Goal: Task Accomplishment & Management: Manage account settings

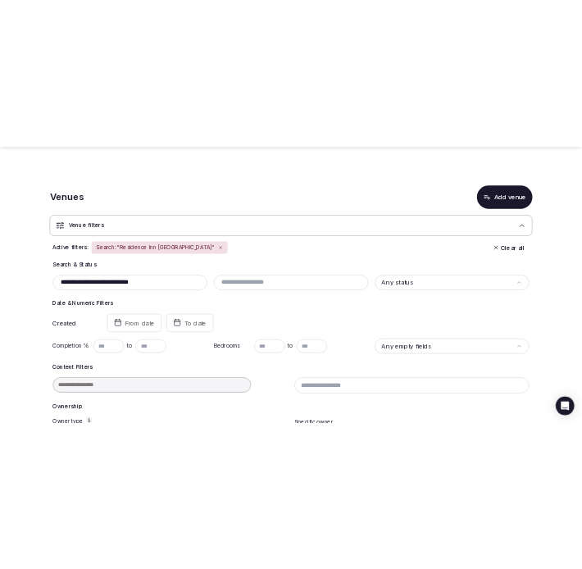
scroll to position [332, 0]
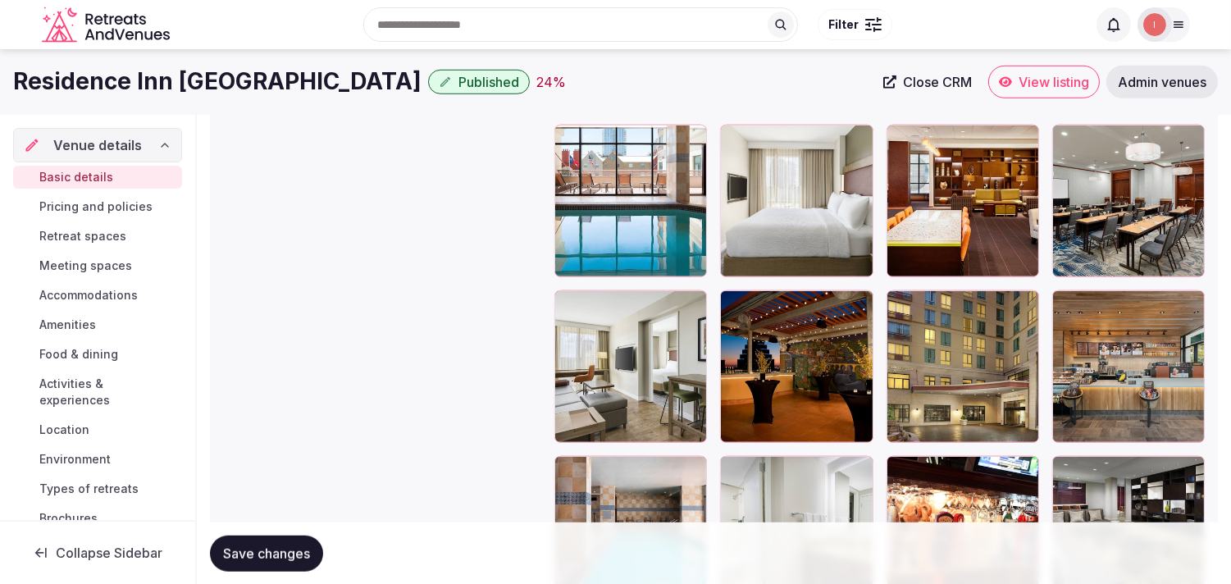
scroll to position [2186, 0]
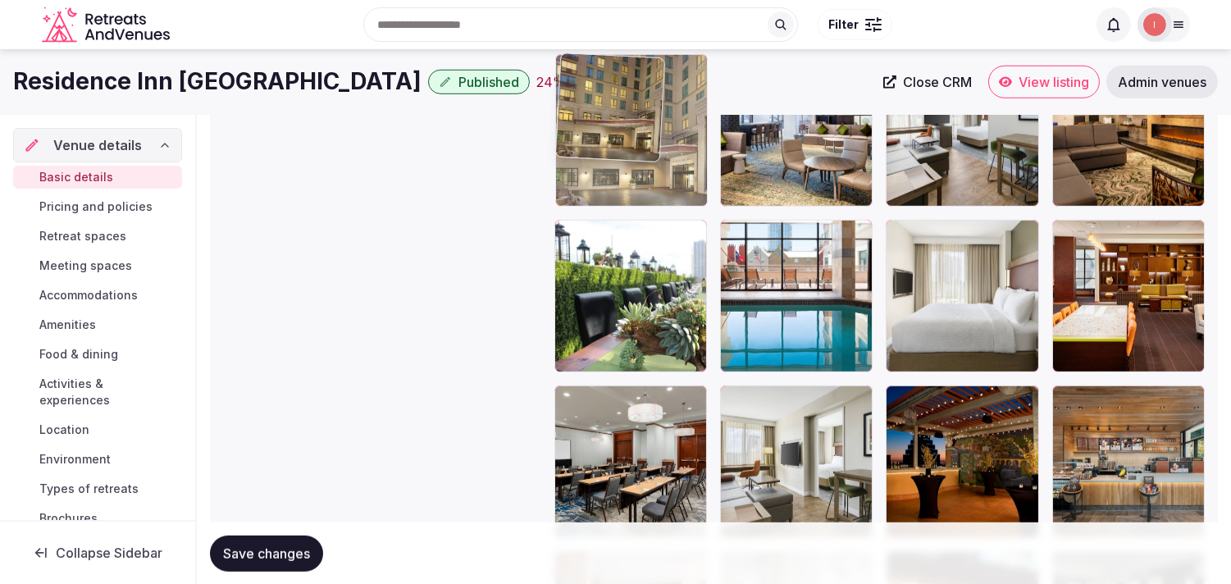
drag, startPoint x: 897, startPoint y: 394, endPoint x: 559, endPoint y: 180, distance: 399.5
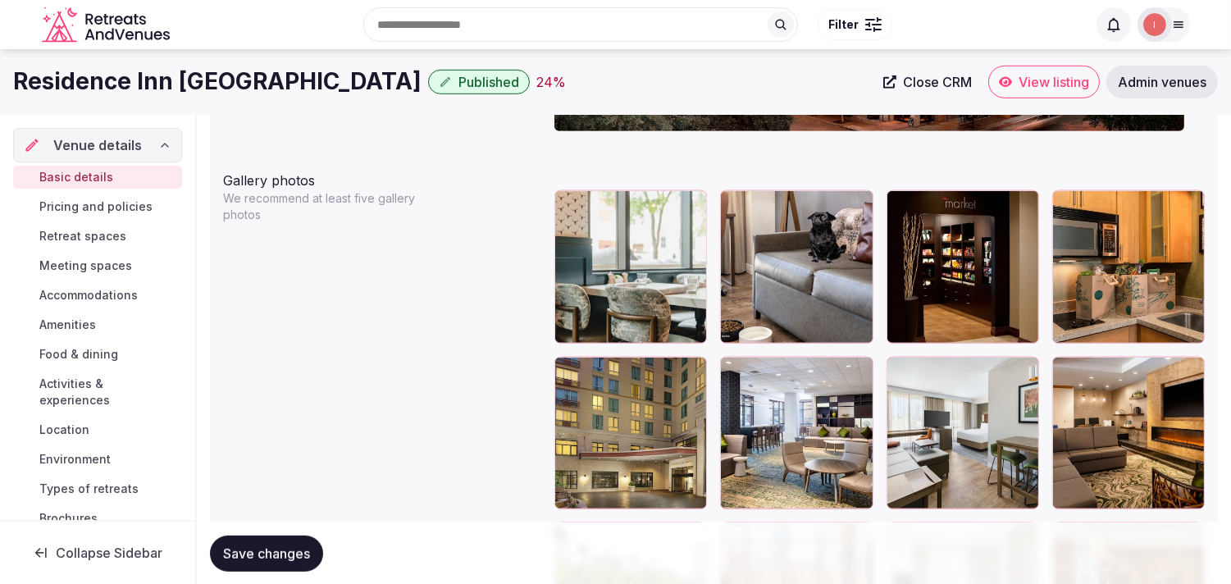
scroll to position [1822, 0]
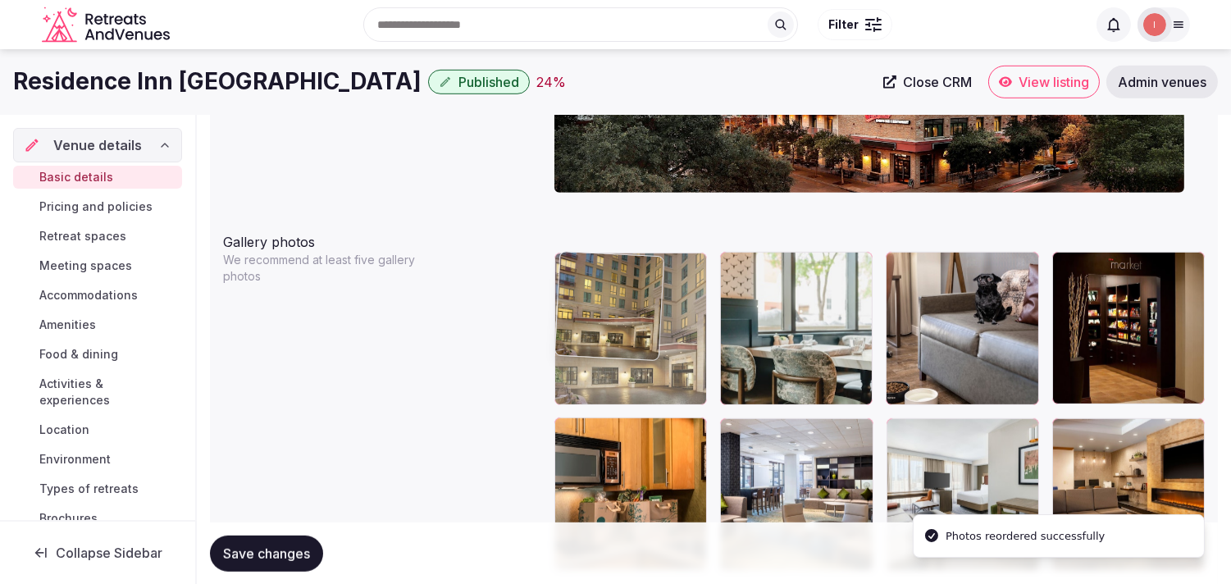
drag, startPoint x: 567, startPoint y: 432, endPoint x: 551, endPoint y: 356, distance: 77.8
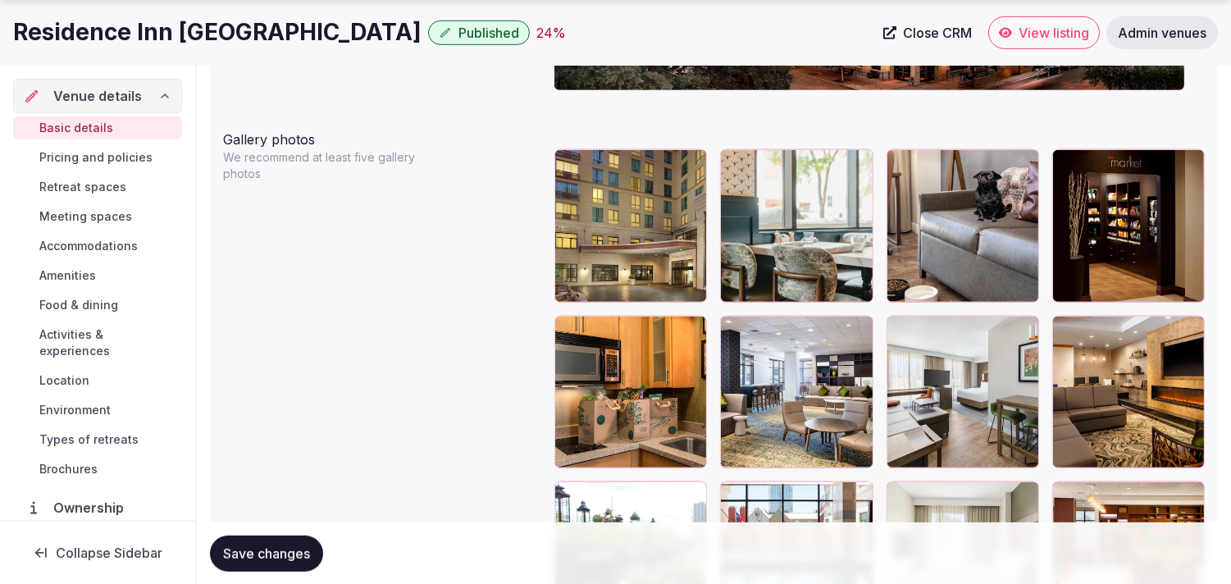
scroll to position [2004, 0]
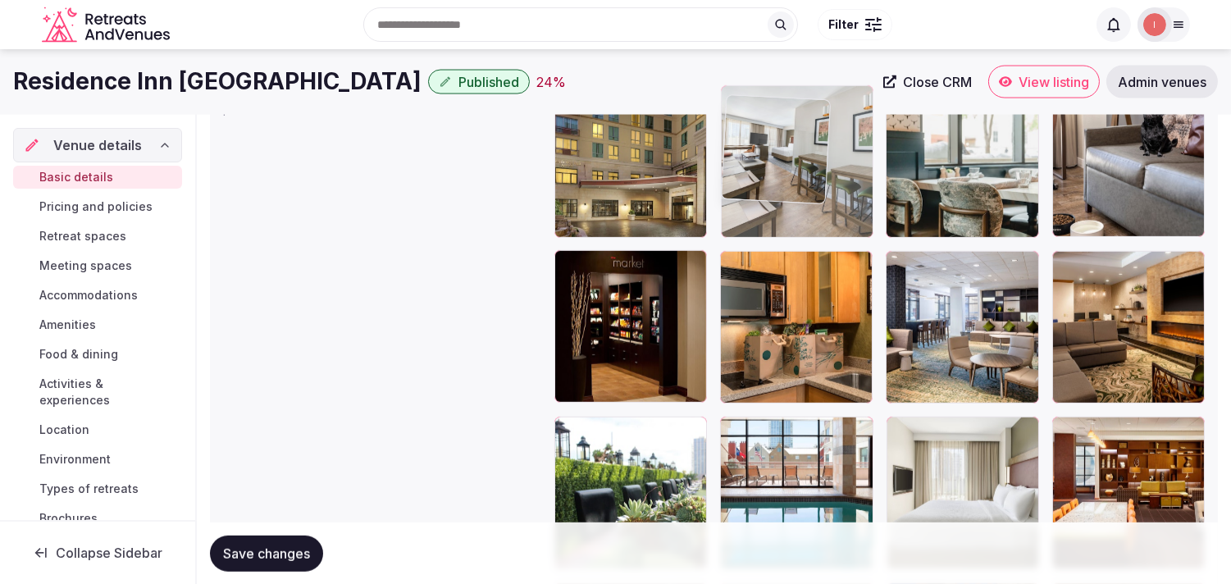
drag, startPoint x: 902, startPoint y: 252, endPoint x: 753, endPoint y: 101, distance: 212.2
click at [595, 101] on body "**********" at bounding box center [615, 96] width 1231 height 4173
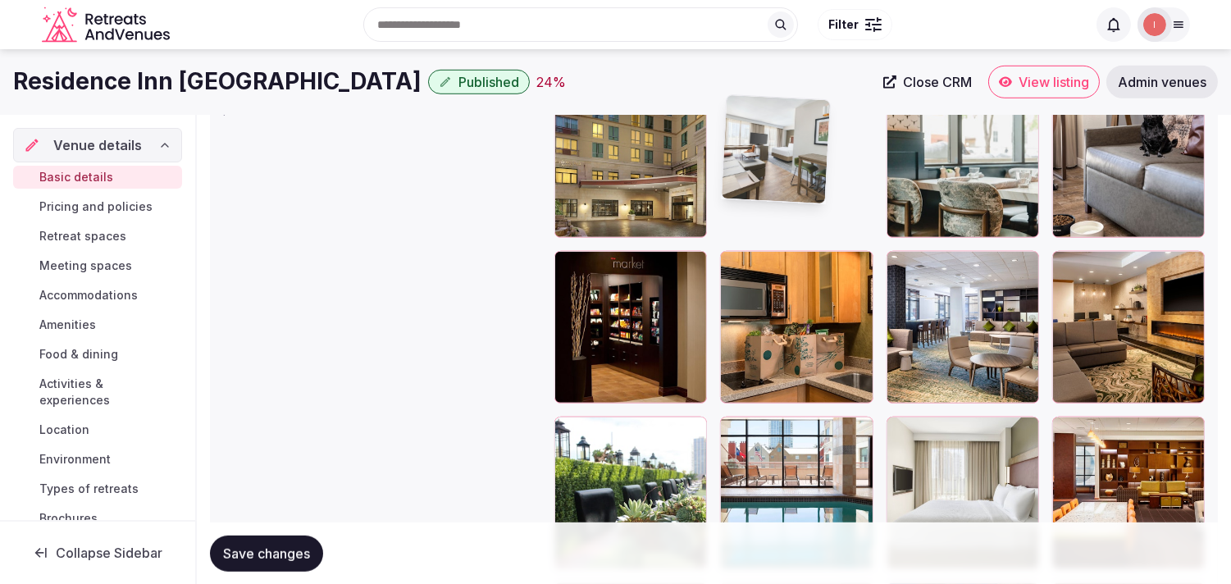
scroll to position [1979, 0]
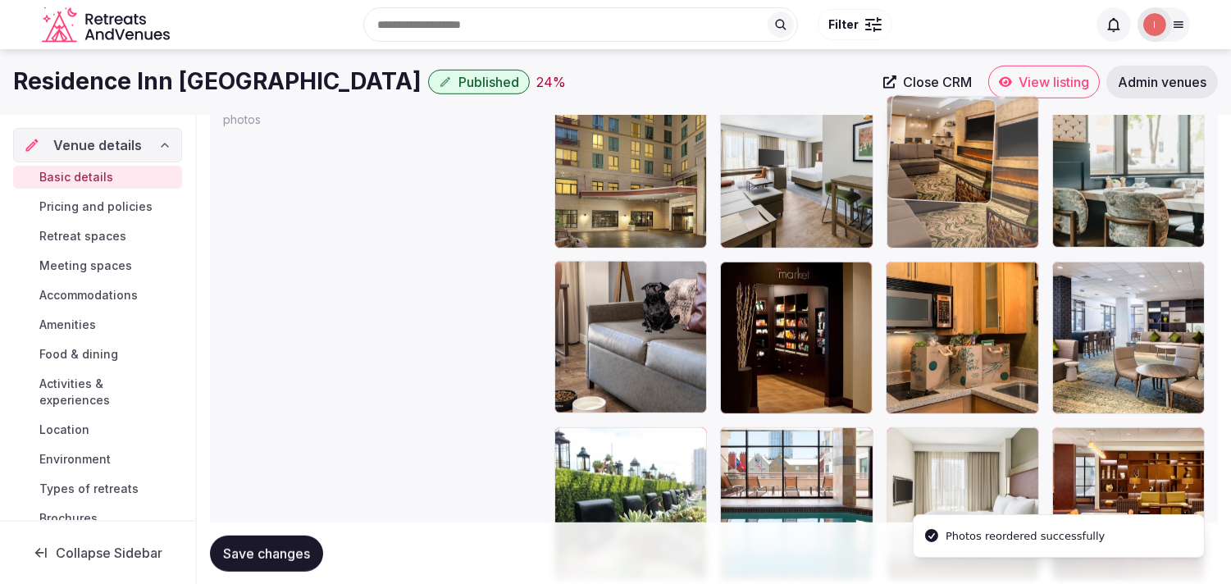
drag, startPoint x: 1065, startPoint y: 263, endPoint x: 953, endPoint y: 152, distance: 157.7
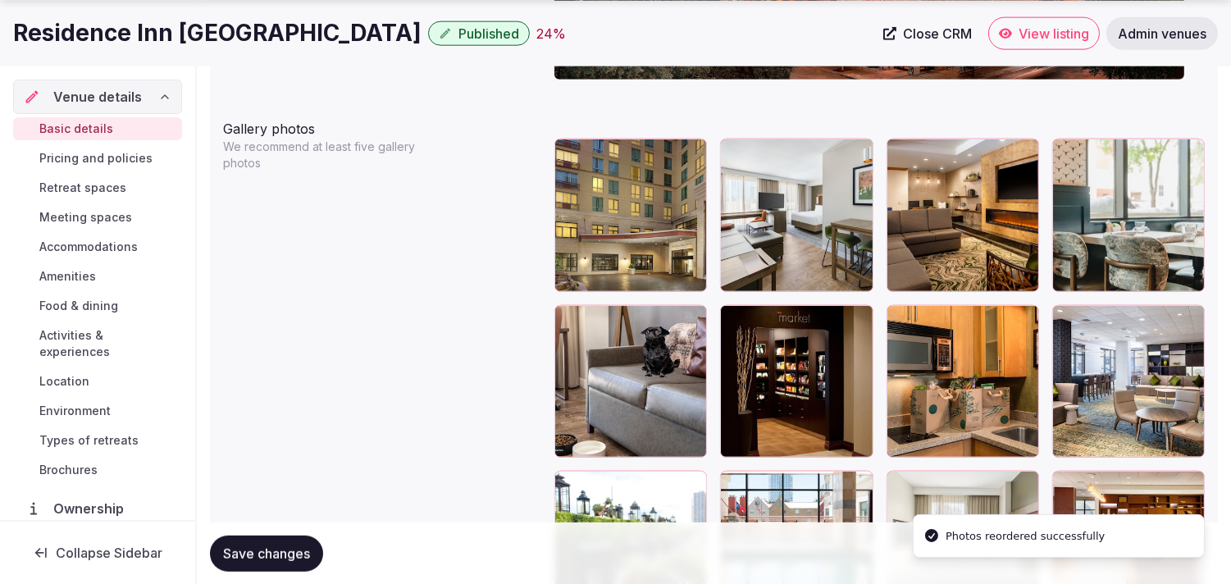
scroll to position [2070, 0]
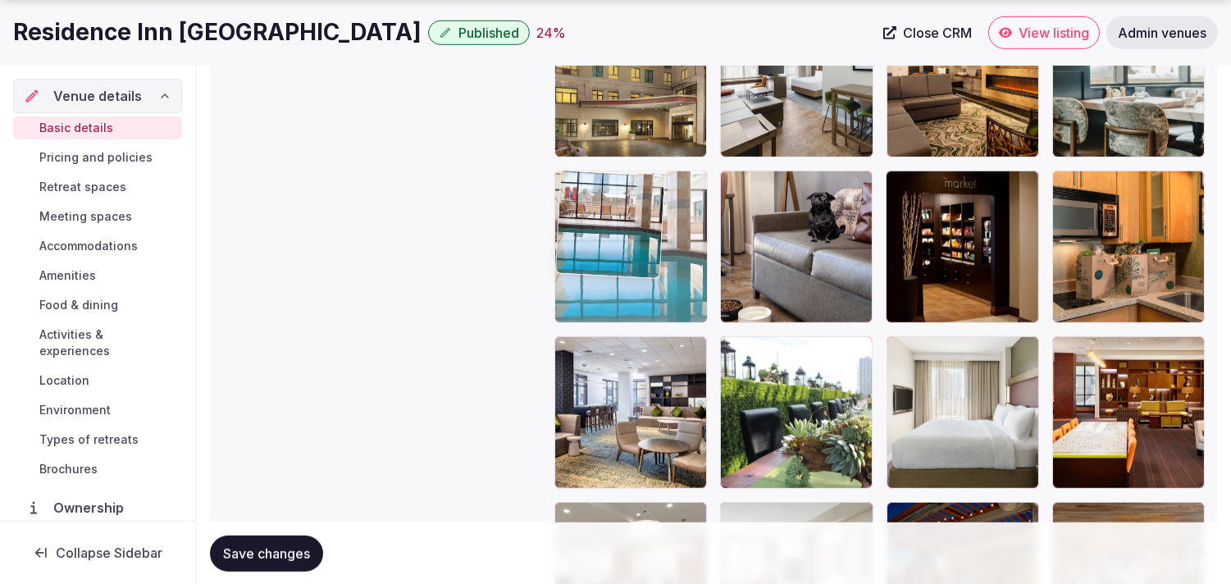
drag, startPoint x: 734, startPoint y: 354, endPoint x: 597, endPoint y: 253, distance: 170.6
click at [595, 253] on body "**********" at bounding box center [615, 16] width 1231 height 4173
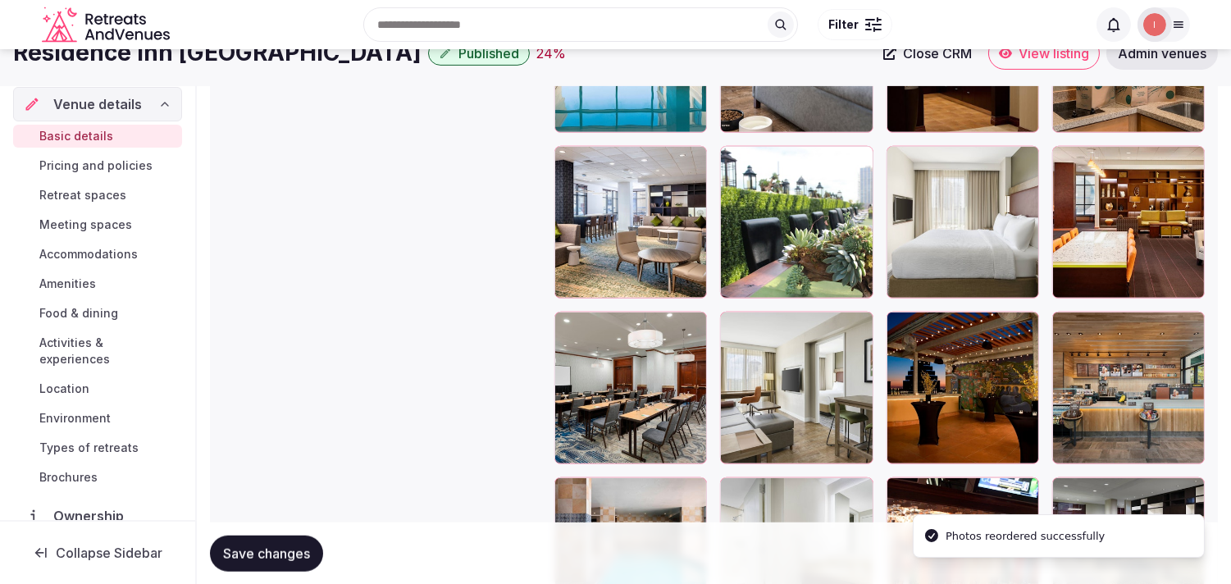
scroll to position [2161, 0]
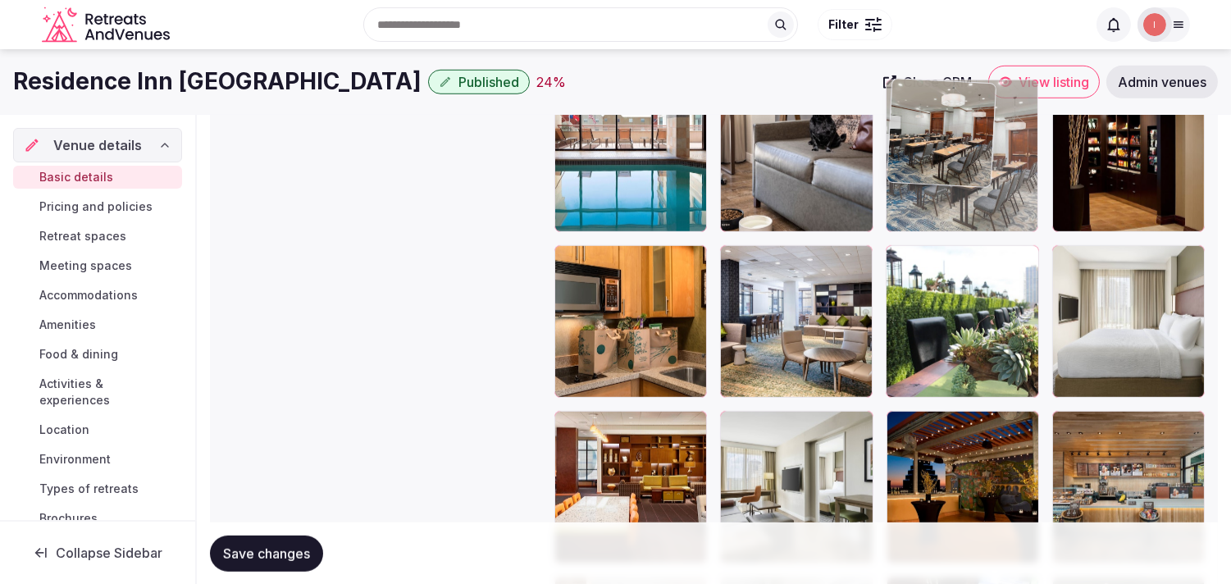
drag, startPoint x: 560, startPoint y: 419, endPoint x: 953, endPoint y: 164, distance: 468.4
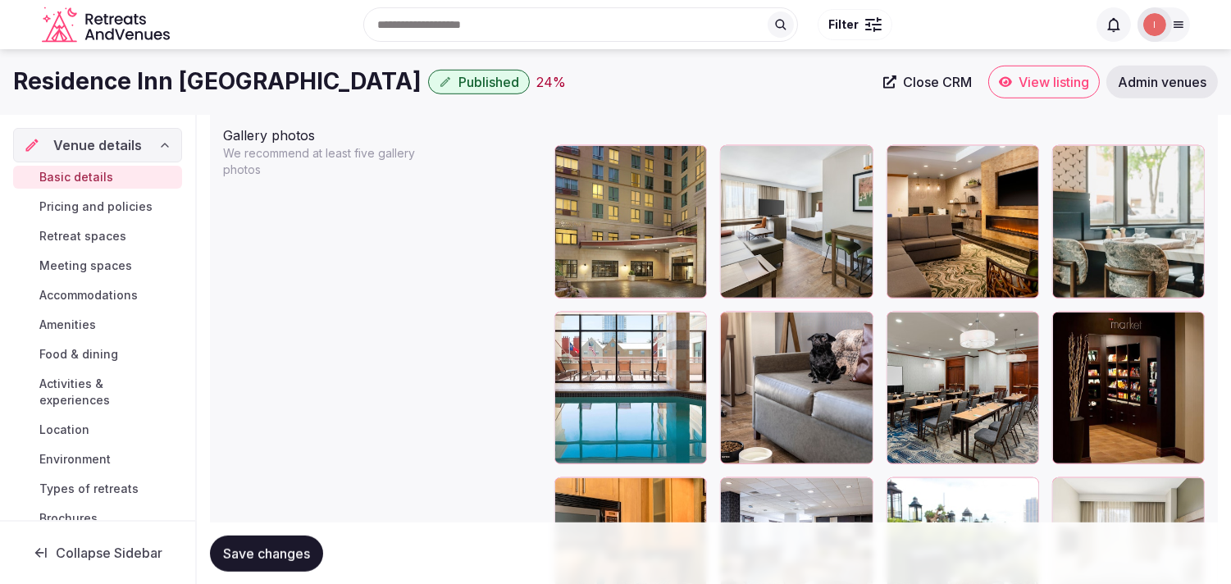
scroll to position [1888, 0]
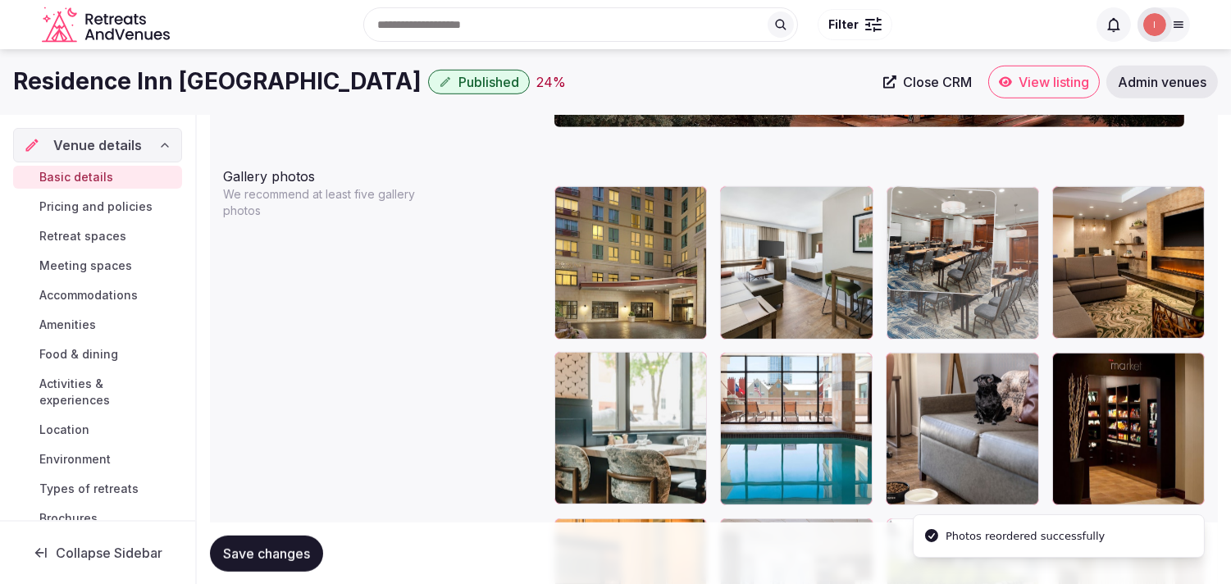
drag, startPoint x: 904, startPoint y: 363, endPoint x: 958, endPoint y: 189, distance: 182.9
click at [595, 189] on body "**********" at bounding box center [615, 198] width 1231 height 4173
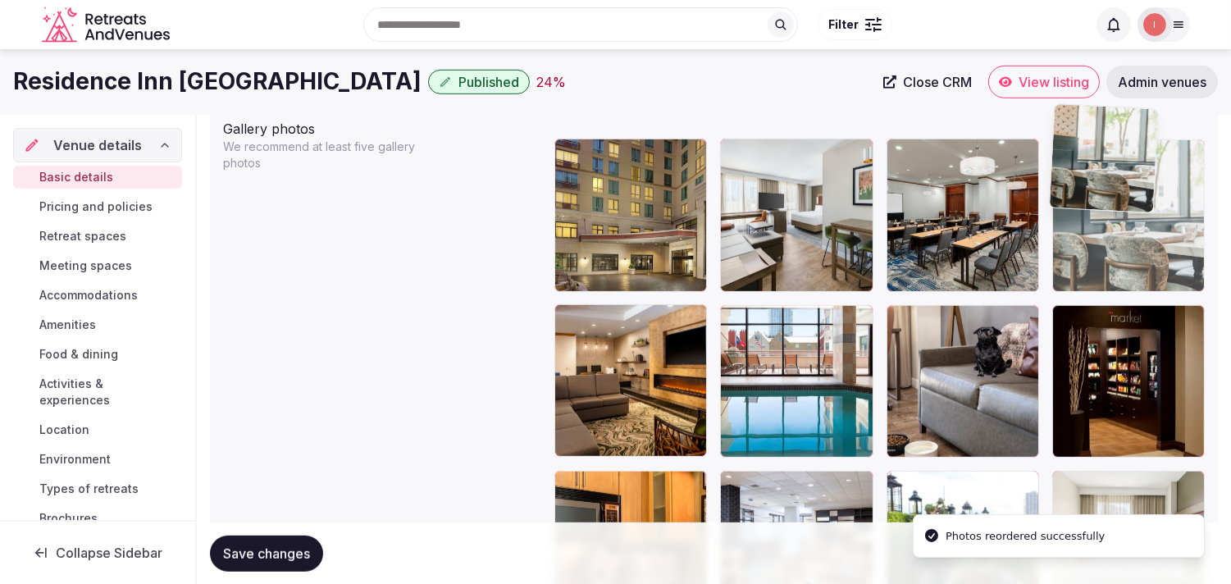
scroll to position [1924, 0]
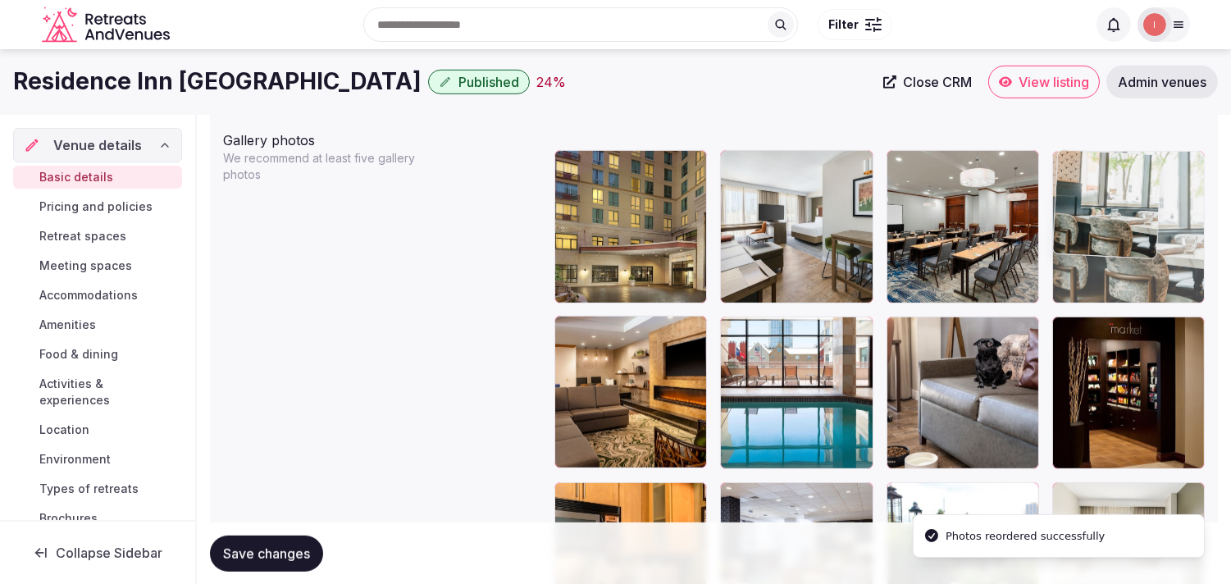
drag, startPoint x: 572, startPoint y: 267, endPoint x: 1051, endPoint y: 182, distance: 485.5
click at [595, 182] on body "**********" at bounding box center [615, 162] width 1231 height 4173
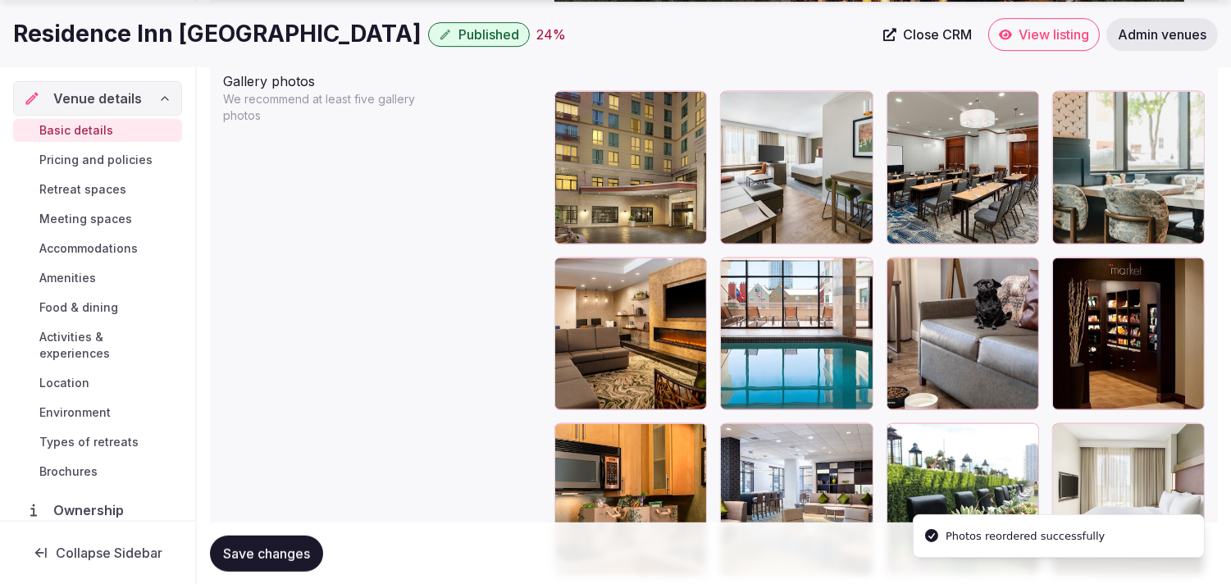
scroll to position [2015, 0]
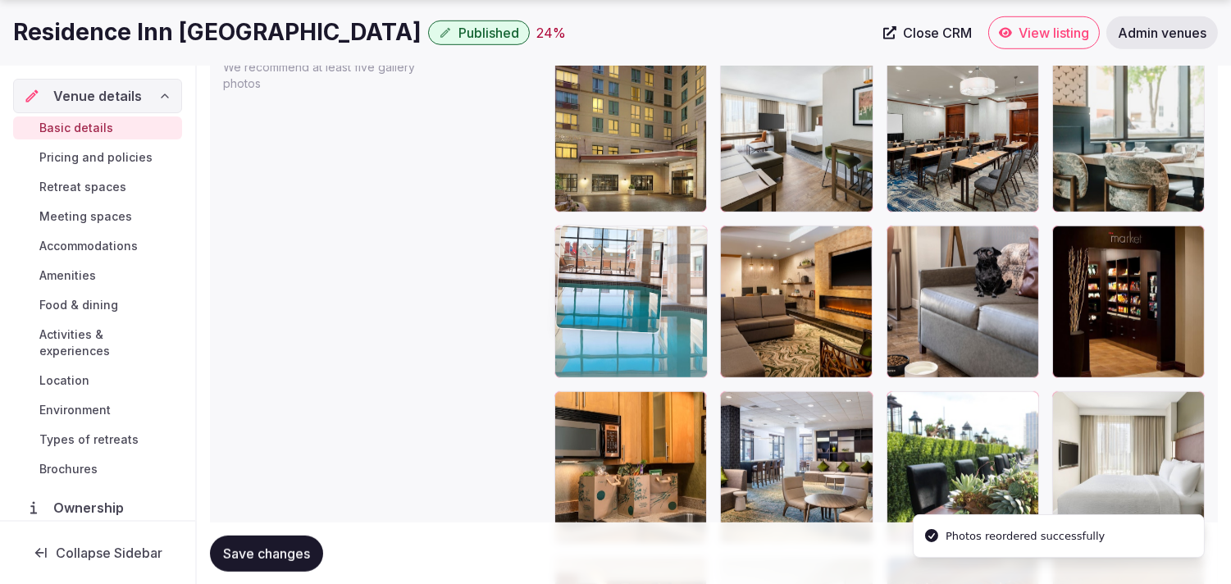
drag, startPoint x: 741, startPoint y: 236, endPoint x: 627, endPoint y: 247, distance: 115.3
click at [595, 247] on body "**********" at bounding box center [615, 71] width 1231 height 4173
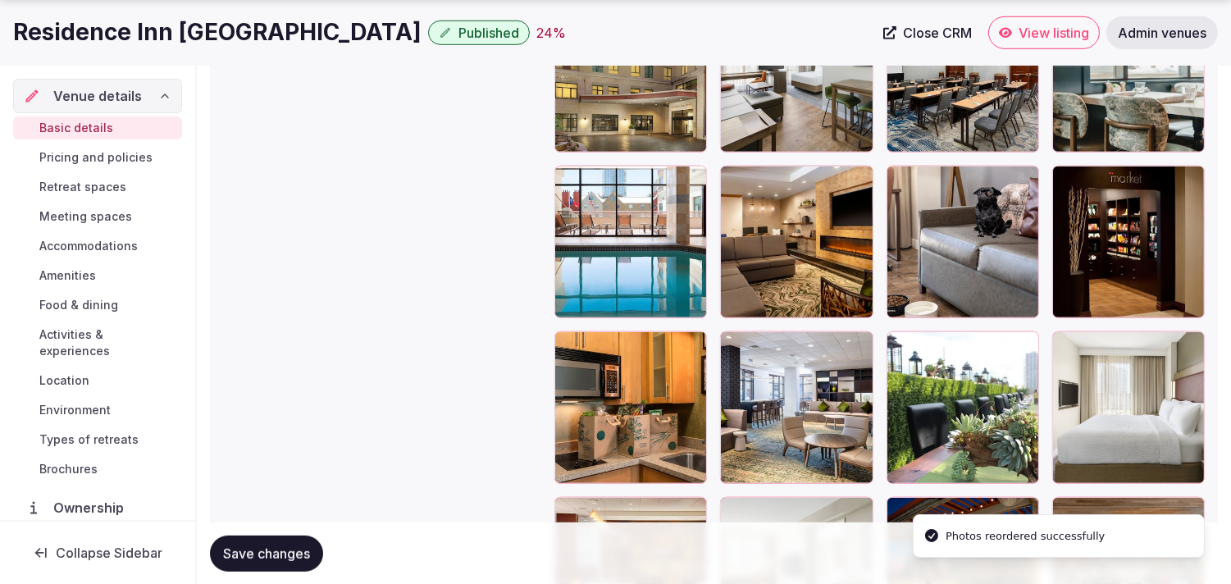
scroll to position [2106, 0]
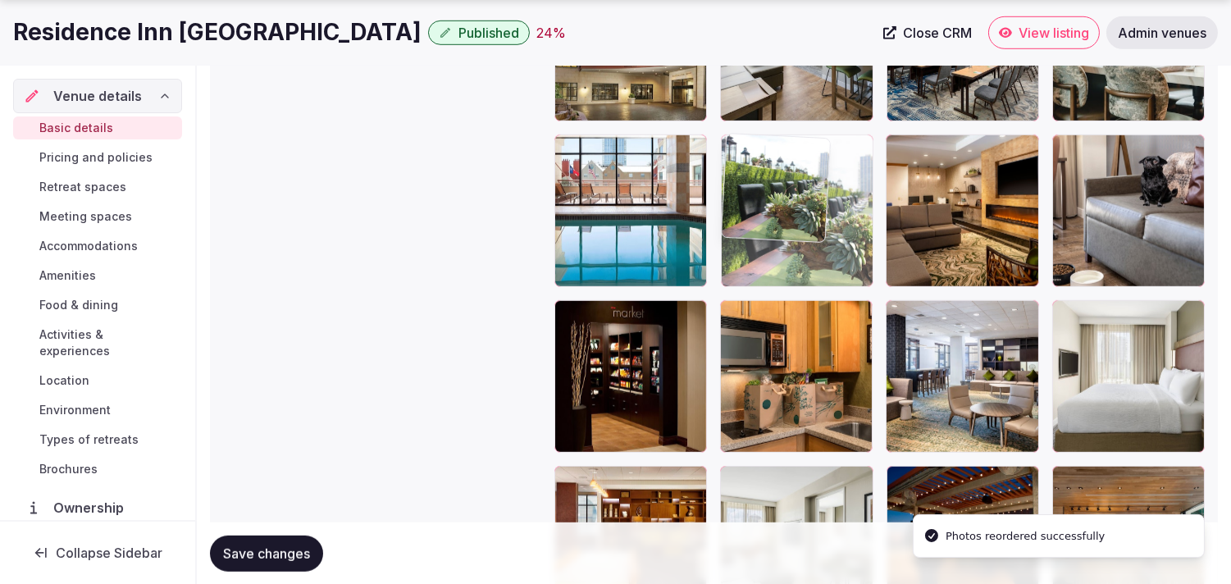
drag, startPoint x: 903, startPoint y: 314, endPoint x: 764, endPoint y: 165, distance: 204.2
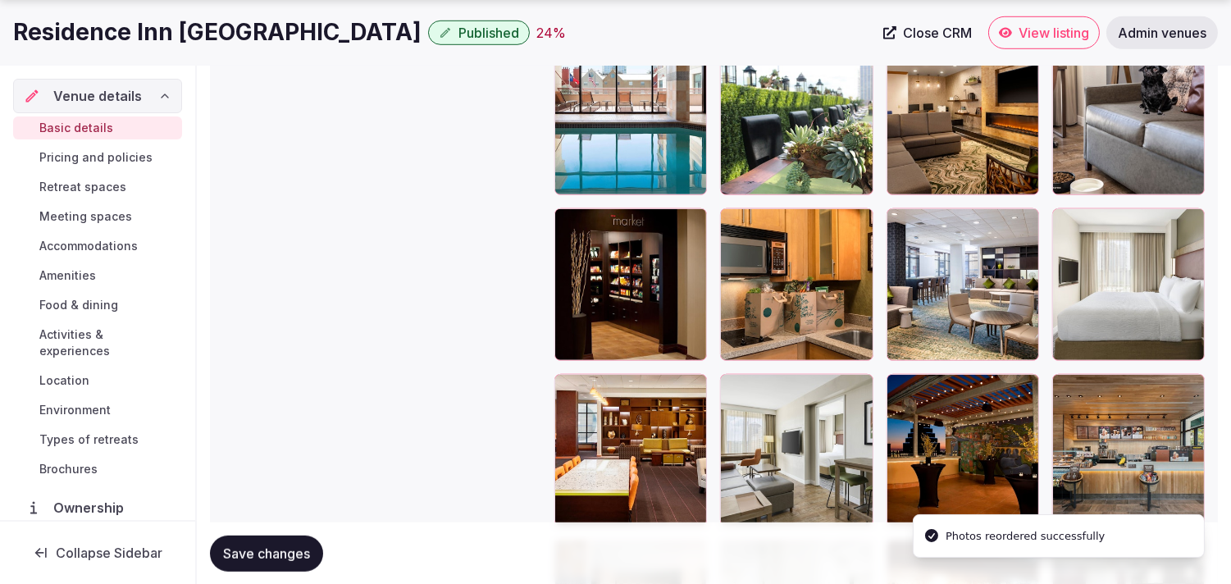
scroll to position [2289, 0]
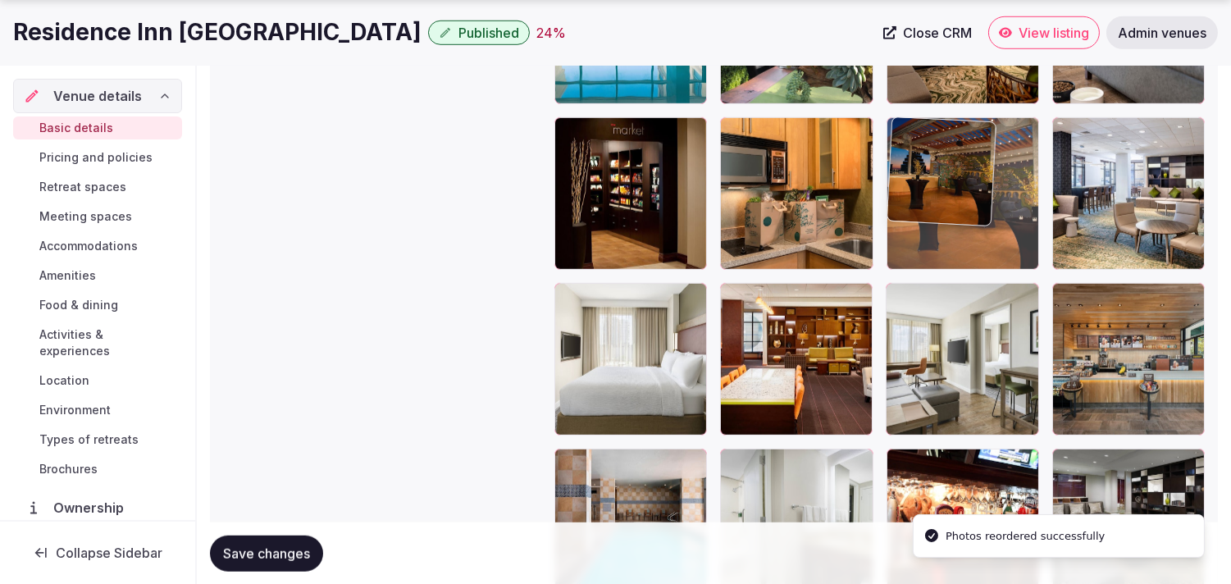
drag, startPoint x: 905, startPoint y: 289, endPoint x: 945, endPoint y: 142, distance: 152.2
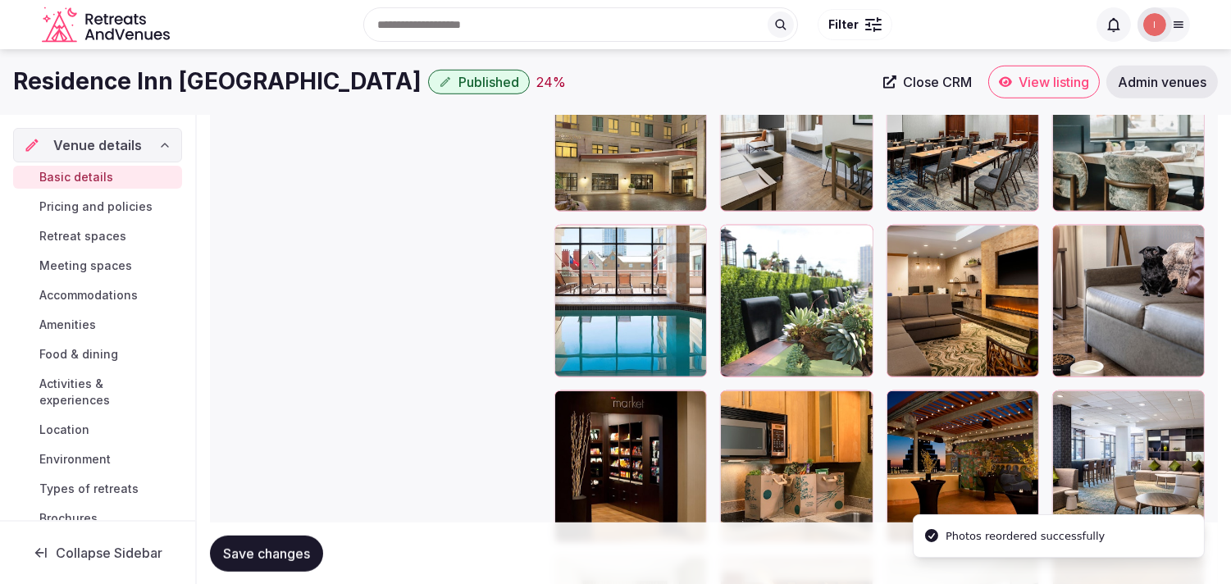
scroll to position [2015, 0]
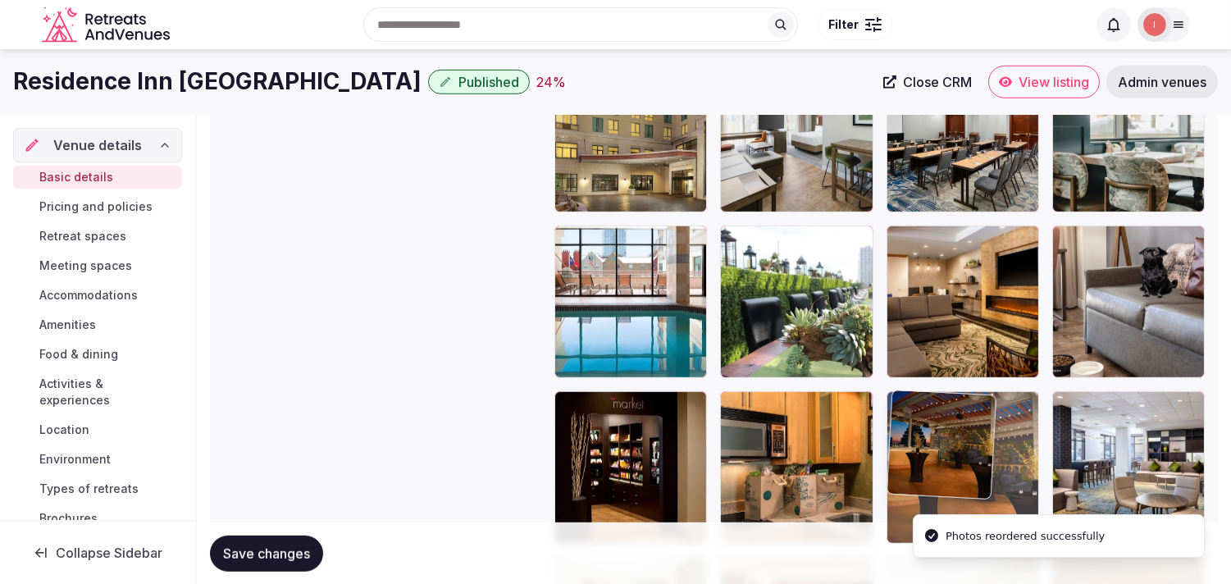
drag, startPoint x: 914, startPoint y: 410, endPoint x: 904, endPoint y: 391, distance: 21.3
click at [595, 391] on body "**********" at bounding box center [615, 71] width 1231 height 4173
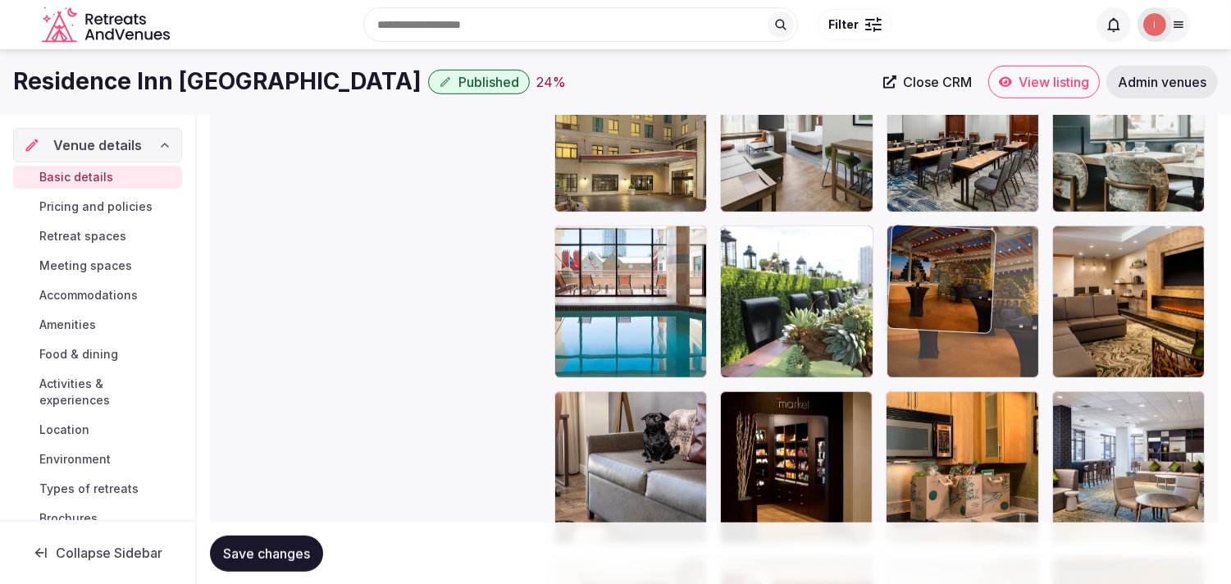
drag, startPoint x: 900, startPoint y: 394, endPoint x: 911, endPoint y: 239, distance: 154.5
click at [595, 239] on body "**********" at bounding box center [615, 71] width 1231 height 4173
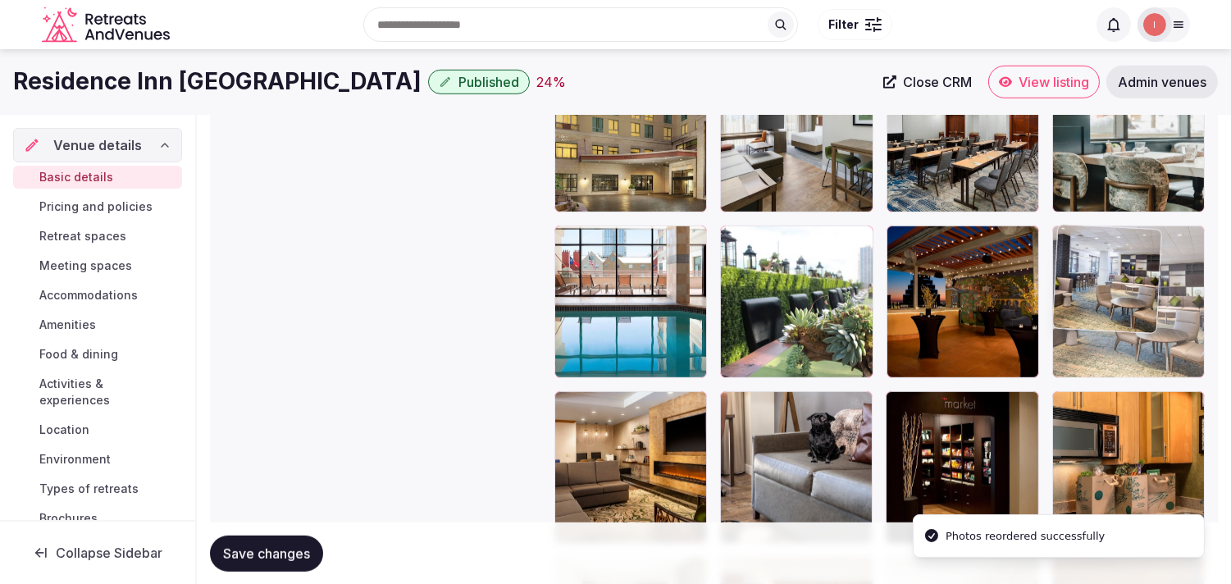
drag, startPoint x: 1065, startPoint y: 404, endPoint x: 1059, endPoint y: 262, distance: 142.0
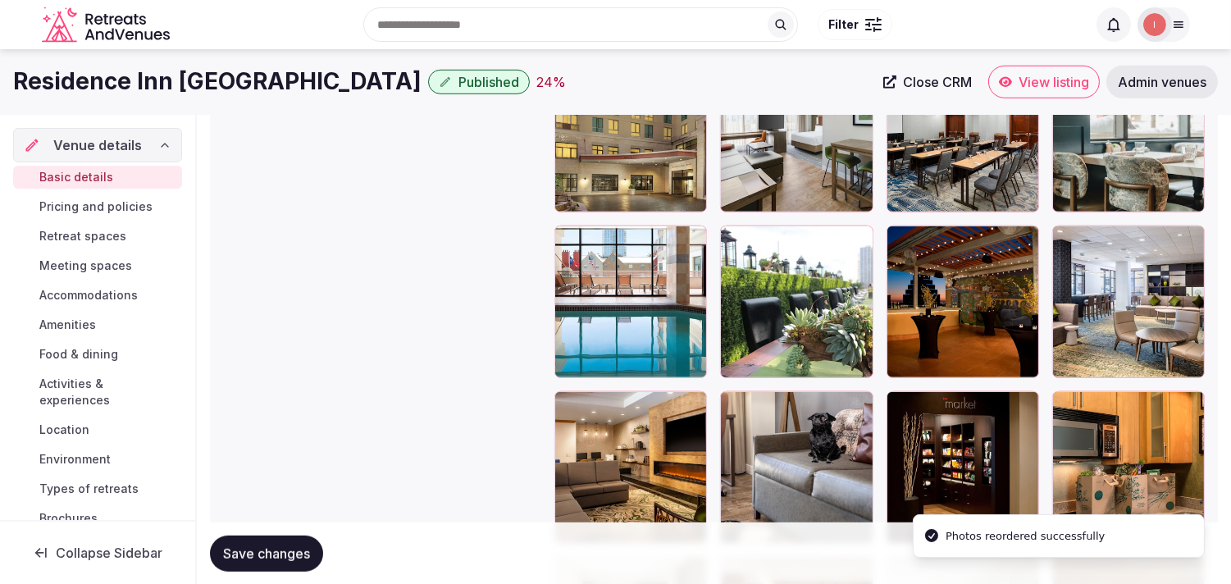
click at [248, 549] on span "Save changes" at bounding box center [266, 553] width 87 height 16
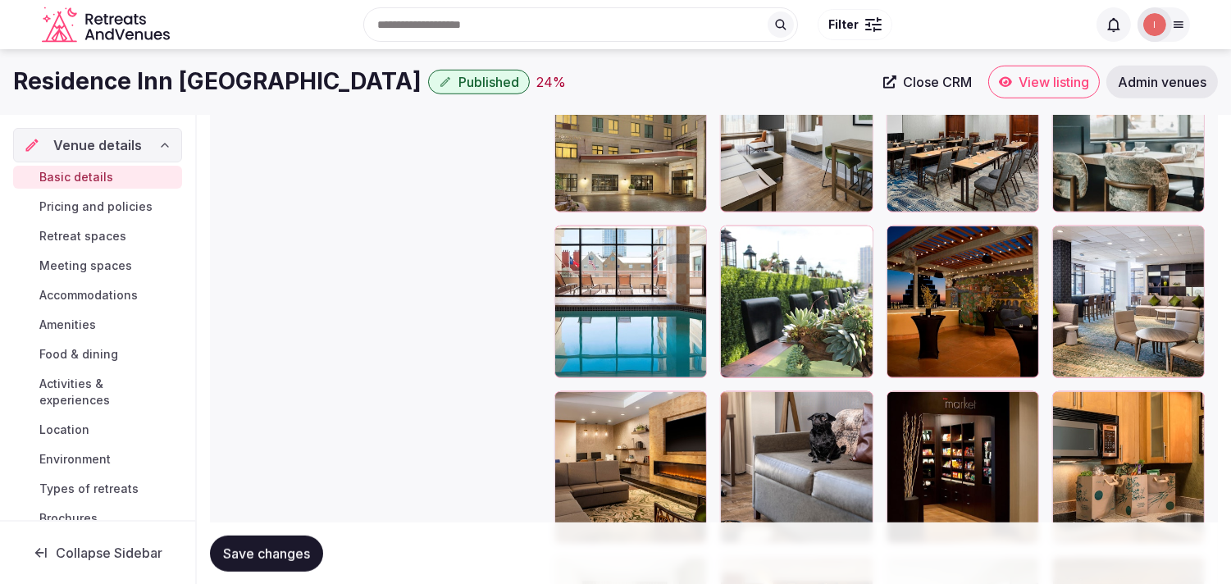
click at [290, 554] on span "Save changes" at bounding box center [266, 553] width 87 height 16
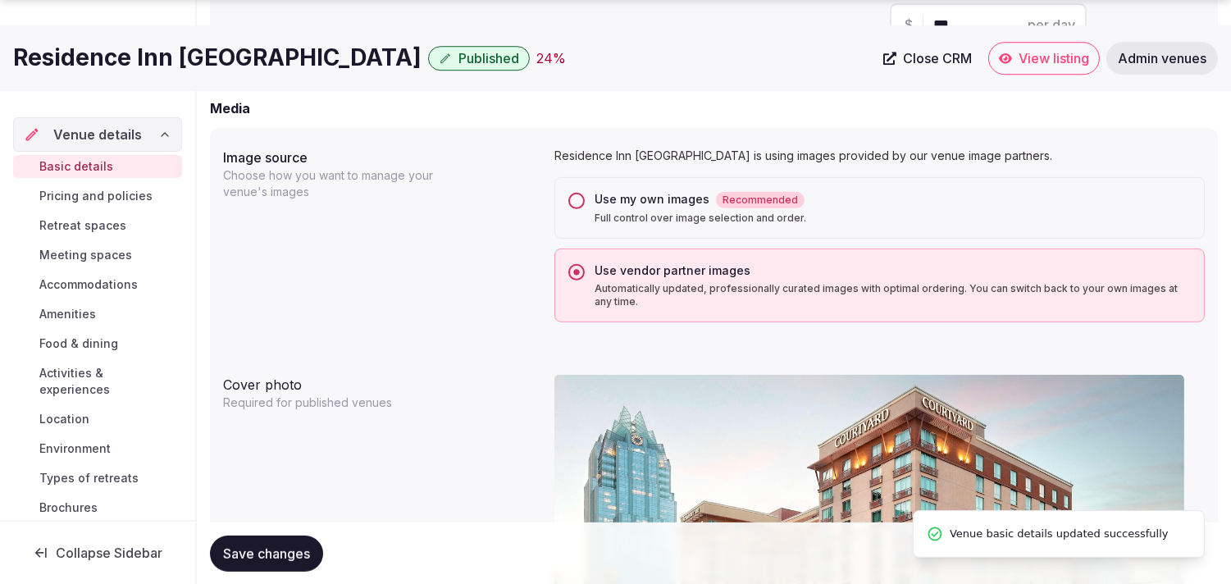
scroll to position [1651, 0]
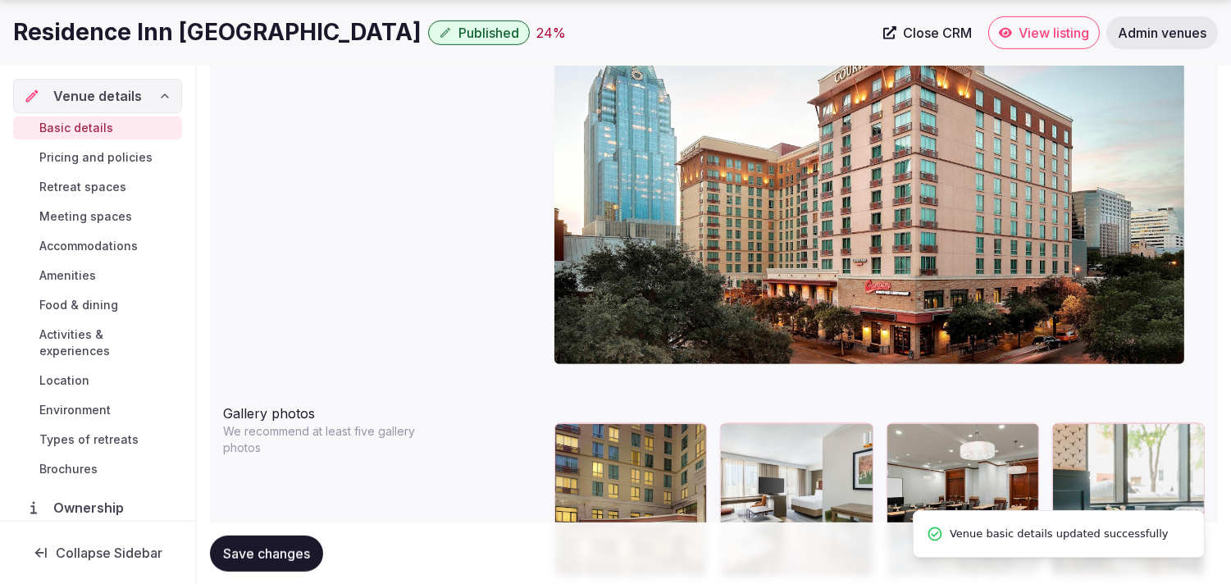
click at [84, 153] on span "Pricing and policies" at bounding box center [95, 157] width 113 height 16
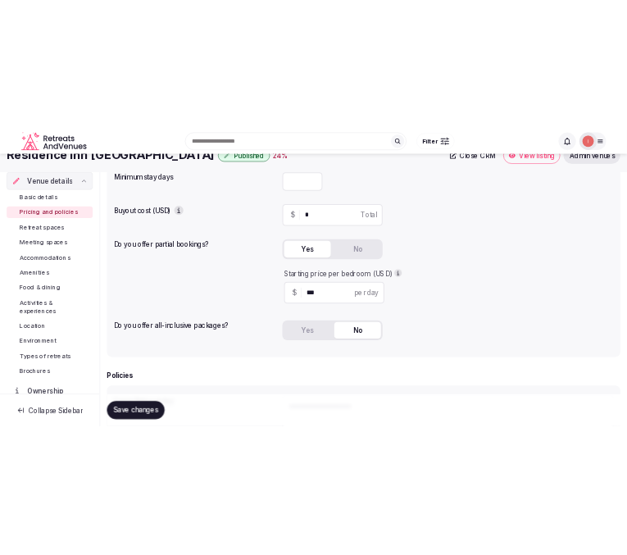
scroll to position [182, 0]
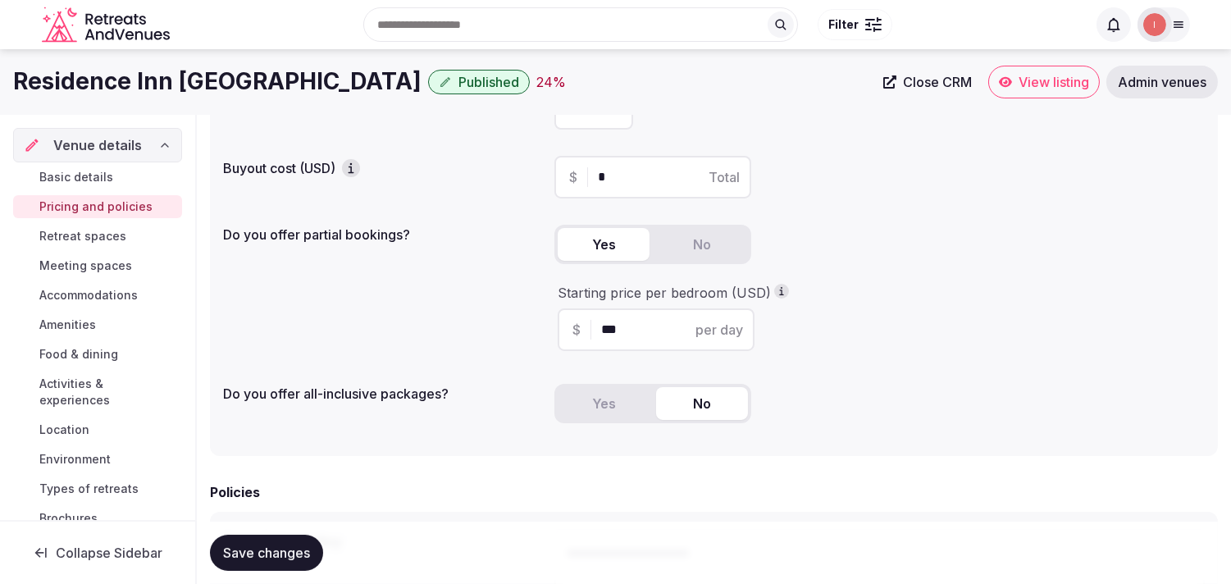
click at [316, 90] on h1 "Residence Inn Austin Downtown/Convention Center" at bounding box center [217, 82] width 408 height 32
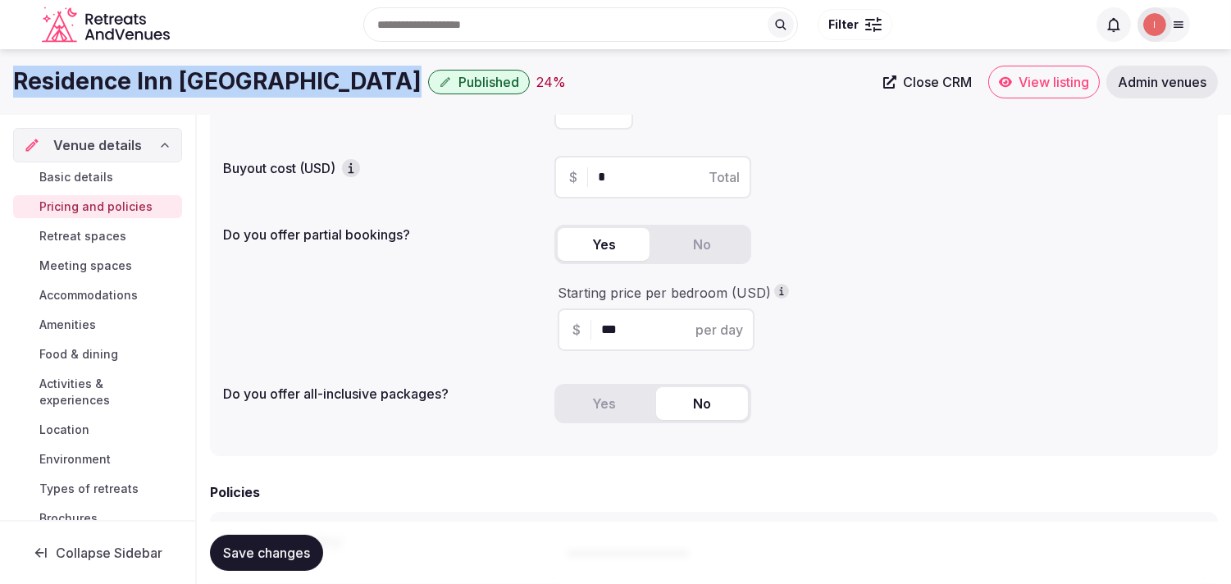
click at [316, 90] on h1 "Residence Inn Austin Downtown/Convention Center" at bounding box center [217, 82] width 408 height 32
copy div "Residence Inn Austin Downtown/Convention Center"
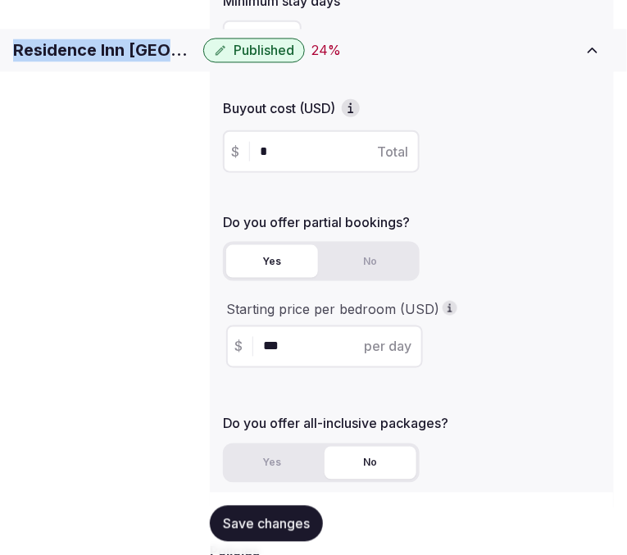
scroll to position [455, 0]
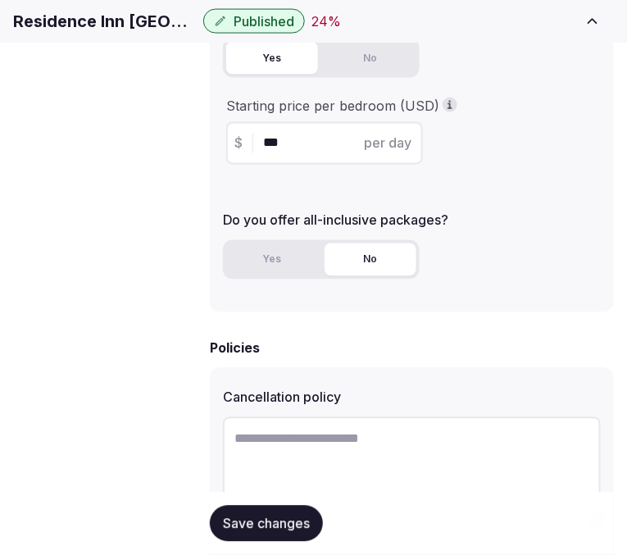
click at [332, 440] on textarea at bounding box center [412, 471] width 378 height 108
paste textarea "**********"
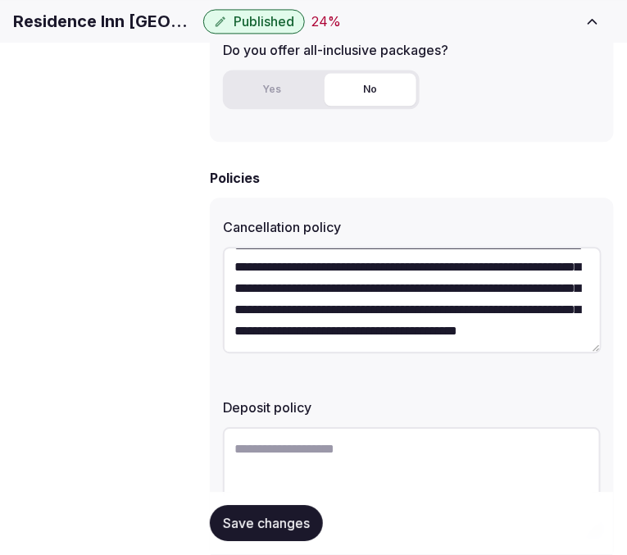
scroll to position [708, 0]
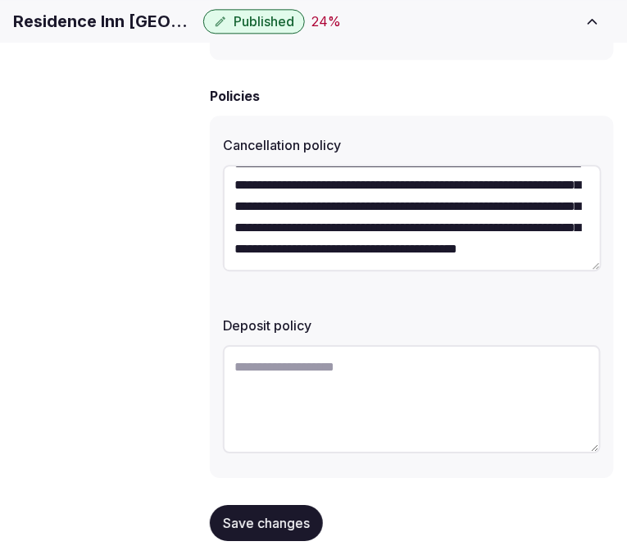
type textarea "**********"
click at [381, 355] on textarea at bounding box center [412, 399] width 378 height 108
paste textarea "**********"
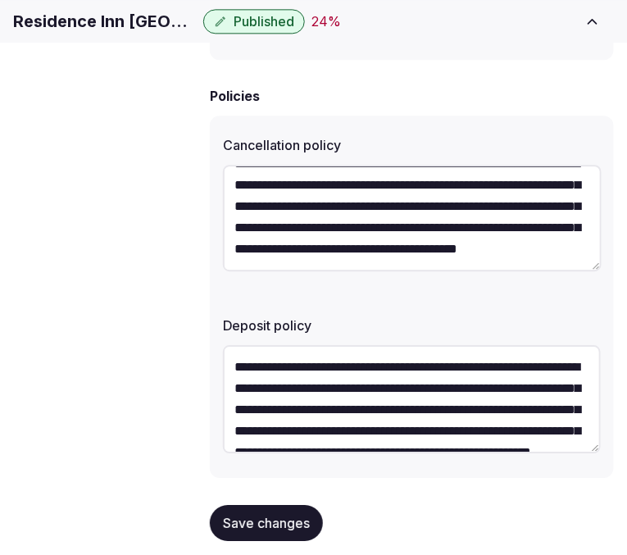
scroll to position [72, 0]
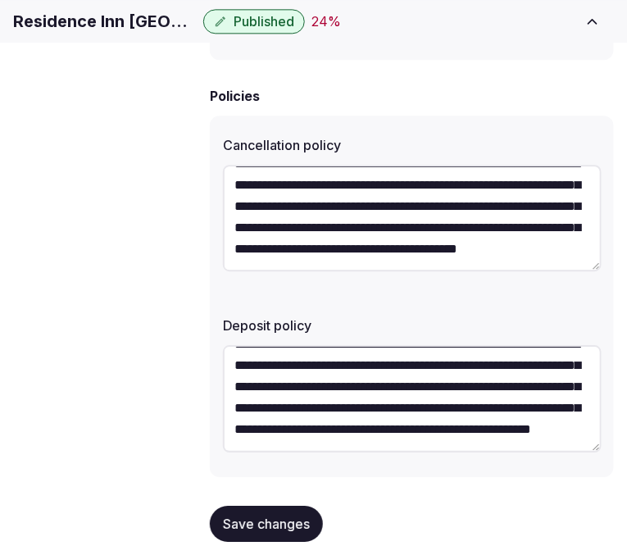
type textarea "**********"
drag, startPoint x: 283, startPoint y: 515, endPoint x: 305, endPoint y: 512, distance: 22.4
click at [293, 517] on span "Save changes" at bounding box center [266, 524] width 87 height 16
click at [268, 523] on button "Save changes" at bounding box center [266, 524] width 113 height 36
click at [0, 0] on span "Retreat spaces" at bounding box center [0, 0] width 0 height 0
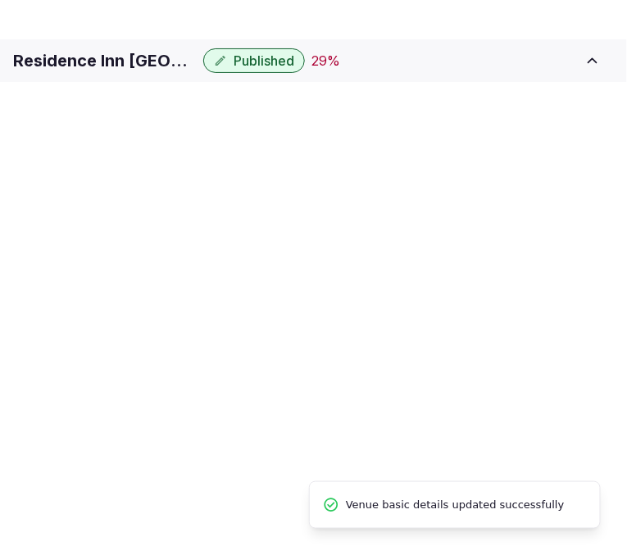
scroll to position [3, 0]
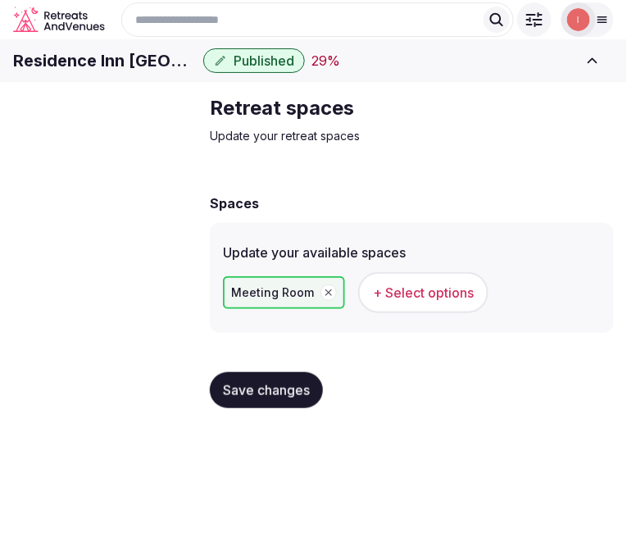
click at [431, 302] on span "+ Select options" at bounding box center [423, 293] width 101 height 18
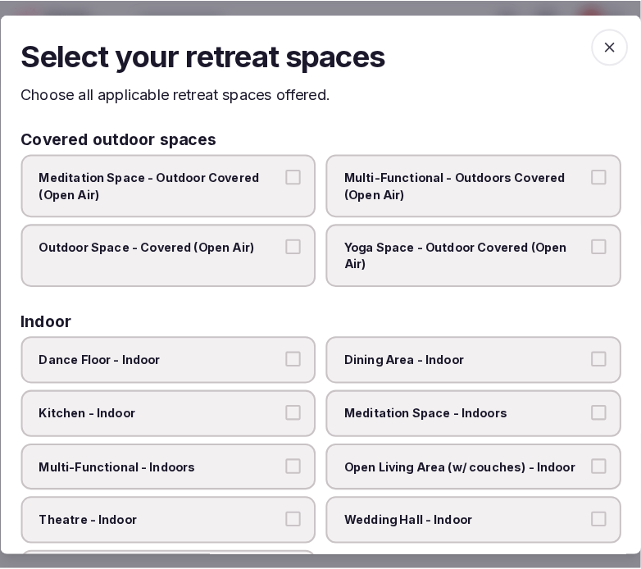
scroll to position [0, 0]
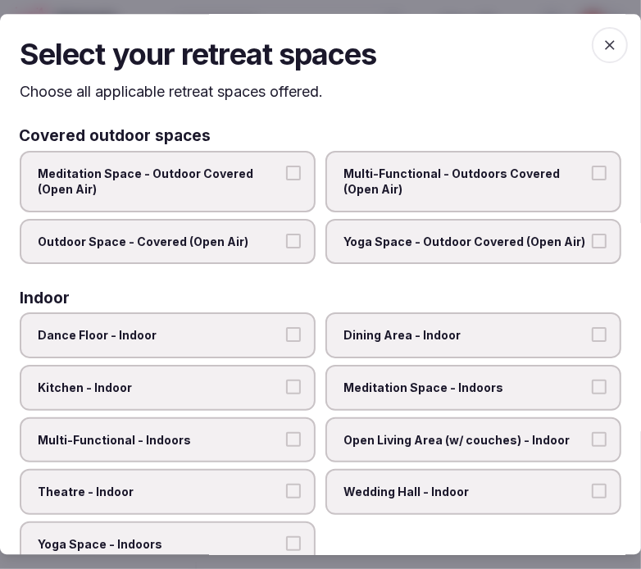
click at [495, 322] on label "Dining Area - Indoor" at bounding box center [474, 336] width 296 height 46
click at [592, 328] on button "Dining Area - Indoor" at bounding box center [599, 335] width 15 height 15
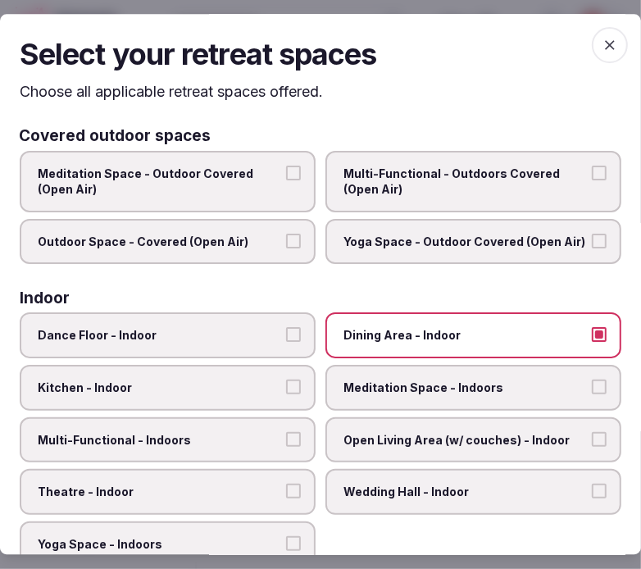
click at [254, 432] on span "Multi-Functional - Indoors" at bounding box center [160, 440] width 244 height 16
click at [286, 432] on button "Multi-Functional - Indoors" at bounding box center [293, 439] width 15 height 15
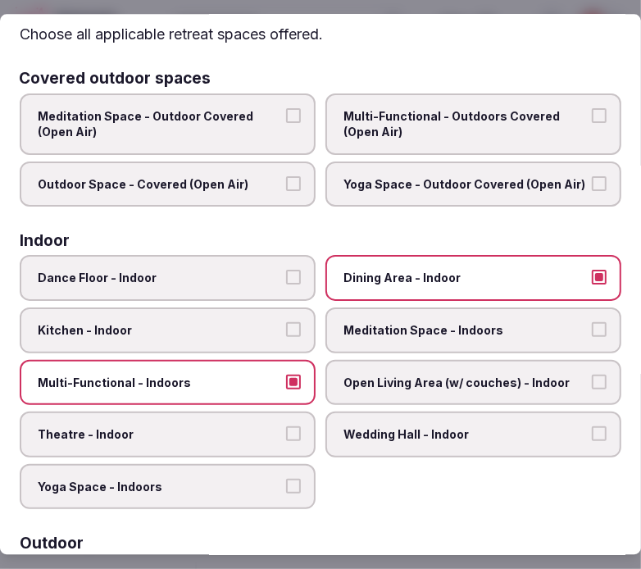
scroll to position [91, 0]
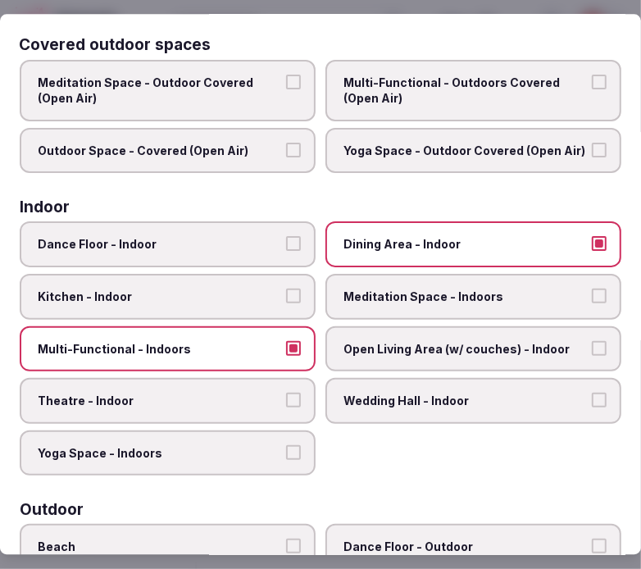
click at [258, 403] on label "Theatre - Indoor" at bounding box center [168, 401] width 296 height 46
click at [286, 403] on button "Theatre - Indoor" at bounding box center [293, 400] width 15 height 15
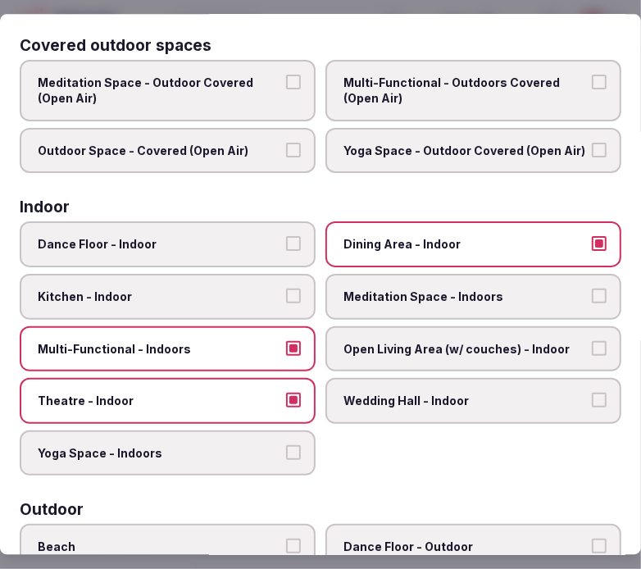
click at [536, 291] on span "Meditation Space - Indoors" at bounding box center [466, 297] width 244 height 16
click at [592, 291] on button "Meditation Space - Indoors" at bounding box center [599, 296] width 15 height 15
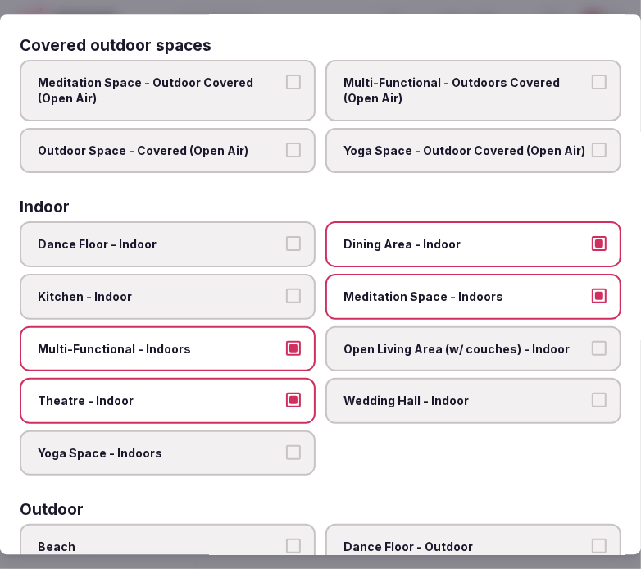
click at [592, 296] on button "Meditation Space - Indoors" at bounding box center [599, 296] width 15 height 15
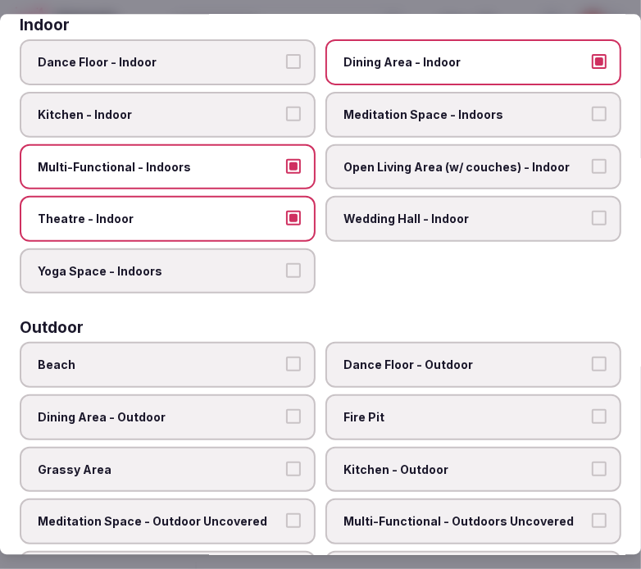
scroll to position [546, 0]
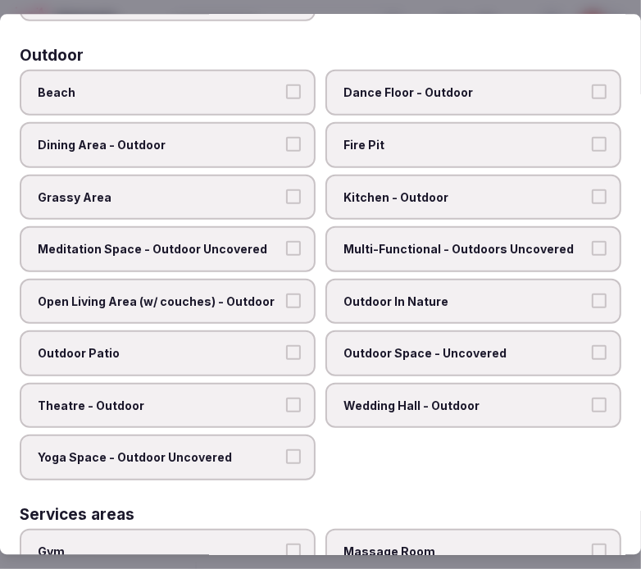
click at [353, 293] on span "Outdoor In Nature" at bounding box center [466, 301] width 244 height 16
click at [592, 293] on button "Outdoor In Nature" at bounding box center [599, 300] width 15 height 15
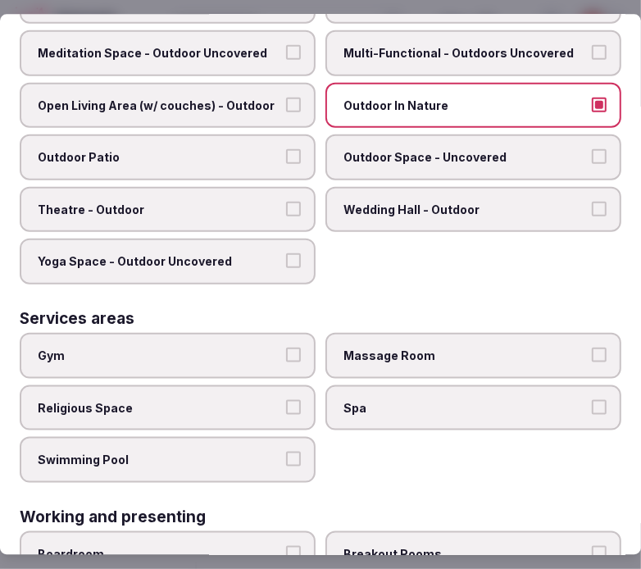
scroll to position [820, 0]
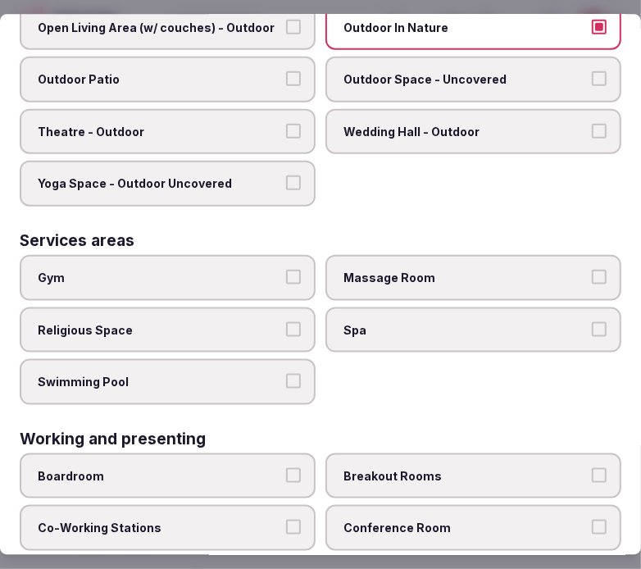
click at [295, 359] on label "Swimming Pool" at bounding box center [168, 382] width 296 height 46
click at [295, 374] on button "Swimming Pool" at bounding box center [293, 381] width 15 height 15
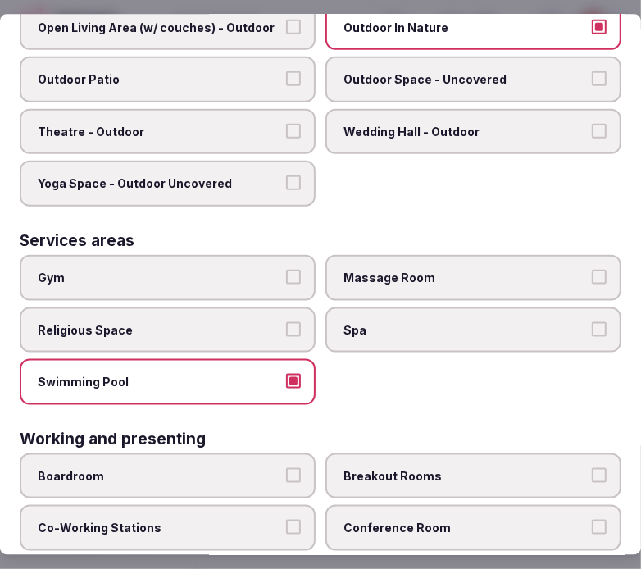
click at [276, 254] on label "Gym" at bounding box center [168, 277] width 296 height 46
click at [286, 269] on button "Gym" at bounding box center [293, 276] width 15 height 15
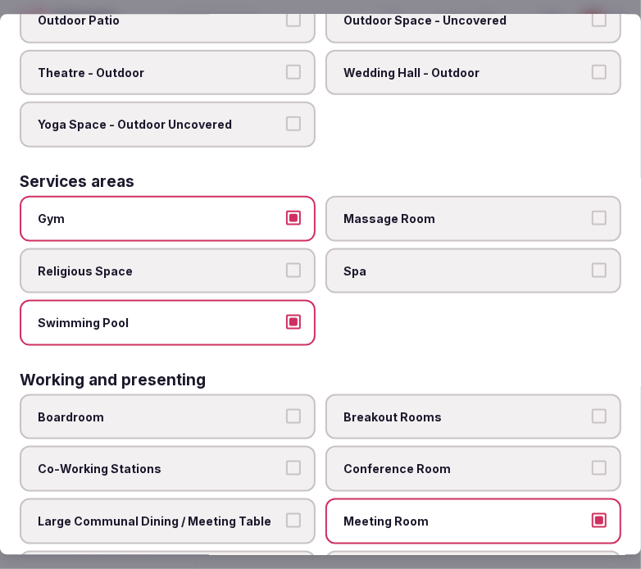
scroll to position [906, 0]
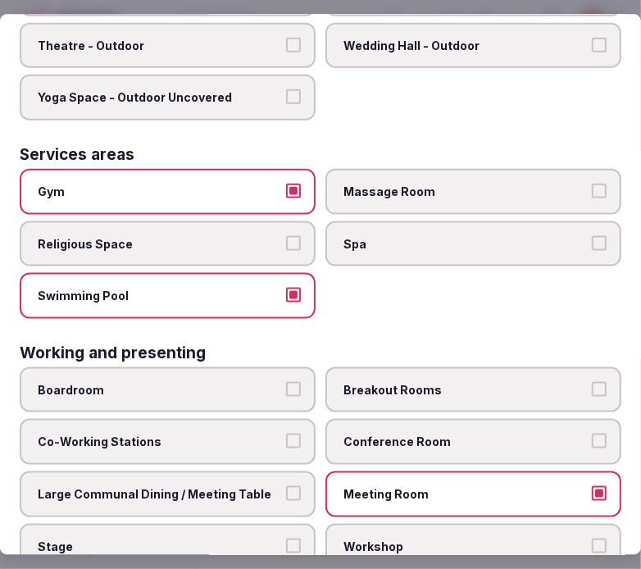
click at [351, 419] on label "Conference Room" at bounding box center [474, 442] width 296 height 46
click at [592, 434] on button "Conference Room" at bounding box center [599, 441] width 15 height 15
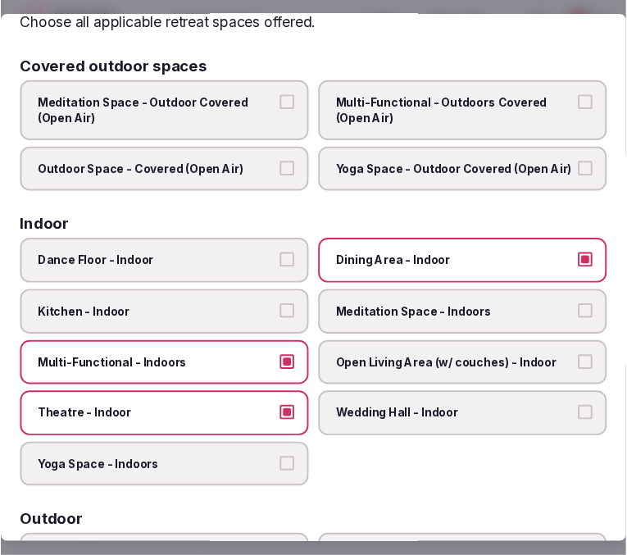
scroll to position [0, 0]
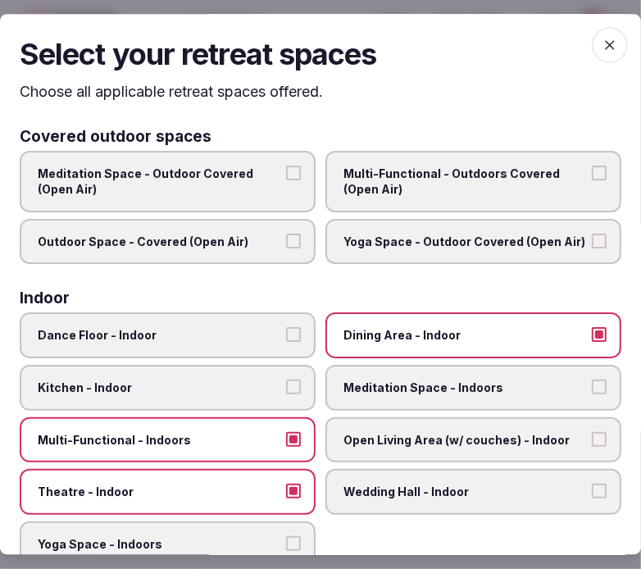
click at [595, 39] on icon "button" at bounding box center [610, 45] width 16 height 16
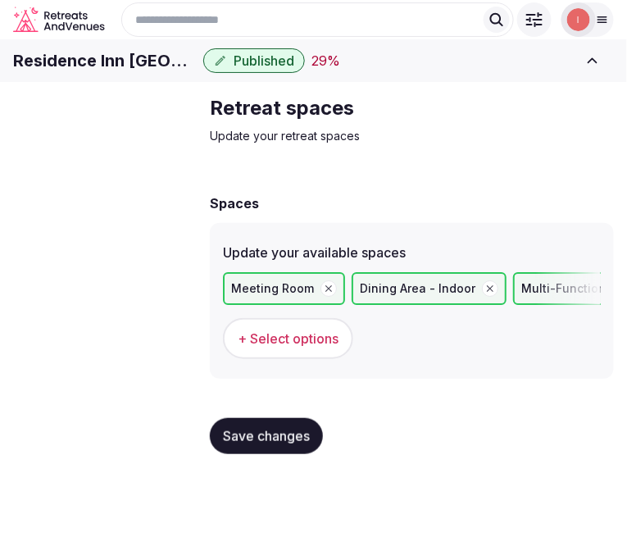
click at [265, 445] on span "Save changes" at bounding box center [266, 436] width 87 height 16
click at [242, 445] on span "Save changes" at bounding box center [266, 436] width 87 height 16
click at [0, 0] on div "Basic details Pricing and policies Retreat spaces Meeting spaces Accommodations…" at bounding box center [0, 0] width 0 height 0
click at [248, 445] on span "Save changes" at bounding box center [266, 436] width 87 height 16
click at [0, 0] on span "Meeting spaces" at bounding box center [0, 0] width 0 height 0
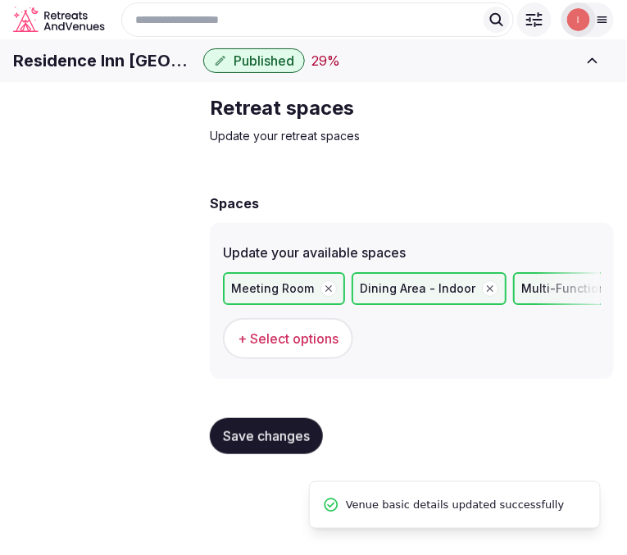
click at [0, 0] on span "Meeting spaces" at bounding box center [0, 0] width 0 height 0
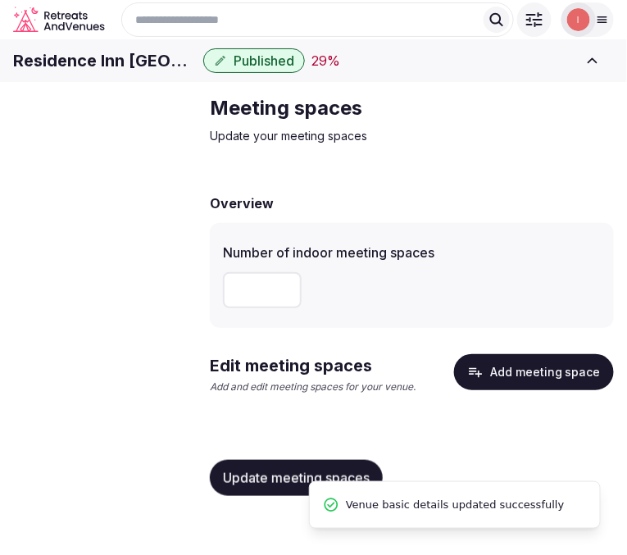
scroll to position [3, 0]
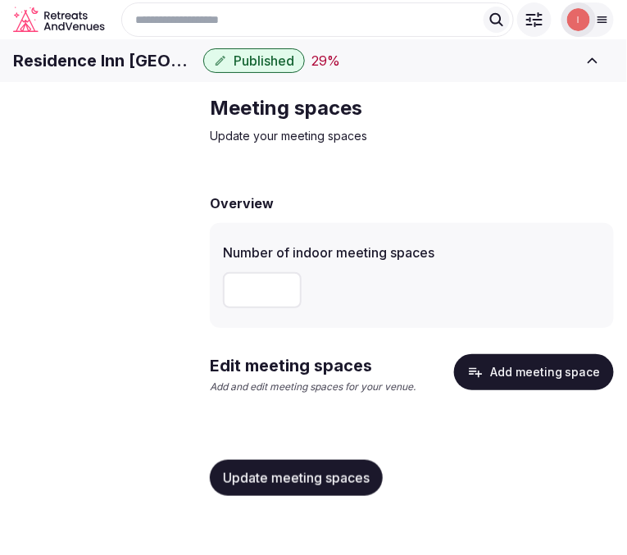
click at [259, 308] on input "number" at bounding box center [262, 290] width 79 height 36
type input "*"
drag, startPoint x: 317, startPoint y: 330, endPoint x: 334, endPoint y: 328, distance: 17.3
click at [322, 308] on div "*" at bounding box center [412, 290] width 378 height 36
click at [267, 496] on button "Update meeting spaces" at bounding box center [296, 478] width 173 height 36
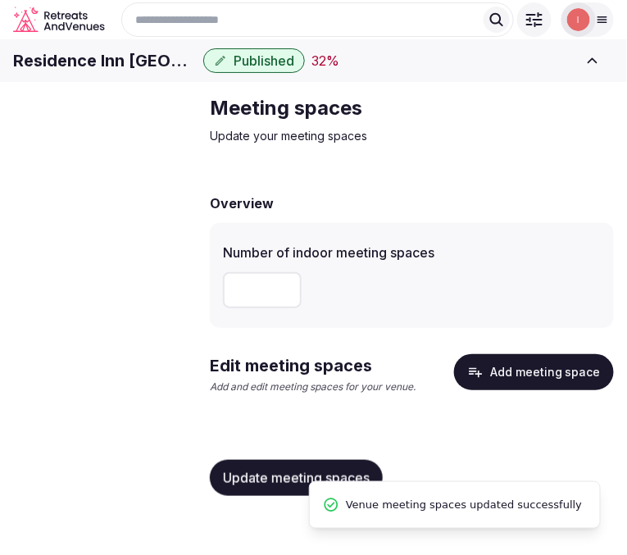
click at [549, 390] on button "Add meeting space" at bounding box center [534, 372] width 160 height 36
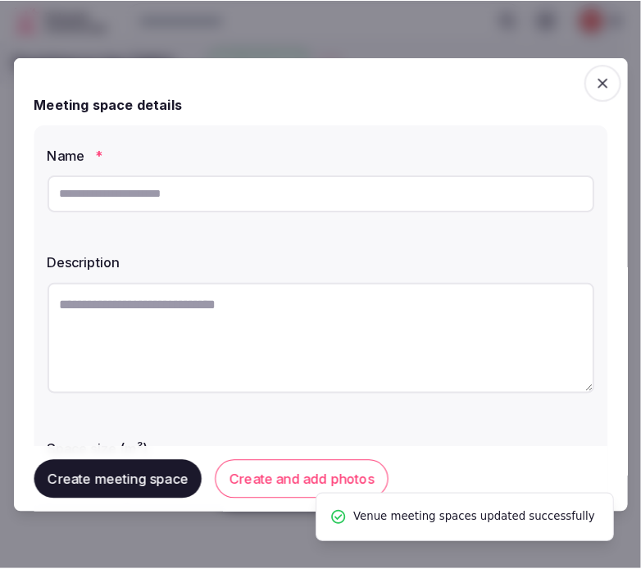
scroll to position [0, 0]
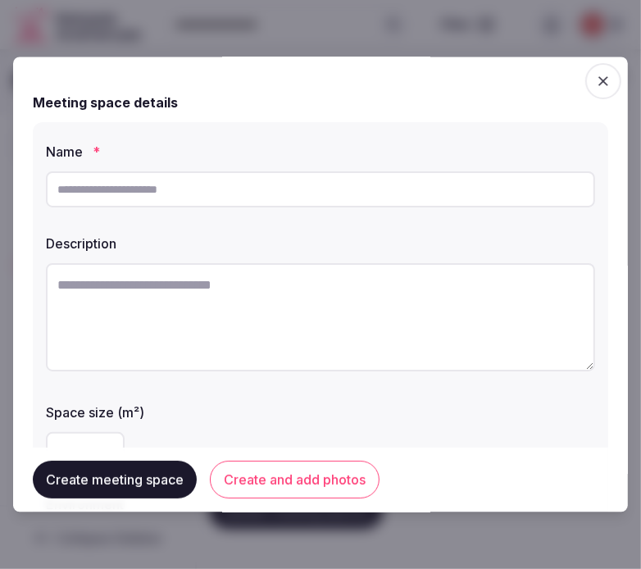
click at [248, 192] on input "text" at bounding box center [320, 189] width 549 height 36
paste input "**********"
type input "**********"
click at [235, 274] on textarea at bounding box center [320, 317] width 549 height 108
click at [137, 191] on input "**********" at bounding box center [320, 189] width 549 height 36
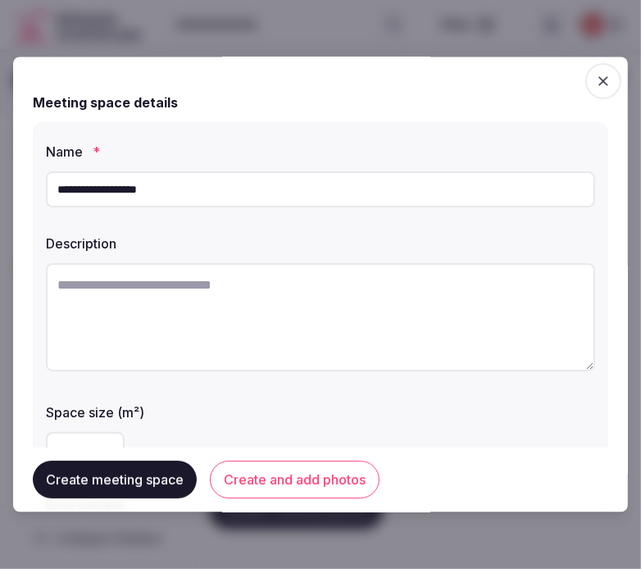
click at [137, 191] on input "**********" at bounding box center [320, 189] width 549 height 36
click at [162, 300] on textarea at bounding box center [320, 317] width 549 height 108
paste textarea "**********"
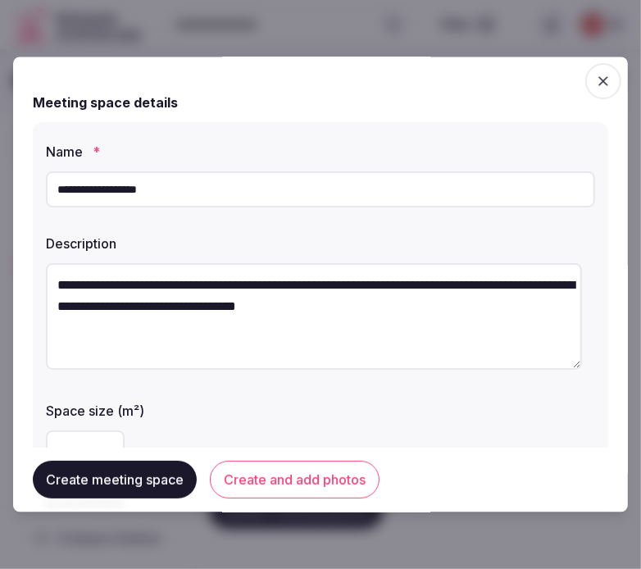
drag, startPoint x: 186, startPoint y: 190, endPoint x: 111, endPoint y: 191, distance: 75.5
click at [181, 191] on input "**********" at bounding box center [320, 189] width 549 height 36
drag, startPoint x: 111, startPoint y: 191, endPoint x: 38, endPoint y: 191, distance: 73.0
click at [38, 191] on div "**********" at bounding box center [321, 384] width 576 height 525
drag, startPoint x: 165, startPoint y: 281, endPoint x: 41, endPoint y: 280, distance: 123.8
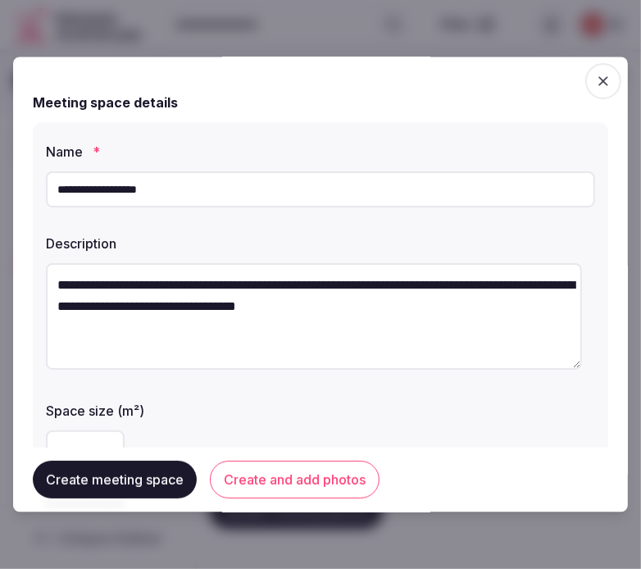
click at [41, 280] on div "**********" at bounding box center [321, 384] width 576 height 525
paste textarea "*"
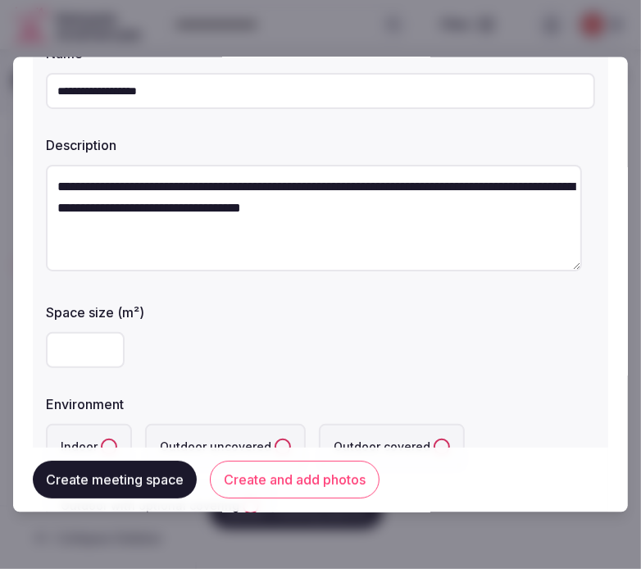
scroll to position [182, 0]
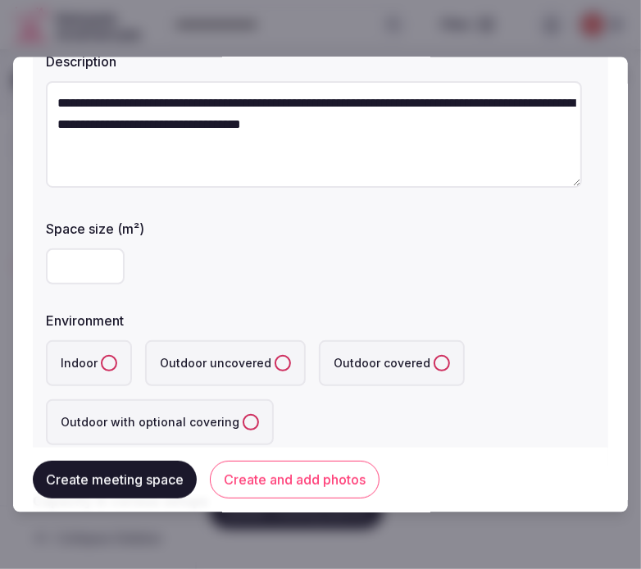
type textarea "**********"
click at [70, 284] on input "number" at bounding box center [85, 267] width 79 height 36
type input "***"
click at [101, 367] on button "Indoor" at bounding box center [109, 364] width 16 height 16
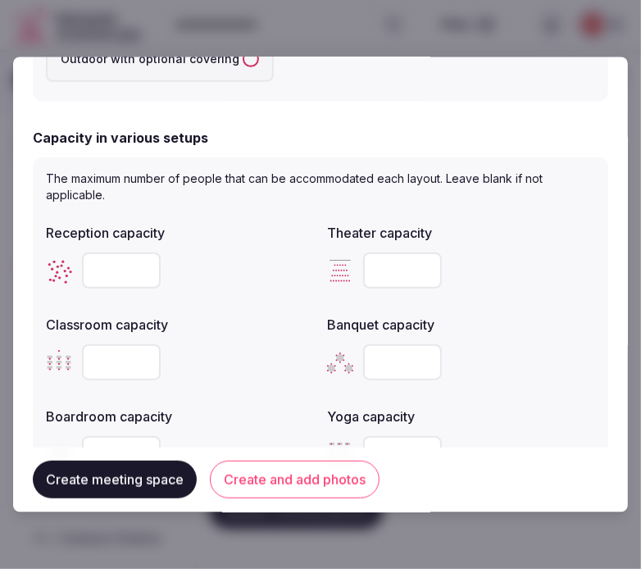
scroll to position [637, 0]
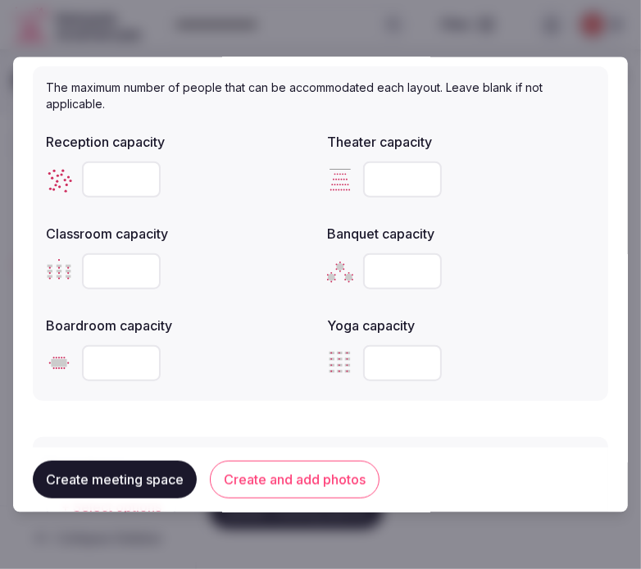
click at [120, 175] on input "number" at bounding box center [121, 180] width 79 height 36
type input "***"
click at [367, 175] on input "number" at bounding box center [402, 180] width 79 height 36
type input "***"
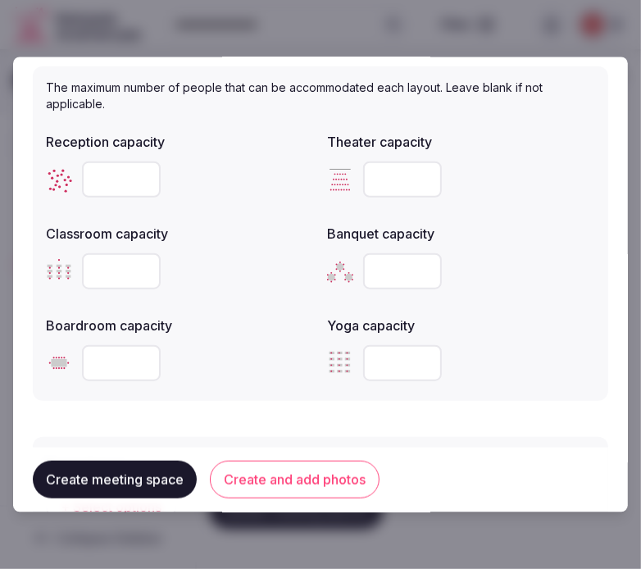
click at [117, 267] on input "number" at bounding box center [121, 271] width 79 height 36
type input "***"
click at [388, 267] on input "number" at bounding box center [402, 271] width 79 height 36
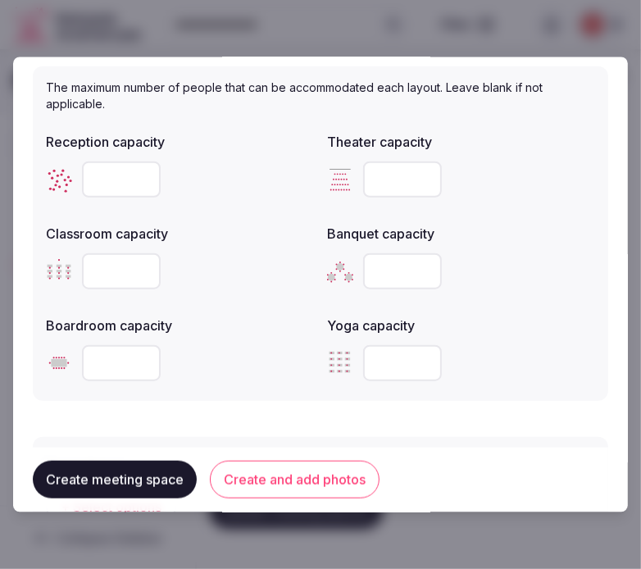
type input "***"
click at [97, 354] on input "number" at bounding box center [121, 363] width 79 height 36
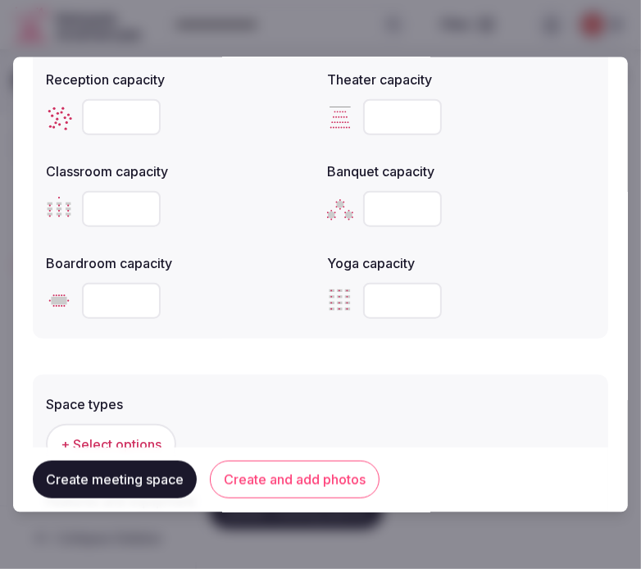
scroll to position [820, 0]
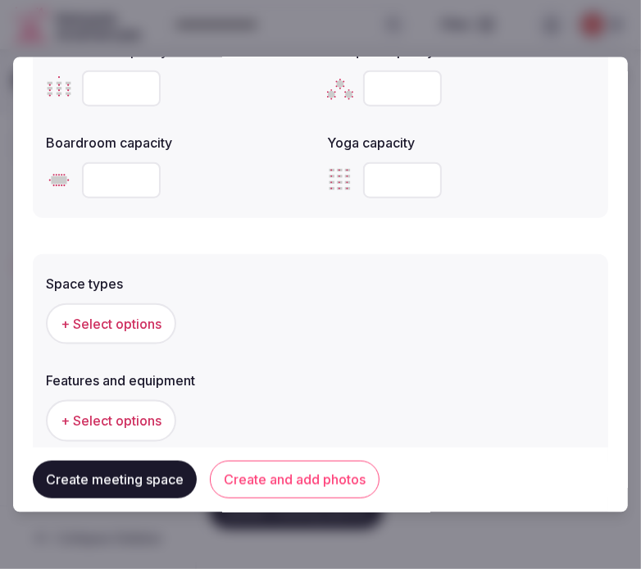
click at [123, 316] on span "+ Select options" at bounding box center [111, 324] width 101 height 18
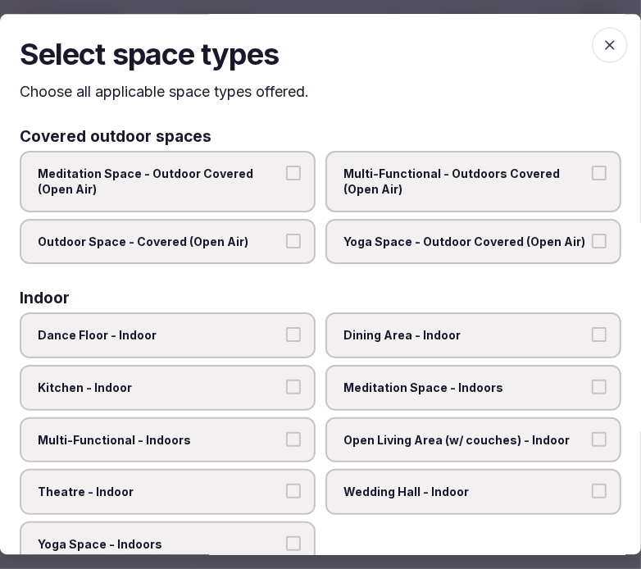
click at [408, 328] on span "Dining Area - Indoor" at bounding box center [466, 336] width 244 height 16
click at [592, 328] on button "Dining Area - Indoor" at bounding box center [599, 335] width 15 height 15
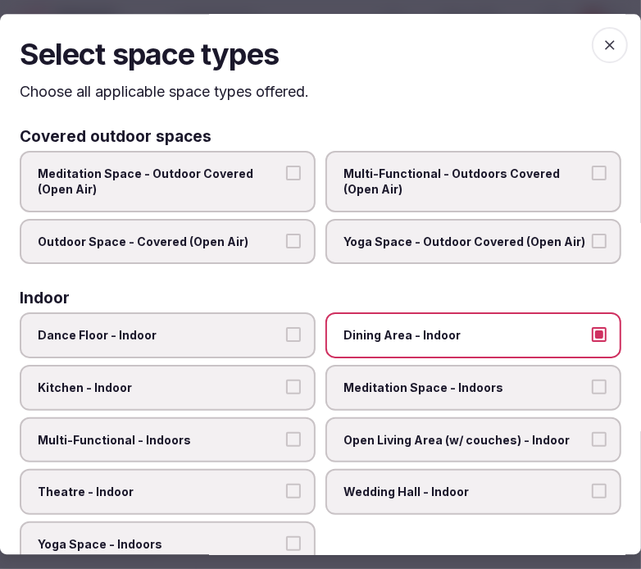
click at [246, 437] on span "Multi-Functional - Indoors" at bounding box center [160, 440] width 244 height 16
click at [286, 437] on button "Multi-Functional - Indoors" at bounding box center [293, 439] width 15 height 15
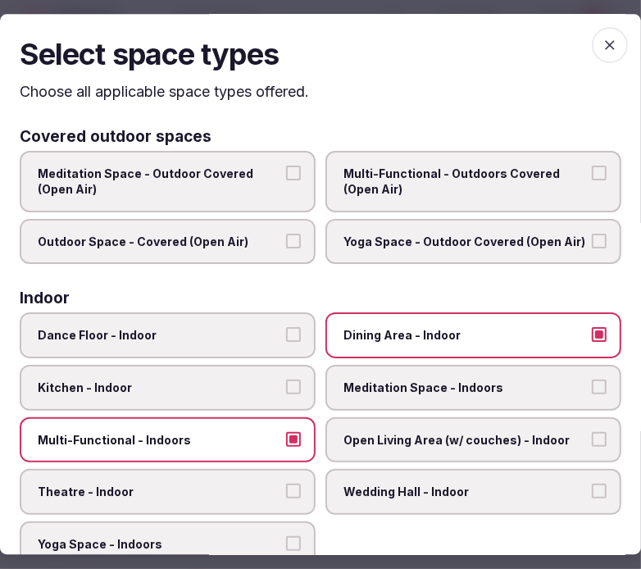
drag, startPoint x: 235, startPoint y: 477, endPoint x: 256, endPoint y: 467, distance: 23.5
click at [244, 472] on label "Theatre - Indoor" at bounding box center [168, 492] width 296 height 46
click at [286, 484] on button "Theatre - Indoor" at bounding box center [293, 491] width 15 height 15
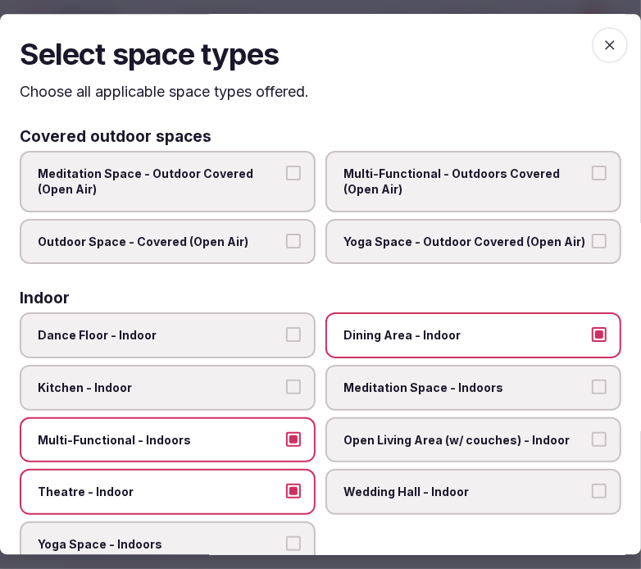
click at [595, 43] on icon "button" at bounding box center [610, 45] width 16 height 16
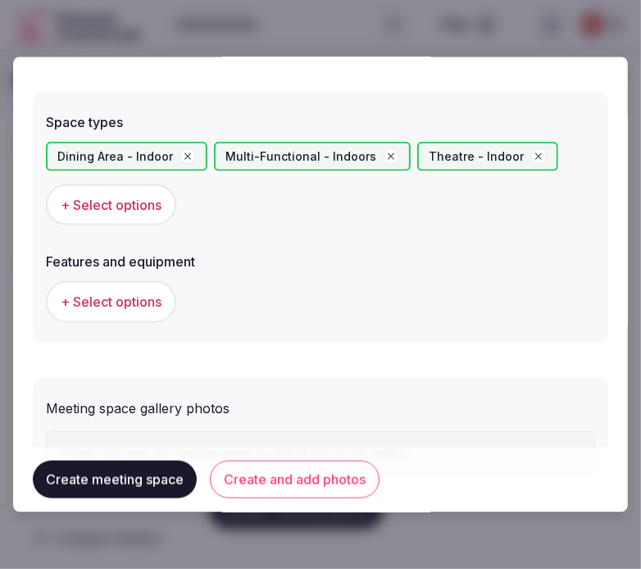
scroll to position [1002, 0]
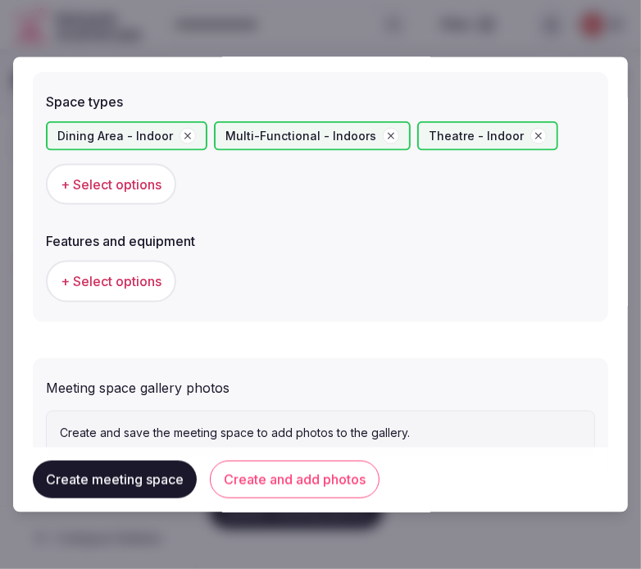
click at [146, 275] on span "+ Select options" at bounding box center [111, 281] width 101 height 18
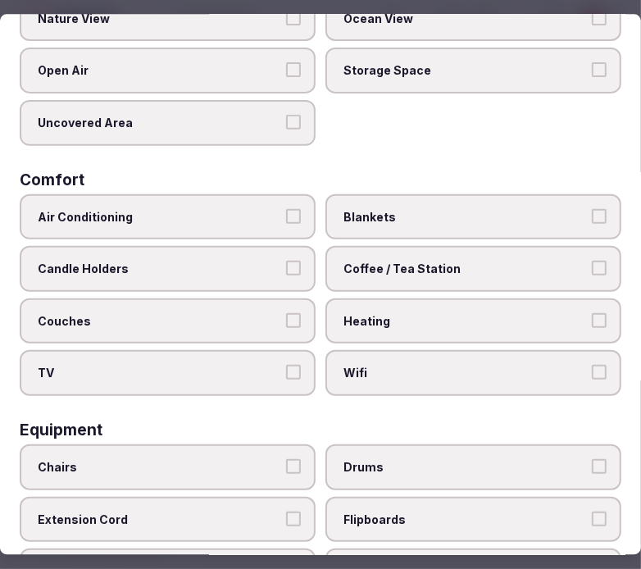
scroll to position [273, 0]
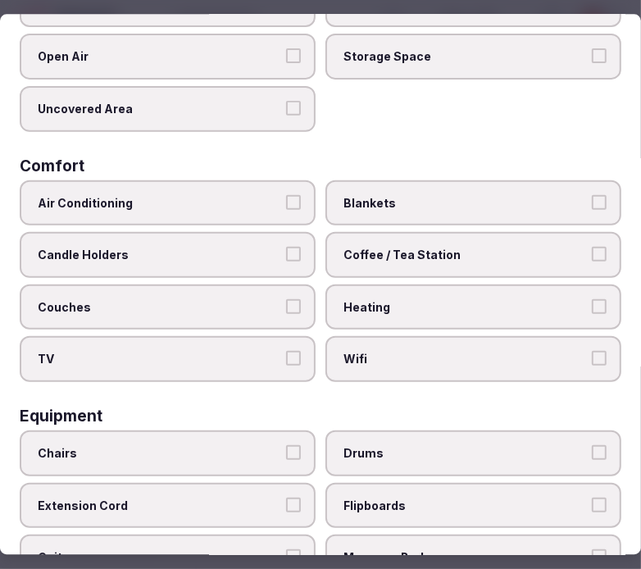
click at [235, 198] on span "Air Conditioning" at bounding box center [160, 203] width 244 height 16
click at [286, 198] on button "Air Conditioning" at bounding box center [293, 202] width 15 height 15
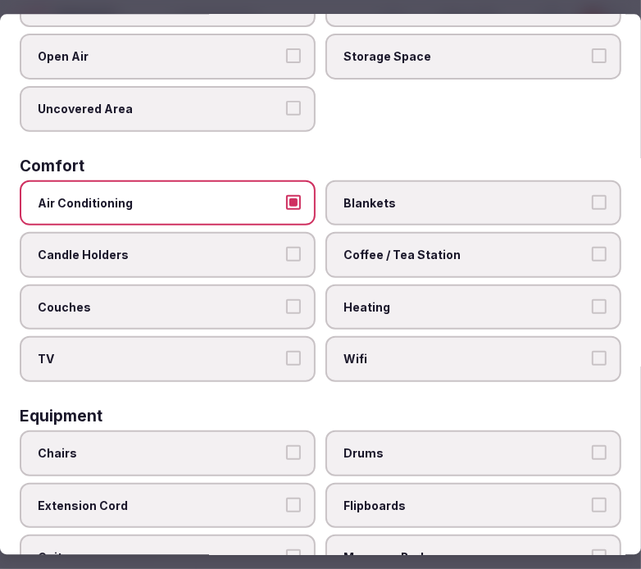
click at [355, 352] on span "Wifi" at bounding box center [466, 360] width 244 height 16
click at [592, 352] on button "Wifi" at bounding box center [599, 359] width 15 height 15
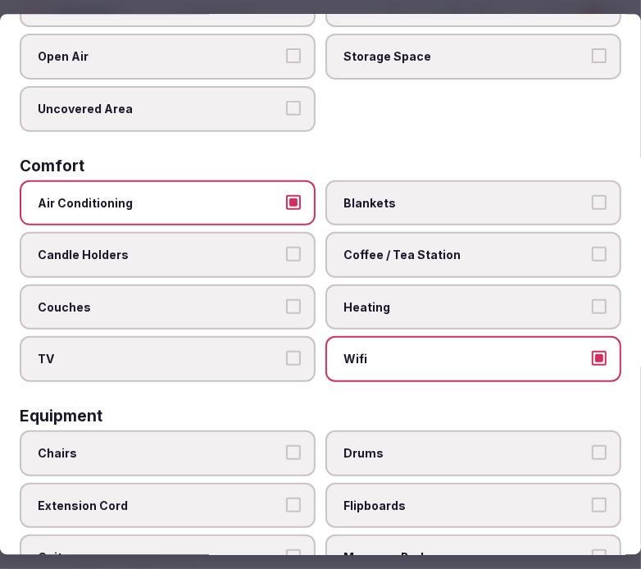
click at [258, 352] on span "TV" at bounding box center [160, 360] width 244 height 16
click at [286, 352] on button "TV" at bounding box center [293, 359] width 15 height 15
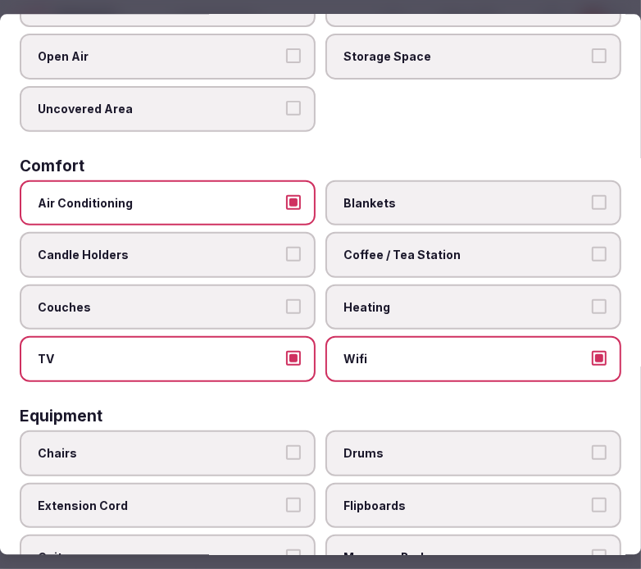
click at [258, 352] on span "TV" at bounding box center [160, 360] width 244 height 16
click at [286, 352] on button "TV" at bounding box center [293, 359] width 15 height 15
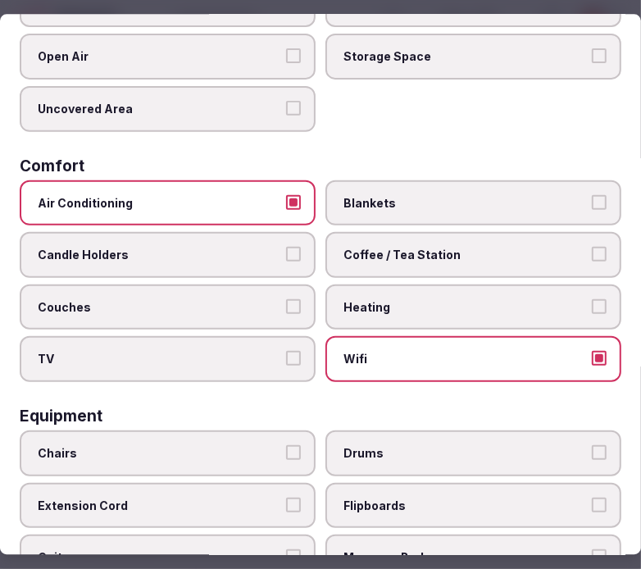
click at [502, 257] on label "Coffee / Tea Station" at bounding box center [474, 255] width 296 height 46
click at [592, 257] on button "Coffee / Tea Station" at bounding box center [599, 254] width 15 height 15
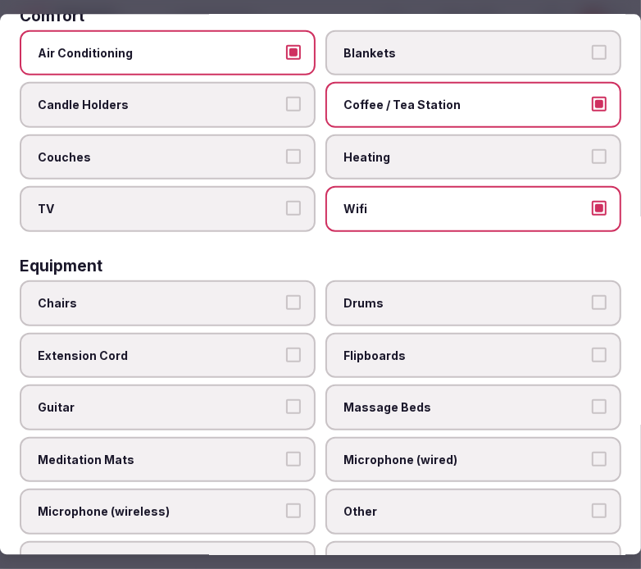
scroll to position [455, 0]
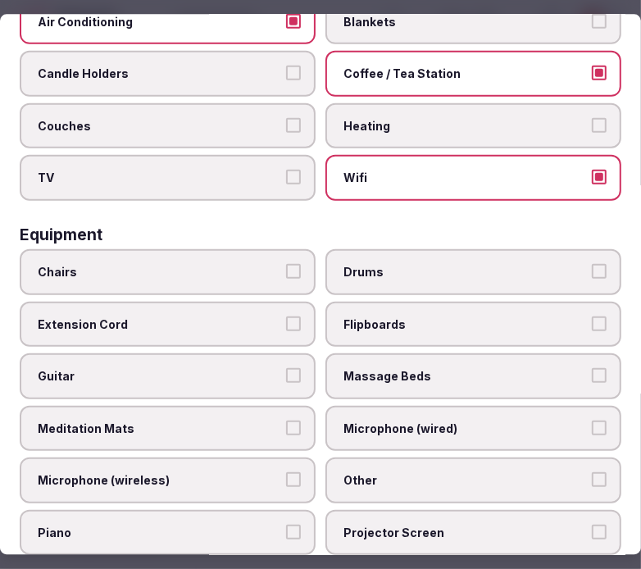
click at [171, 248] on label "Chairs" at bounding box center [168, 271] width 296 height 46
click at [286, 263] on button "Chairs" at bounding box center [293, 270] width 15 height 15
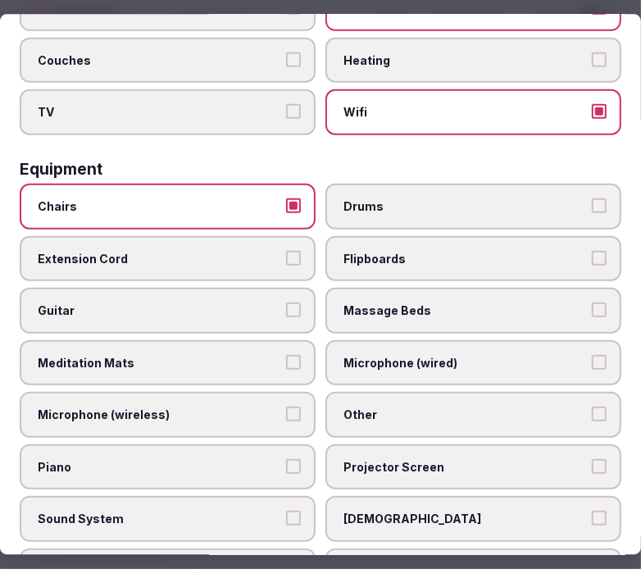
scroll to position [546, 0]
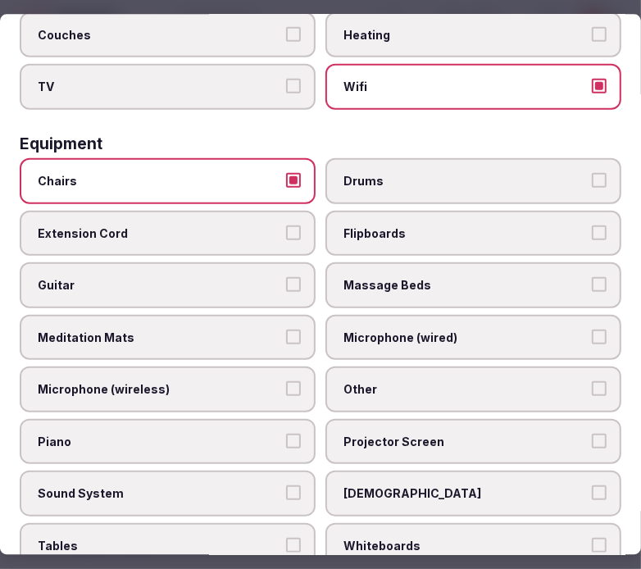
click at [414, 381] on span "Other" at bounding box center [466, 389] width 244 height 16
click at [592, 381] on button "Other" at bounding box center [599, 388] width 15 height 15
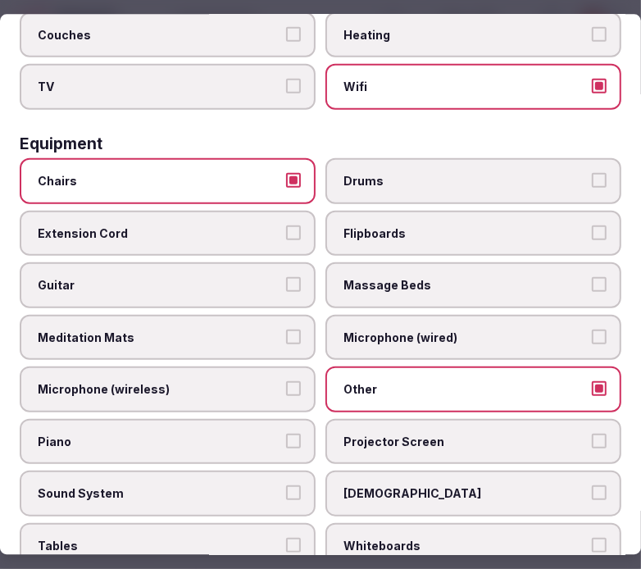
scroll to position [637, 0]
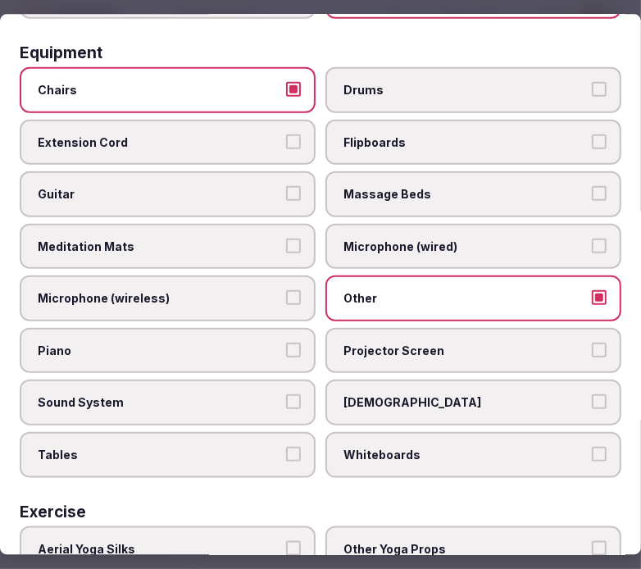
click at [274, 446] on span "Tables" at bounding box center [160, 454] width 244 height 16
click at [286, 446] on button "Tables" at bounding box center [293, 453] width 15 height 15
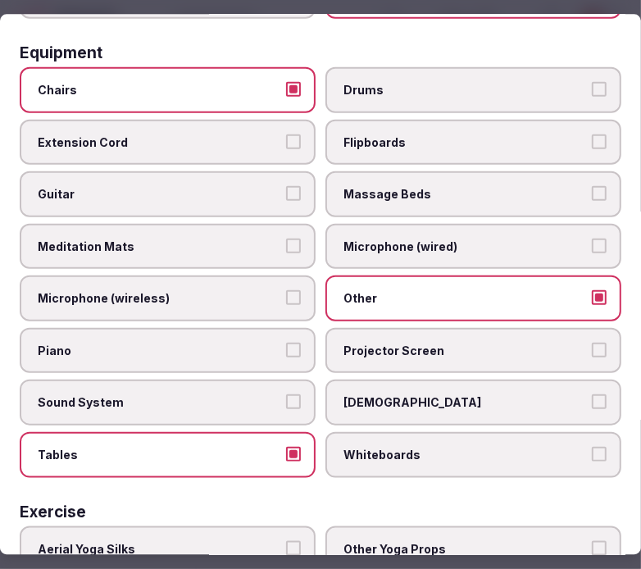
click at [462, 327] on label "Projector Screen" at bounding box center [474, 350] width 296 height 46
click at [592, 342] on button "Projector Screen" at bounding box center [599, 349] width 15 height 15
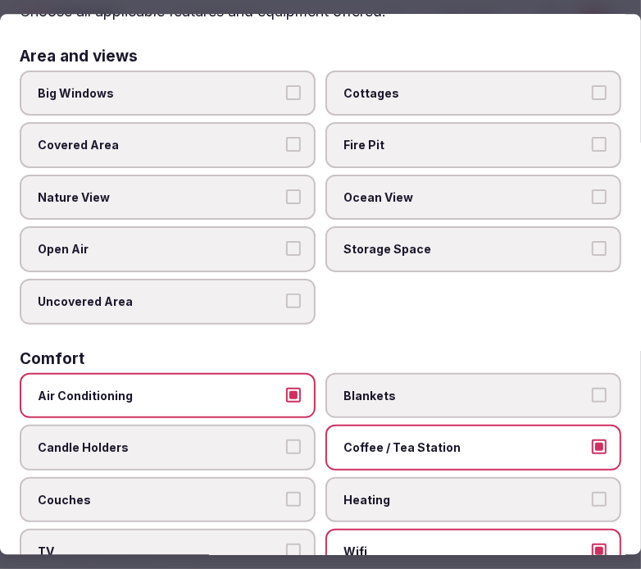
scroll to position [0, 0]
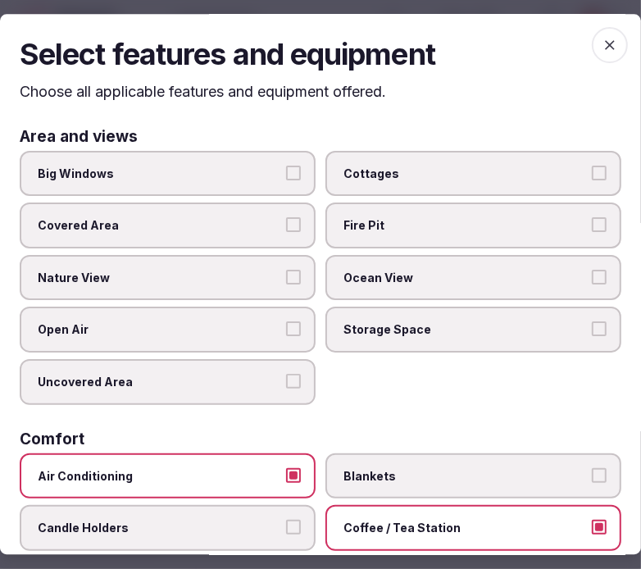
click at [595, 48] on icon "button" at bounding box center [610, 45] width 16 height 16
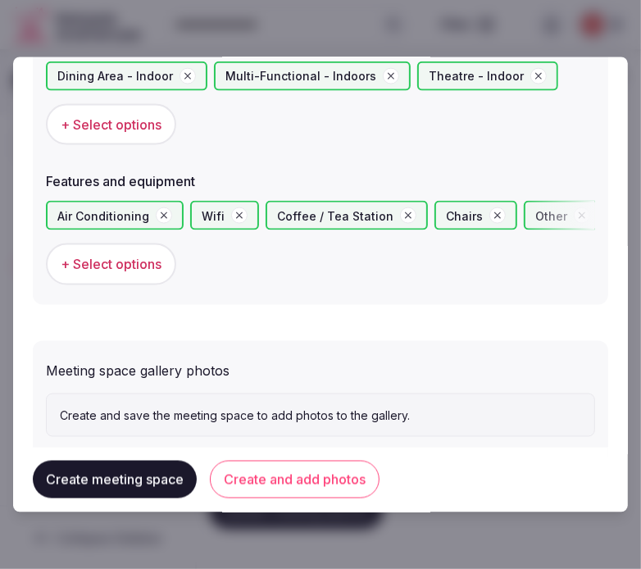
scroll to position [1093, 0]
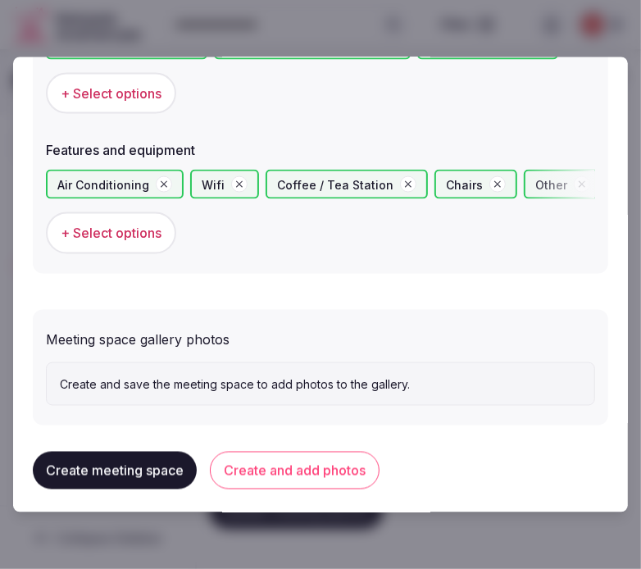
click at [337, 455] on button "Create and add photos" at bounding box center [295, 471] width 170 height 38
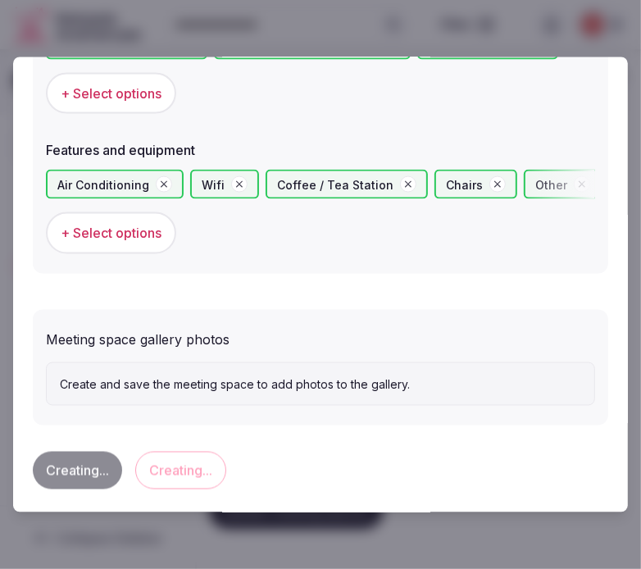
scroll to position [0, 0]
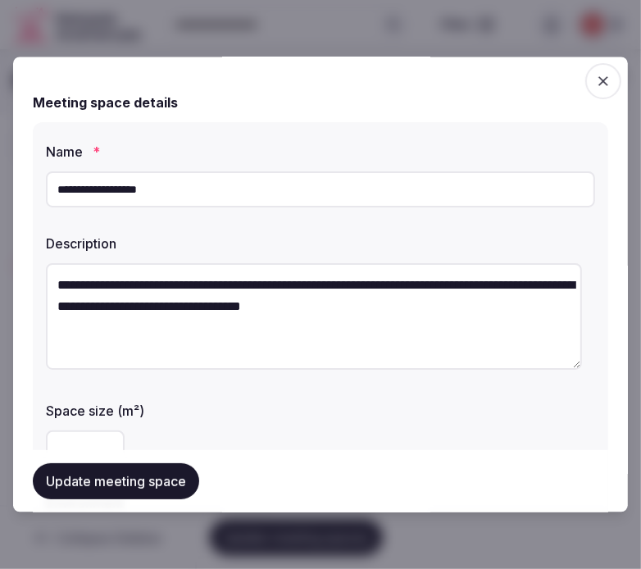
click at [86, 473] on button "Update meeting space" at bounding box center [116, 481] width 166 height 36
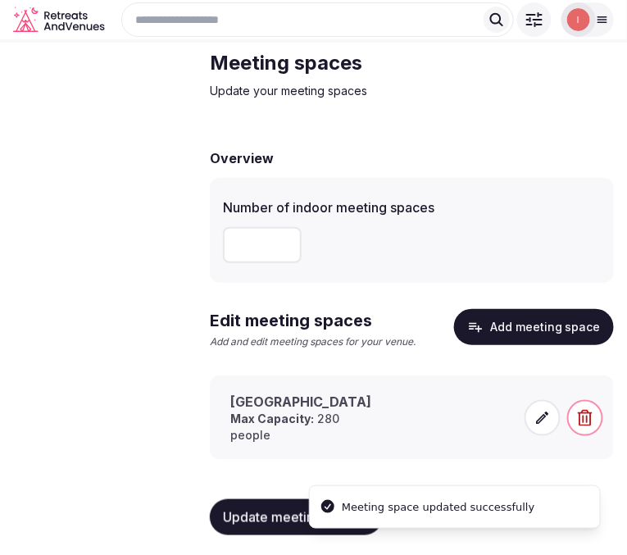
scroll to position [84, 0]
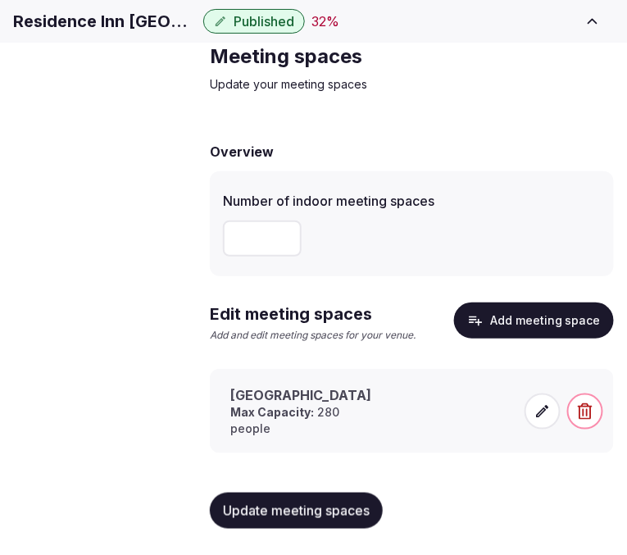
click at [535, 408] on icon at bounding box center [543, 411] width 16 height 16
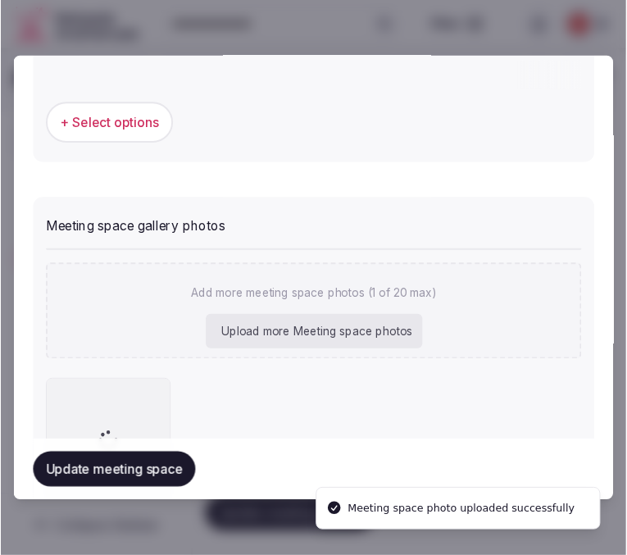
scroll to position [1243, 0]
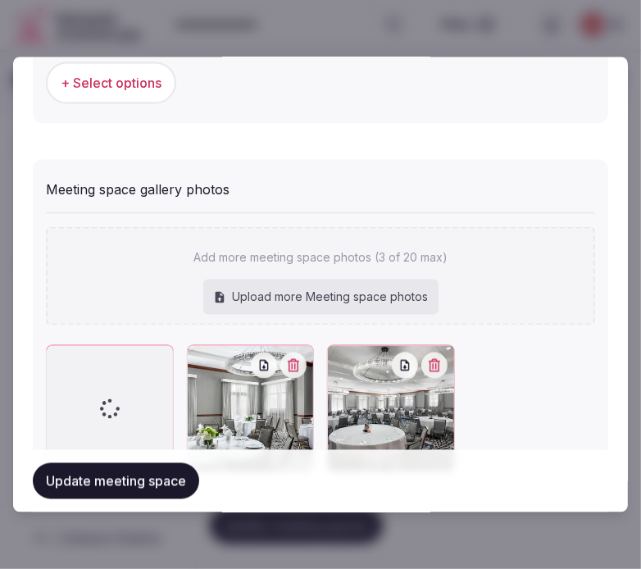
click at [160, 355] on button "button" at bounding box center [153, 365] width 26 height 26
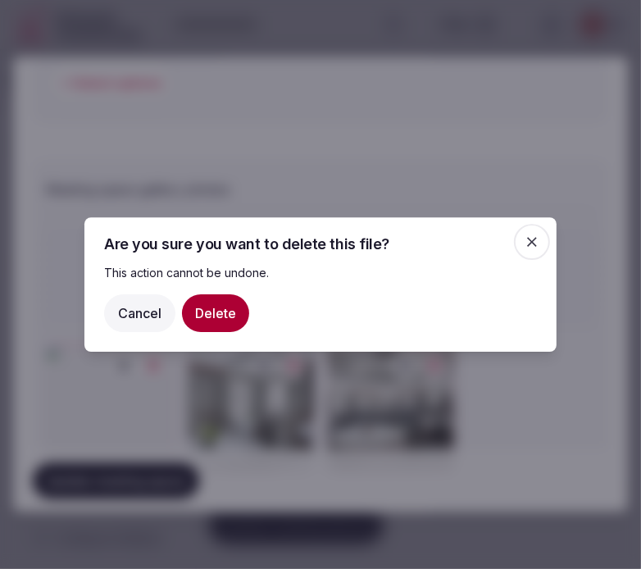
click at [217, 312] on button "Delete" at bounding box center [215, 313] width 67 height 38
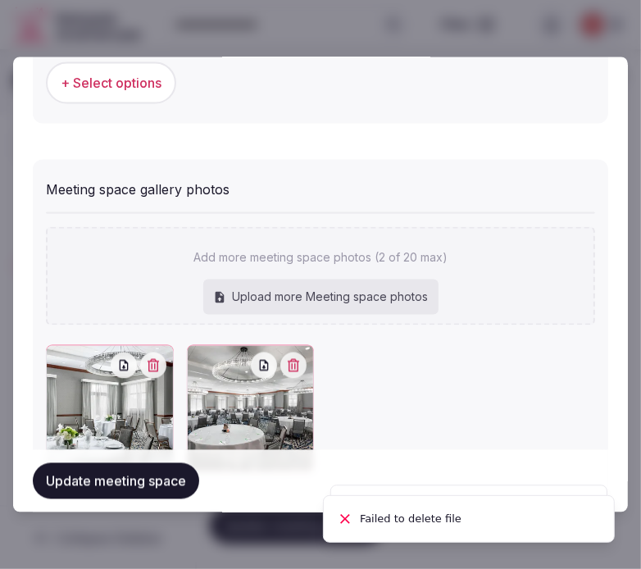
drag, startPoint x: 176, startPoint y: 472, endPoint x: 169, endPoint y: 478, distance: 9.9
click at [173, 476] on button "Update meeting space" at bounding box center [116, 481] width 166 height 36
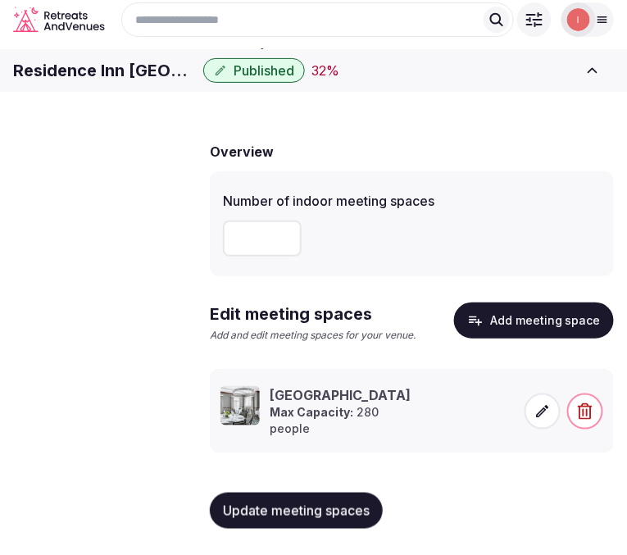
click at [274, 512] on button "Update meeting spaces" at bounding box center [296, 511] width 173 height 36
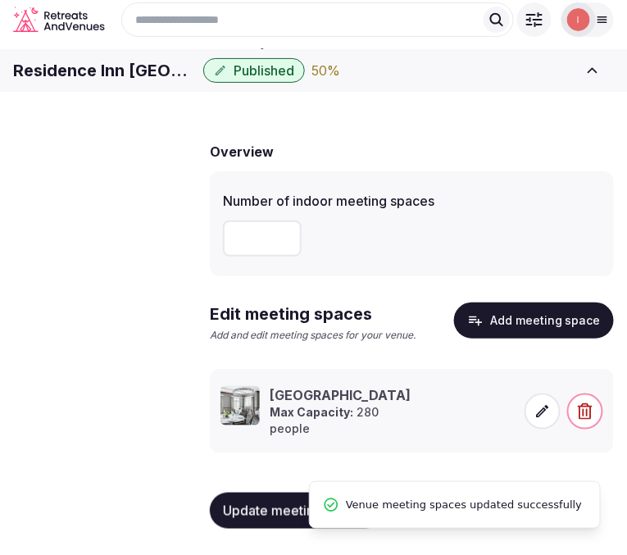
click at [0, 0] on span "Meeting spaces" at bounding box center [0, 0] width 0 height 0
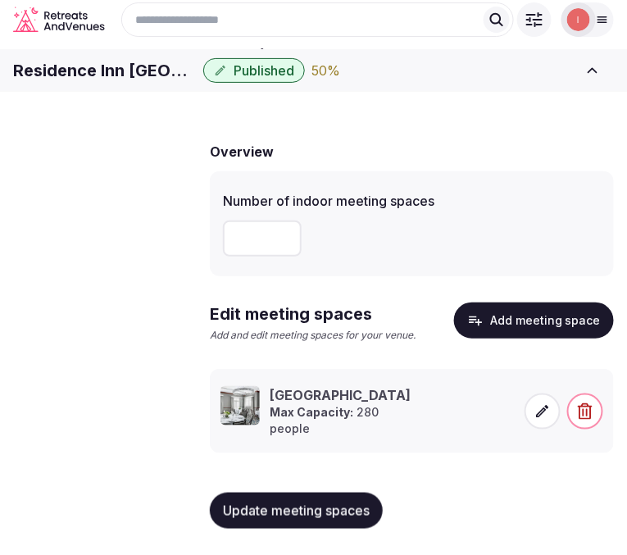
click at [0, 0] on span "Accommodations" at bounding box center [0, 0] width 0 height 0
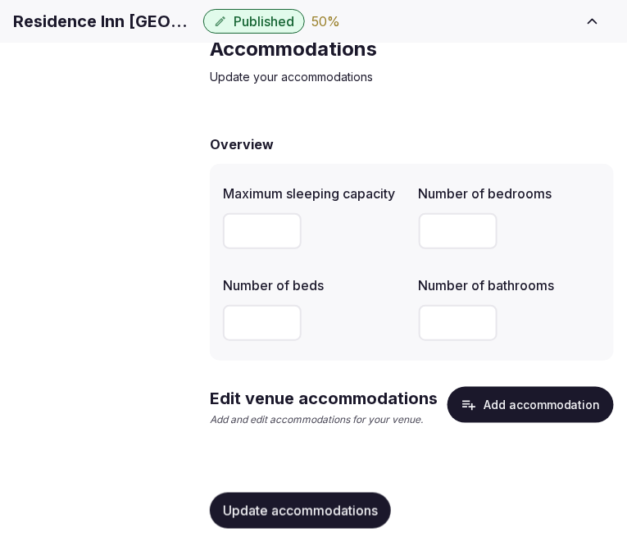
scroll to position [91, 0]
click at [513, 396] on button "Add accommodation" at bounding box center [531, 405] width 166 height 36
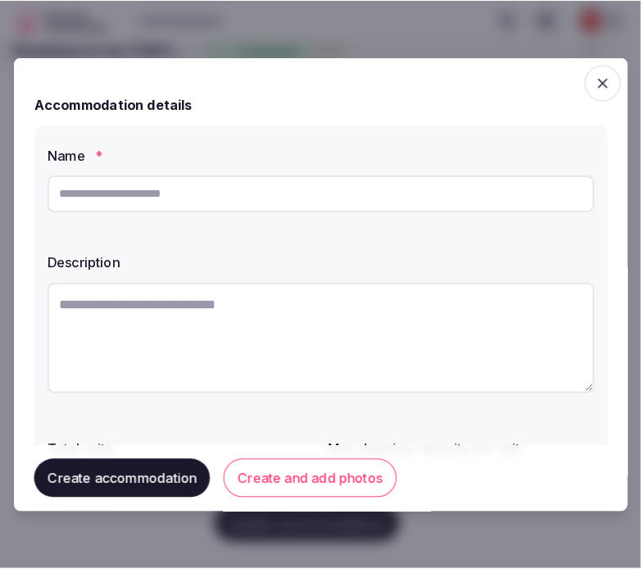
scroll to position [77, 0]
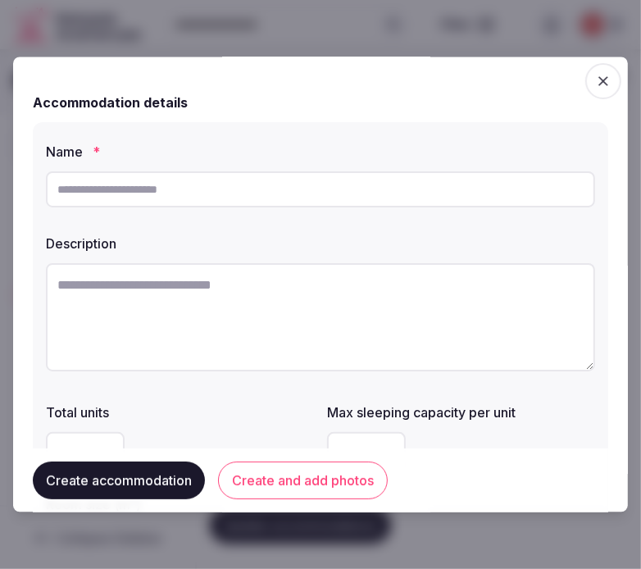
click at [289, 179] on input "text" at bounding box center [320, 189] width 549 height 36
paste input "******"
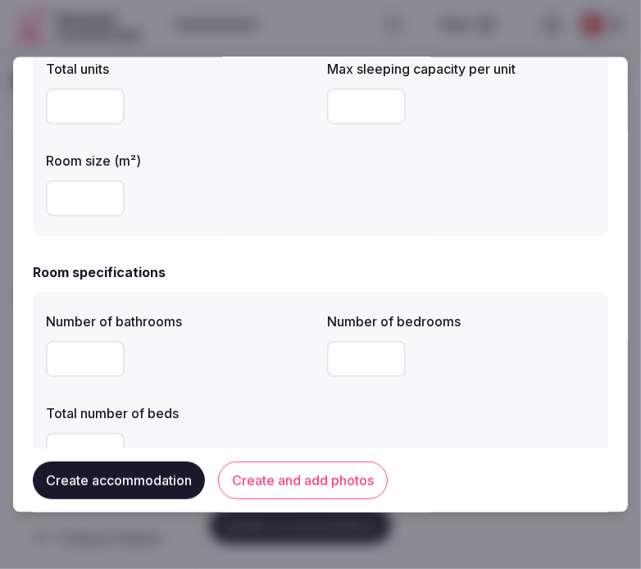
scroll to position [364, 0]
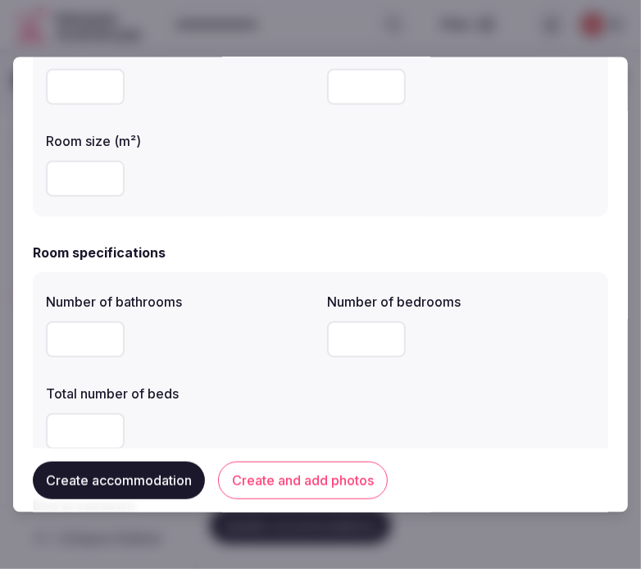
type input "******"
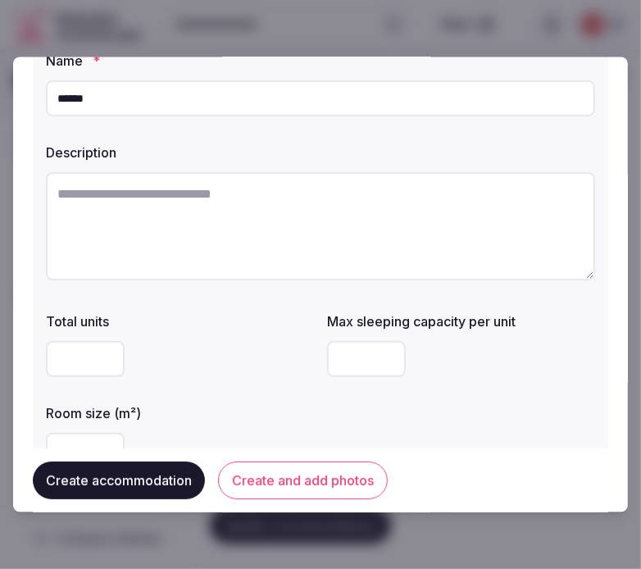
scroll to position [0, 0]
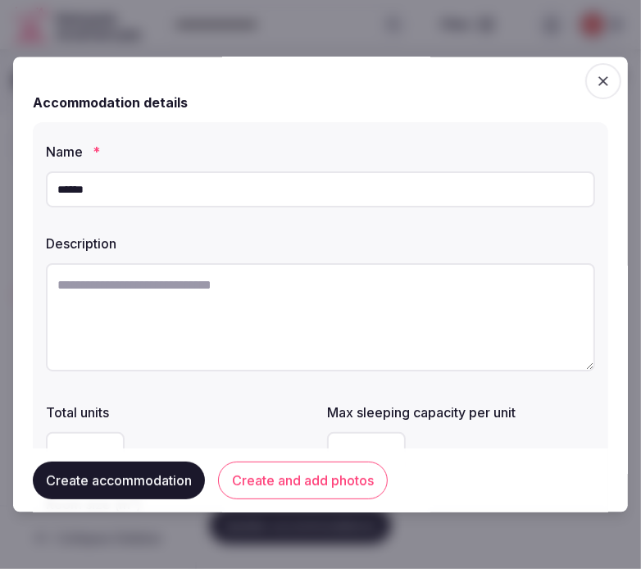
click at [203, 328] on textarea at bounding box center [320, 317] width 549 height 108
paste textarea "**********"
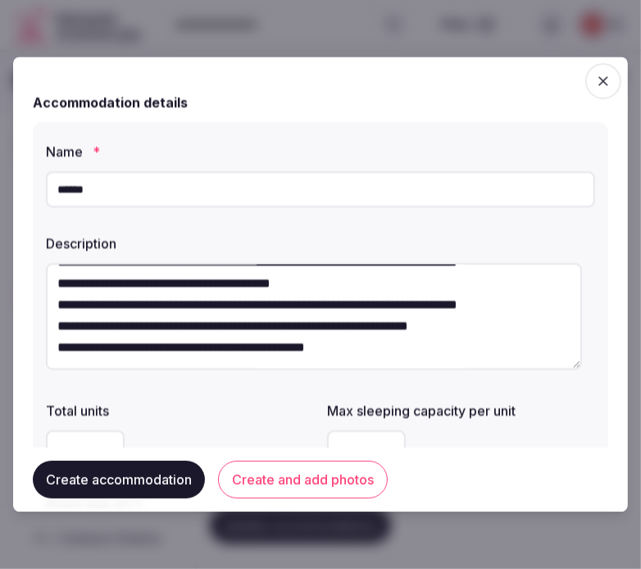
scroll to position [116, 0]
type textarea "**********"
click at [276, 473] on button "Create and add photos" at bounding box center [303, 481] width 170 height 38
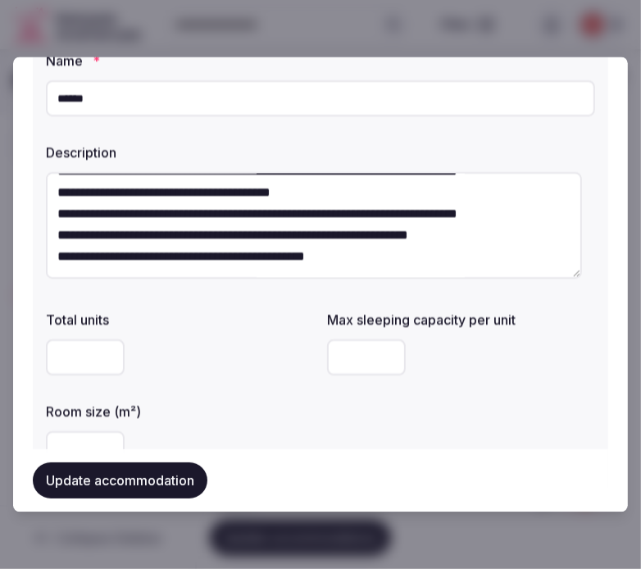
scroll to position [182, 0]
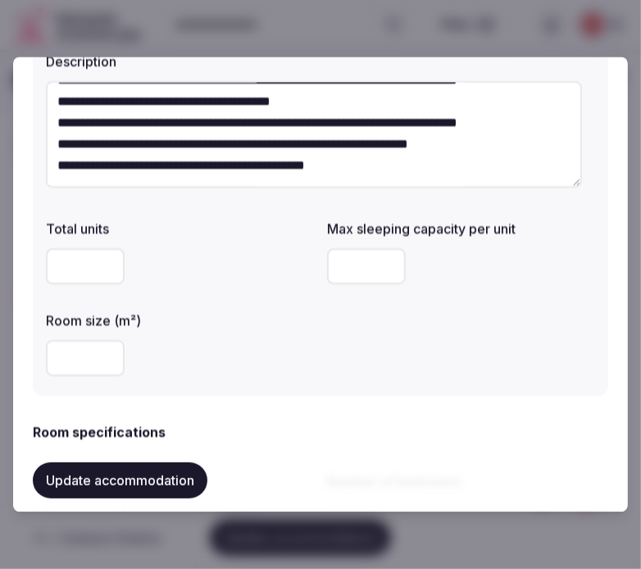
click at [343, 271] on input "number" at bounding box center [366, 267] width 79 height 36
type input "*"
click at [62, 344] on input "number" at bounding box center [85, 359] width 79 height 36
type input "**"
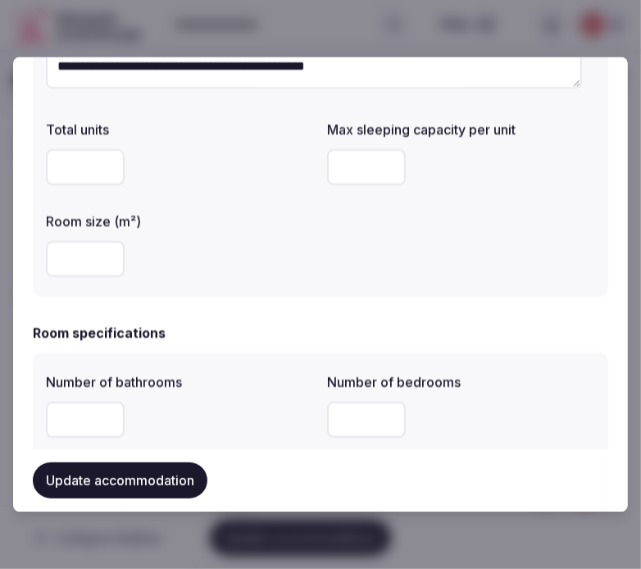
scroll to position [455, 0]
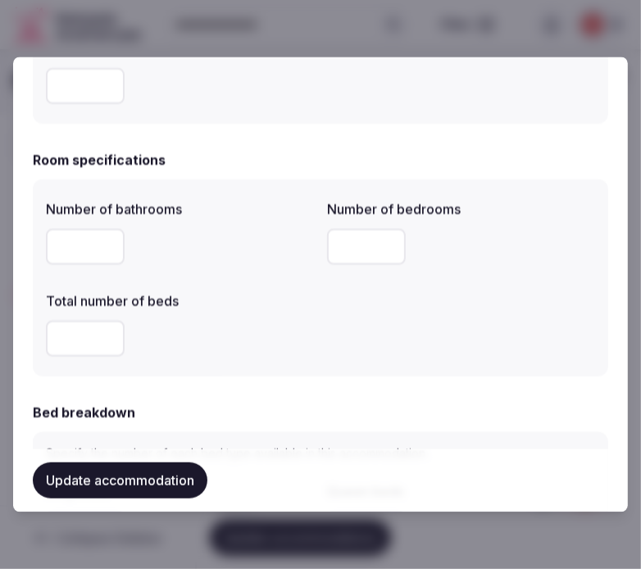
click at [92, 248] on input "number" at bounding box center [85, 247] width 79 height 36
type input "*"
click at [345, 251] on input "number" at bounding box center [366, 247] width 79 height 36
type input "*"
click at [72, 343] on input "number" at bounding box center [85, 339] width 79 height 36
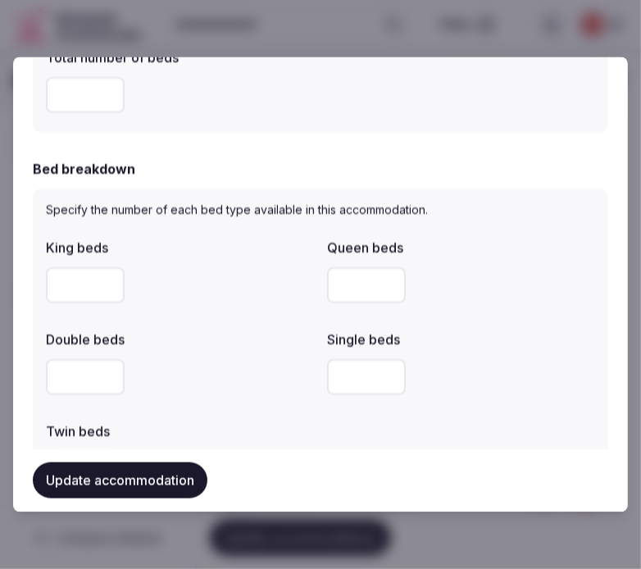
scroll to position [728, 0]
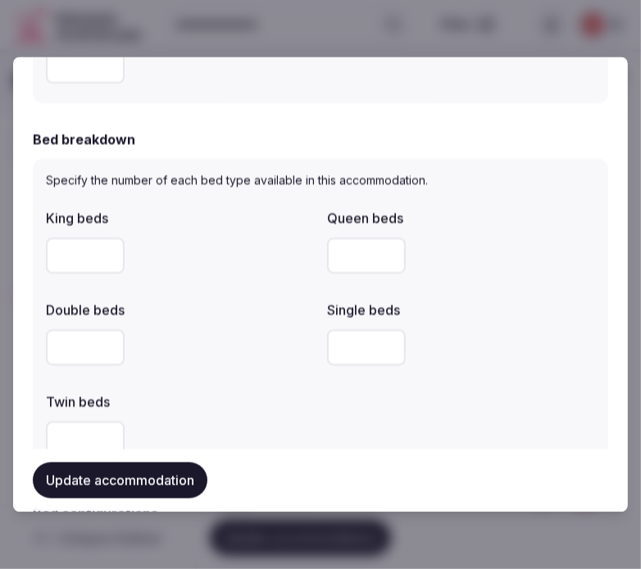
type input "*"
click at [93, 258] on input "number" at bounding box center [85, 256] width 79 height 36
type input "*"
click at [162, 348] on div at bounding box center [180, 348] width 268 height 36
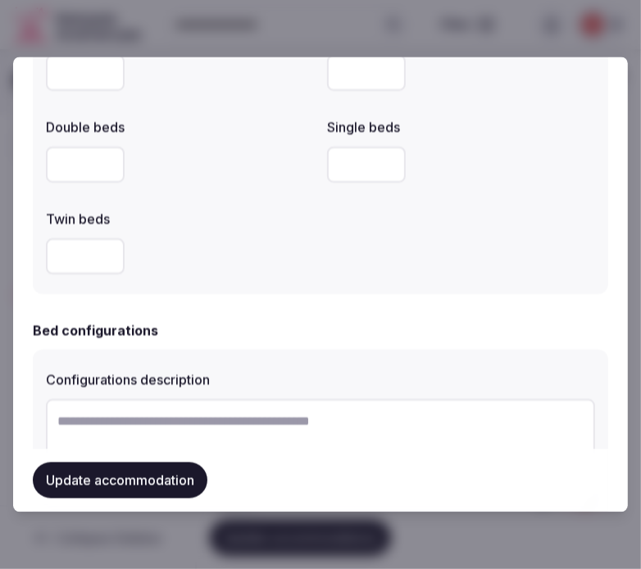
scroll to position [1093, 0]
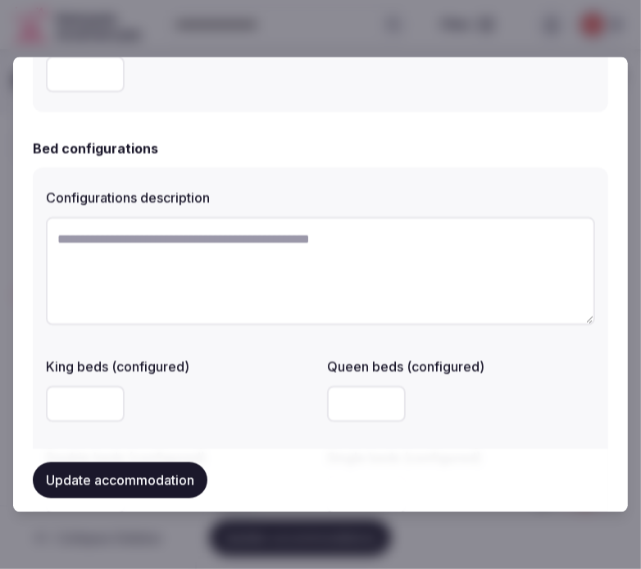
click at [414, 230] on textarea at bounding box center [320, 271] width 549 height 108
paste textarea "********"
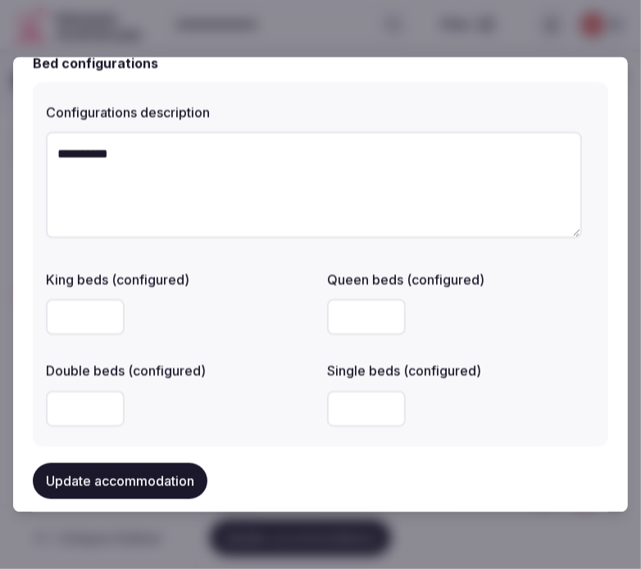
scroll to position [1275, 0]
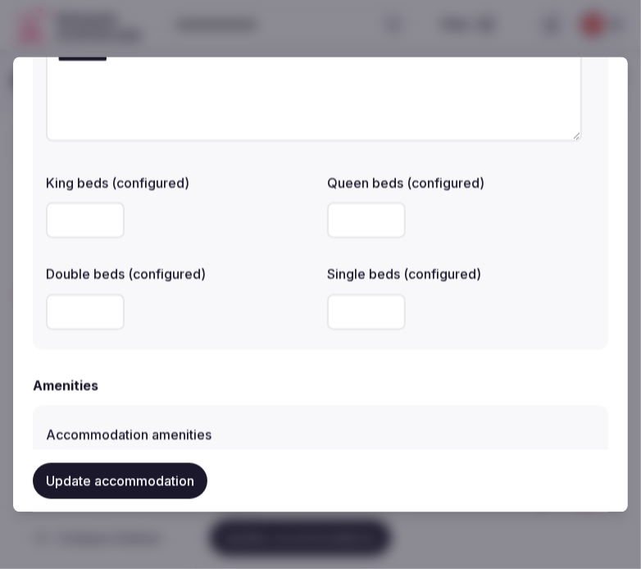
type textarea "********"
click at [91, 310] on input "number" at bounding box center [85, 312] width 79 height 36
type input "*"
drag, startPoint x: 192, startPoint y: 329, endPoint x: 207, endPoint y: 326, distance: 15.1
click at [194, 329] on div "*" at bounding box center [180, 312] width 268 height 36
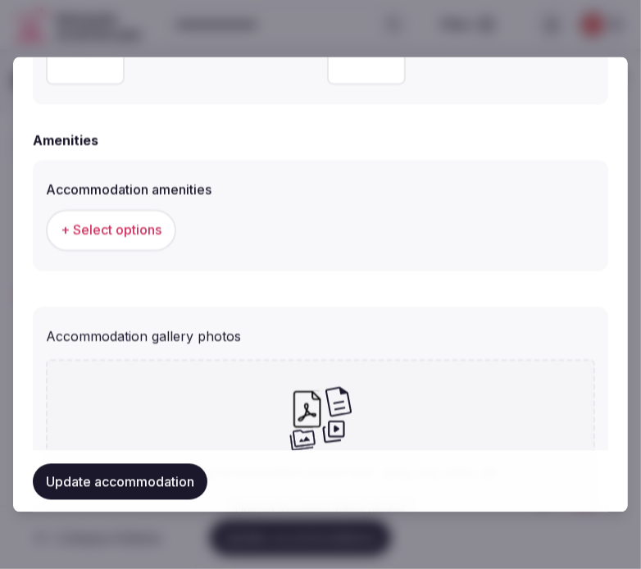
scroll to position [1548, 0]
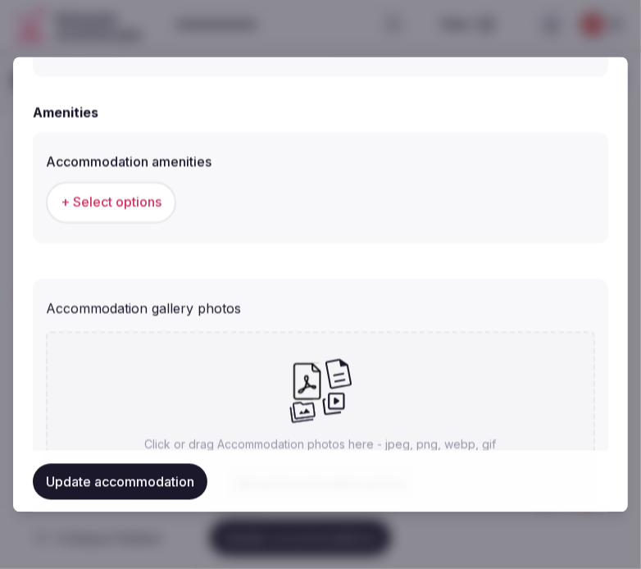
click at [134, 207] on span "+ Select options" at bounding box center [111, 203] width 101 height 18
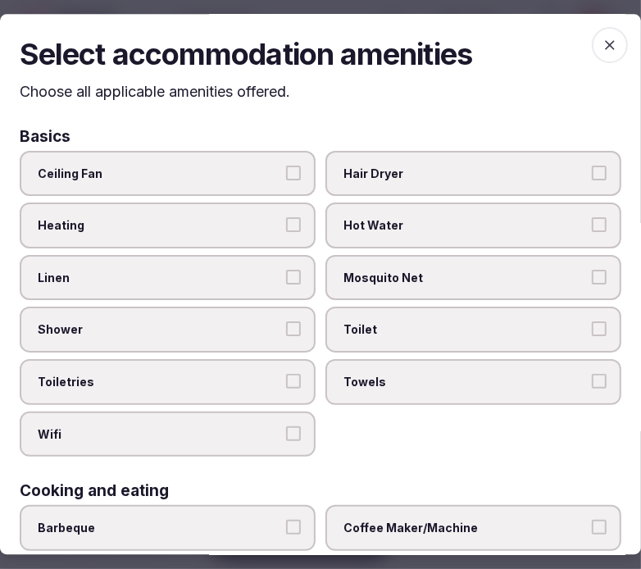
click at [230, 276] on span "Linen" at bounding box center [160, 278] width 244 height 16
click at [286, 276] on button "Linen" at bounding box center [293, 277] width 15 height 15
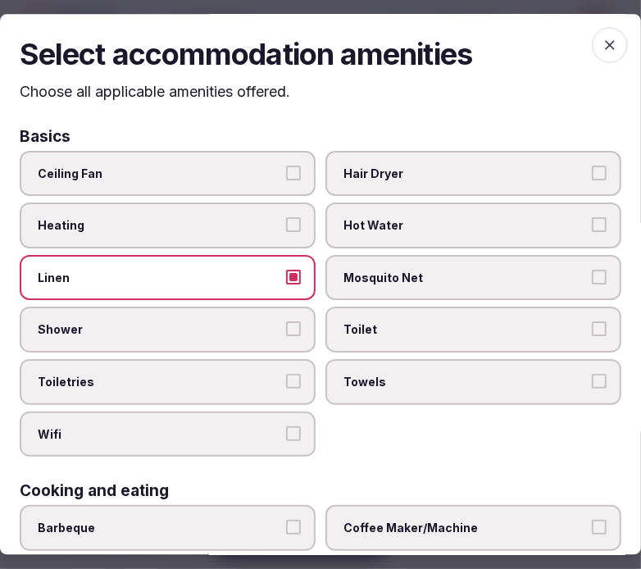
click at [293, 314] on label "Shower" at bounding box center [168, 331] width 296 height 46
click at [293, 322] on button "Shower" at bounding box center [293, 329] width 15 height 15
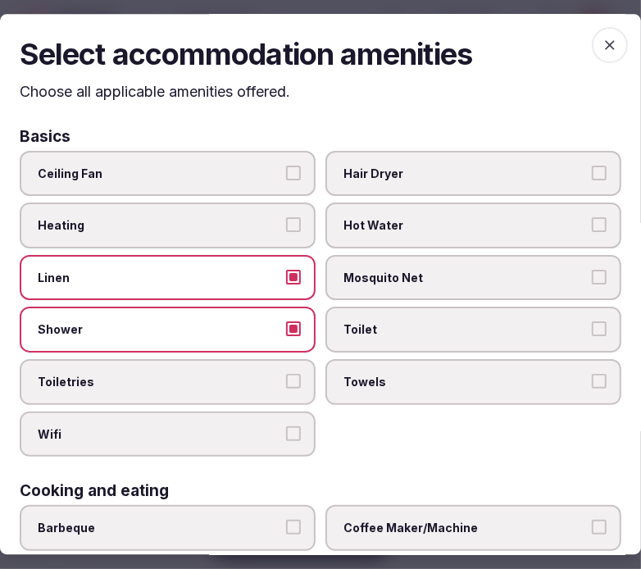
drag, startPoint x: 276, startPoint y: 361, endPoint x: 283, endPoint y: 378, distance: 18.4
click at [276, 362] on label "Toiletries" at bounding box center [168, 382] width 296 height 46
click at [286, 374] on button "Toiletries" at bounding box center [293, 381] width 15 height 15
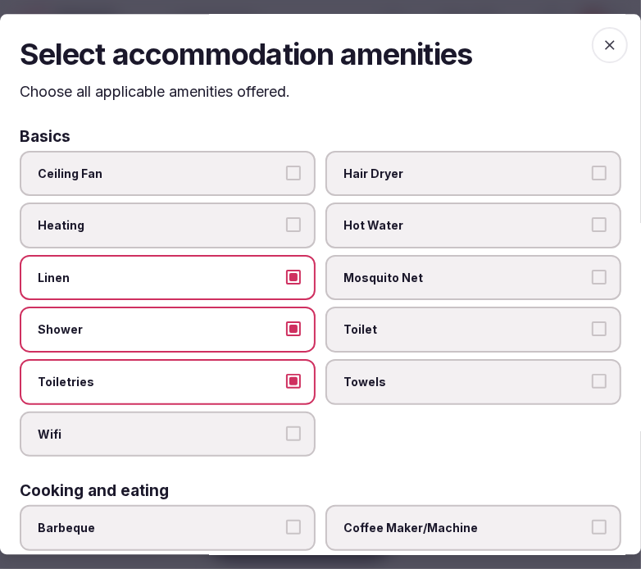
click at [272, 426] on span "Wifi" at bounding box center [160, 434] width 244 height 16
click at [286, 426] on button "Wifi" at bounding box center [293, 433] width 15 height 15
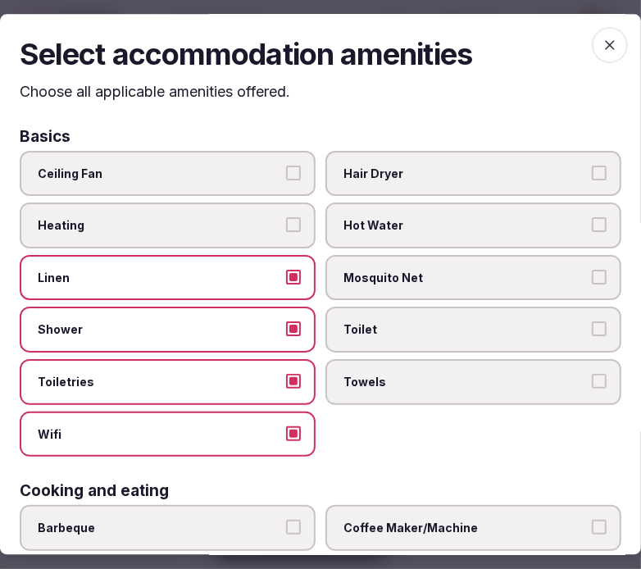
drag, startPoint x: 390, startPoint y: 389, endPoint x: 394, endPoint y: 381, distance: 8.9
click at [390, 387] on label "Towels" at bounding box center [474, 382] width 296 height 46
click at [592, 387] on button "Towels" at bounding box center [599, 381] width 15 height 15
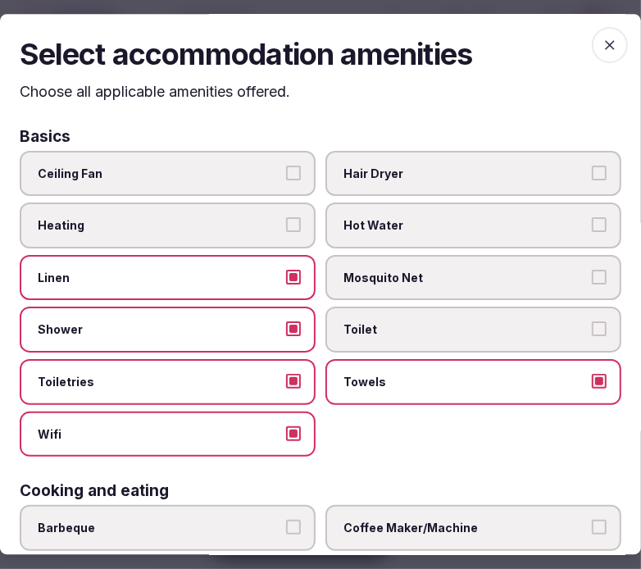
click at [422, 329] on span "Toilet" at bounding box center [466, 330] width 244 height 16
click at [592, 329] on button "Toilet" at bounding box center [599, 329] width 15 height 15
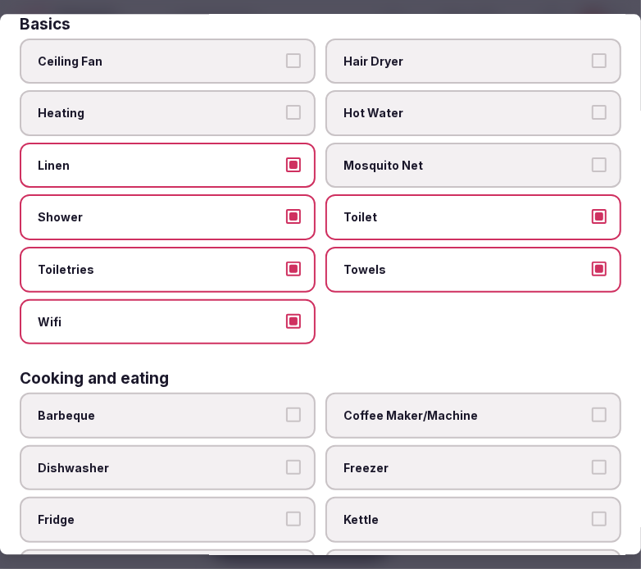
scroll to position [273, 0]
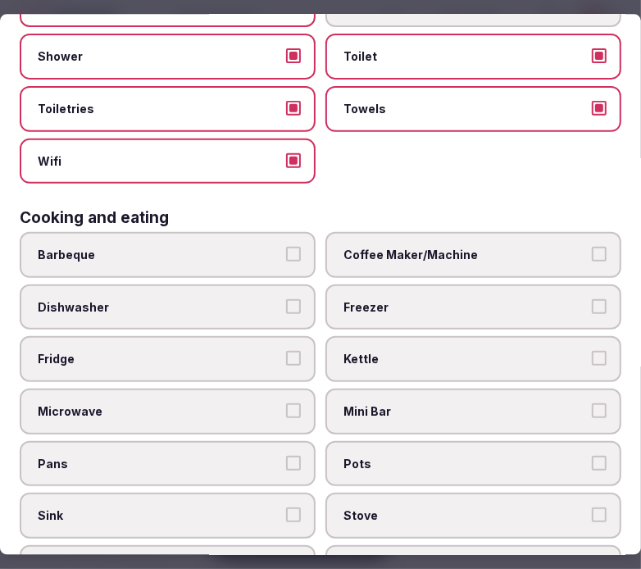
click at [445, 251] on span "Coffee Maker/Machine" at bounding box center [466, 255] width 244 height 16
click at [592, 251] on button "Coffee Maker/Machine" at bounding box center [599, 254] width 15 height 15
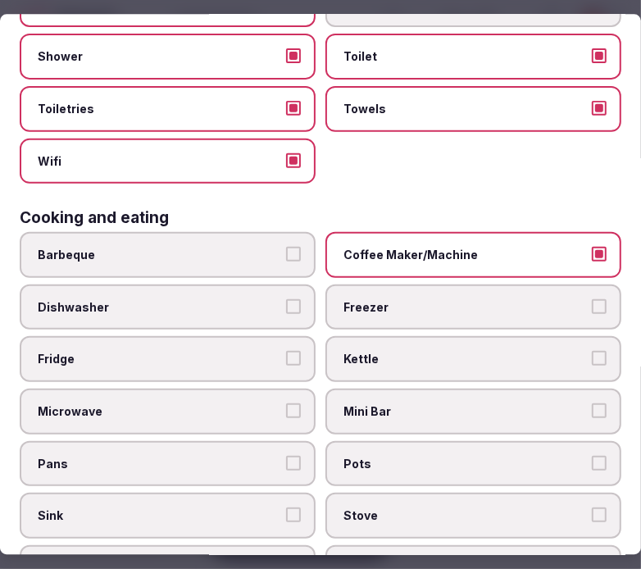
click at [454, 403] on span "Mini Bar" at bounding box center [466, 411] width 244 height 16
click at [592, 403] on button "Mini Bar" at bounding box center [599, 410] width 15 height 15
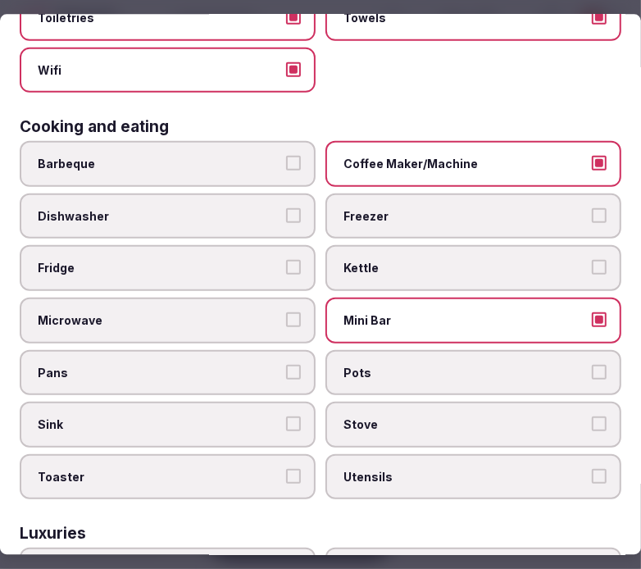
scroll to position [455, 0]
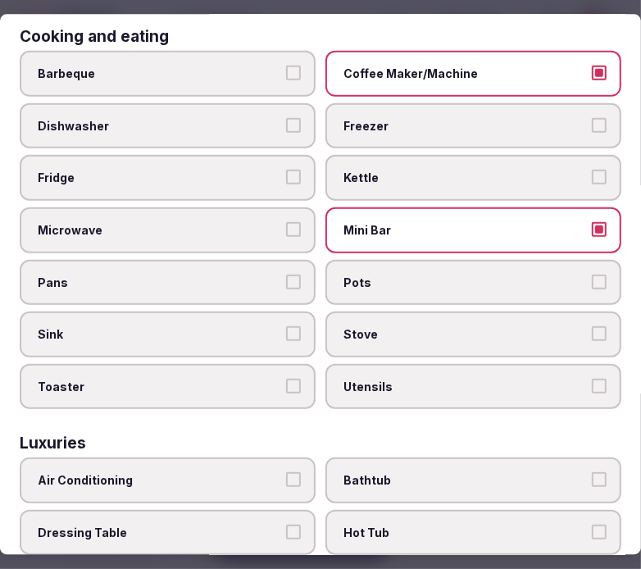
click at [255, 207] on label "Microwave" at bounding box center [168, 230] width 296 height 46
click at [286, 221] on button "Microwave" at bounding box center [293, 228] width 15 height 15
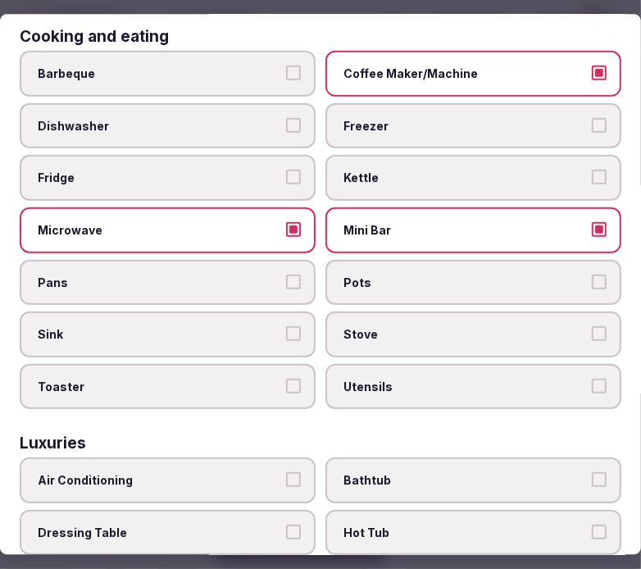
click at [257, 155] on label "Fridge" at bounding box center [168, 178] width 296 height 46
click at [286, 170] on button "Fridge" at bounding box center [293, 177] width 15 height 15
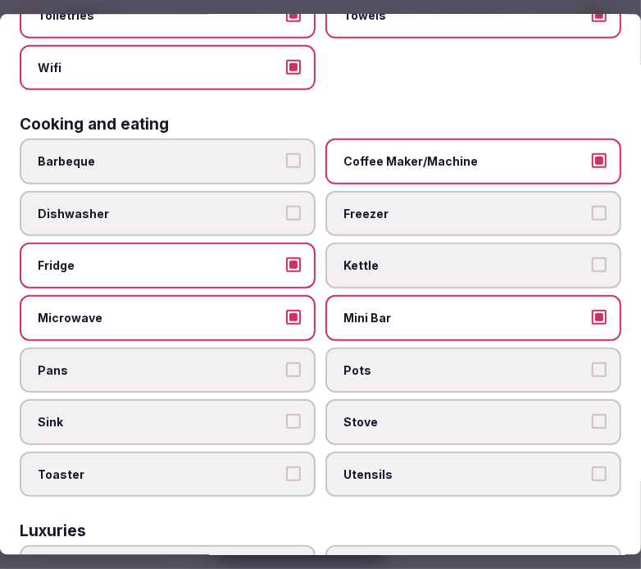
scroll to position [364, 0]
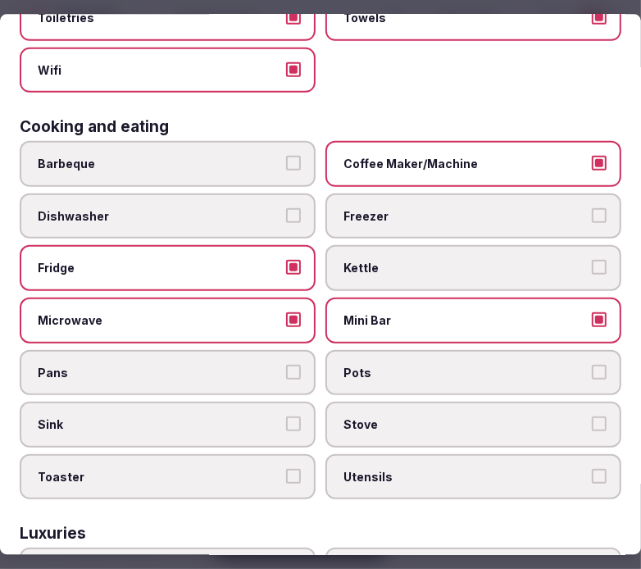
click at [242, 208] on span "Dishwasher" at bounding box center [160, 216] width 244 height 16
click at [286, 208] on button "Dishwasher" at bounding box center [293, 215] width 15 height 15
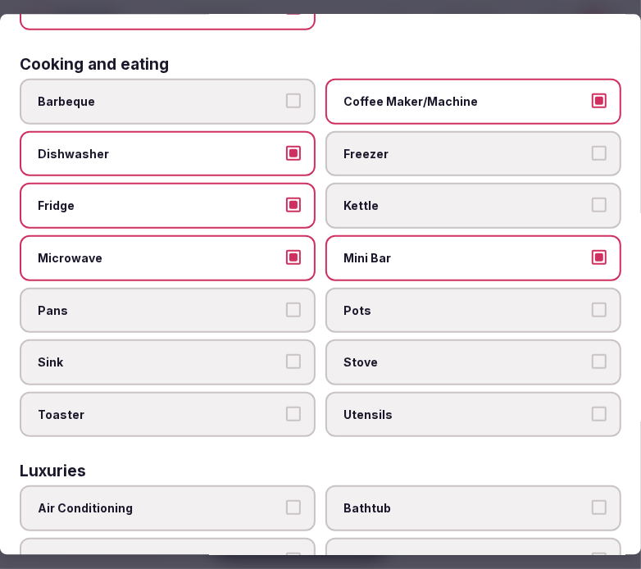
scroll to position [455, 0]
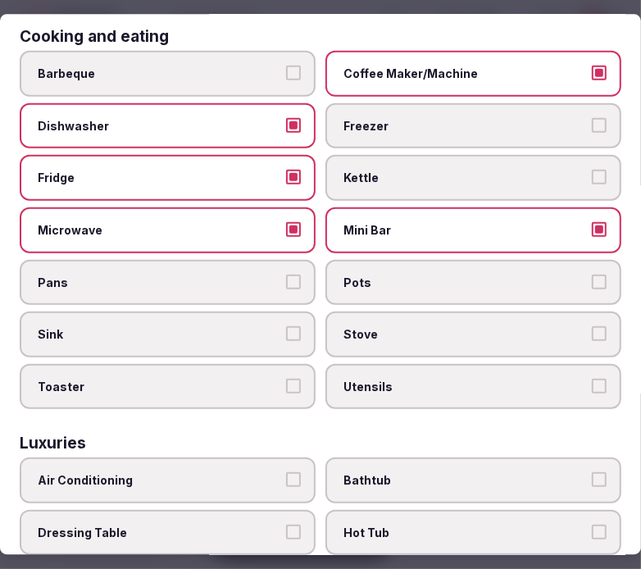
click at [530, 274] on span "Pots" at bounding box center [466, 282] width 244 height 16
click at [592, 274] on button "Pots" at bounding box center [599, 281] width 15 height 15
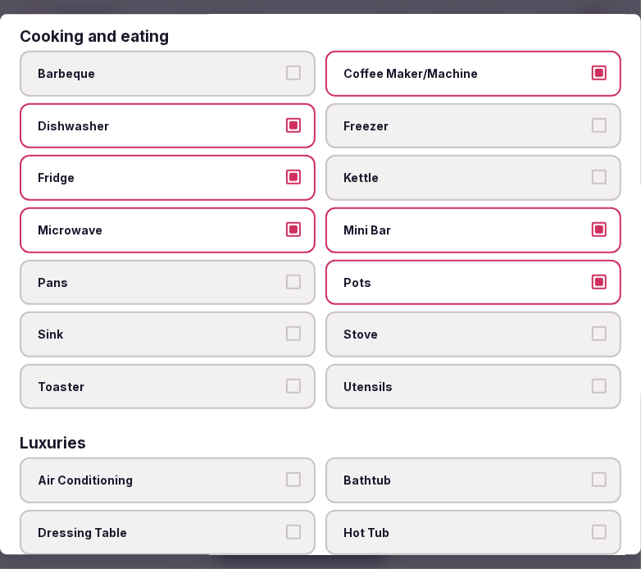
click at [522, 311] on label "Stove" at bounding box center [474, 334] width 296 height 46
click at [592, 326] on button "Stove" at bounding box center [599, 333] width 15 height 15
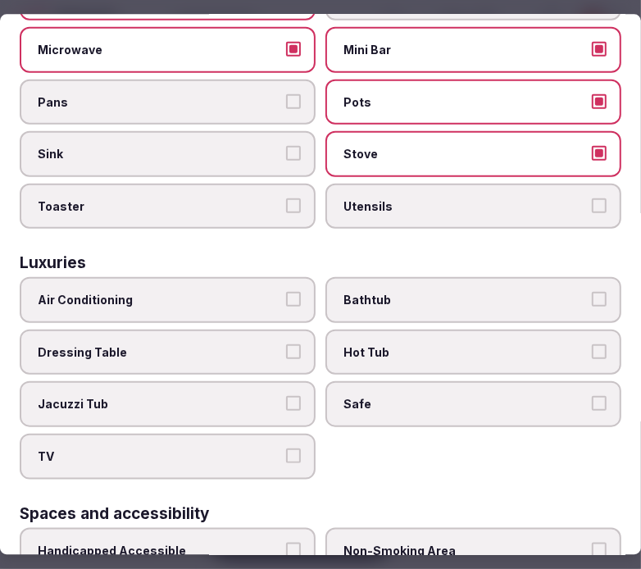
scroll to position [637, 0]
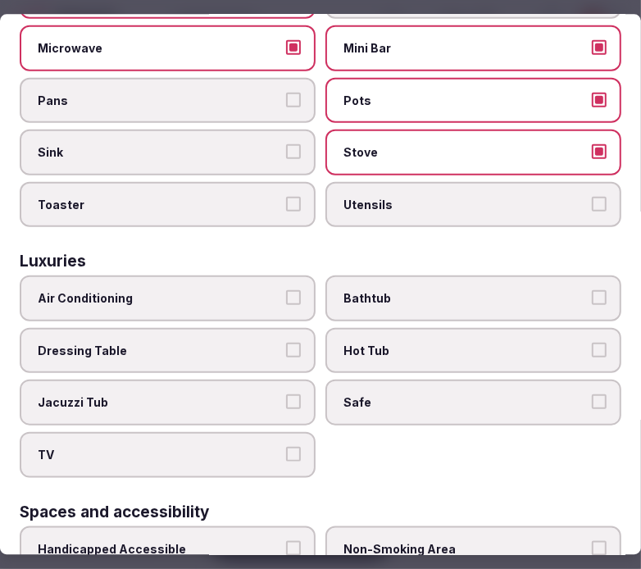
click at [268, 290] on span "Air Conditioning" at bounding box center [160, 298] width 244 height 16
click at [286, 290] on button "Air Conditioning" at bounding box center [293, 297] width 15 height 15
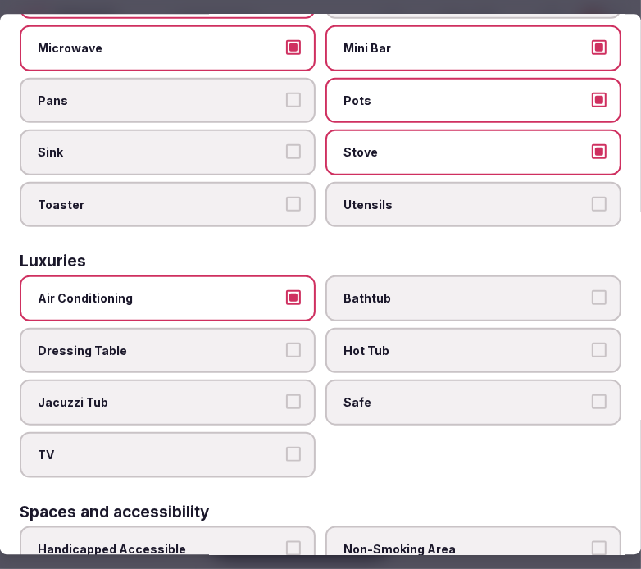
click at [384, 394] on span "Safe" at bounding box center [466, 402] width 244 height 16
click at [592, 394] on button "Safe" at bounding box center [599, 401] width 15 height 15
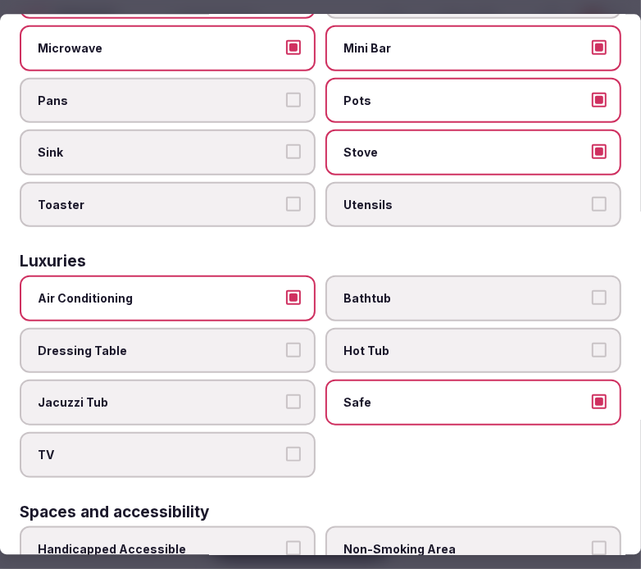
click at [260, 446] on span "TV" at bounding box center [160, 454] width 244 height 16
click at [286, 446] on button "TV" at bounding box center [293, 453] width 15 height 15
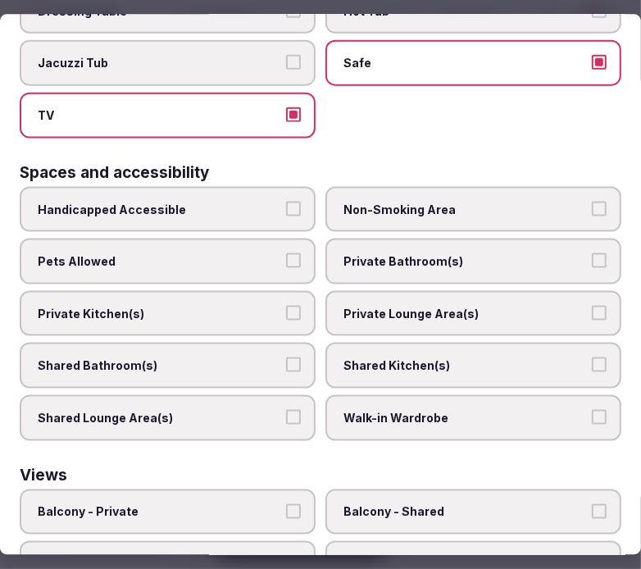
scroll to position [1002, 0]
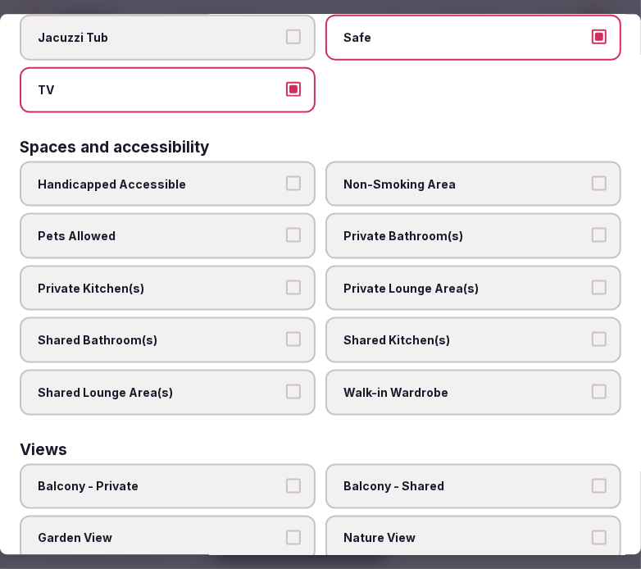
click at [417, 219] on label "Private Bathroom(s)" at bounding box center [474, 236] width 296 height 46
click at [592, 228] on button "Private Bathroom(s)" at bounding box center [599, 235] width 15 height 15
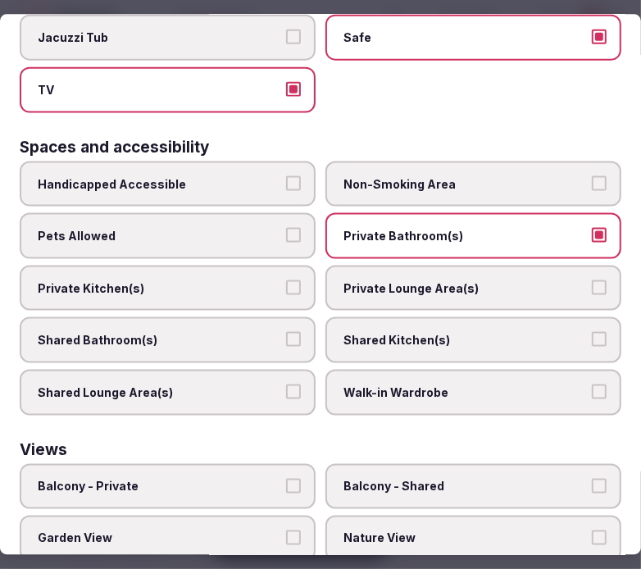
click at [403, 280] on span "Private Lounge Area(s)" at bounding box center [466, 288] width 244 height 16
click at [592, 280] on button "Private Lounge Area(s)" at bounding box center [599, 287] width 15 height 15
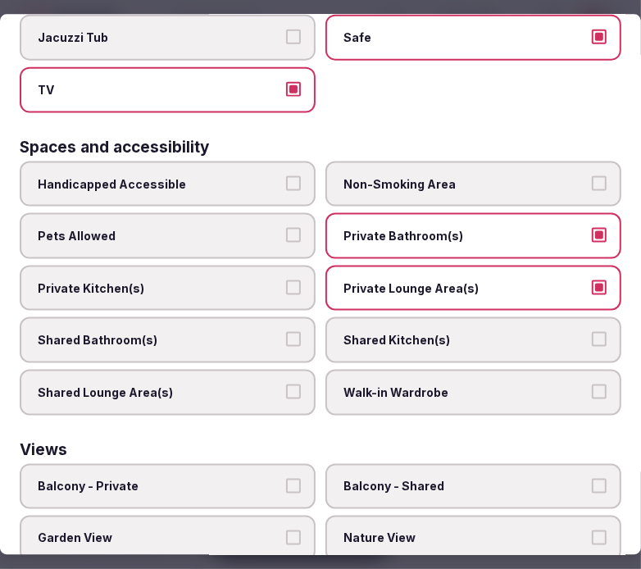
click at [209, 271] on label "Private Kitchen(s)" at bounding box center [168, 288] width 296 height 46
click at [286, 280] on button "Private Kitchen(s)" at bounding box center [293, 287] width 15 height 15
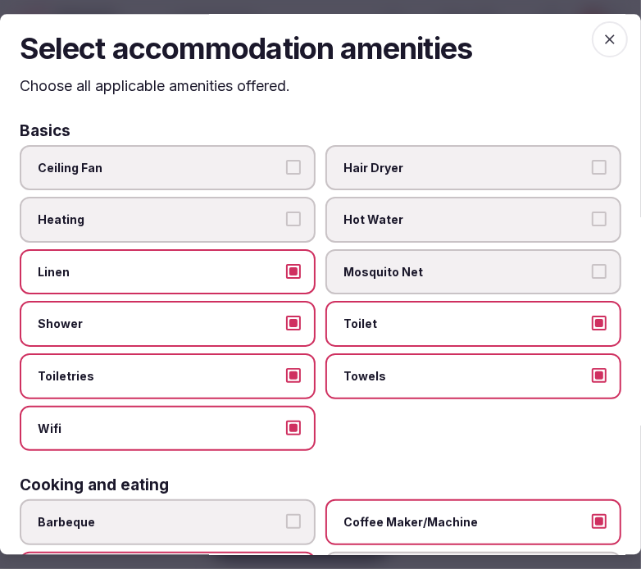
scroll to position [0, 0]
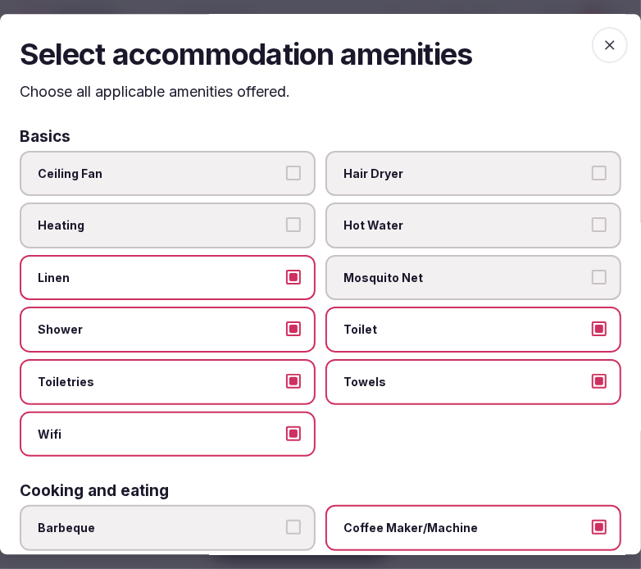
drag, startPoint x: 596, startPoint y: 39, endPoint x: 578, endPoint y: 57, distance: 25.5
click at [595, 39] on icon "button" at bounding box center [610, 45] width 16 height 16
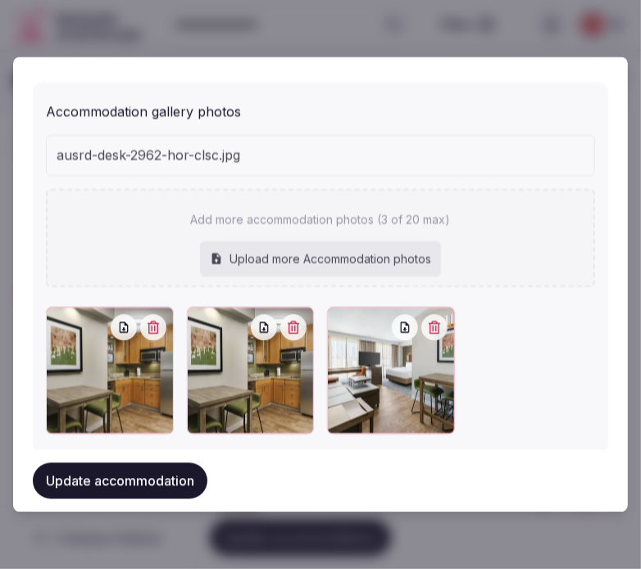
scroll to position [1776, 0]
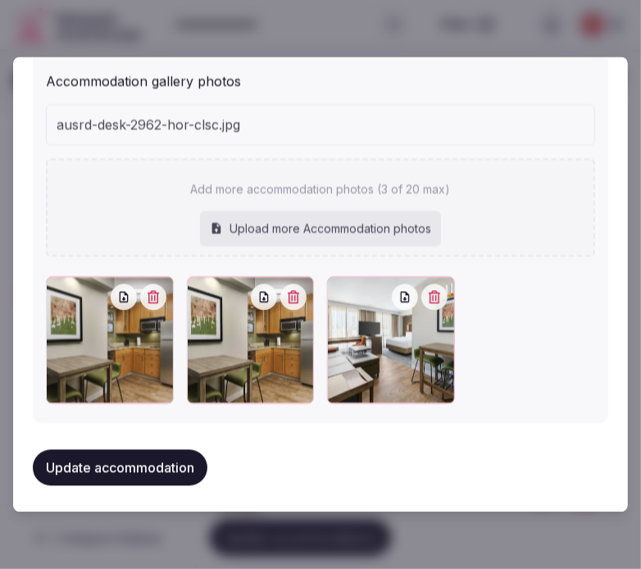
click at [287, 299] on icon "button" at bounding box center [293, 296] width 13 height 13
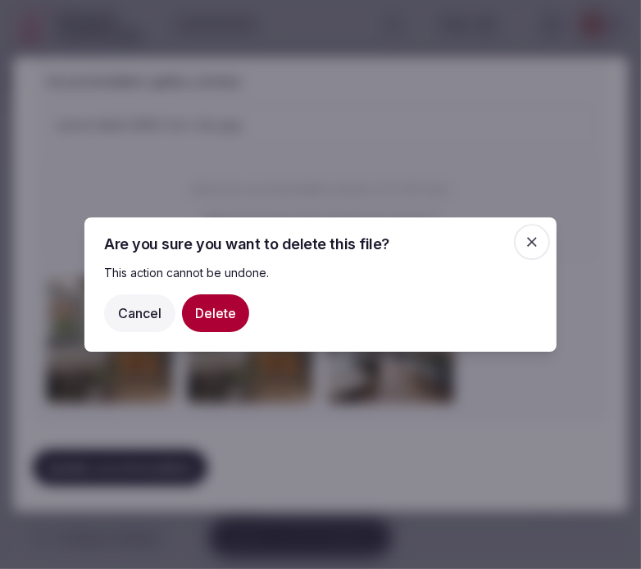
click at [215, 303] on button "Delete" at bounding box center [215, 313] width 67 height 38
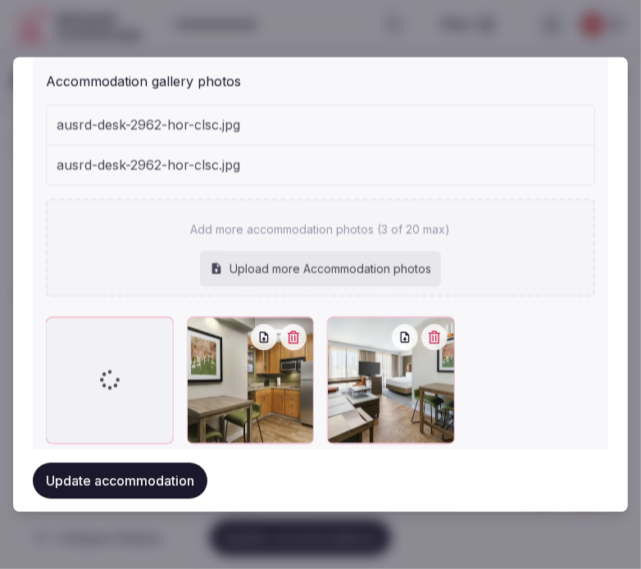
click at [474, 210] on div "Add more accommodation photos (3 of 20 max) Upload more Accommodation photos" at bounding box center [320, 247] width 549 height 98
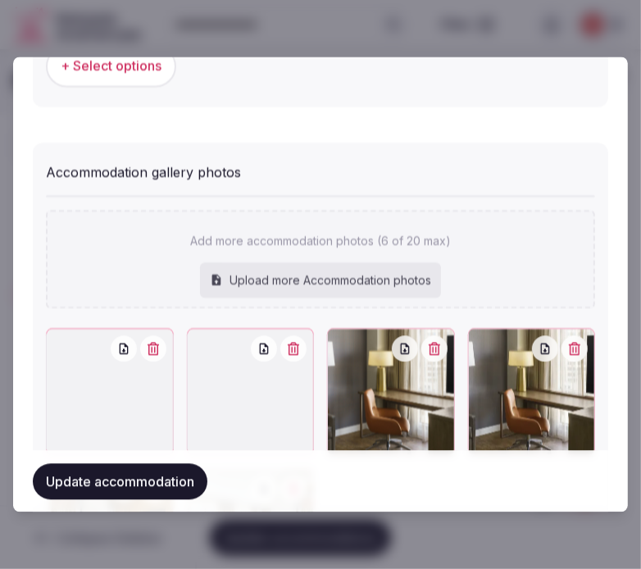
scroll to position [1874, 0]
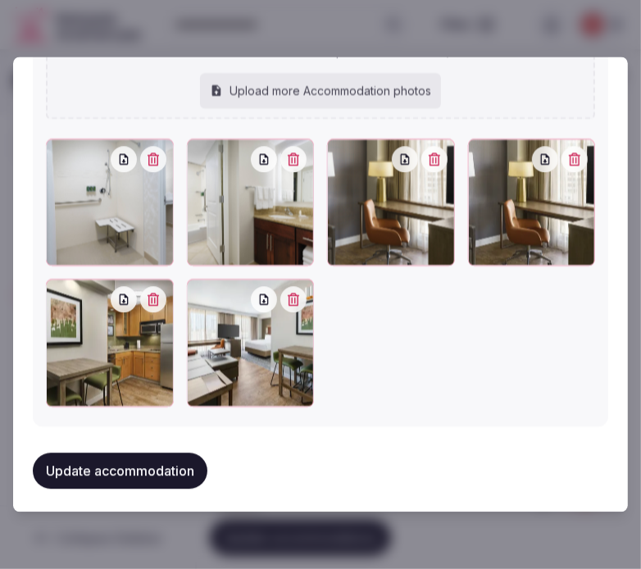
click at [568, 161] on icon "button" at bounding box center [574, 159] width 13 height 13
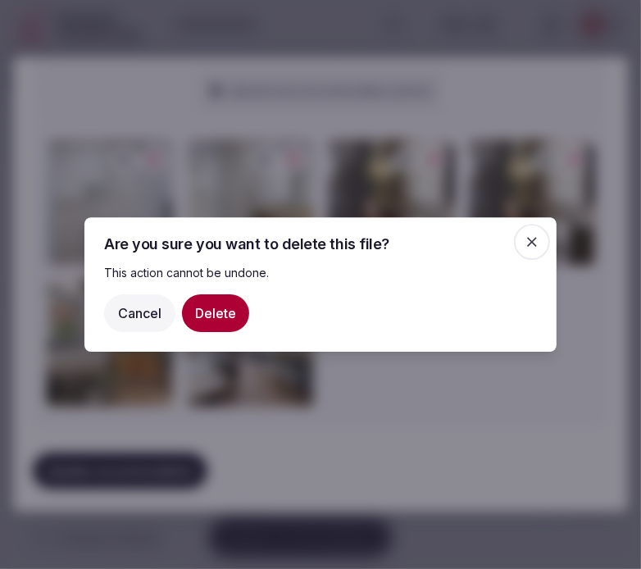
click at [194, 324] on button "Delete" at bounding box center [215, 313] width 67 height 38
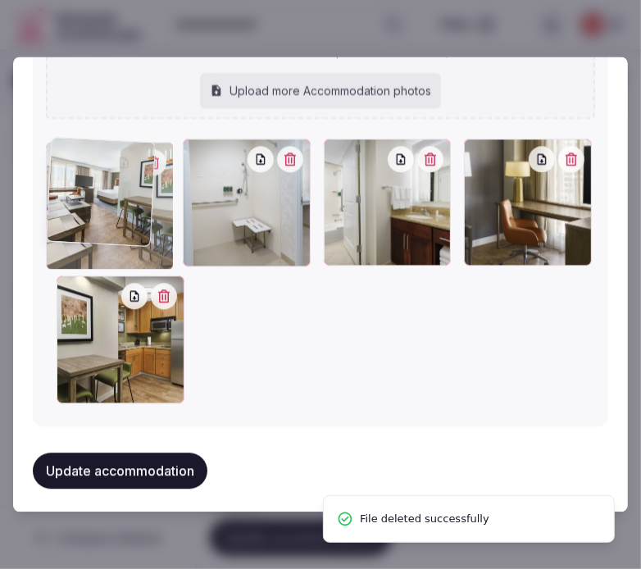
drag, startPoint x: 50, startPoint y: 284, endPoint x: 75, endPoint y: 180, distance: 106.2
click at [75, 180] on div at bounding box center [320, 273] width 549 height 268
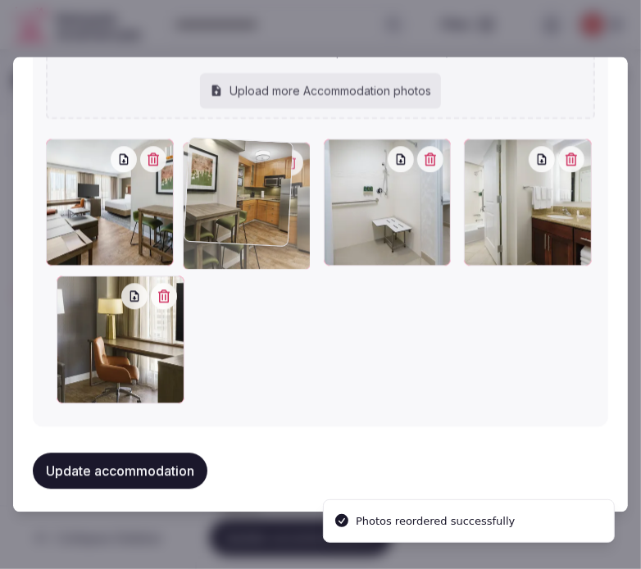
drag, startPoint x: 59, startPoint y: 292, endPoint x: 216, endPoint y: 184, distance: 190.4
click at [205, 187] on div at bounding box center [247, 206] width 128 height 128
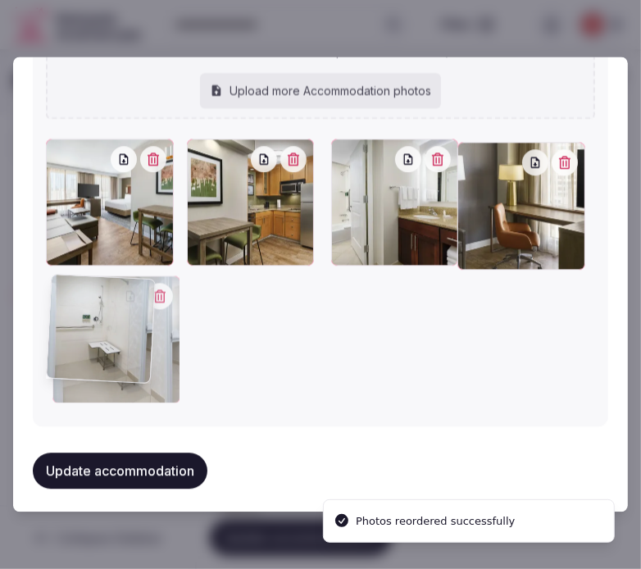
drag, startPoint x: 342, startPoint y: 176, endPoint x: 97, endPoint y: 348, distance: 299.7
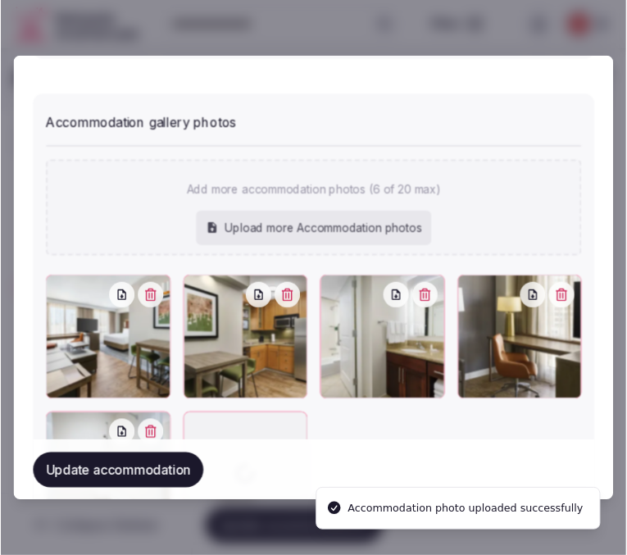
scroll to position [1822, 0]
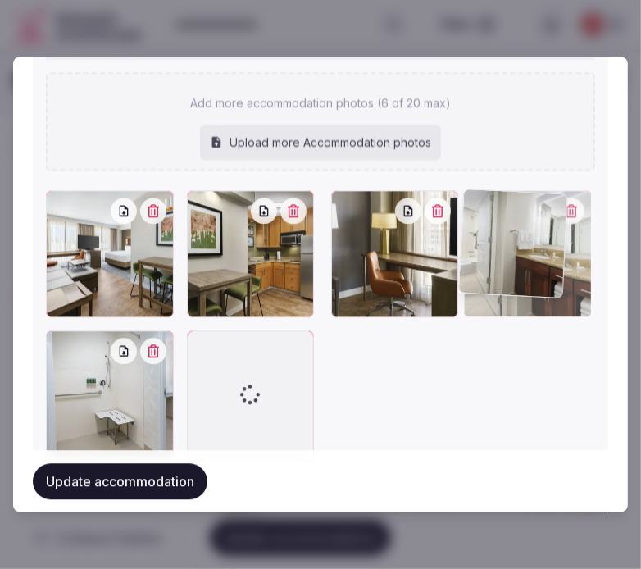
drag, startPoint x: 336, startPoint y: 199, endPoint x: 476, endPoint y: 192, distance: 139.6
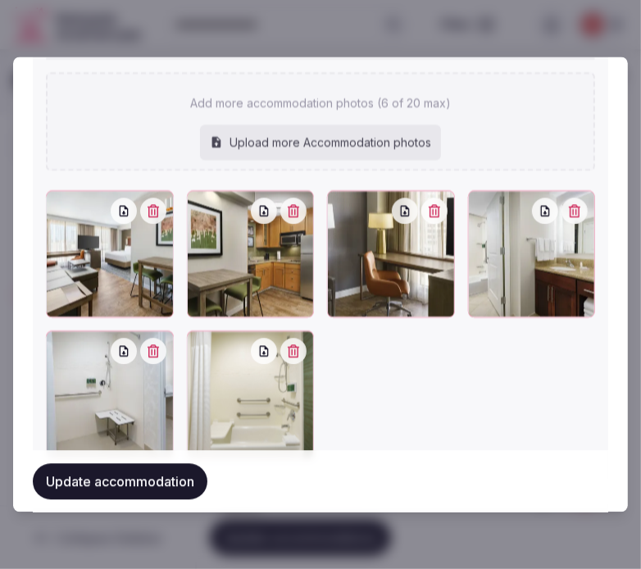
click at [156, 476] on button "Update accommodation" at bounding box center [120, 481] width 175 height 36
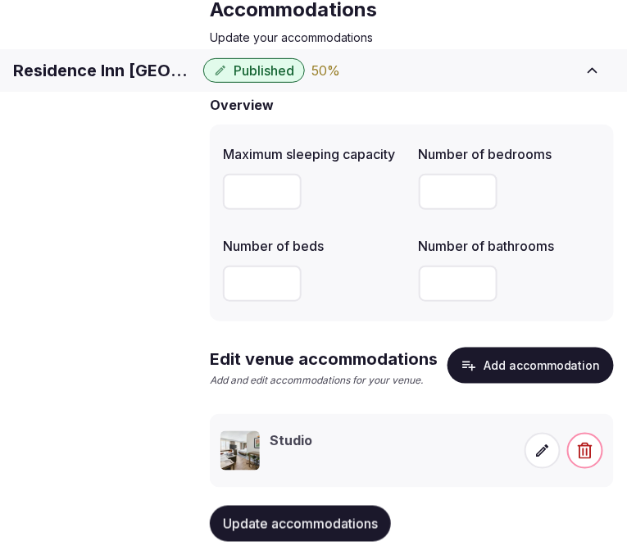
scroll to position [165, 0]
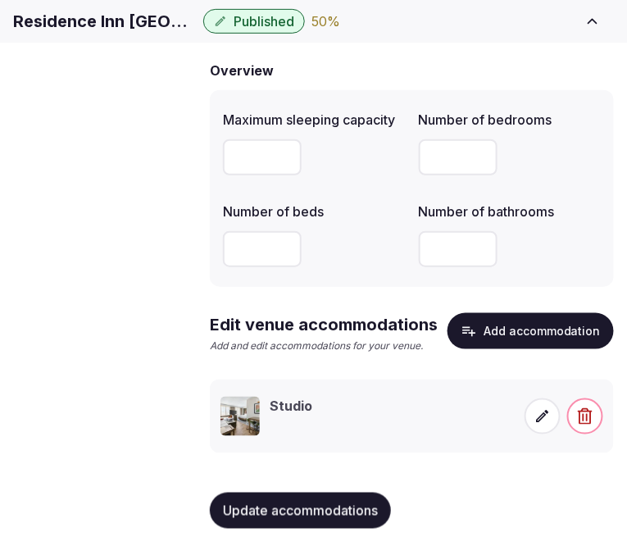
click at [540, 417] on icon at bounding box center [543, 416] width 16 height 16
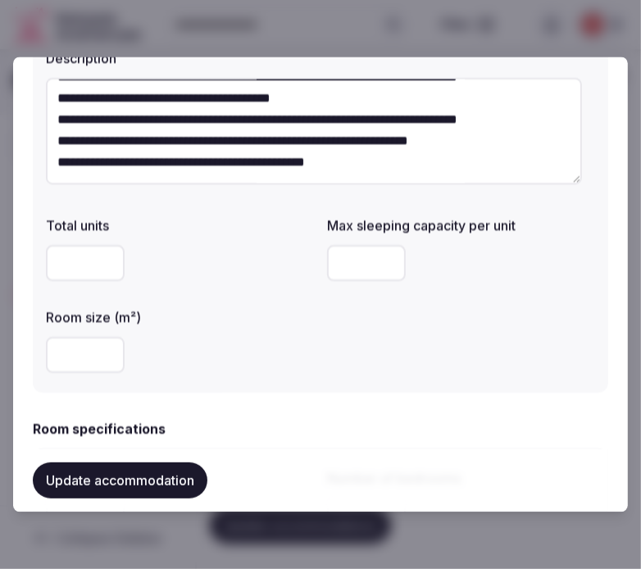
scroll to position [182, 0]
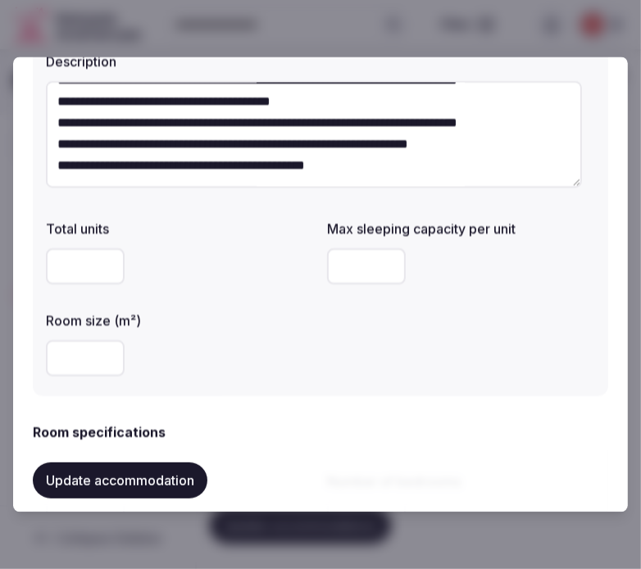
click at [351, 277] on input "number" at bounding box center [366, 267] width 79 height 36
type input "*"
click at [90, 349] on input "number" at bounding box center [85, 359] width 79 height 36
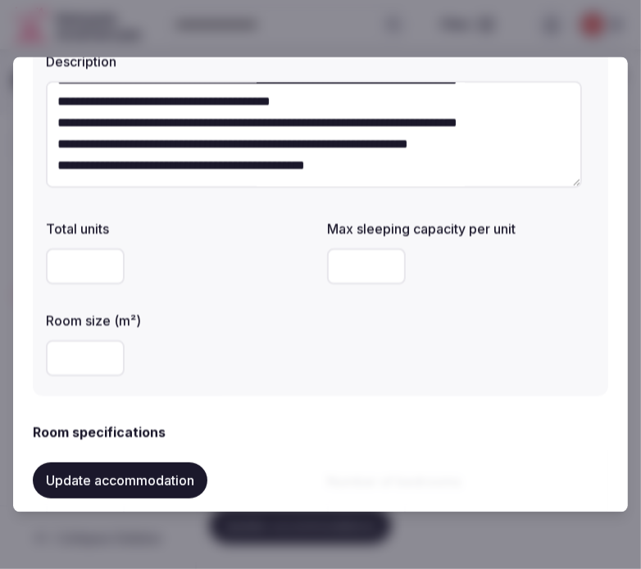
type input "**"
click at [159, 344] on div "**" at bounding box center [180, 359] width 268 height 36
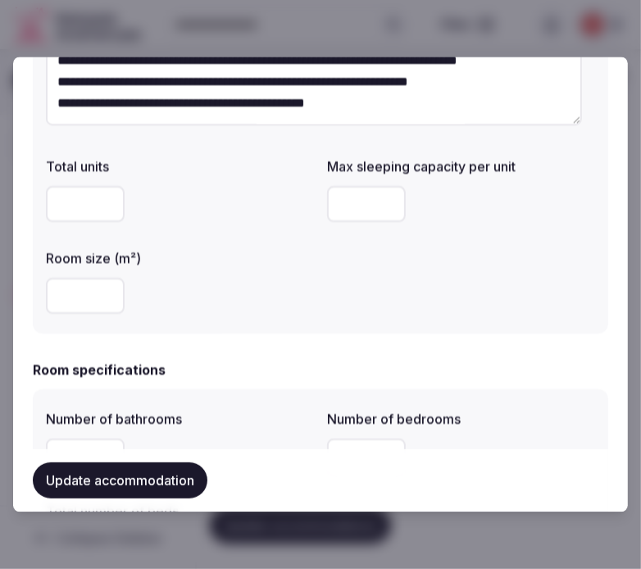
scroll to position [273, 0]
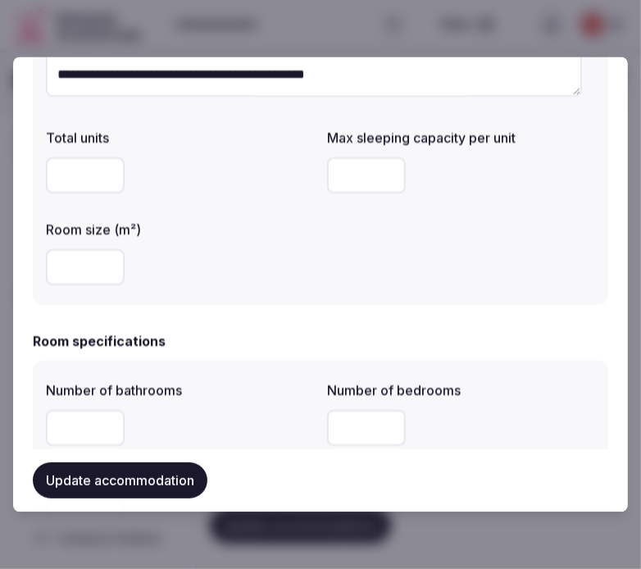
click at [142, 473] on button "Update accommodation" at bounding box center [120, 481] width 175 height 36
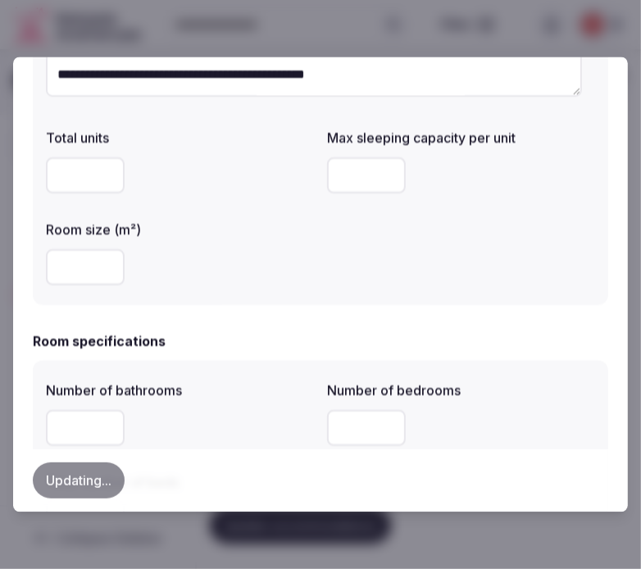
scroll to position [364, 0]
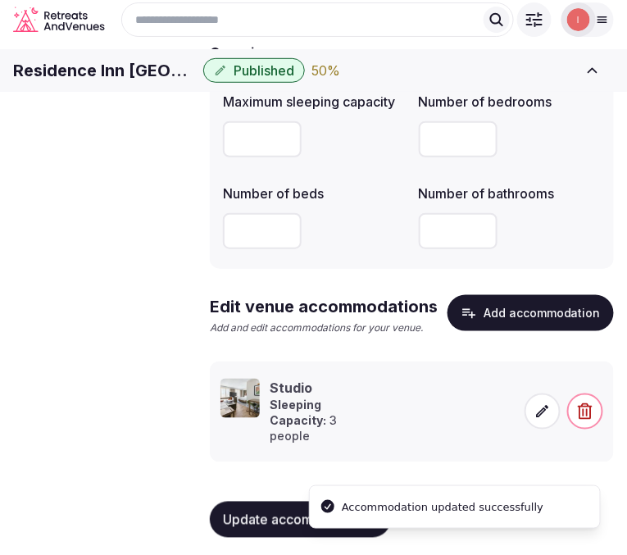
click at [330, 445] on p "Sleeping Capacity: 3 people" at bounding box center [316, 421] width 93 height 48
click at [541, 418] on icon at bounding box center [543, 412] width 12 height 12
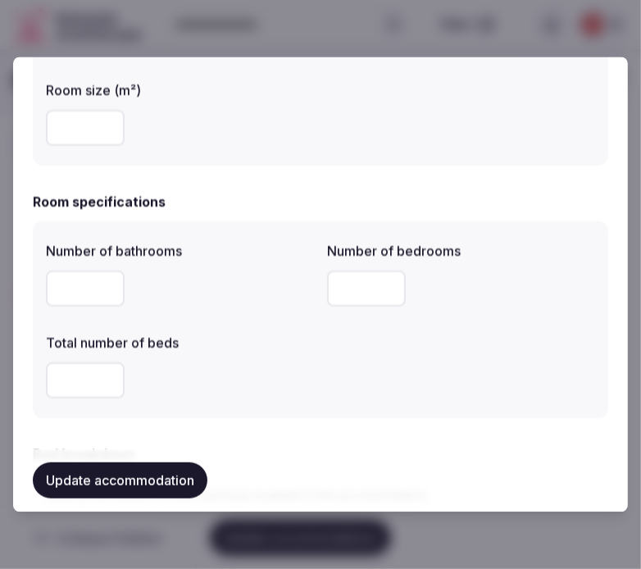
scroll to position [455, 0]
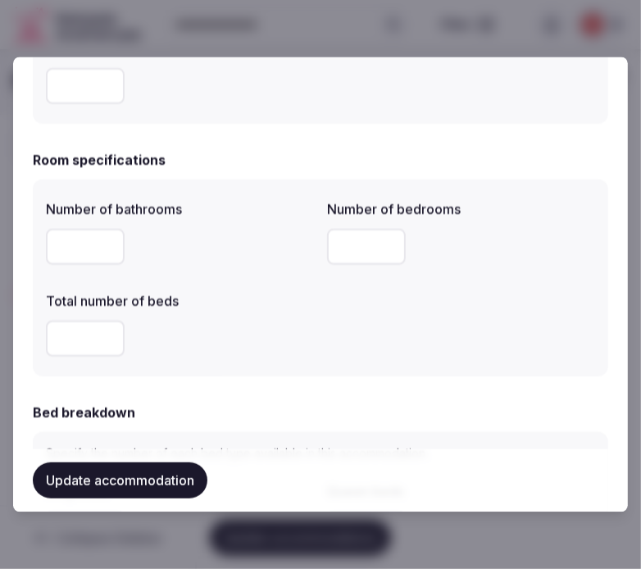
click at [75, 262] on input "number" at bounding box center [85, 247] width 79 height 36
type input "*"
click at [358, 251] on input "number" at bounding box center [366, 247] width 79 height 36
click at [363, 247] on input "number" at bounding box center [366, 247] width 79 height 36
type input "*"
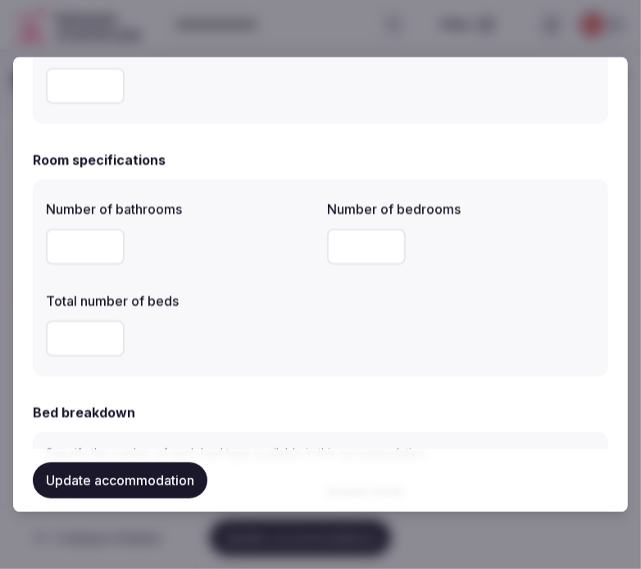
click at [80, 341] on input "number" at bounding box center [85, 339] width 79 height 36
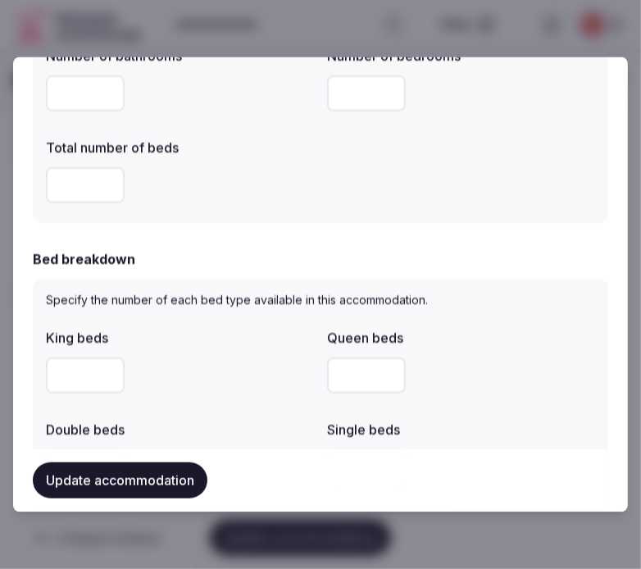
scroll to position [637, 0]
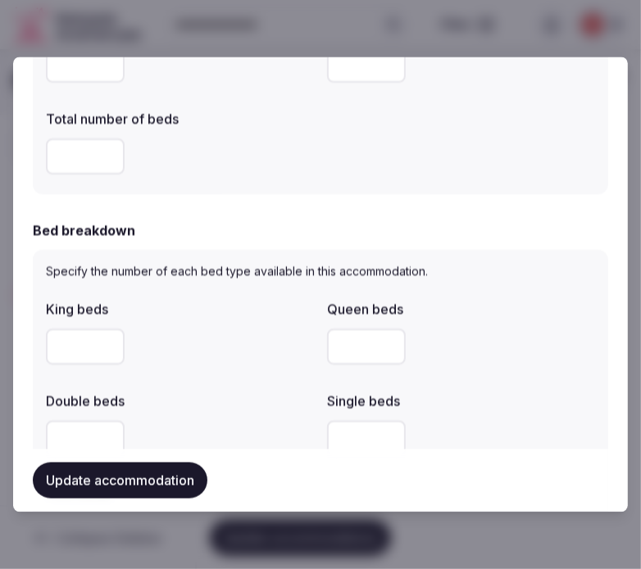
type input "*"
click at [78, 353] on input "number" at bounding box center [85, 347] width 79 height 36
click at [83, 350] on input "number" at bounding box center [85, 347] width 79 height 36
type input "*"
click at [207, 340] on div "*" at bounding box center [180, 347] width 268 height 36
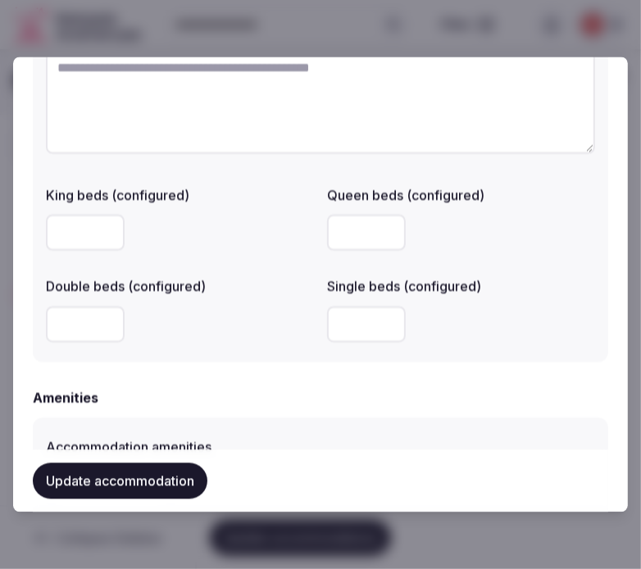
scroll to position [1275, 0]
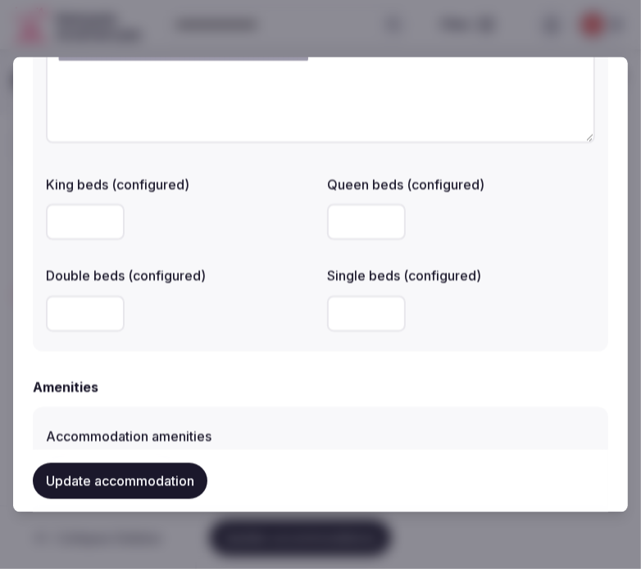
click at [77, 317] on input "number" at bounding box center [85, 314] width 79 height 36
type input "*"
click at [199, 337] on div "Configurations description King beds (configured) Queen beds (configured) Doubl…" at bounding box center [321, 169] width 576 height 366
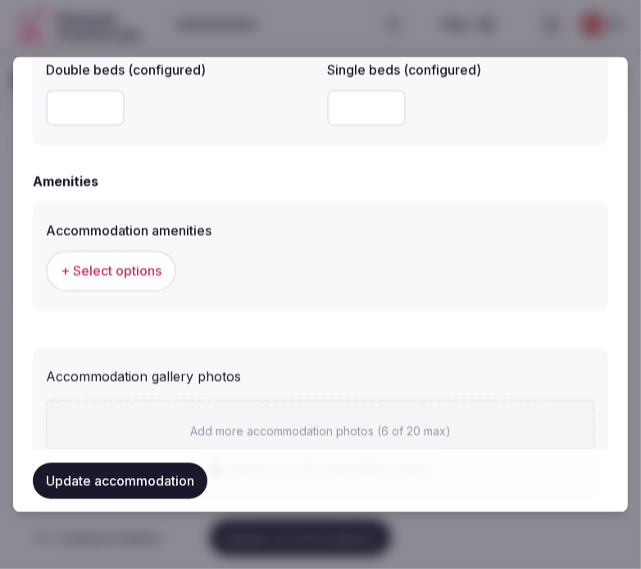
scroll to position [1548, 0]
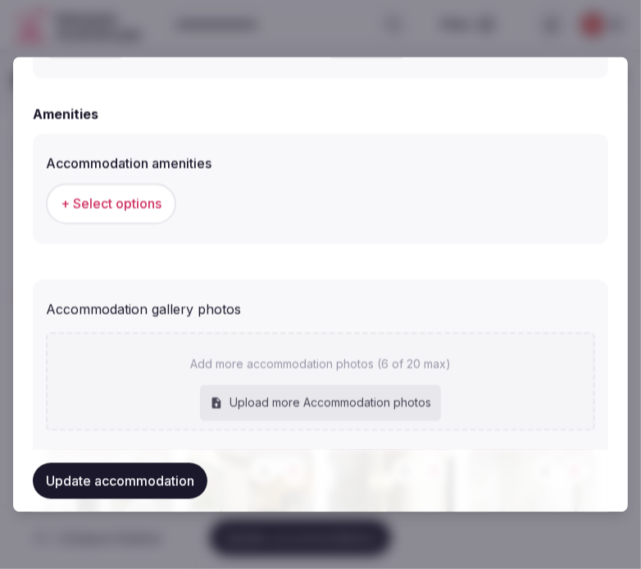
click at [159, 200] on span "+ Select options" at bounding box center [111, 204] width 101 height 18
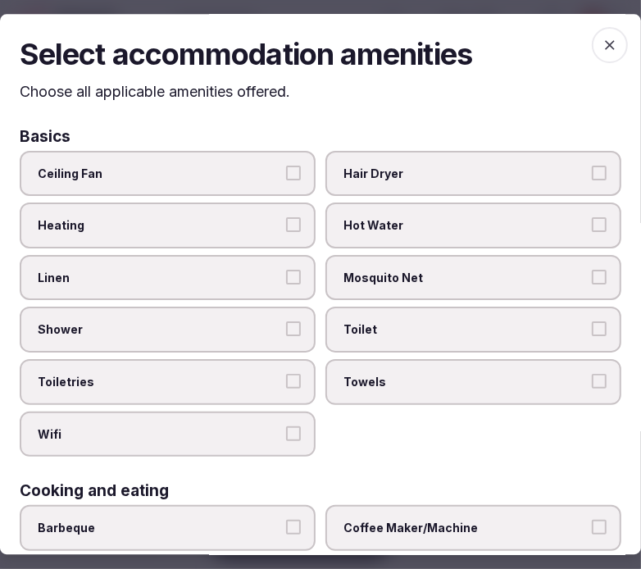
click at [207, 276] on span "Linen" at bounding box center [160, 278] width 244 height 16
click at [286, 276] on button "Linen" at bounding box center [293, 277] width 15 height 15
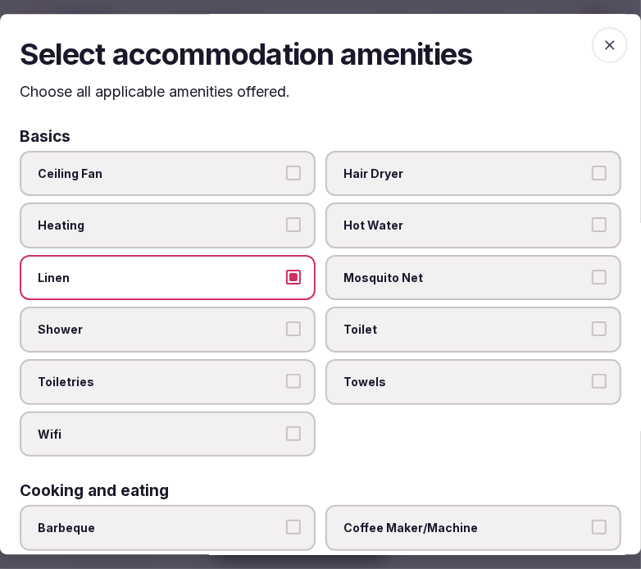
drag, startPoint x: 251, startPoint y: 324, endPoint x: 267, endPoint y: 361, distance: 40.1
click at [254, 325] on span "Shower" at bounding box center [160, 330] width 244 height 16
click at [286, 325] on button "Shower" at bounding box center [293, 329] width 15 height 15
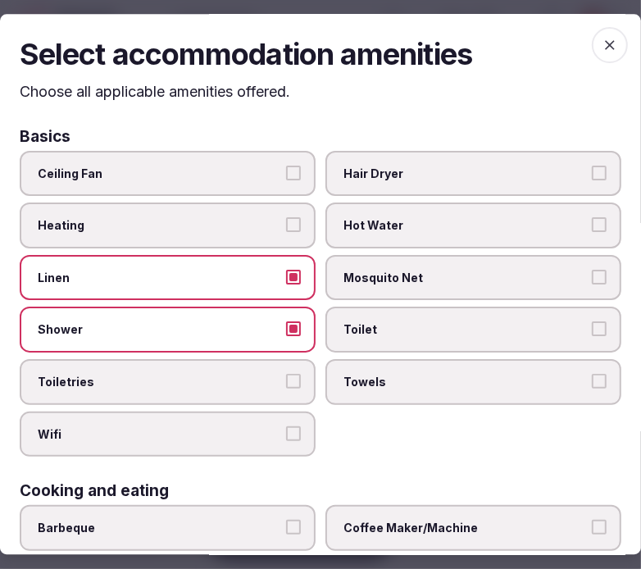
drag, startPoint x: 266, startPoint y: 369, endPoint x: 280, endPoint y: 387, distance: 23.3
click at [267, 374] on span "Toiletries" at bounding box center [160, 382] width 244 height 16
click at [286, 374] on button "Toiletries" at bounding box center [293, 381] width 15 height 15
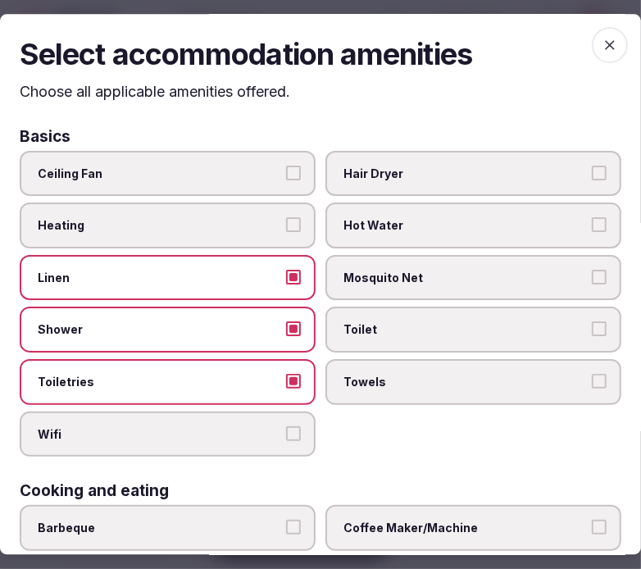
drag, startPoint x: 288, startPoint y: 427, endPoint x: 363, endPoint y: 417, distance: 76.2
click at [295, 427] on label "Wifi" at bounding box center [168, 435] width 296 height 46
click at [295, 427] on button "Wifi" at bounding box center [293, 433] width 15 height 15
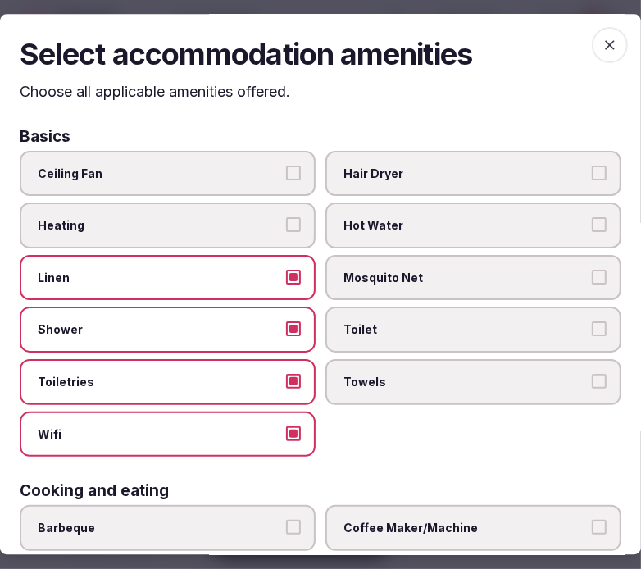
click at [404, 374] on span "Towels" at bounding box center [466, 382] width 244 height 16
click at [592, 374] on button "Towels" at bounding box center [599, 381] width 15 height 15
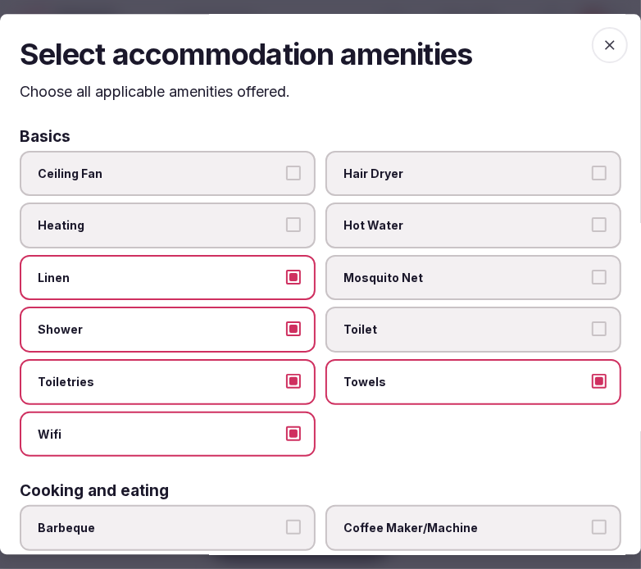
click at [398, 323] on span "Toilet" at bounding box center [466, 330] width 244 height 16
click at [592, 323] on button "Toilet" at bounding box center [599, 329] width 15 height 15
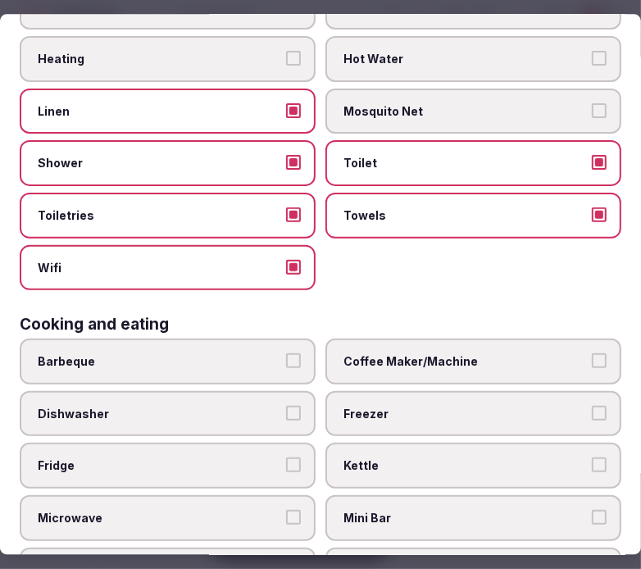
scroll to position [273, 0]
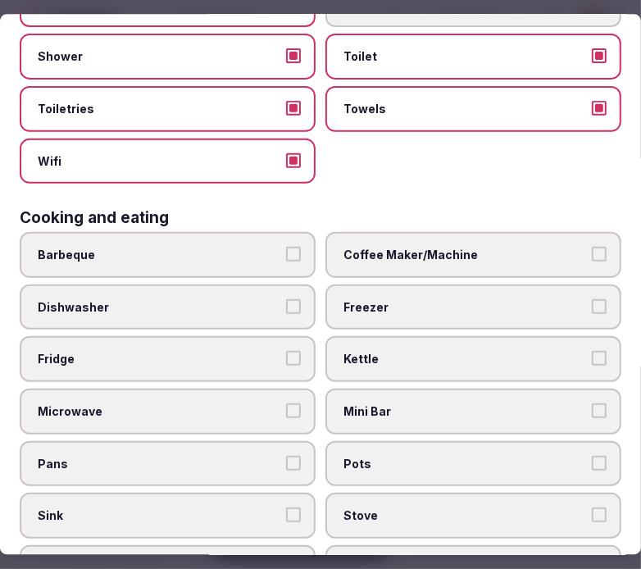
click at [408, 253] on label "Coffee Maker/Machine" at bounding box center [474, 255] width 296 height 46
click at [592, 253] on button "Coffee Maker/Machine" at bounding box center [599, 254] width 15 height 15
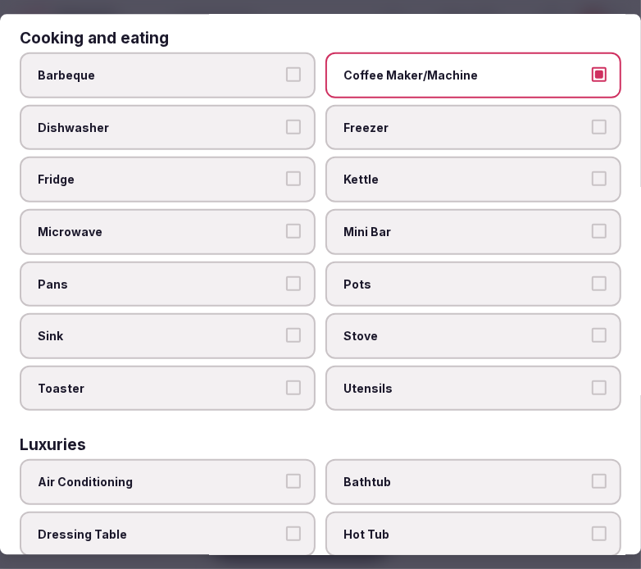
scroll to position [455, 0]
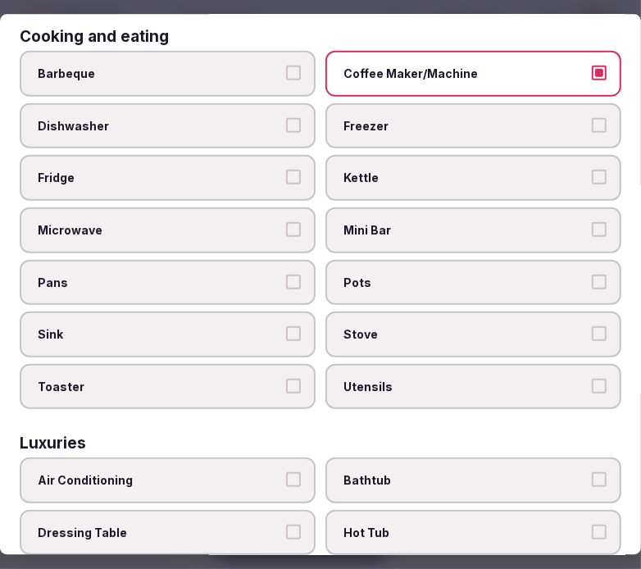
click at [439, 221] on span "Mini Bar" at bounding box center [466, 229] width 244 height 16
click at [592, 221] on button "Mini Bar" at bounding box center [599, 228] width 15 height 15
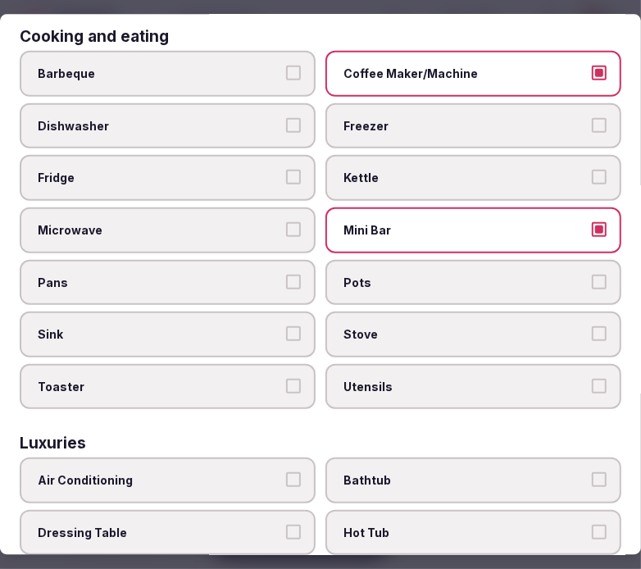
click at [269, 155] on label "Fridge" at bounding box center [168, 178] width 296 height 46
click at [286, 170] on button "Fridge" at bounding box center [293, 177] width 15 height 15
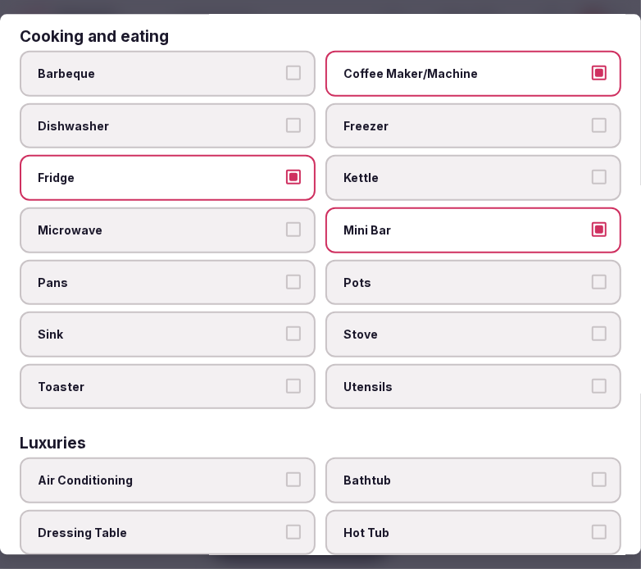
click at [271, 227] on label "Microwave" at bounding box center [168, 230] width 296 height 46
click at [286, 227] on button "Microwave" at bounding box center [293, 228] width 15 height 15
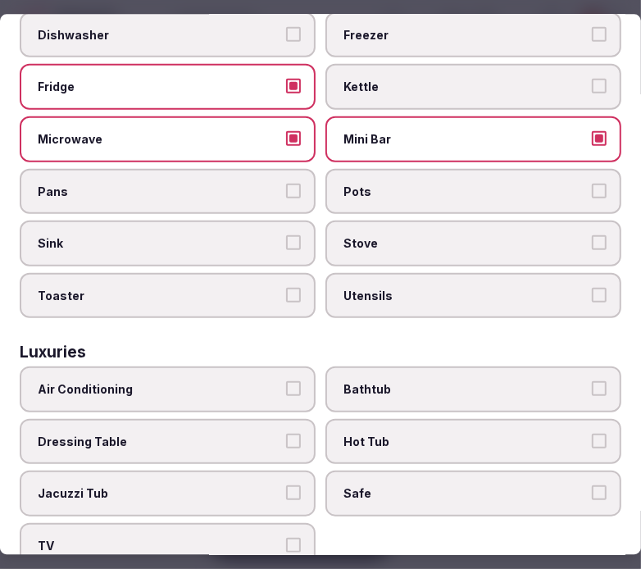
scroll to position [637, 0]
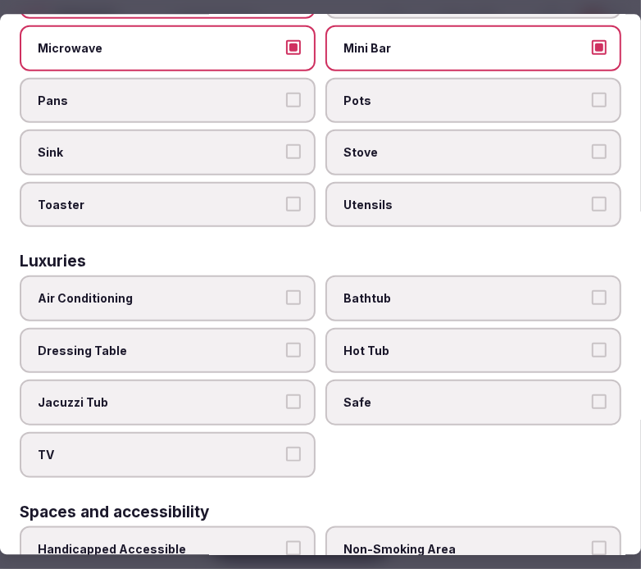
click at [381, 181] on label "Utensils" at bounding box center [474, 204] width 296 height 46
click at [592, 196] on button "Utensils" at bounding box center [599, 203] width 15 height 15
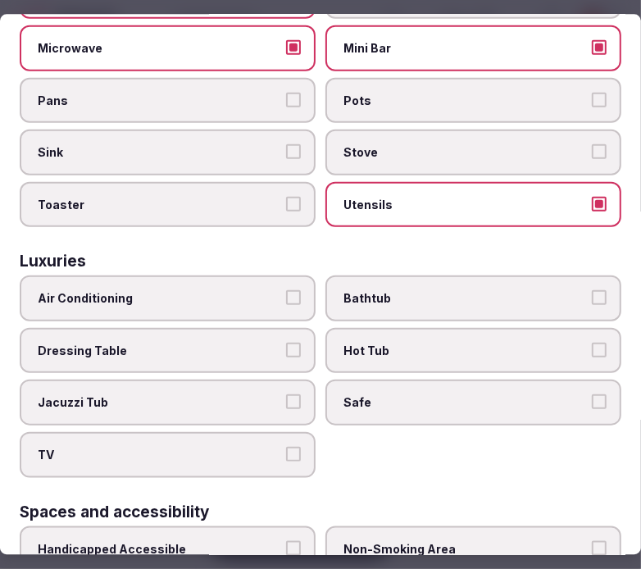
drag, startPoint x: 390, startPoint y: 138, endPoint x: 381, endPoint y: 101, distance: 38.0
click at [390, 129] on label "Stove" at bounding box center [474, 152] width 296 height 46
click at [592, 144] on button "Stove" at bounding box center [599, 151] width 15 height 15
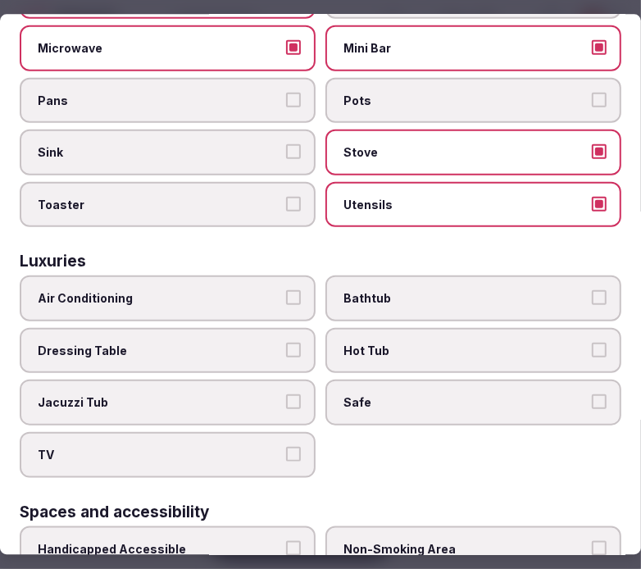
click at [372, 92] on span "Pots" at bounding box center [466, 100] width 244 height 16
click at [592, 92] on button "Pots" at bounding box center [599, 99] width 15 height 15
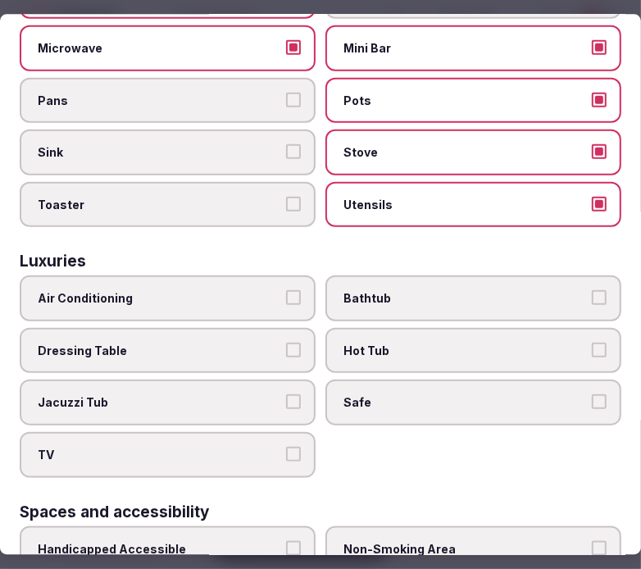
scroll to position [728, 0]
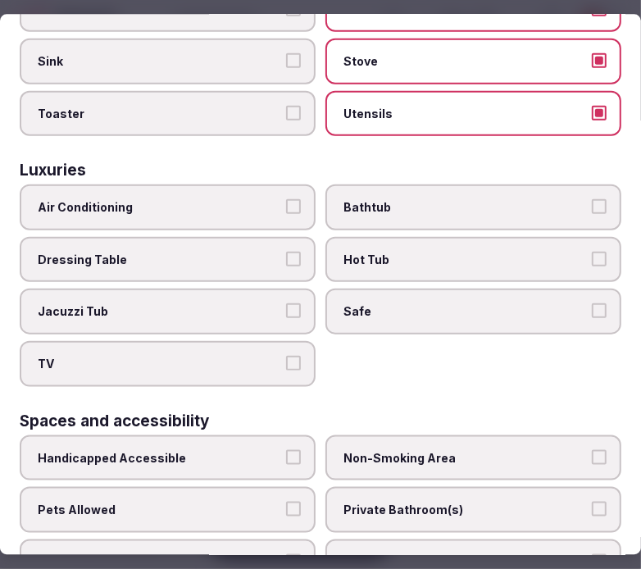
click at [286, 199] on button "Air Conditioning" at bounding box center [293, 206] width 15 height 15
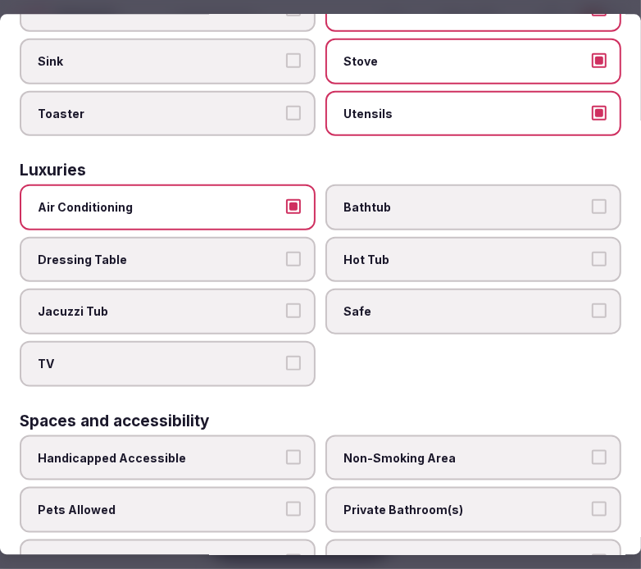
click at [381, 303] on span "Safe" at bounding box center [466, 311] width 244 height 16
click at [592, 303] on button "Safe" at bounding box center [599, 310] width 15 height 15
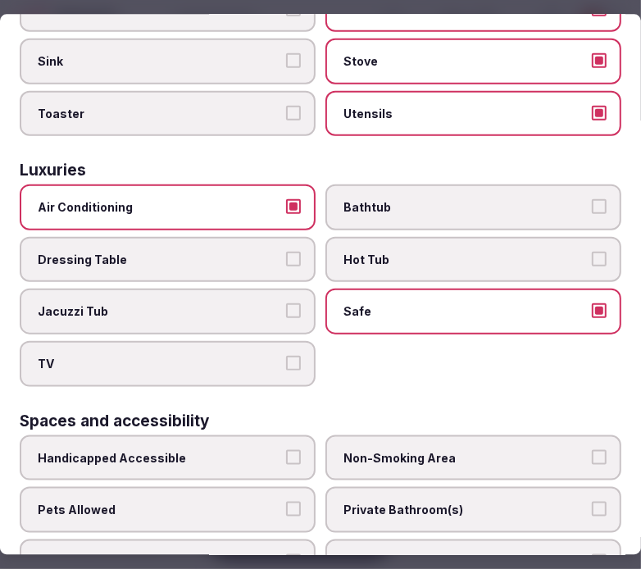
click at [296, 340] on label "TV" at bounding box center [168, 363] width 296 height 46
click at [296, 355] on button "TV" at bounding box center [293, 362] width 15 height 15
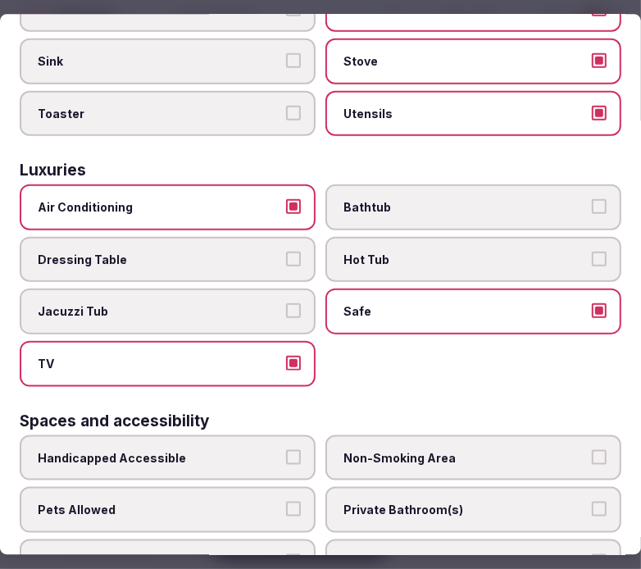
click at [476, 199] on span "Bathtub" at bounding box center [466, 207] width 244 height 16
click at [592, 199] on button "Bathtub" at bounding box center [599, 206] width 15 height 15
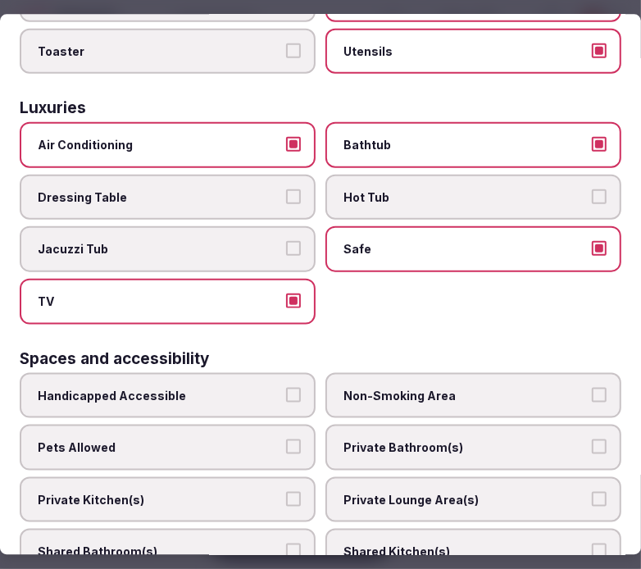
scroll to position [820, 0]
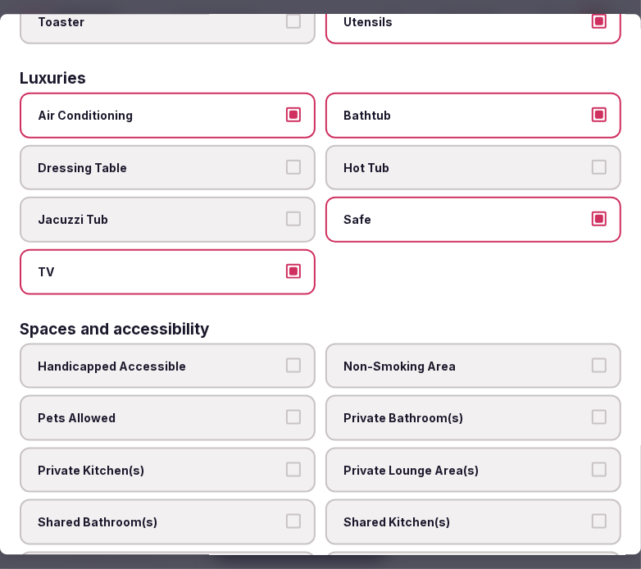
click at [370, 395] on label "Private Bathroom(s)" at bounding box center [474, 418] width 296 height 46
click at [592, 410] on button "Private Bathroom(s)" at bounding box center [599, 417] width 15 height 15
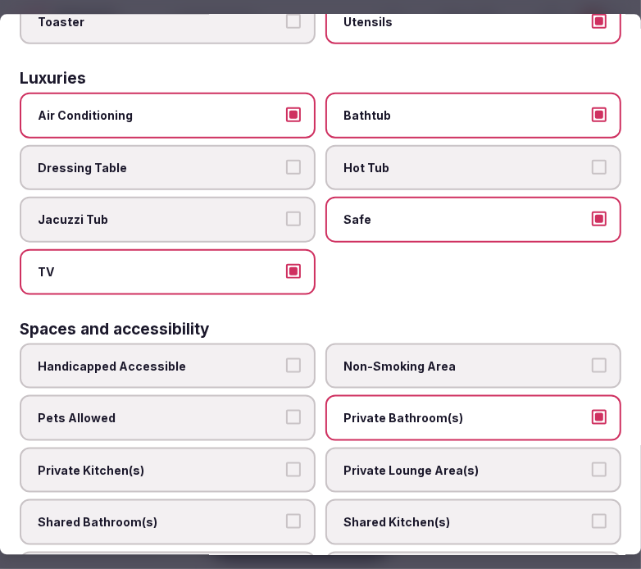
click at [354, 462] on span "Private Lounge Area(s)" at bounding box center [466, 470] width 244 height 16
click at [592, 462] on button "Private Lounge Area(s)" at bounding box center [599, 469] width 15 height 15
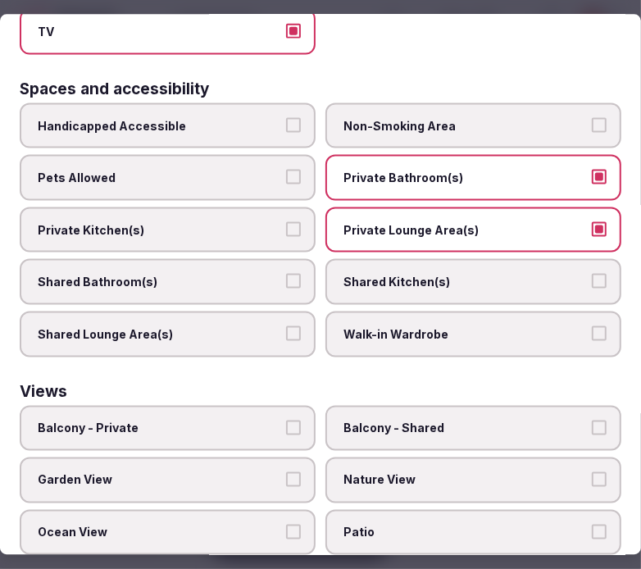
scroll to position [1092, 0]
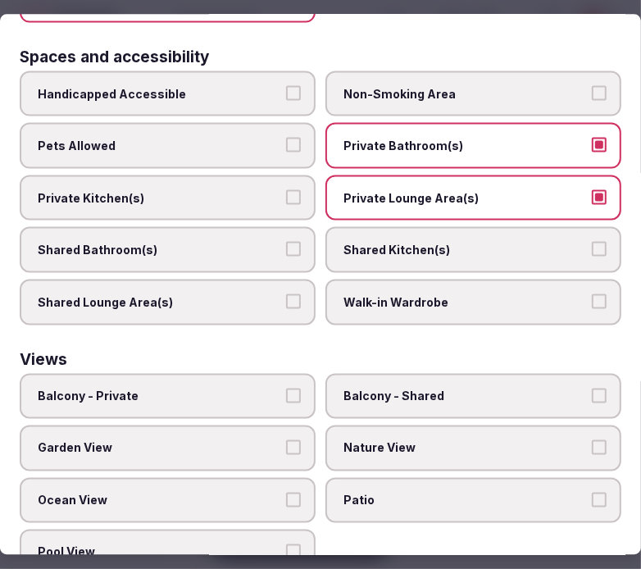
click at [350, 440] on span "Nature View" at bounding box center [466, 448] width 244 height 16
click at [592, 440] on button "Nature View" at bounding box center [599, 447] width 15 height 15
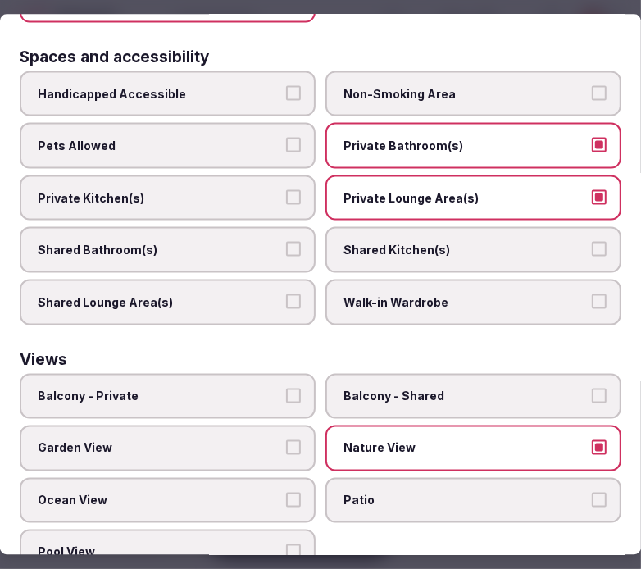
click at [266, 378] on label "Balcony - Private" at bounding box center [168, 396] width 296 height 46
click at [286, 388] on button "Balcony - Private" at bounding box center [293, 395] width 15 height 15
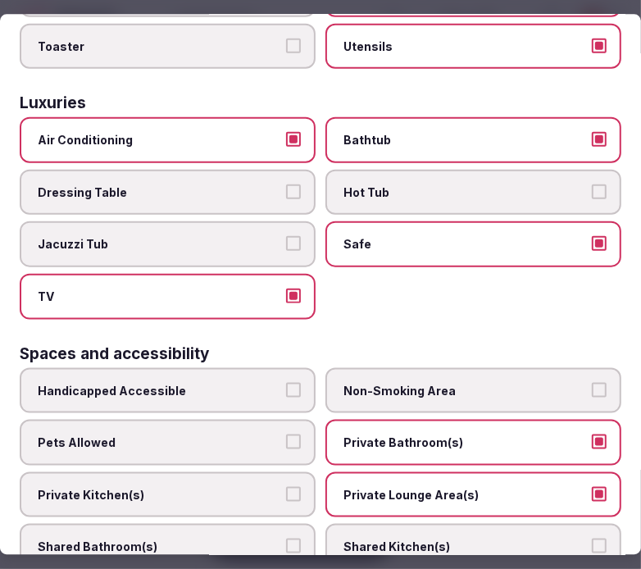
scroll to position [1002, 0]
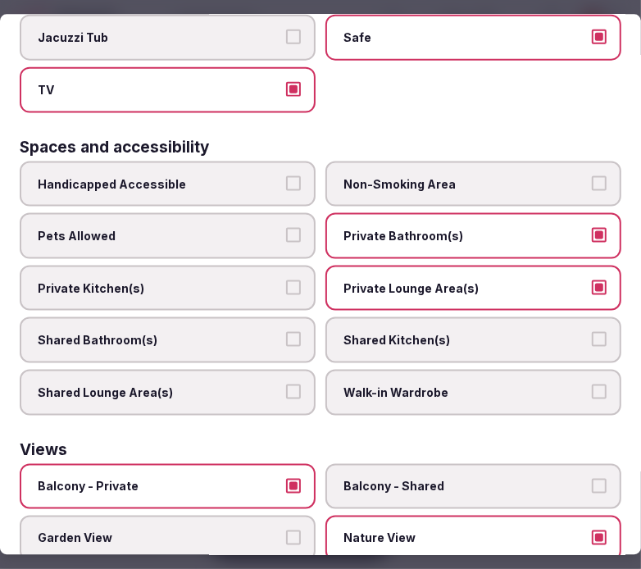
click at [276, 463] on label "Balcony - Private" at bounding box center [168, 486] width 296 height 46
click at [286, 478] on button "Balcony - Private" at bounding box center [293, 485] width 15 height 15
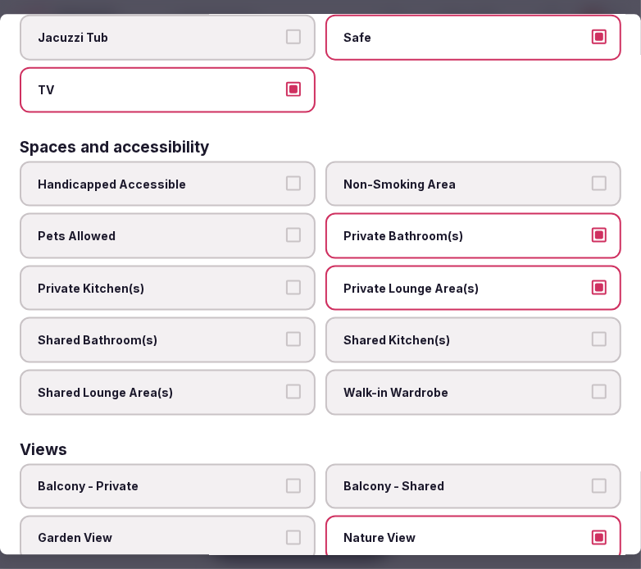
click at [390, 531] on span "Nature View" at bounding box center [466, 539] width 244 height 16
click at [592, 531] on button "Nature View" at bounding box center [599, 538] width 15 height 15
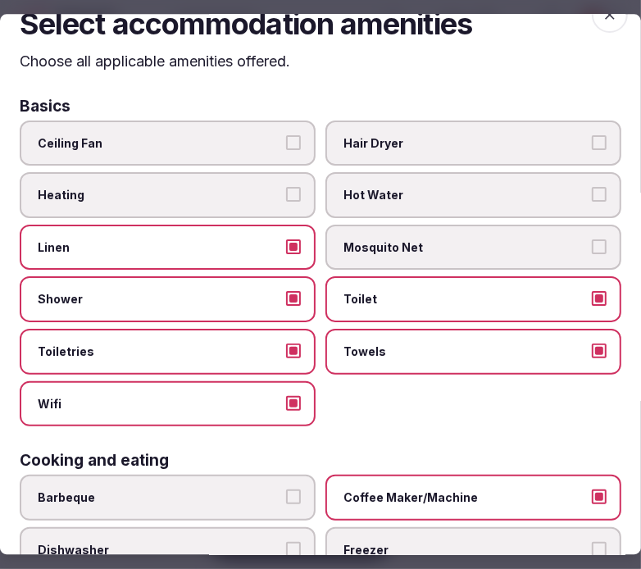
scroll to position [0, 0]
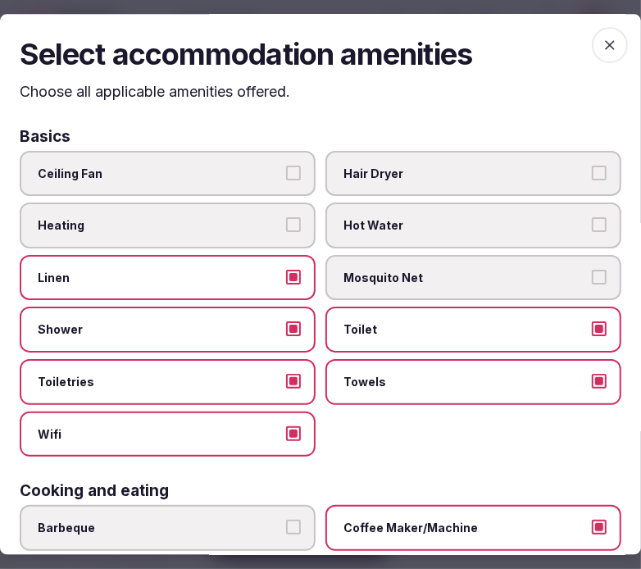
click at [595, 52] on icon "button" at bounding box center [610, 45] width 16 height 16
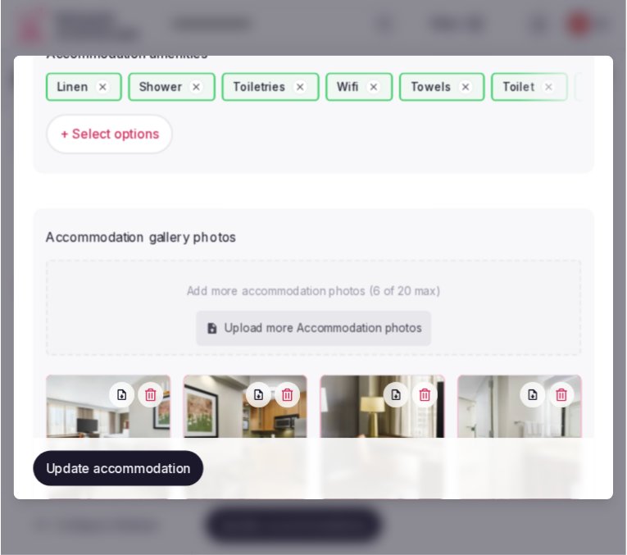
scroll to position [1822, 0]
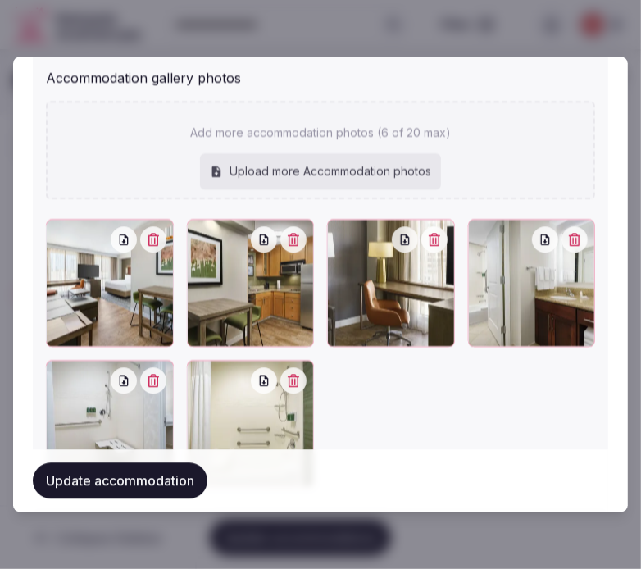
click at [157, 478] on button "Update accommodation" at bounding box center [120, 481] width 175 height 36
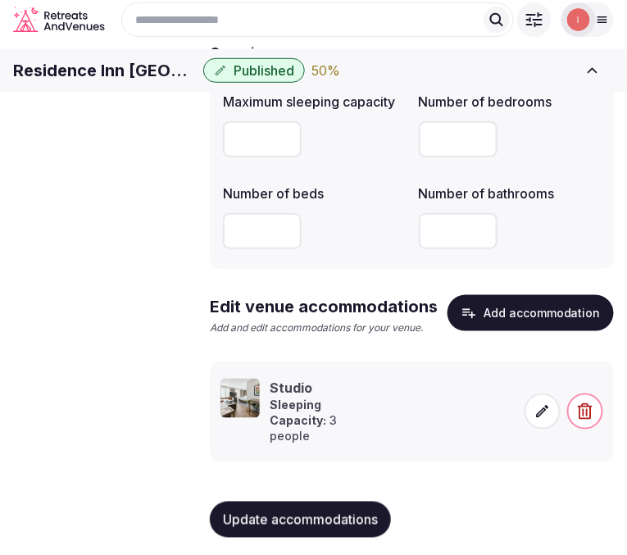
click at [258, 528] on span "Update accommodations" at bounding box center [300, 520] width 155 height 16
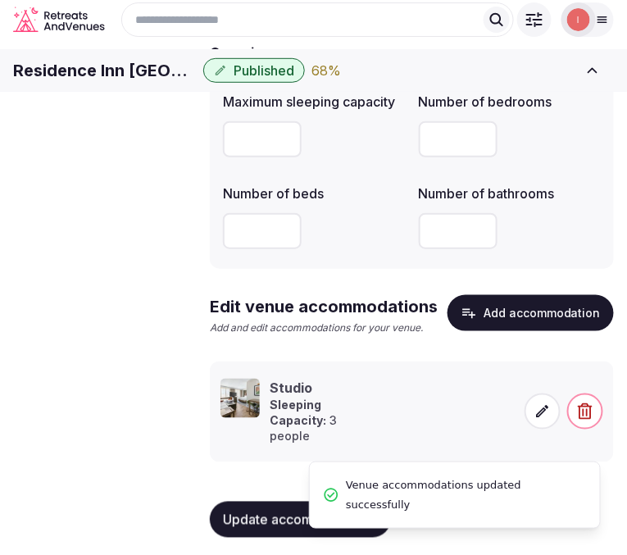
click at [0, 0] on span "Amenities" at bounding box center [0, 0] width 0 height 0
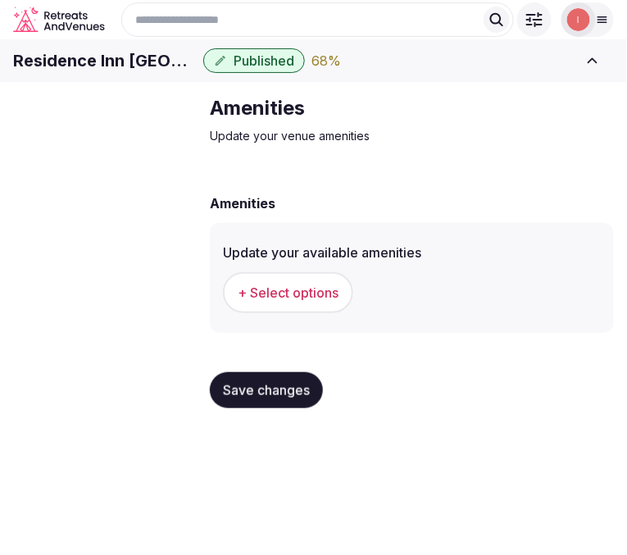
click at [289, 302] on span "+ Select options" at bounding box center [288, 293] width 101 height 18
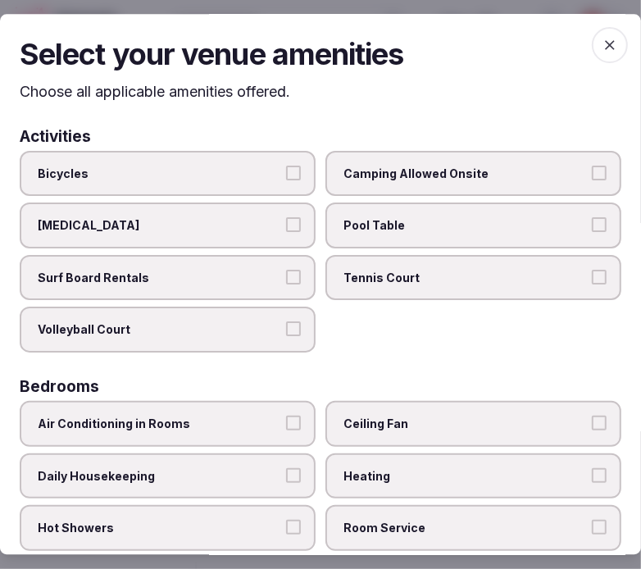
scroll to position [91, 0]
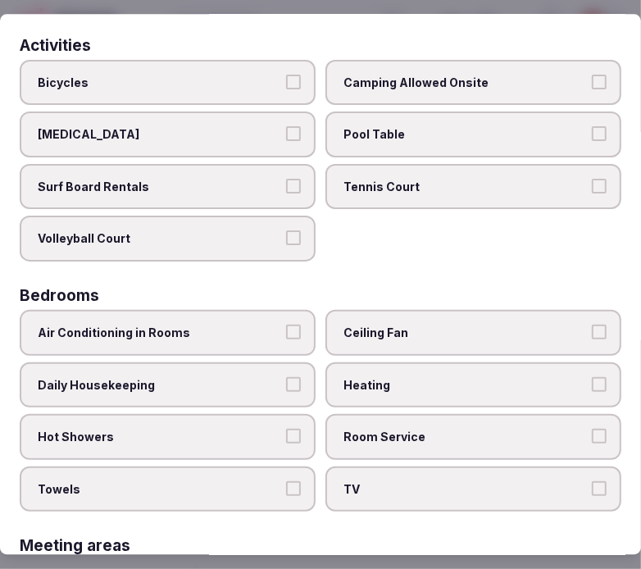
click at [304, 331] on label "Air Conditioning in Rooms" at bounding box center [168, 333] width 296 height 46
click at [301, 331] on button "Air Conditioning in Rooms" at bounding box center [293, 332] width 15 height 15
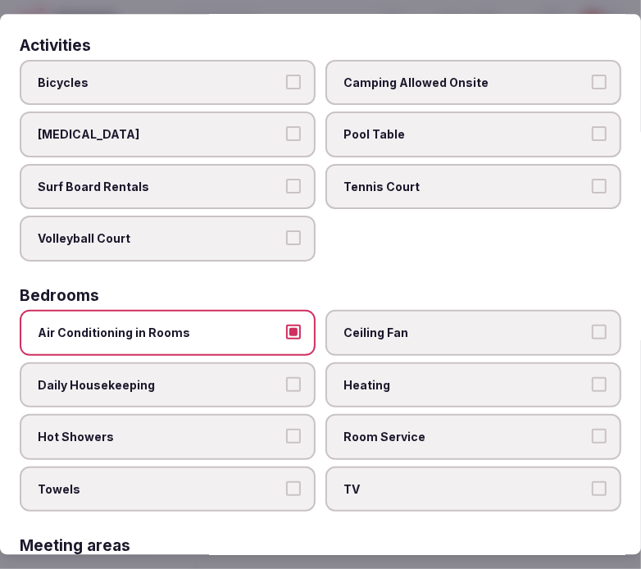
click at [272, 387] on label "Daily Housekeeping" at bounding box center [168, 385] width 296 height 46
click at [286, 387] on button "Daily Housekeeping" at bounding box center [293, 384] width 15 height 15
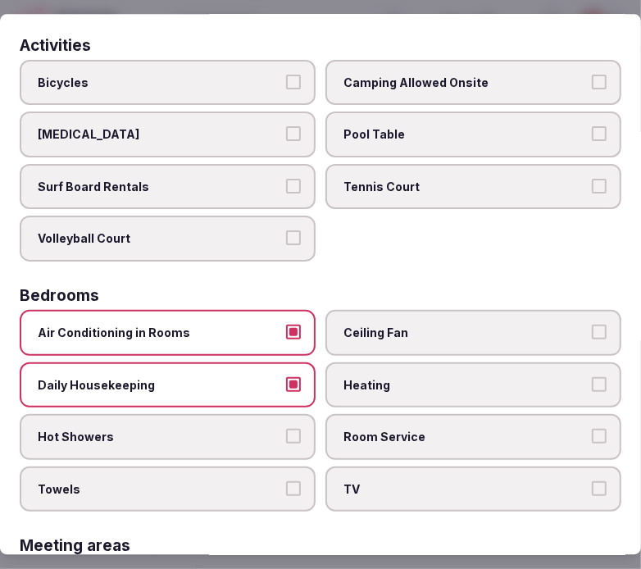
click at [275, 429] on span "Hot Showers" at bounding box center [160, 437] width 244 height 16
click at [286, 429] on button "Hot Showers" at bounding box center [293, 436] width 15 height 15
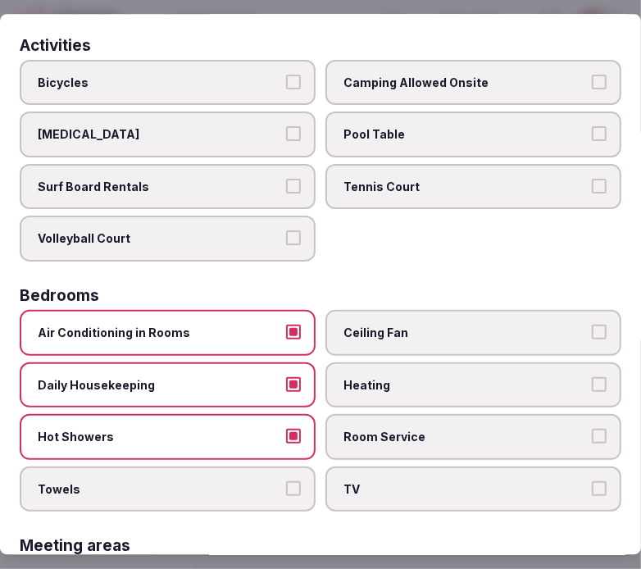
click at [289, 481] on button "Towels" at bounding box center [293, 488] width 15 height 15
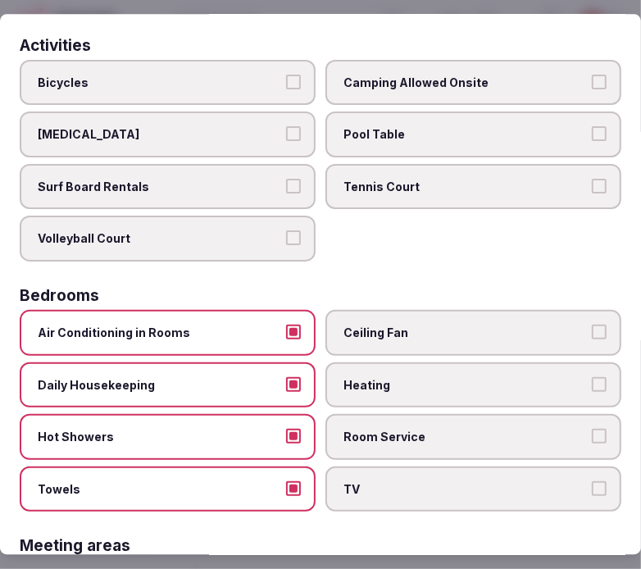
click at [365, 481] on span "TV" at bounding box center [466, 489] width 244 height 16
click at [592, 481] on button "TV" at bounding box center [599, 488] width 15 height 15
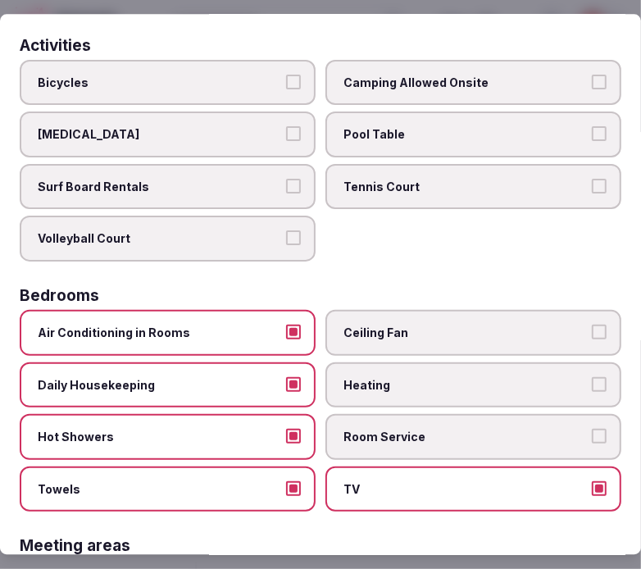
click at [386, 436] on label "Room Service" at bounding box center [474, 437] width 296 height 46
click at [592, 436] on button "Room Service" at bounding box center [599, 436] width 15 height 15
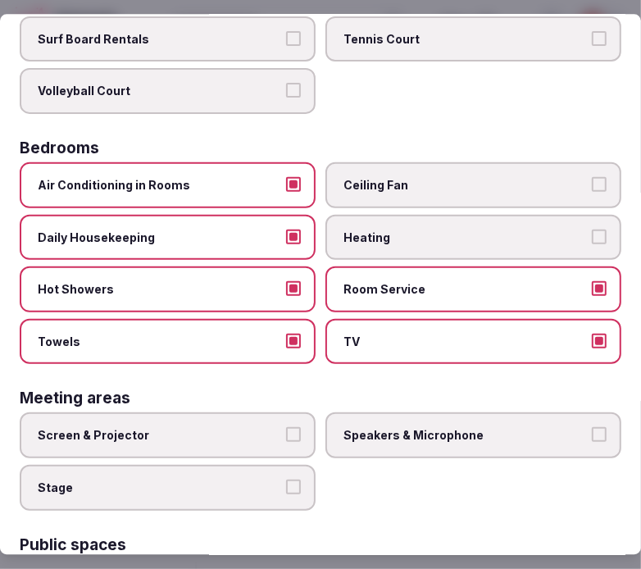
scroll to position [364, 0]
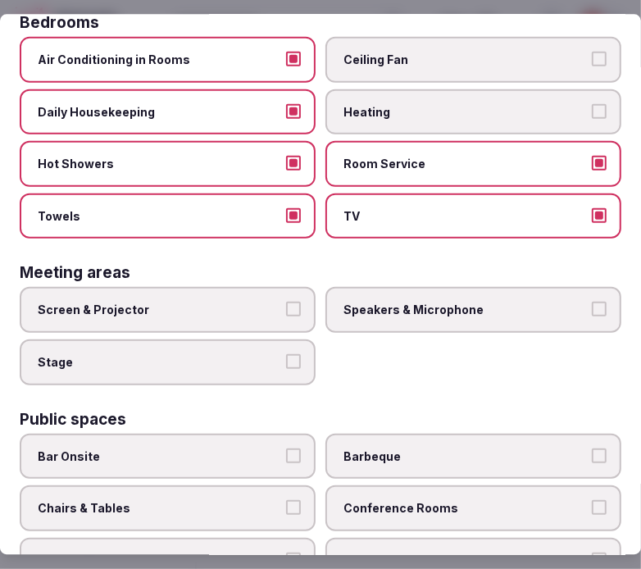
click at [265, 303] on span "Screen & Projector" at bounding box center [160, 311] width 244 height 16
click at [286, 303] on button "Screen & Projector" at bounding box center [293, 310] width 15 height 15
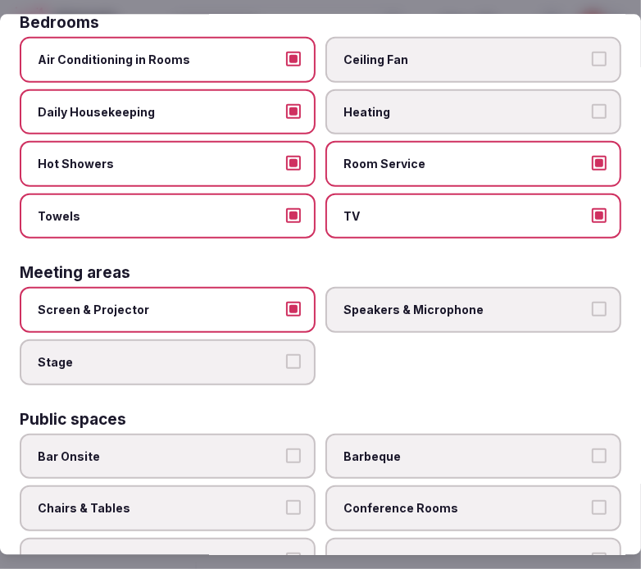
click at [357, 288] on label "Speakers & Microphone" at bounding box center [474, 311] width 296 height 46
click at [592, 303] on button "Speakers & Microphone" at bounding box center [599, 310] width 15 height 15
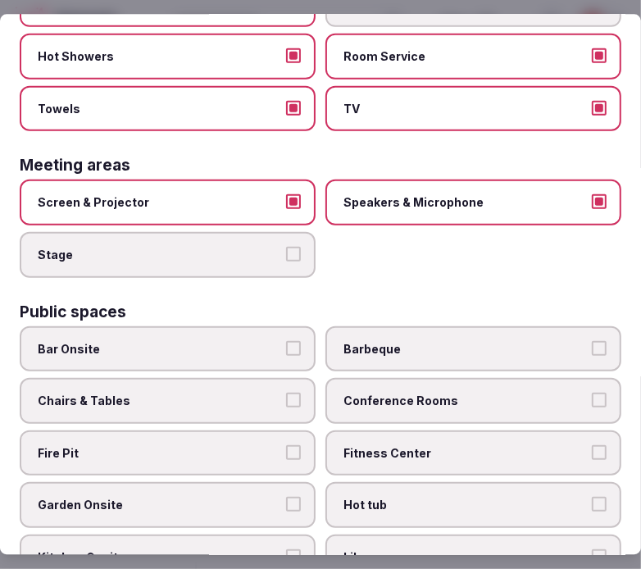
scroll to position [546, 0]
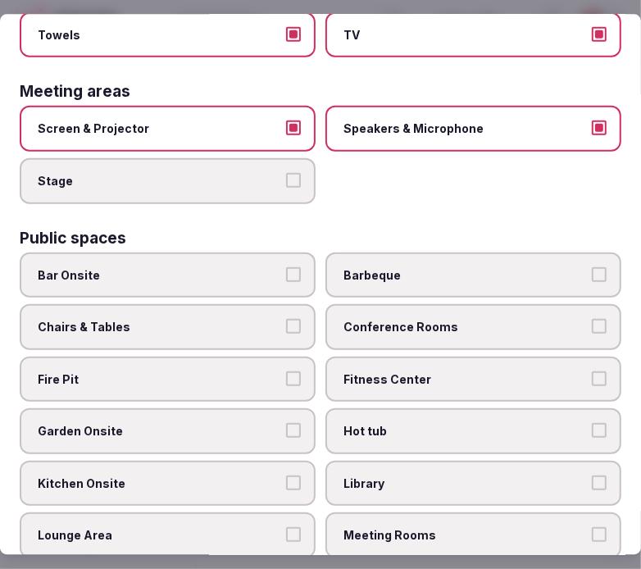
drag, startPoint x: 358, startPoint y: 312, endPoint x: 353, endPoint y: 331, distance: 19.3
click at [358, 318] on span "Conference Rooms" at bounding box center [466, 326] width 244 height 16
click at [592, 318] on button "Conference Rooms" at bounding box center [599, 325] width 15 height 15
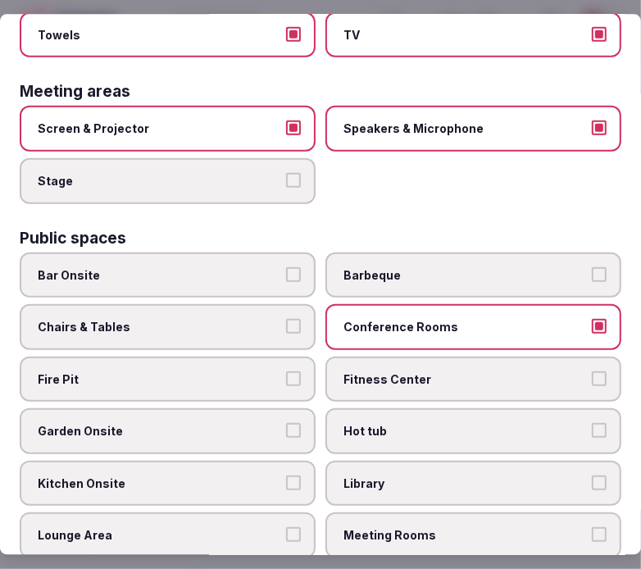
click at [334, 361] on label "Fitness Center" at bounding box center [474, 379] width 296 height 46
click at [592, 371] on button "Fitness Center" at bounding box center [599, 378] width 15 height 15
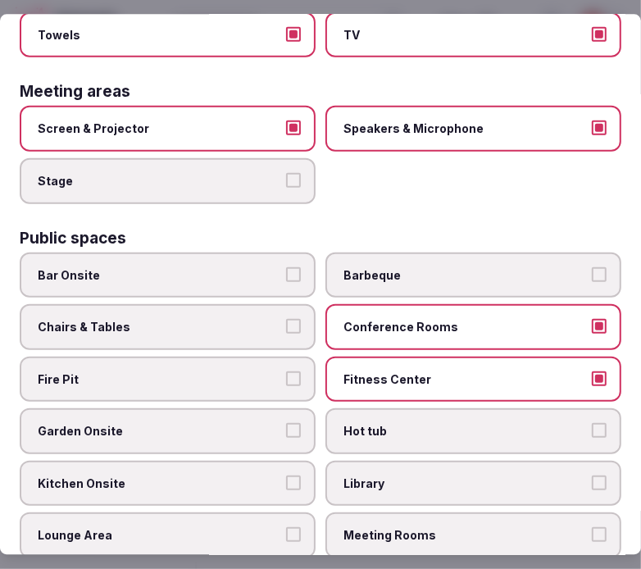
click at [286, 318] on button "Chairs & Tables" at bounding box center [293, 325] width 15 height 15
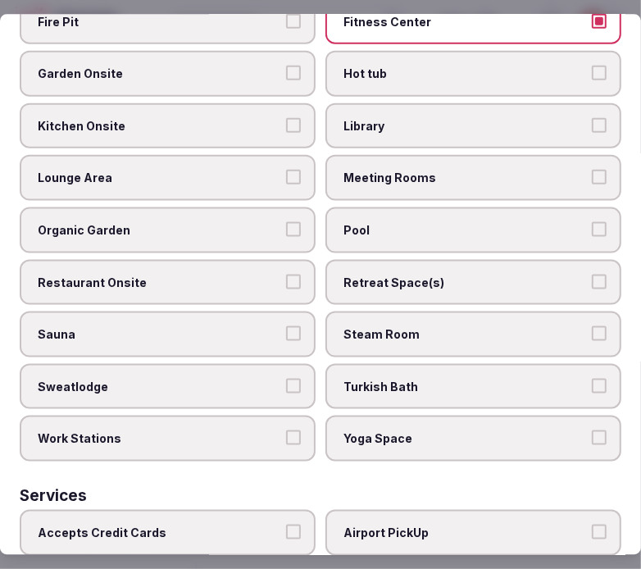
scroll to position [911, 0]
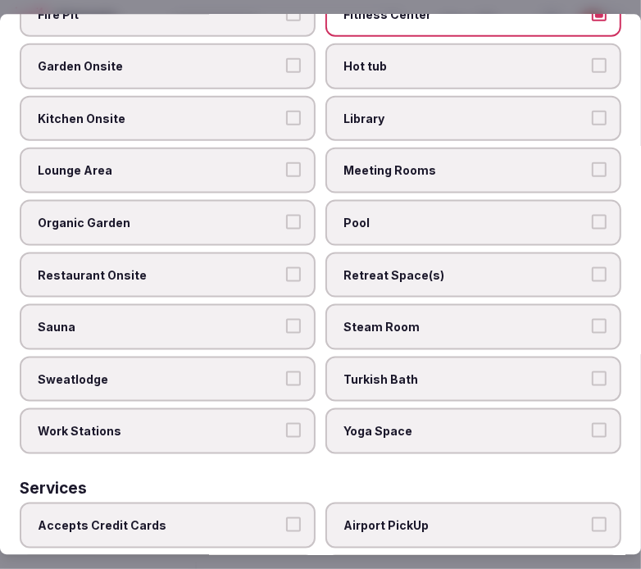
click at [445, 162] on span "Meeting Rooms" at bounding box center [466, 170] width 244 height 16
click at [592, 162] on button "Meeting Rooms" at bounding box center [599, 169] width 15 height 15
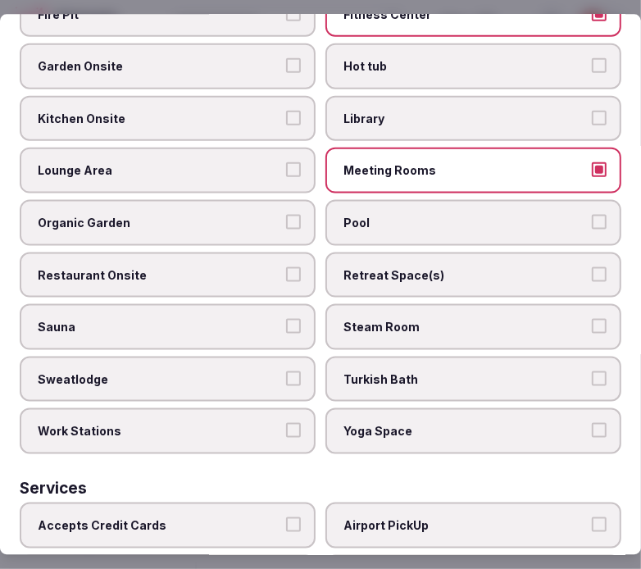
click at [253, 110] on span "Kitchen Onsite" at bounding box center [160, 118] width 244 height 16
click at [286, 110] on button "Kitchen Onsite" at bounding box center [293, 117] width 15 height 15
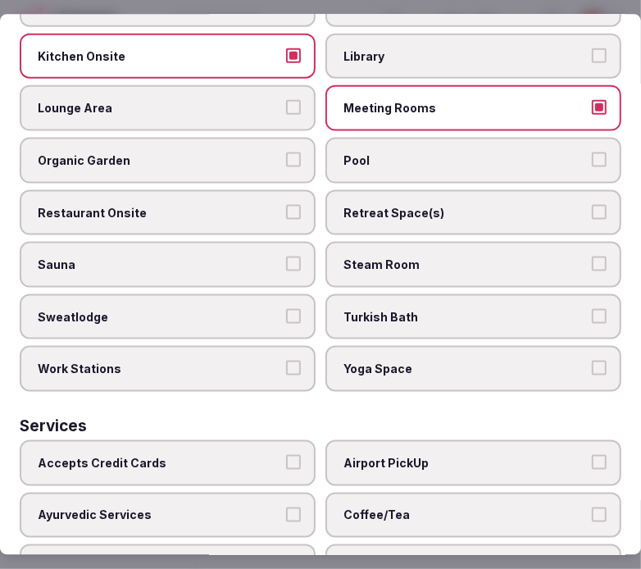
scroll to position [1002, 0]
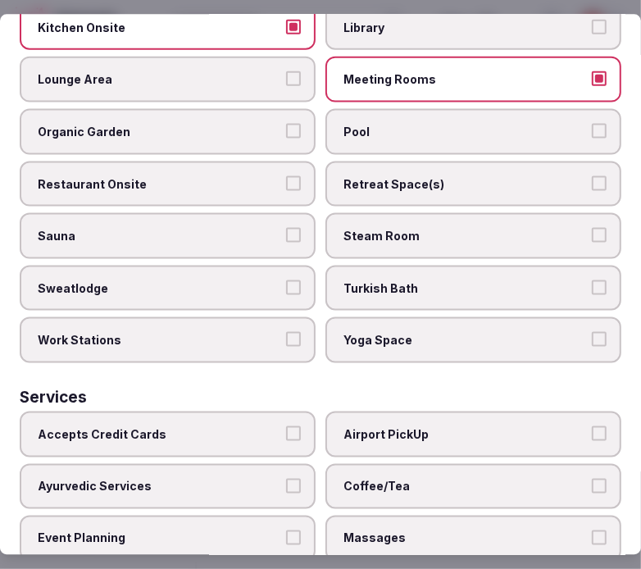
click at [256, 71] on span "Lounge Area" at bounding box center [160, 79] width 244 height 16
click at [286, 71] on button "Lounge Area" at bounding box center [293, 78] width 15 height 15
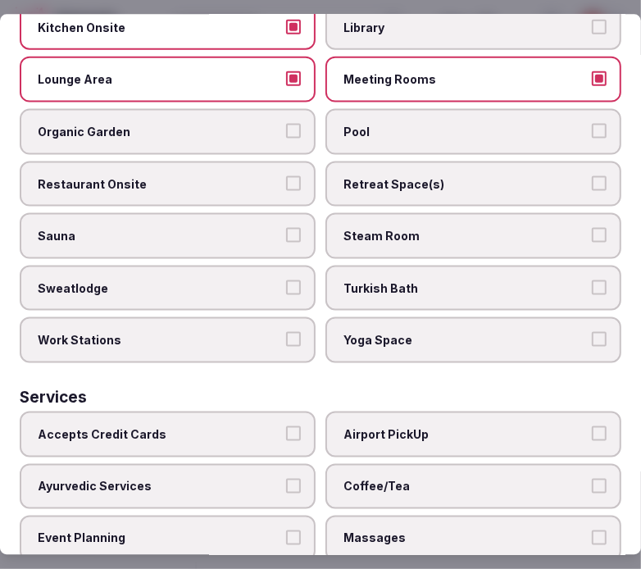
click at [333, 108] on label "Pool" at bounding box center [474, 131] width 296 height 46
click at [592, 123] on button "Pool" at bounding box center [599, 130] width 15 height 15
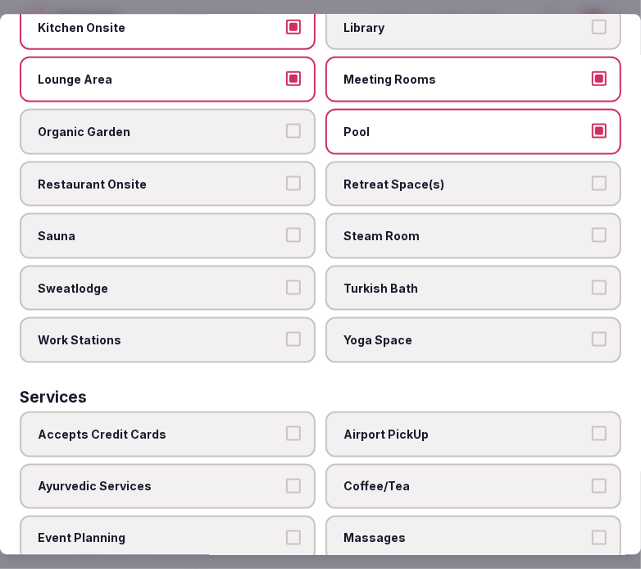
click at [222, 176] on span "Restaurant Onsite" at bounding box center [160, 184] width 244 height 16
click at [286, 176] on button "Restaurant Onsite" at bounding box center [293, 183] width 15 height 15
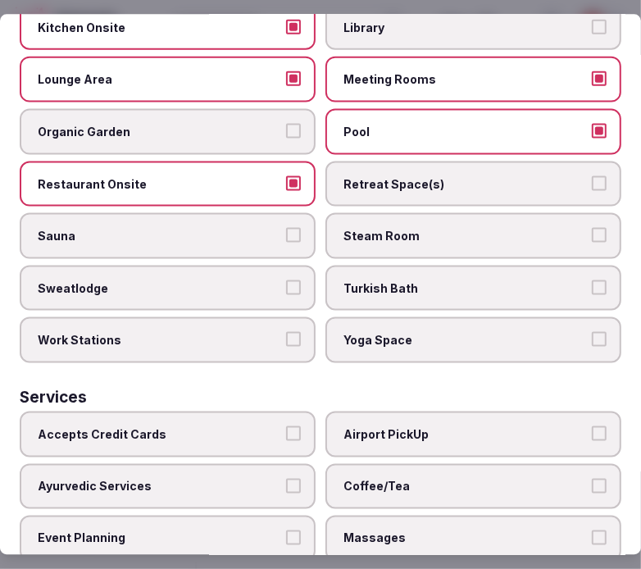
scroll to position [1093, 0]
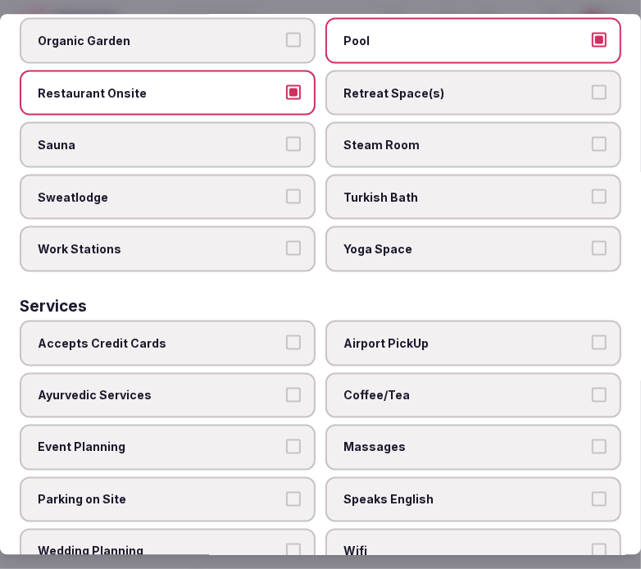
click at [331, 180] on label "Turkish Bath" at bounding box center [474, 197] width 296 height 46
click at [592, 189] on button "Turkish Bath" at bounding box center [599, 196] width 15 height 15
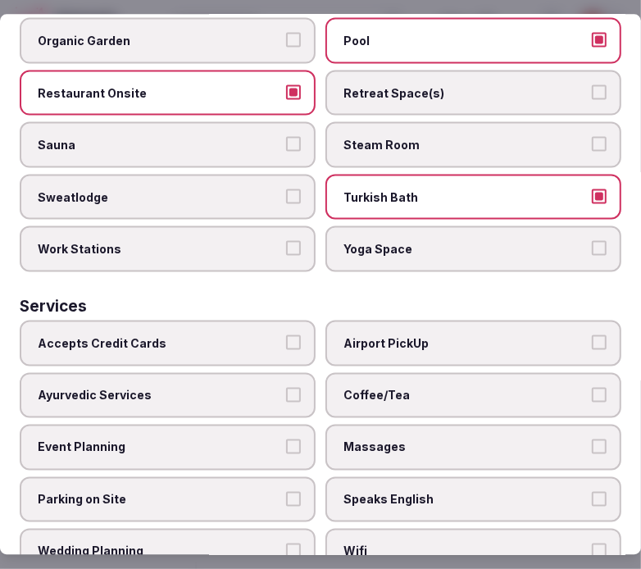
click at [350, 174] on label "Turkish Bath" at bounding box center [474, 197] width 296 height 46
click at [592, 189] on button "Turkish Bath" at bounding box center [599, 196] width 15 height 15
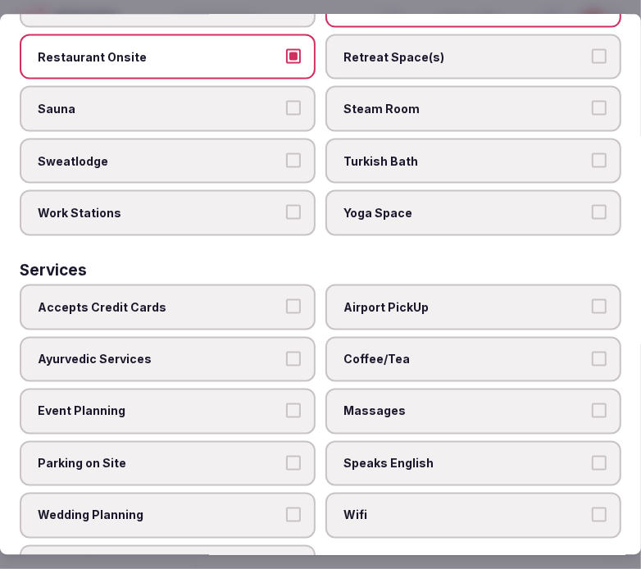
scroll to position [1143, 0]
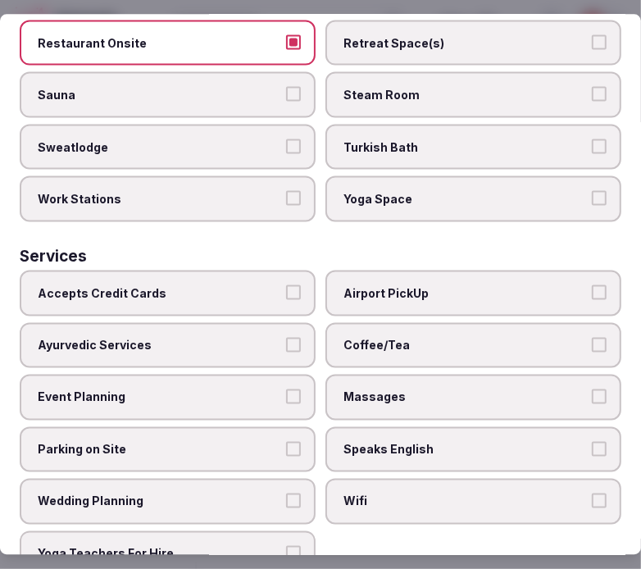
click at [303, 270] on label "Accepts Credit Cards" at bounding box center [168, 293] width 296 height 46
click at [301, 285] on button "Accepts Credit Cards" at bounding box center [293, 292] width 15 height 15
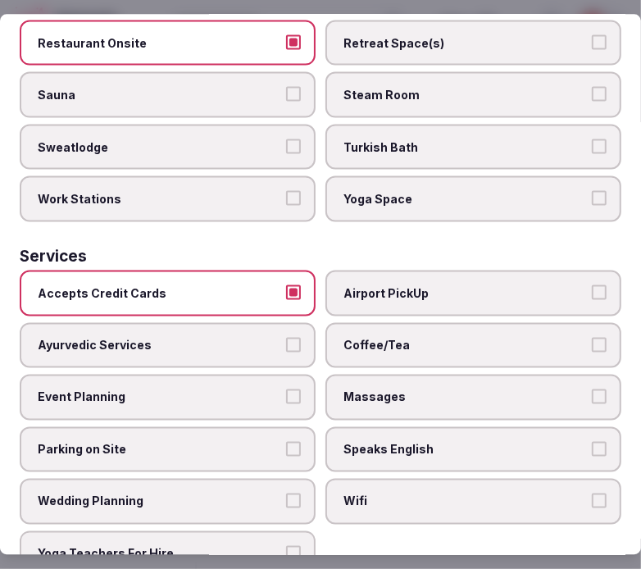
click at [408, 322] on label "Coffee/Tea" at bounding box center [474, 345] width 296 height 46
click at [592, 337] on button "Coffee/Tea" at bounding box center [599, 344] width 15 height 15
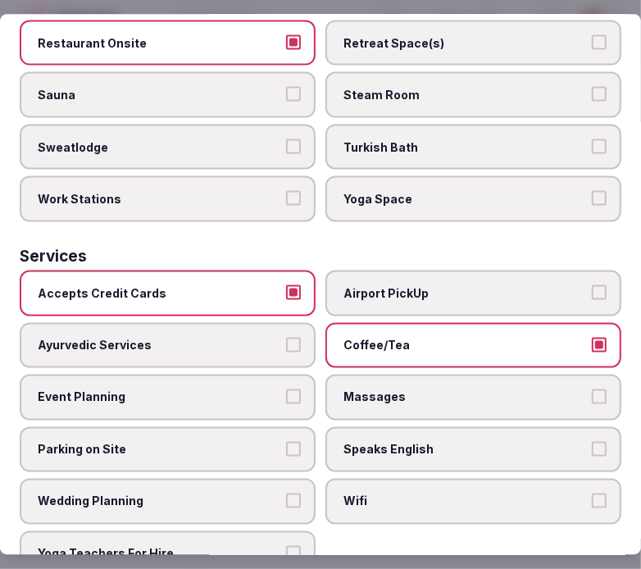
drag, startPoint x: 408, startPoint y: 362, endPoint x: 413, endPoint y: 372, distance: 9.9
click at [408, 390] on span "Massages" at bounding box center [466, 398] width 244 height 16
click at [592, 390] on button "Massages" at bounding box center [599, 397] width 15 height 15
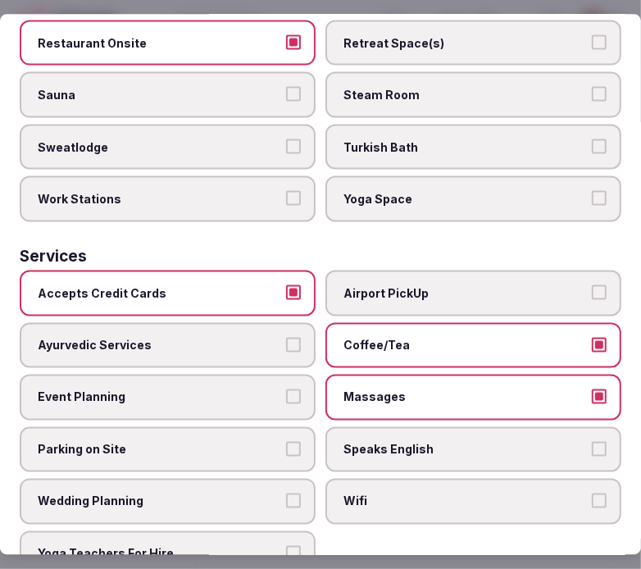
click at [447, 441] on span "Speaks English" at bounding box center [466, 449] width 244 height 16
click at [592, 441] on button "Speaks English" at bounding box center [599, 448] width 15 height 15
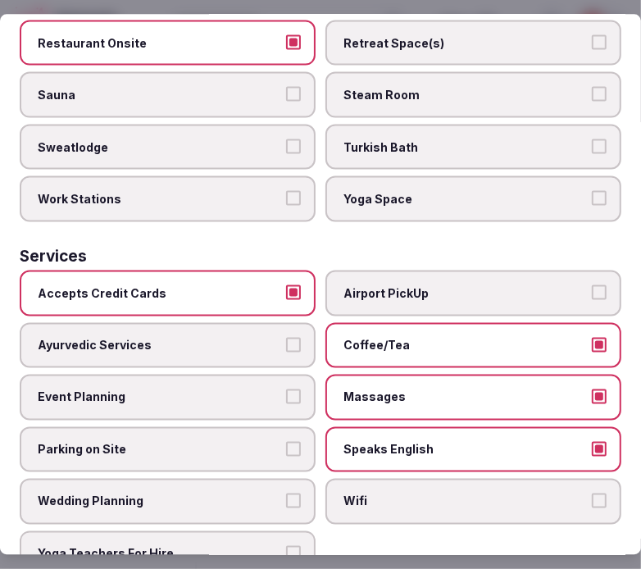
click at [441, 479] on label "Wifi" at bounding box center [474, 502] width 296 height 46
click at [592, 494] on button "Wifi" at bounding box center [599, 501] width 15 height 15
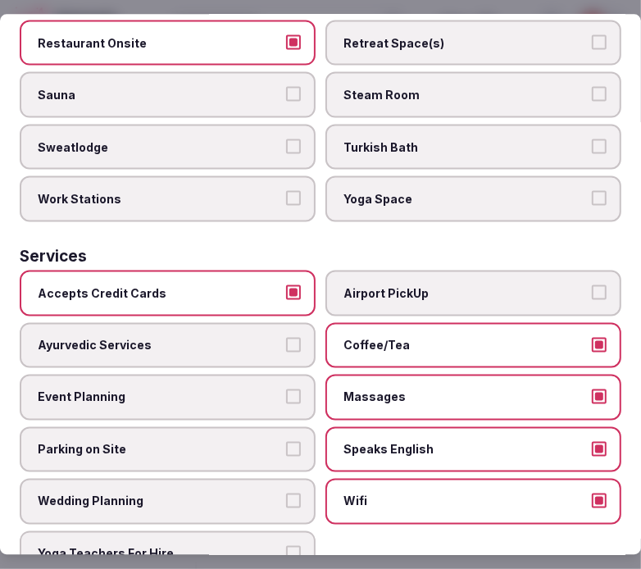
click at [495, 390] on span "Massages" at bounding box center [466, 398] width 244 height 16
click at [592, 390] on button "Massages" at bounding box center [599, 397] width 15 height 15
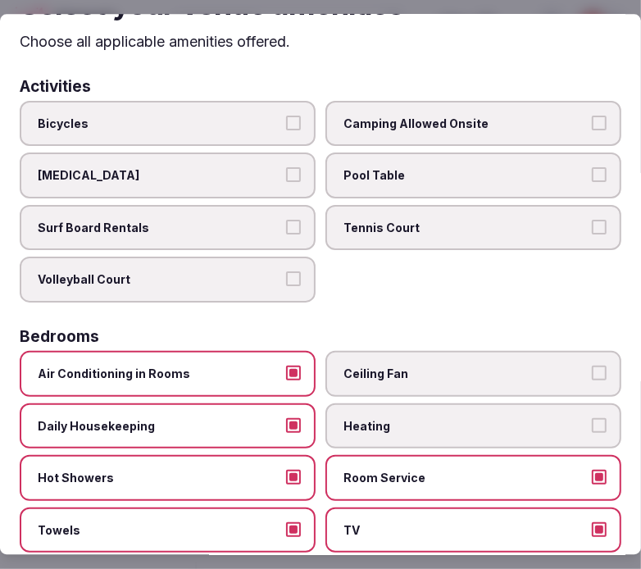
scroll to position [0, 0]
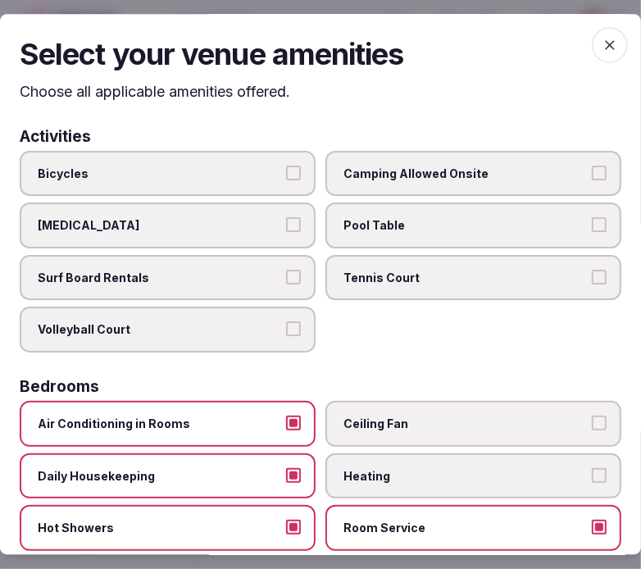
click at [595, 39] on icon "button" at bounding box center [610, 45] width 16 height 16
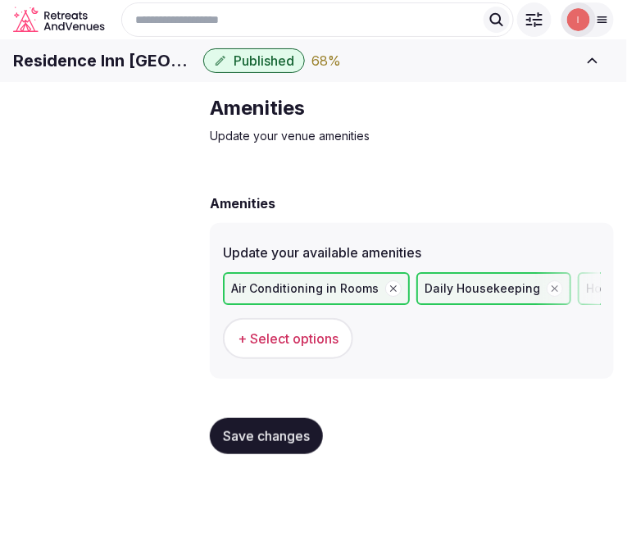
click at [251, 454] on button "Save changes" at bounding box center [266, 436] width 113 height 36
click at [258, 445] on span "Save changes" at bounding box center [266, 436] width 87 height 16
click at [0, 0] on span "Food & dining" at bounding box center [0, 0] width 0 height 0
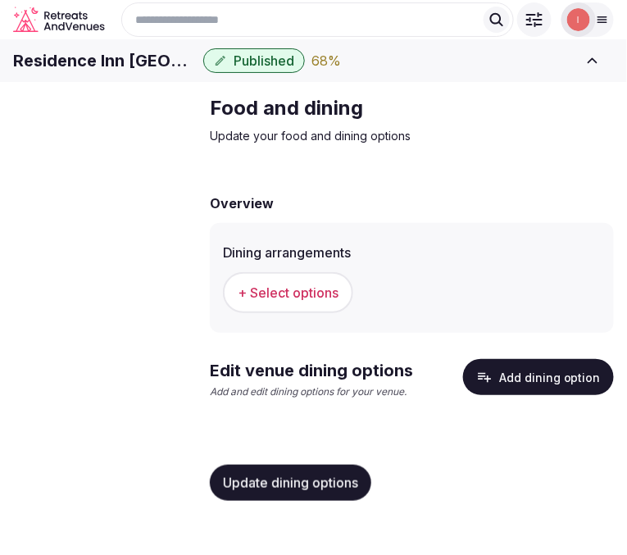
click at [282, 302] on span "+ Select options" at bounding box center [288, 293] width 101 height 18
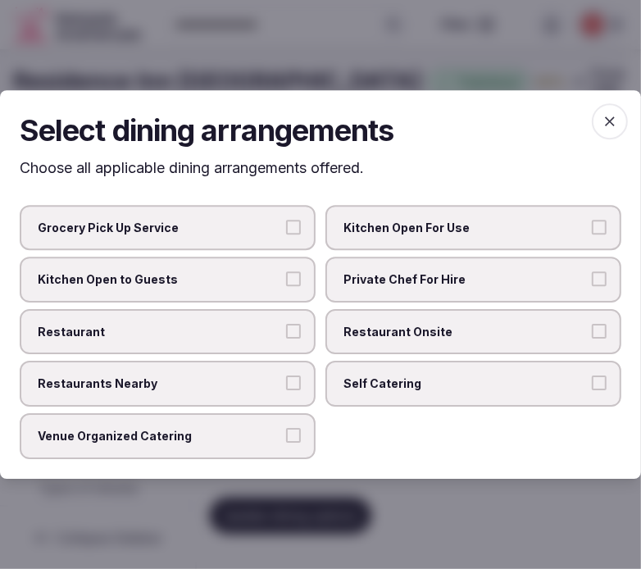
drag, startPoint x: 512, startPoint y: 328, endPoint x: 451, endPoint y: 332, distance: 60.8
click at [510, 328] on span "Restaurant Onsite" at bounding box center [466, 332] width 244 height 16
click at [592, 328] on button "Restaurant Onsite" at bounding box center [599, 331] width 15 height 15
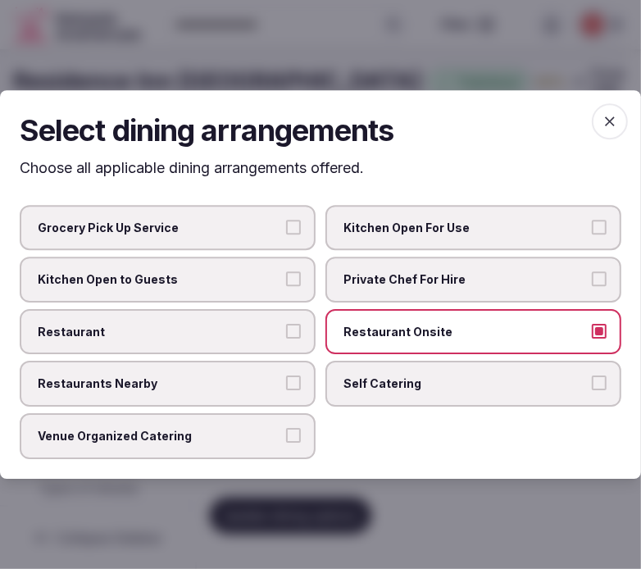
click at [305, 338] on label "Restaurant" at bounding box center [168, 332] width 296 height 46
click at [301, 338] on button "Restaurant" at bounding box center [293, 331] width 15 height 15
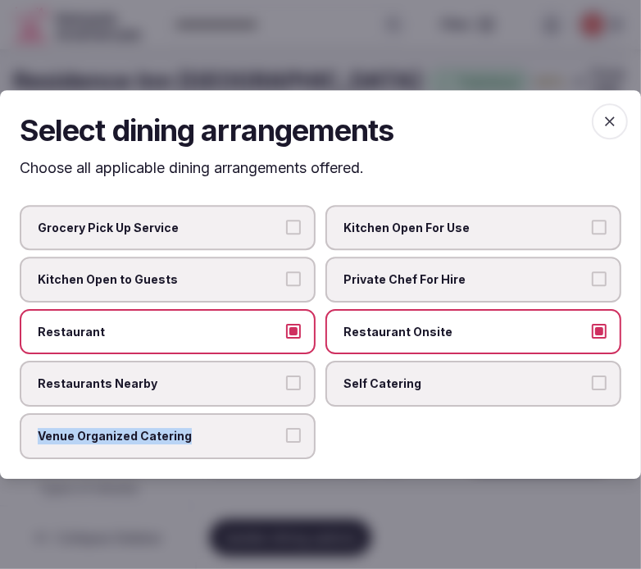
click at [289, 424] on label "Venue Organized Catering" at bounding box center [168, 436] width 296 height 46
click at [289, 433] on button "Venue Organized Catering" at bounding box center [293, 435] width 15 height 15
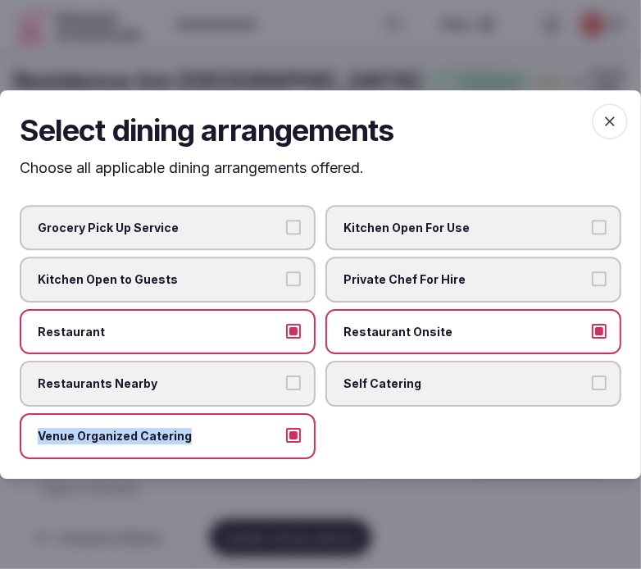
click at [595, 126] on icon "button" at bounding box center [610, 121] width 10 height 10
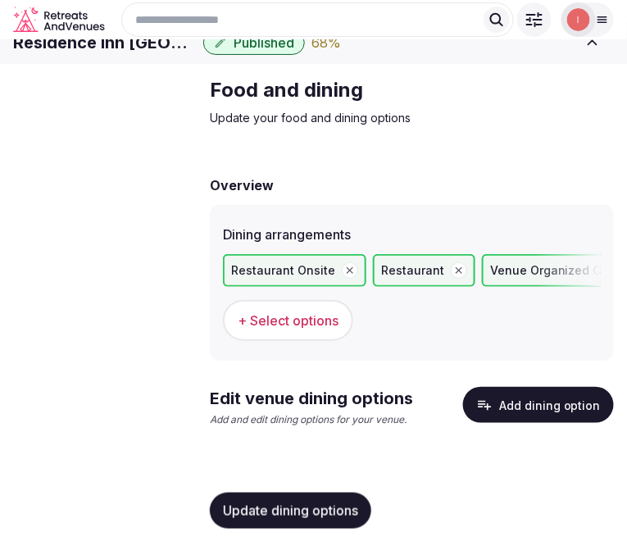
scroll to position [43, 0]
click at [346, 510] on span "Update dining options" at bounding box center [290, 511] width 135 height 16
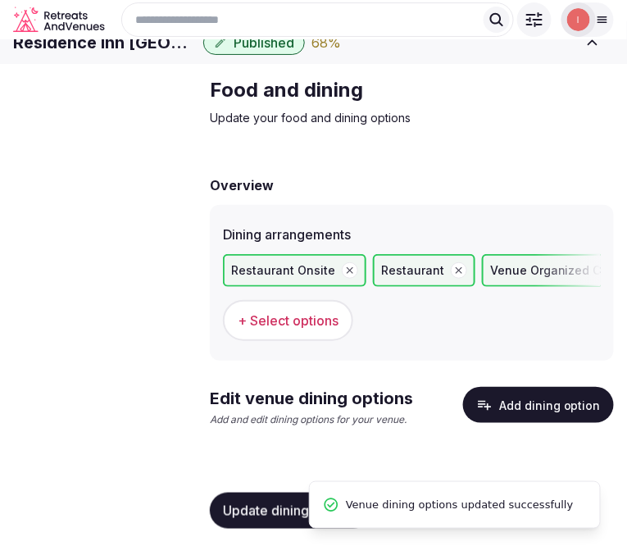
click at [547, 412] on button "Add dining option" at bounding box center [538, 405] width 151 height 36
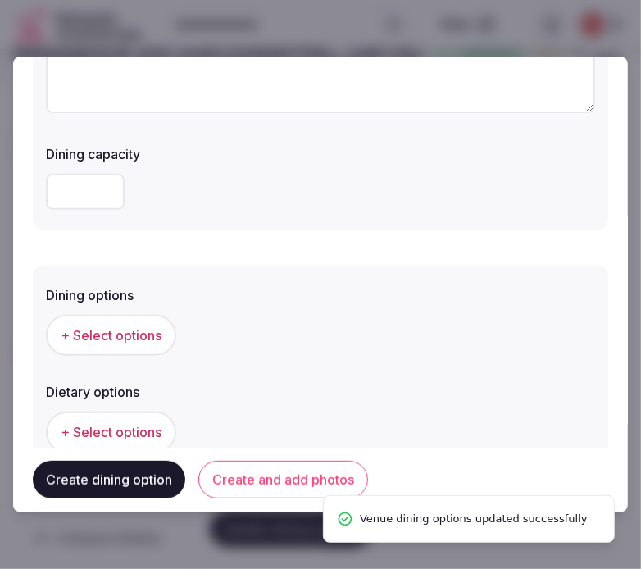
scroll to position [0, 0]
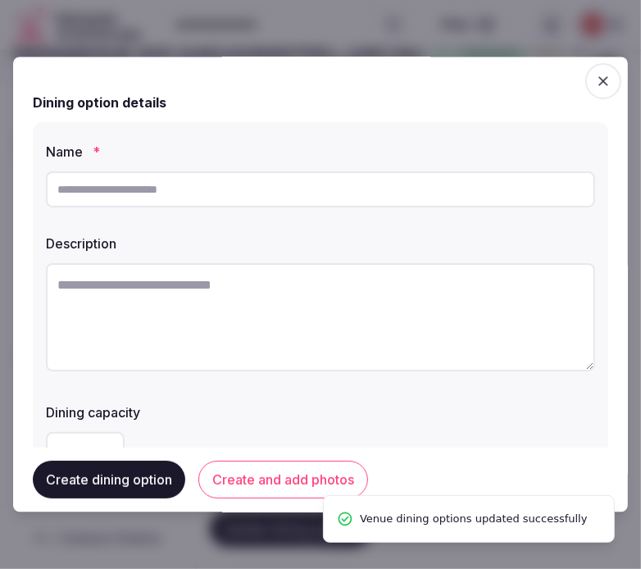
click at [367, 186] on input "text" at bounding box center [320, 189] width 549 height 36
paste input "**********"
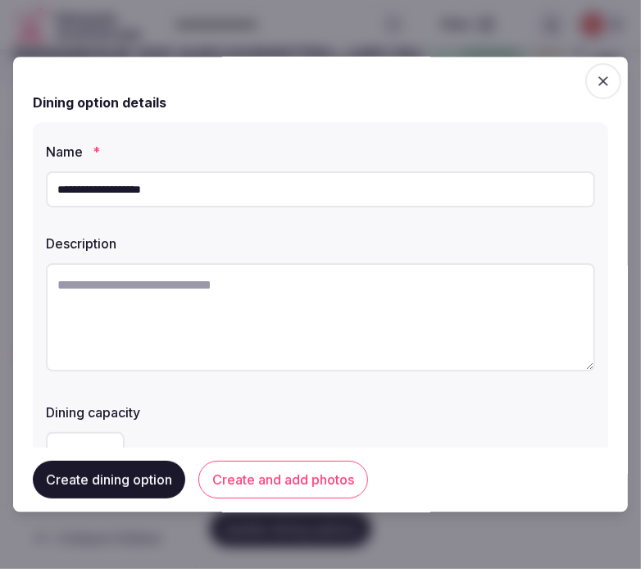
type input "**********"
click at [316, 304] on textarea at bounding box center [320, 317] width 549 height 108
paste textarea "**********"
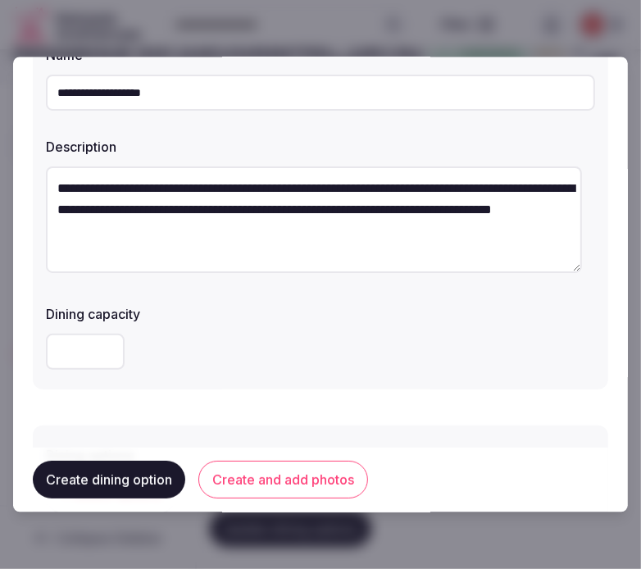
scroll to position [273, 0]
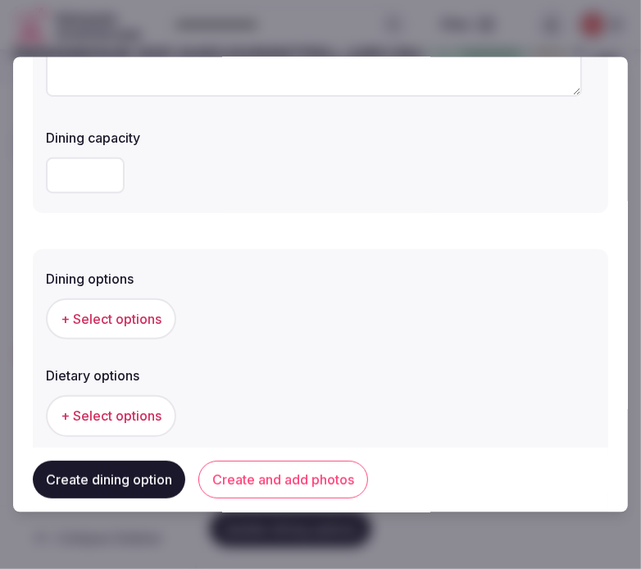
type textarea "**********"
click at [107, 329] on button "+ Select options" at bounding box center [111, 319] width 130 height 41
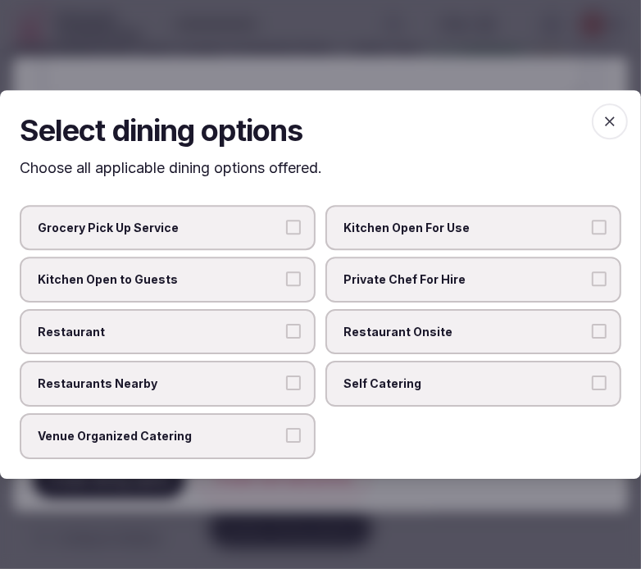
click at [595, 121] on icon "button" at bounding box center [610, 121] width 16 height 16
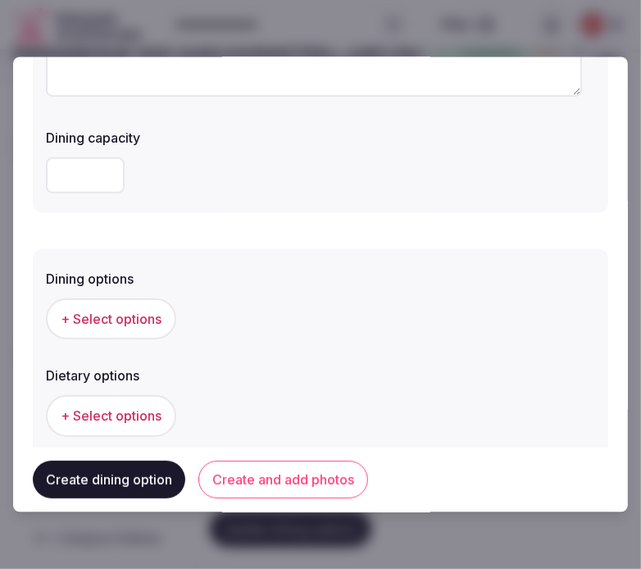
click at [140, 315] on span "+ Select options" at bounding box center [111, 320] width 101 height 18
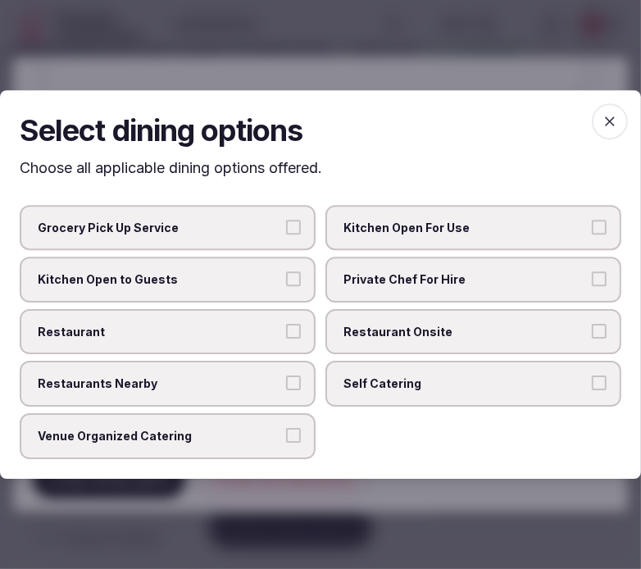
click at [252, 331] on span "Restaurant" at bounding box center [160, 332] width 244 height 16
click at [286, 331] on button "Restaurant" at bounding box center [293, 331] width 15 height 15
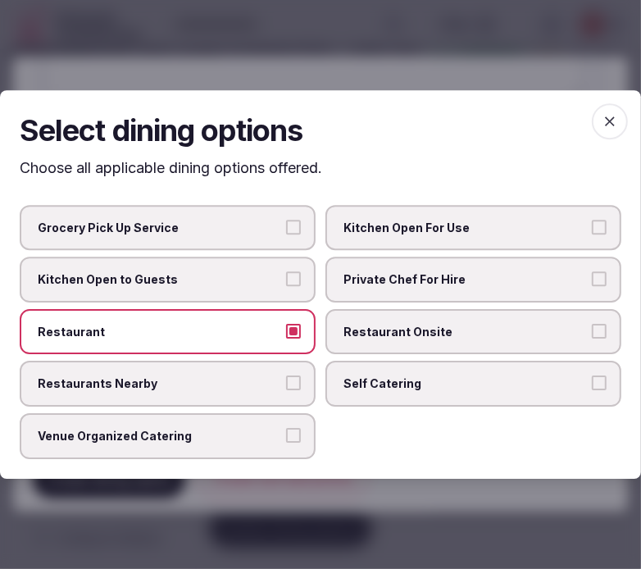
click at [392, 322] on label "Restaurant Onsite" at bounding box center [474, 332] width 296 height 46
click at [592, 324] on button "Restaurant Onsite" at bounding box center [599, 331] width 15 height 15
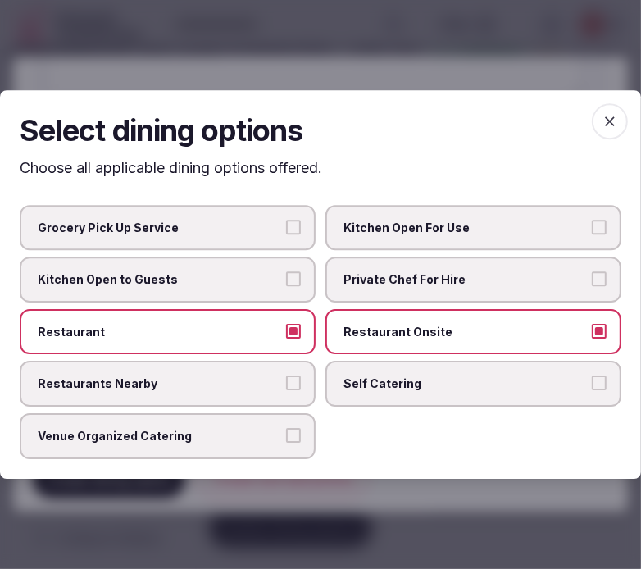
click at [595, 113] on span "button" at bounding box center [610, 121] width 36 height 36
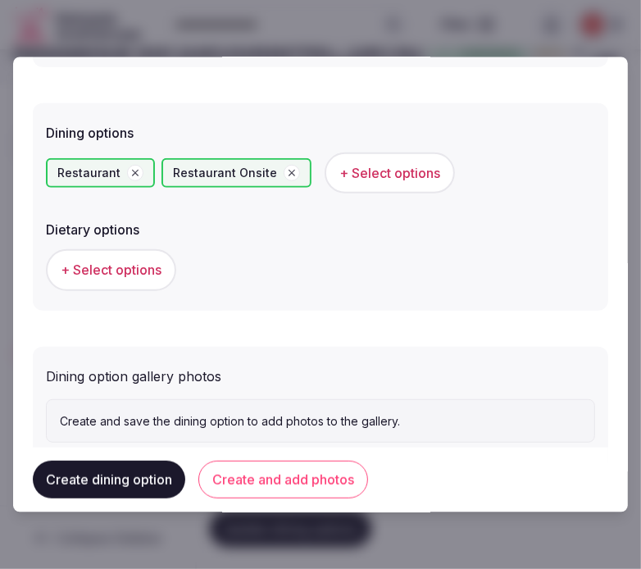
scroll to position [455, 0]
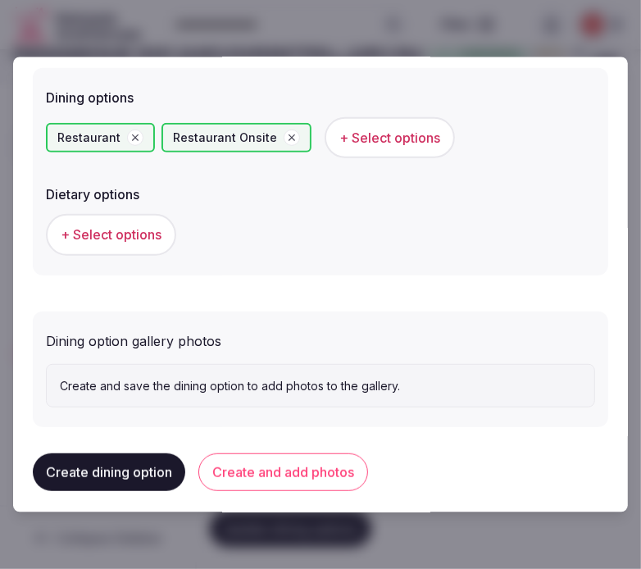
click at [138, 228] on span "+ Select options" at bounding box center [111, 235] width 101 height 18
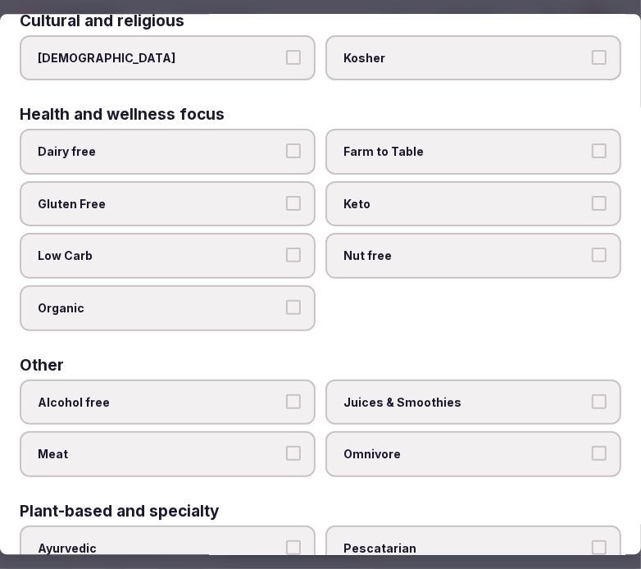
scroll to position [0, 0]
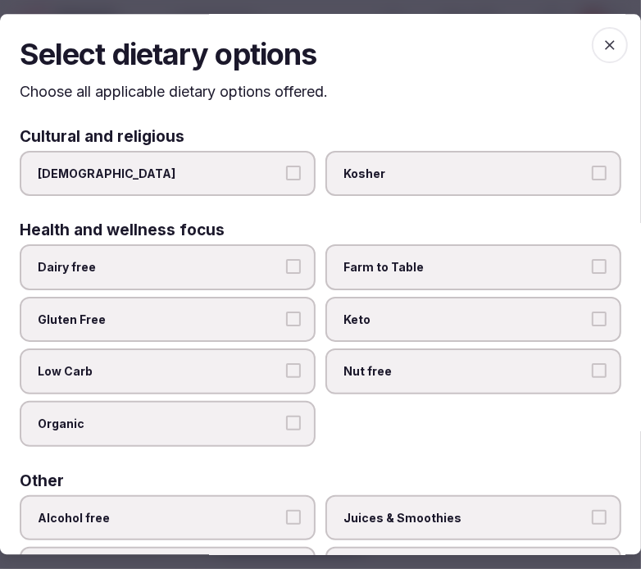
click at [595, 45] on span "button" at bounding box center [610, 45] width 36 height 36
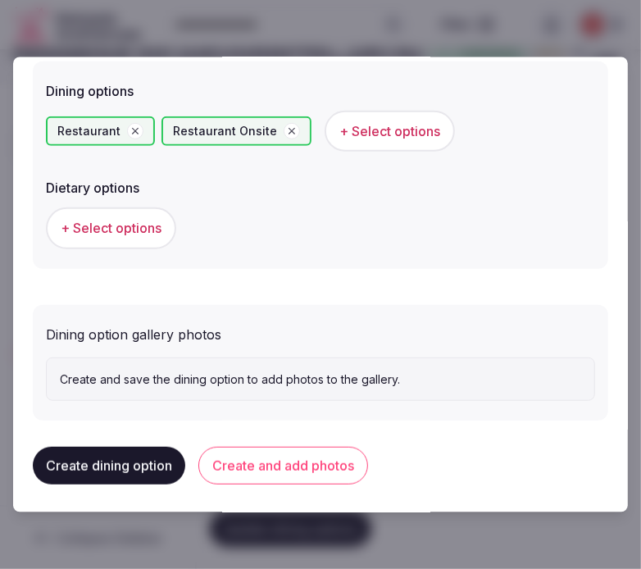
scroll to position [463, 0]
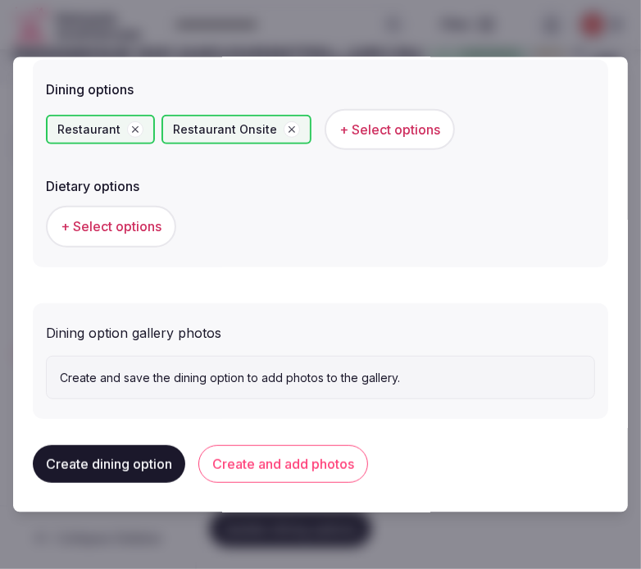
click at [275, 466] on button "Create and add photos" at bounding box center [283, 464] width 170 height 38
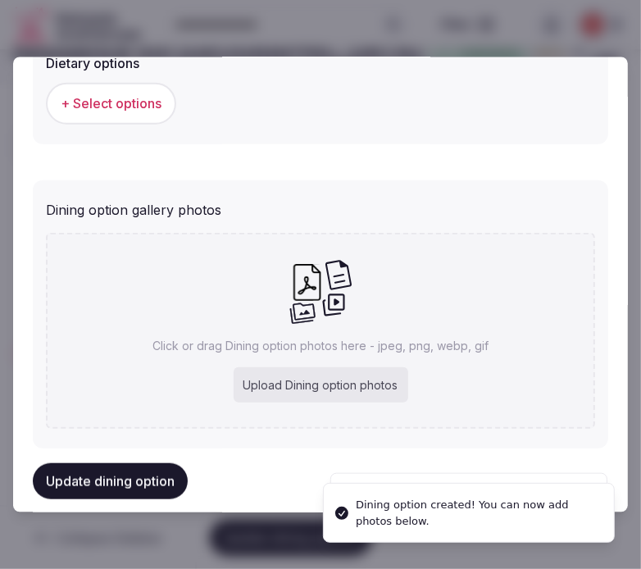
scroll to position [613, 0]
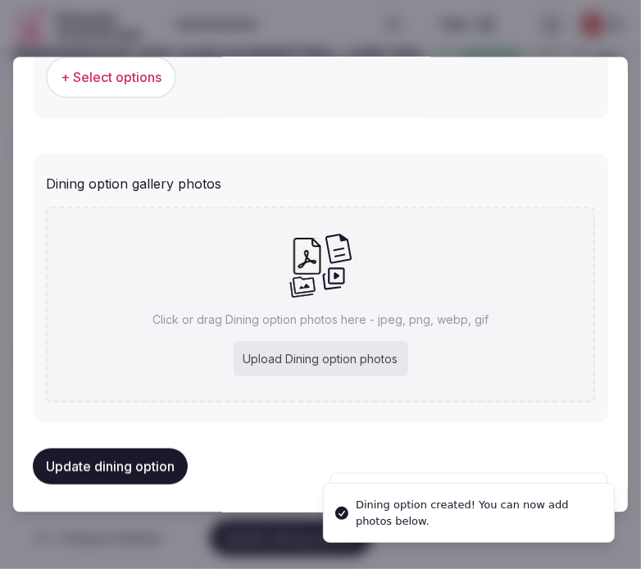
click at [355, 351] on div "Upload Dining option photos" at bounding box center [321, 358] width 175 height 36
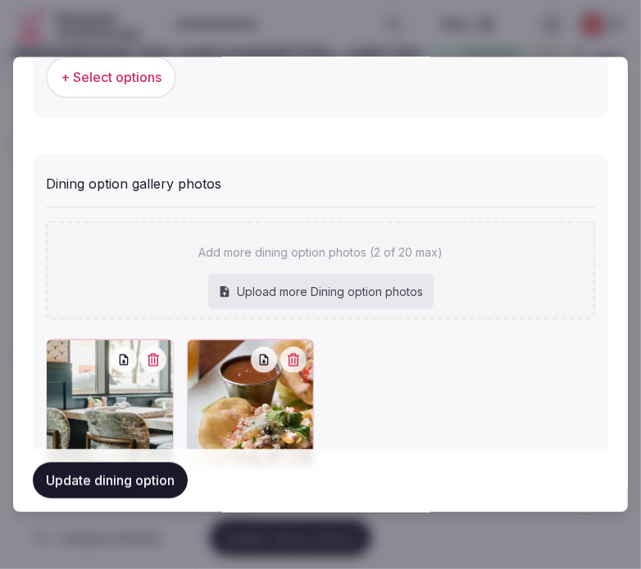
click at [181, 464] on div "Update dining option" at bounding box center [321, 481] width 576 height 36
click at [179, 470] on button "Update dining option" at bounding box center [110, 481] width 155 height 36
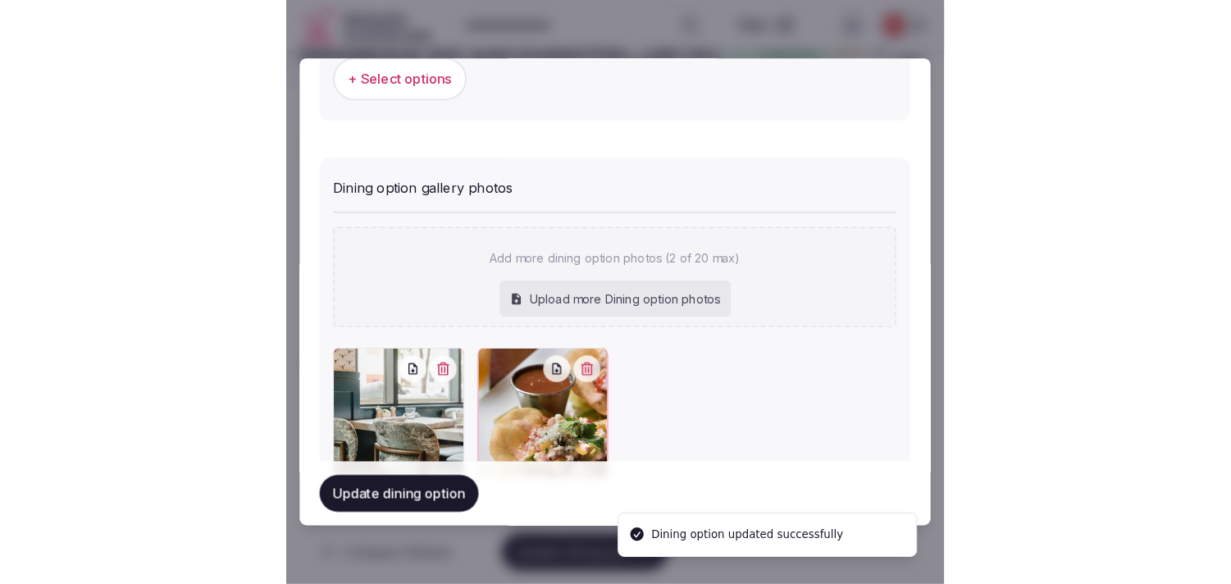
scroll to position [19, 0]
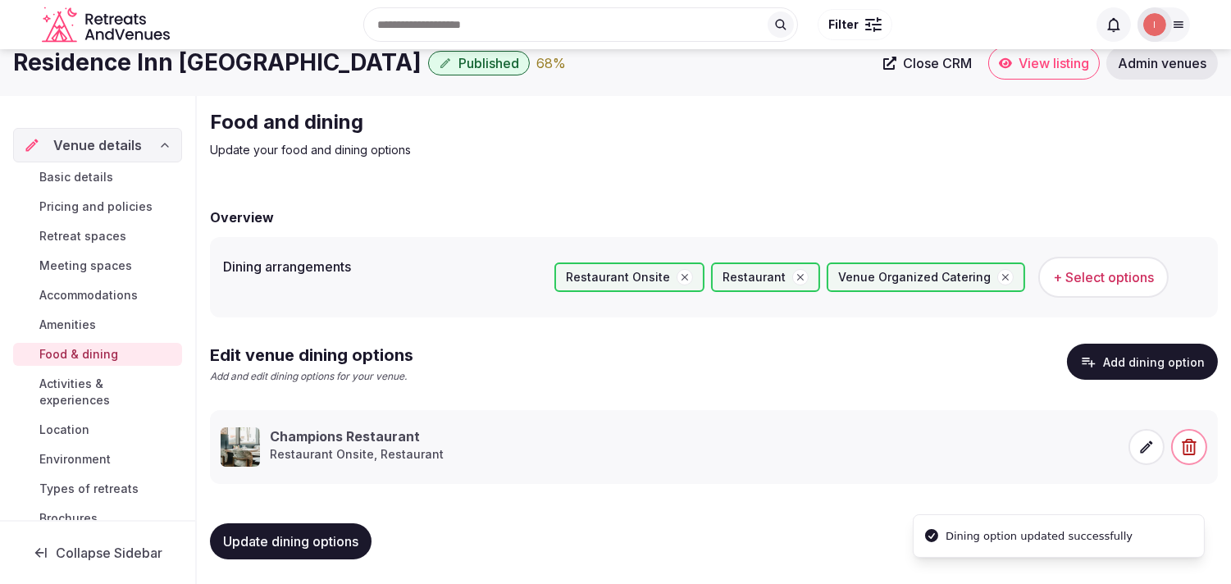
click at [62, 399] on span "Activities & experiences" at bounding box center [107, 392] width 136 height 33
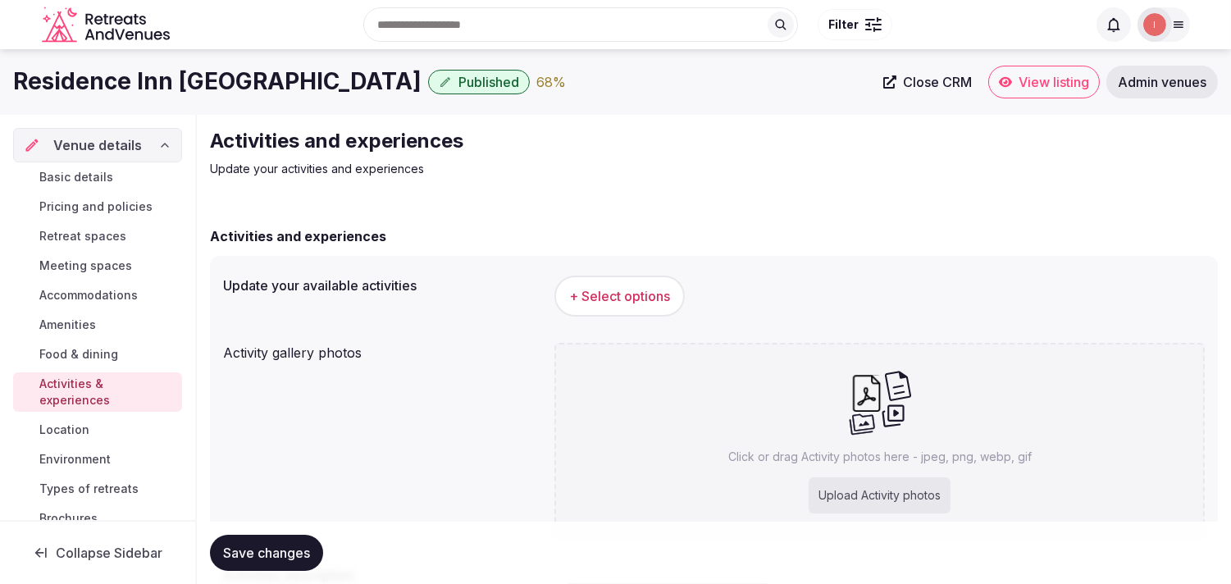
click at [593, 289] on span "+ Select options" at bounding box center [619, 296] width 101 height 18
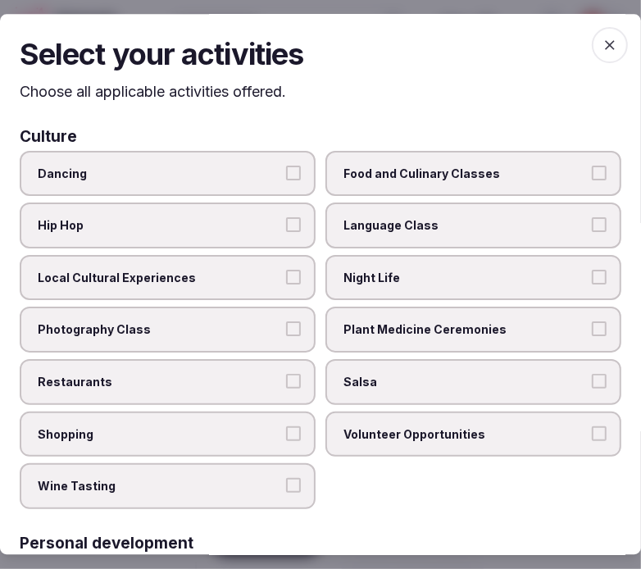
click at [242, 285] on label "Local Cultural Experiences" at bounding box center [168, 278] width 296 height 46
click at [286, 285] on button "Local Cultural Experiences" at bounding box center [293, 277] width 15 height 15
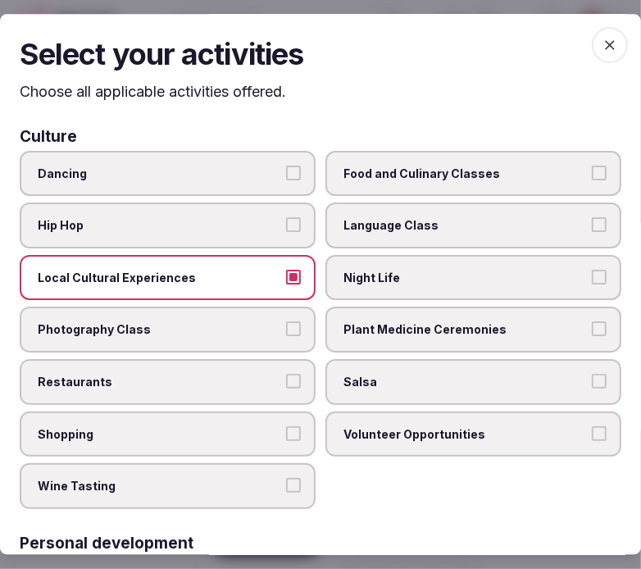
drag, startPoint x: 340, startPoint y: 289, endPoint x: 361, endPoint y: 324, distance: 41.2
click at [340, 287] on label "Night Life" at bounding box center [474, 278] width 296 height 46
click at [592, 285] on button "Night Life" at bounding box center [599, 277] width 15 height 15
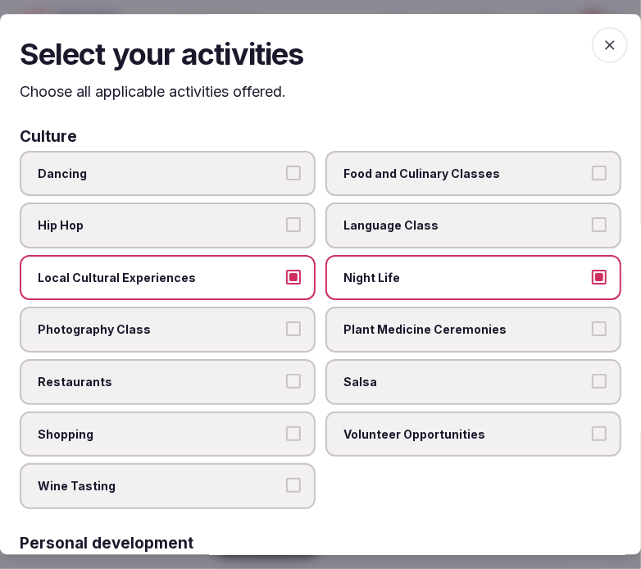
click at [217, 382] on span "Restaurants" at bounding box center [160, 382] width 244 height 16
click at [286, 382] on button "Restaurants" at bounding box center [293, 381] width 15 height 15
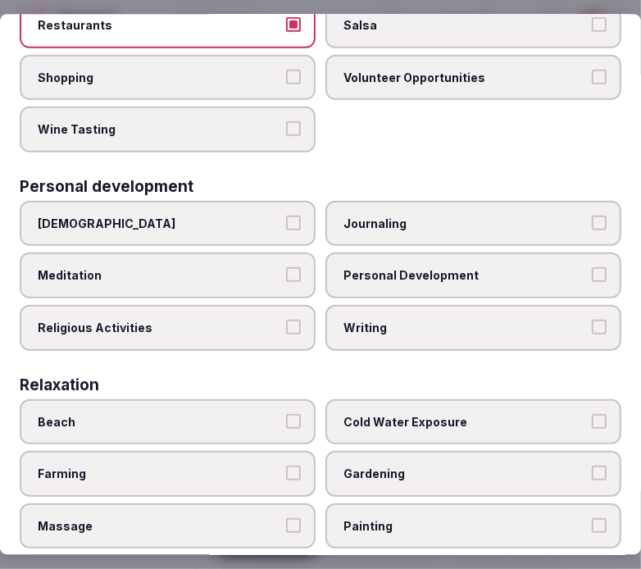
scroll to position [364, 0]
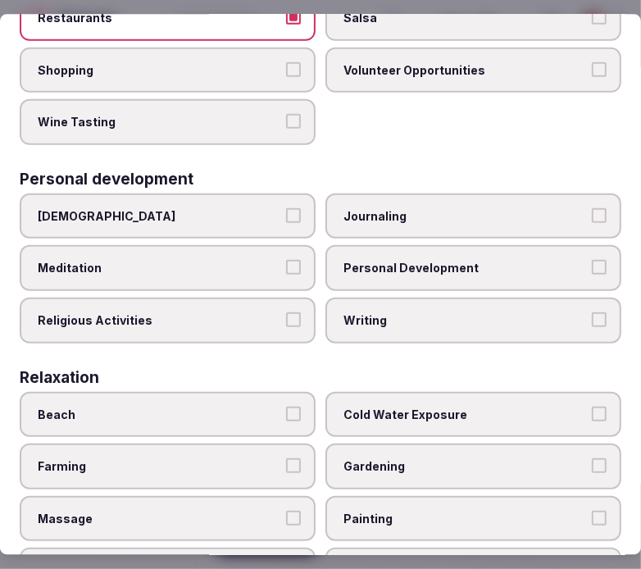
click at [282, 71] on label "Shopping" at bounding box center [168, 71] width 296 height 46
click at [286, 71] on button "Shopping" at bounding box center [293, 69] width 15 height 15
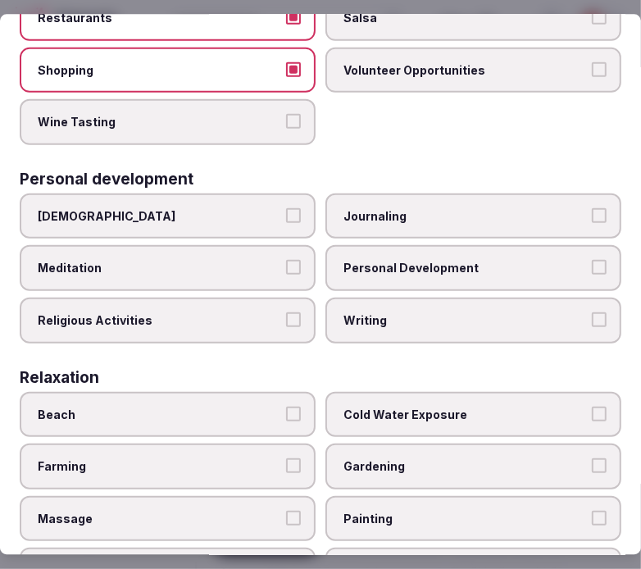
scroll to position [546, 0]
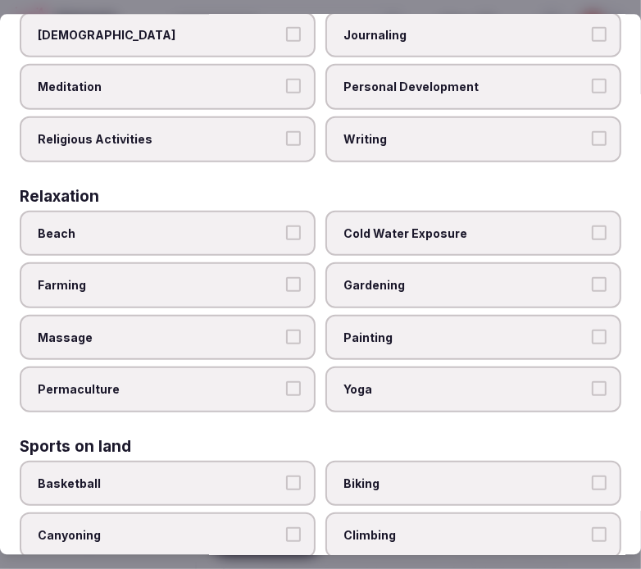
click at [370, 79] on span "Personal Development" at bounding box center [466, 87] width 244 height 16
click at [592, 79] on button "Personal Development" at bounding box center [599, 86] width 15 height 15
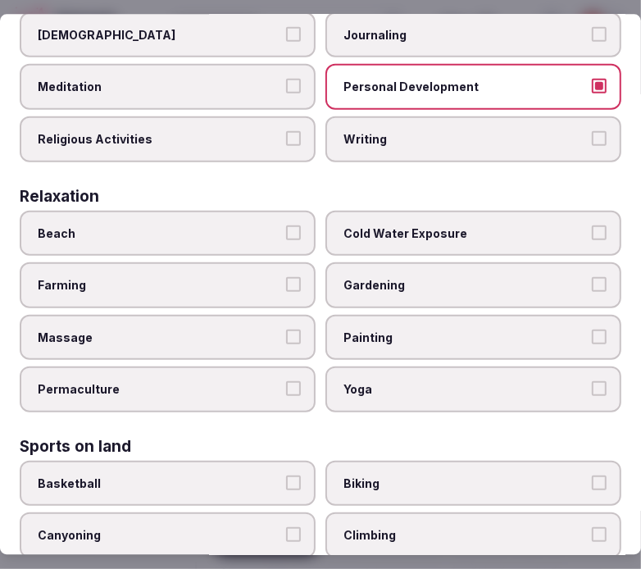
click at [425, 225] on span "Cold Water Exposure" at bounding box center [466, 233] width 244 height 16
click at [592, 225] on button "Cold Water Exposure" at bounding box center [599, 232] width 15 height 15
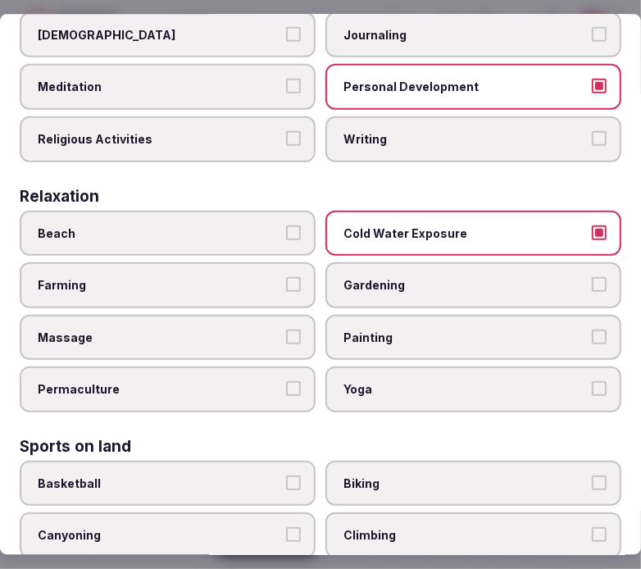
click at [472, 381] on span "Yoga" at bounding box center [466, 389] width 244 height 16
click at [592, 381] on button "Yoga" at bounding box center [599, 388] width 15 height 15
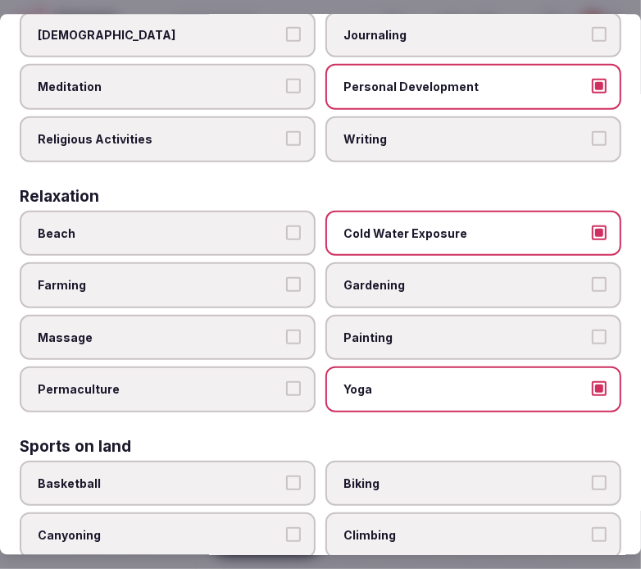
click at [472, 381] on span "Yoga" at bounding box center [466, 389] width 244 height 16
click at [592, 381] on button "Yoga" at bounding box center [599, 388] width 15 height 15
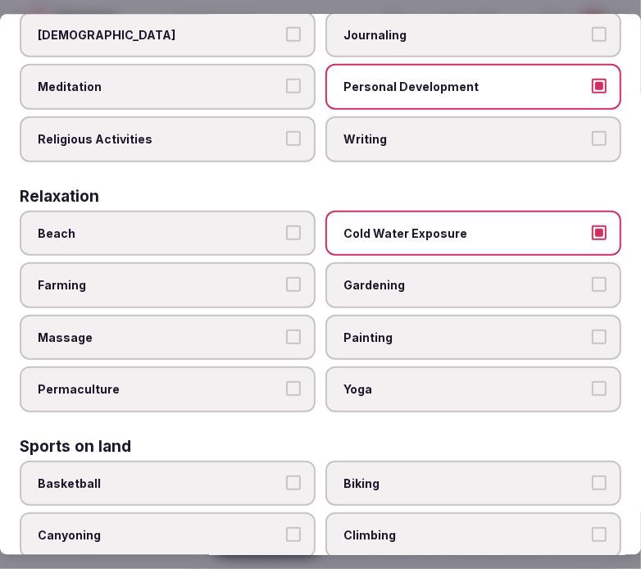
click at [435, 276] on span "Gardening" at bounding box center [466, 284] width 244 height 16
click at [592, 276] on button "Gardening" at bounding box center [599, 283] width 15 height 15
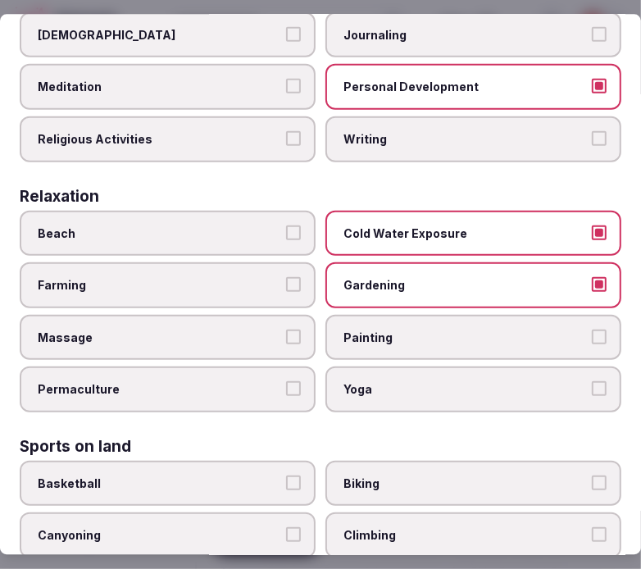
click at [435, 276] on span "Gardening" at bounding box center [466, 284] width 244 height 16
click at [592, 276] on button "Gardening" at bounding box center [599, 283] width 15 height 15
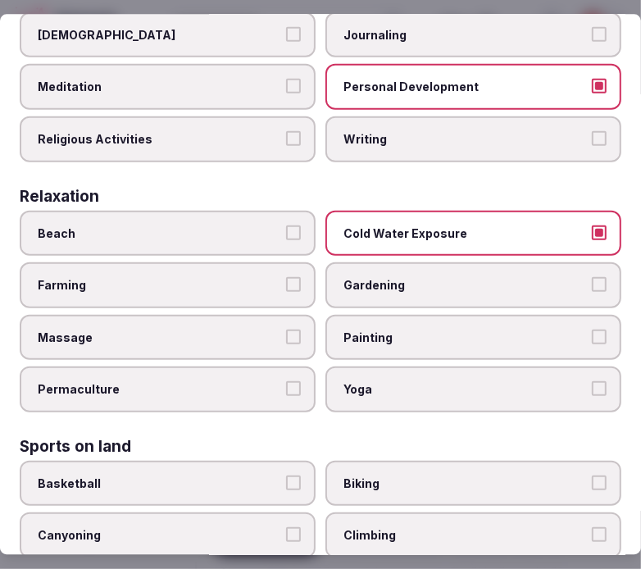
click at [488, 226] on label "Cold Water Exposure" at bounding box center [474, 233] width 296 height 46
click at [592, 226] on button "Cold Water Exposure" at bounding box center [599, 232] width 15 height 15
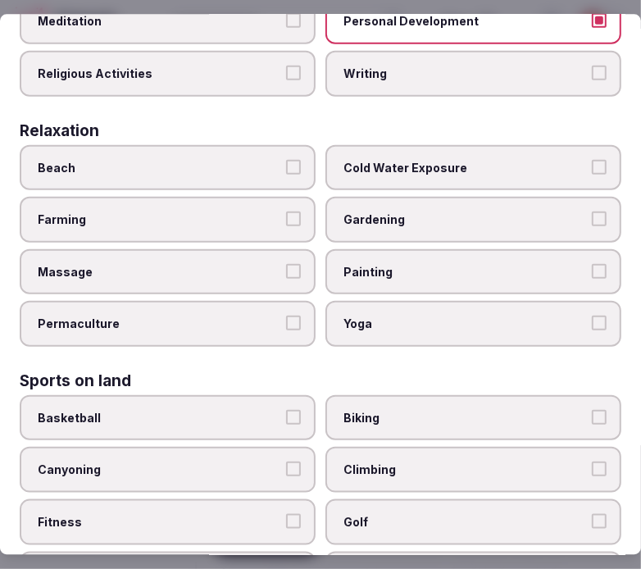
scroll to position [637, 0]
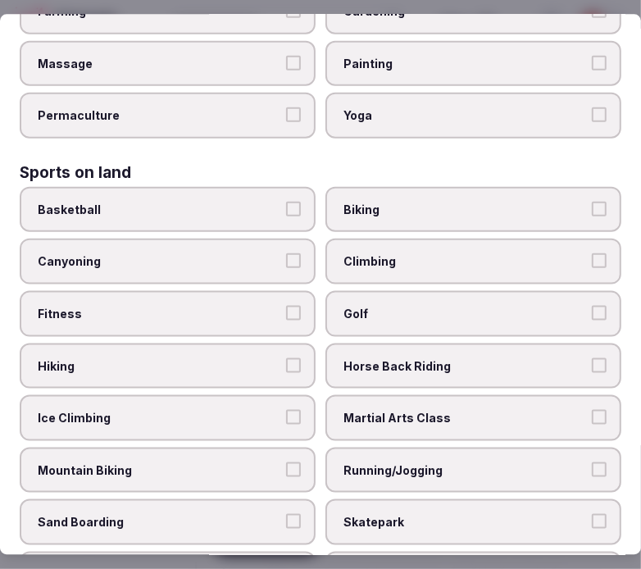
click at [248, 305] on span "Fitness" at bounding box center [160, 313] width 244 height 16
click at [286, 305] on button "Fitness" at bounding box center [293, 312] width 15 height 15
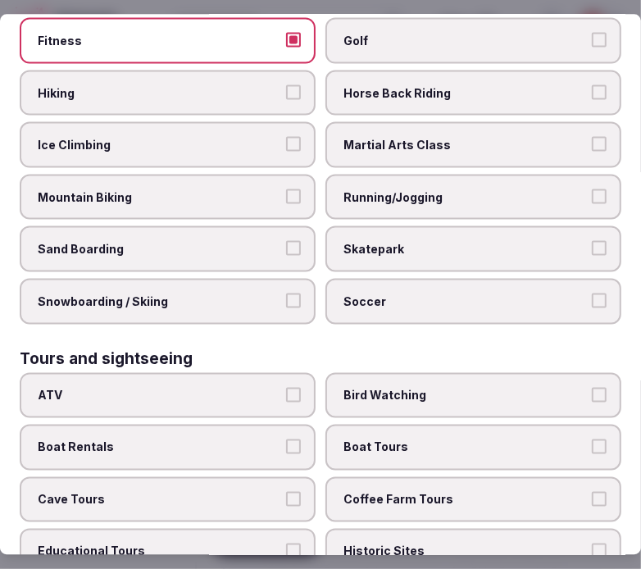
scroll to position [1184, 0]
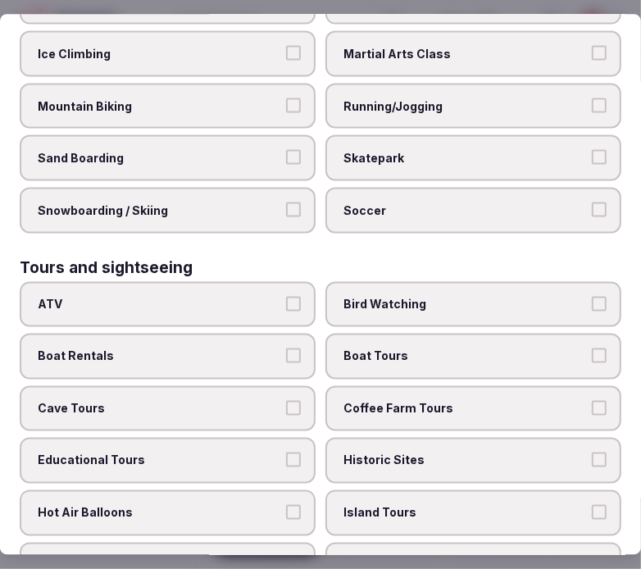
click at [248, 296] on span "ATV" at bounding box center [160, 304] width 244 height 16
click at [286, 296] on button "ATV" at bounding box center [293, 303] width 15 height 15
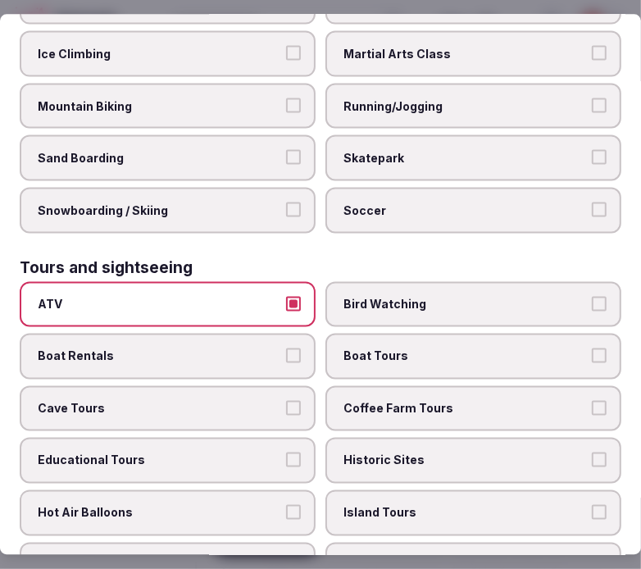
click at [251, 285] on label "ATV" at bounding box center [168, 304] width 296 height 46
click at [286, 296] on button "ATV" at bounding box center [293, 303] width 15 height 15
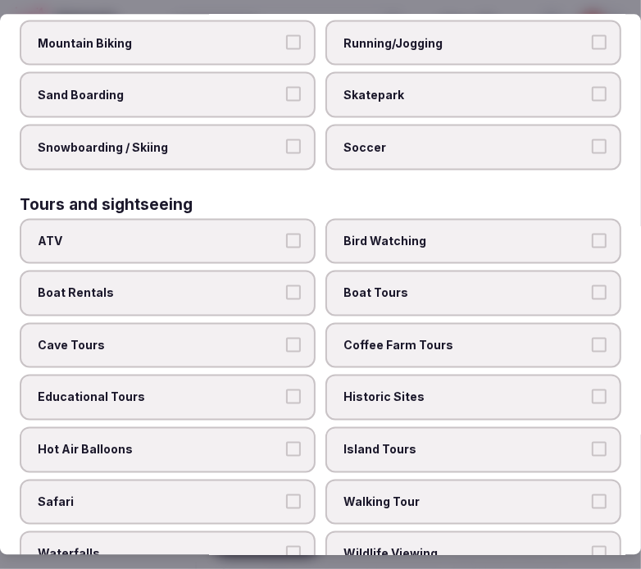
scroll to position [1366, 0]
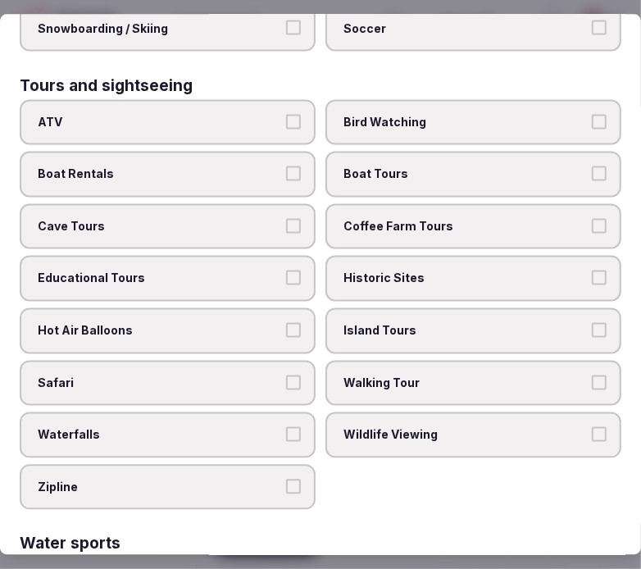
click at [411, 256] on label "Historic Sites" at bounding box center [474, 279] width 296 height 46
click at [592, 271] on button "Historic Sites" at bounding box center [599, 278] width 15 height 15
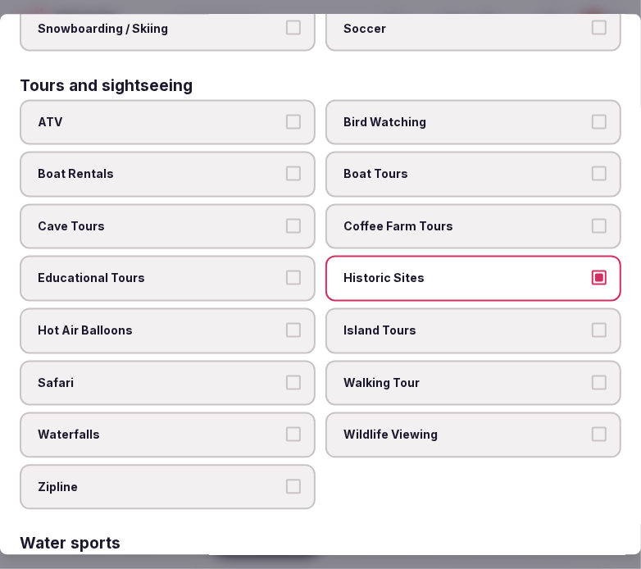
click at [402, 375] on span "Walking Tour" at bounding box center [466, 383] width 244 height 16
click at [592, 375] on button "Walking Tour" at bounding box center [599, 382] width 15 height 15
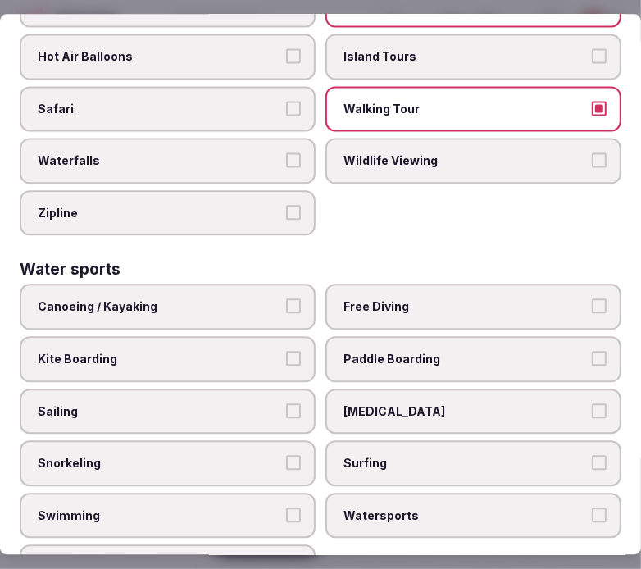
scroll to position [1641, 0]
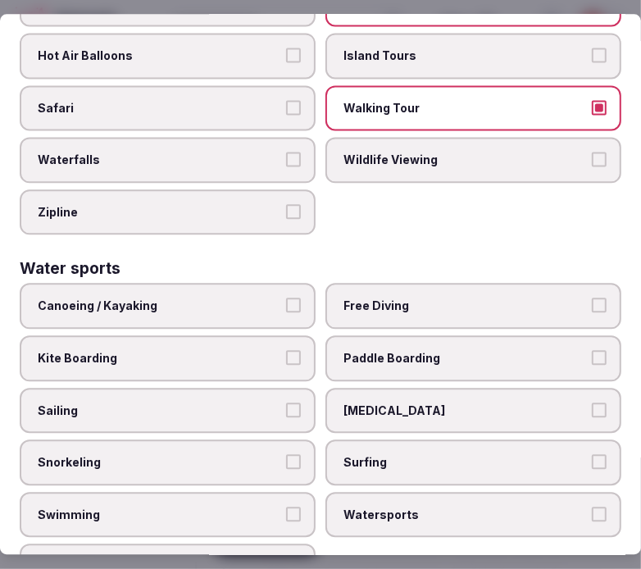
click at [265, 492] on label "Swimming" at bounding box center [168, 515] width 296 height 46
click at [286, 507] on button "Swimming" at bounding box center [293, 514] width 15 height 15
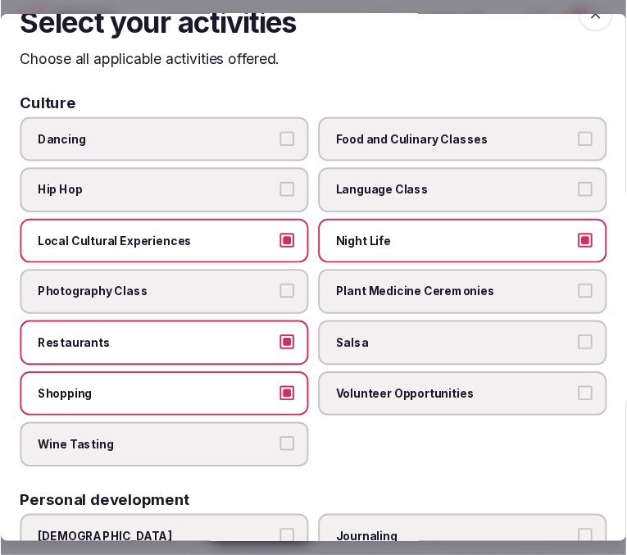
scroll to position [0, 0]
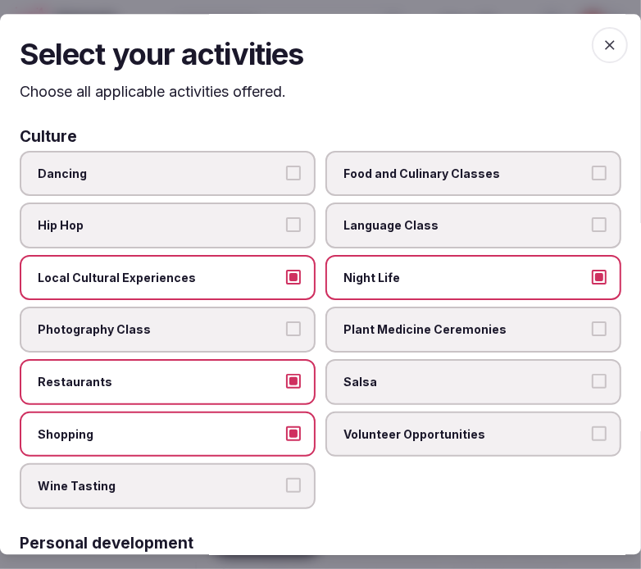
click at [595, 41] on icon "button" at bounding box center [610, 45] width 16 height 16
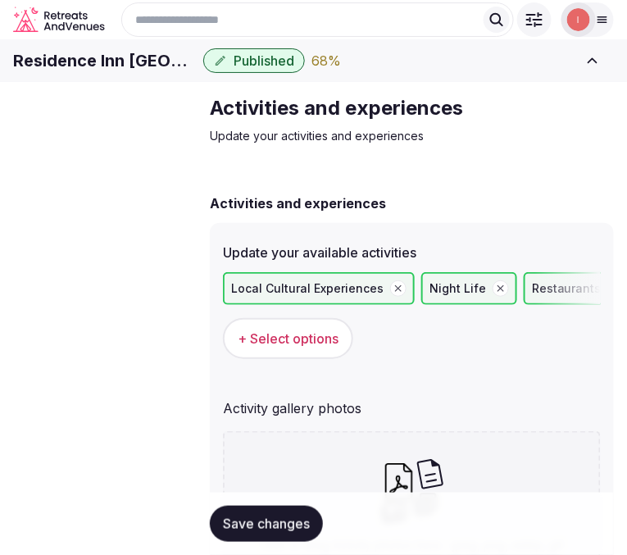
click at [249, 526] on span "Save changes" at bounding box center [266, 524] width 87 height 16
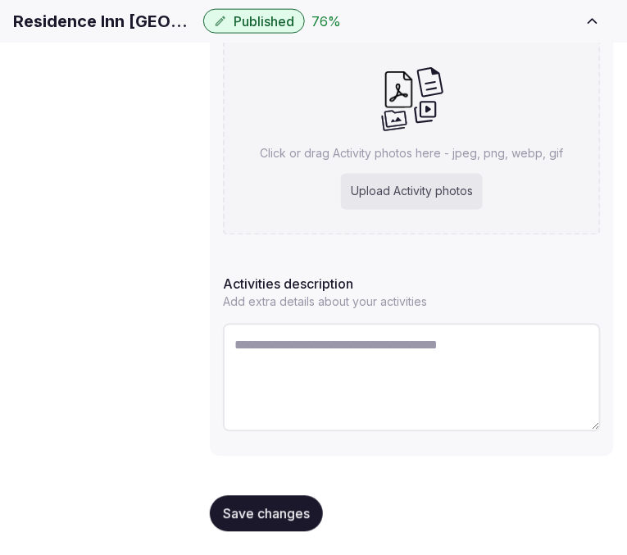
scroll to position [394, 0]
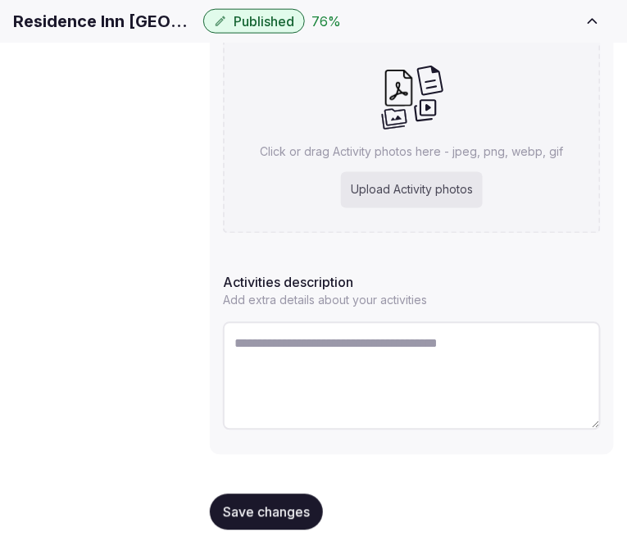
click at [438, 341] on textarea at bounding box center [412, 376] width 378 height 108
paste textarea "**********"
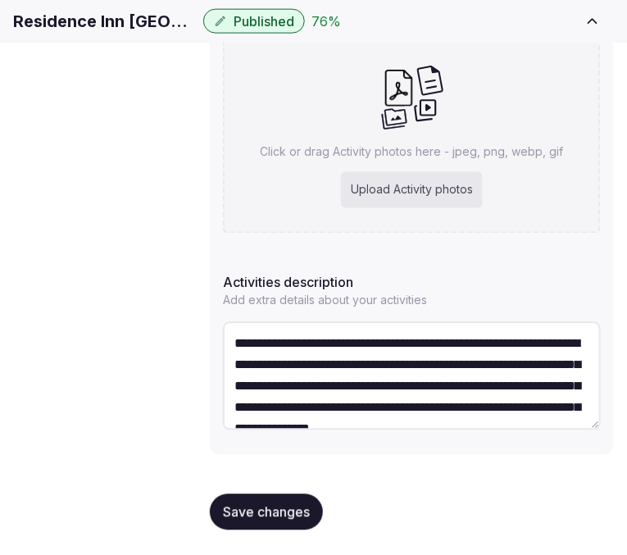
scroll to position [30, 0]
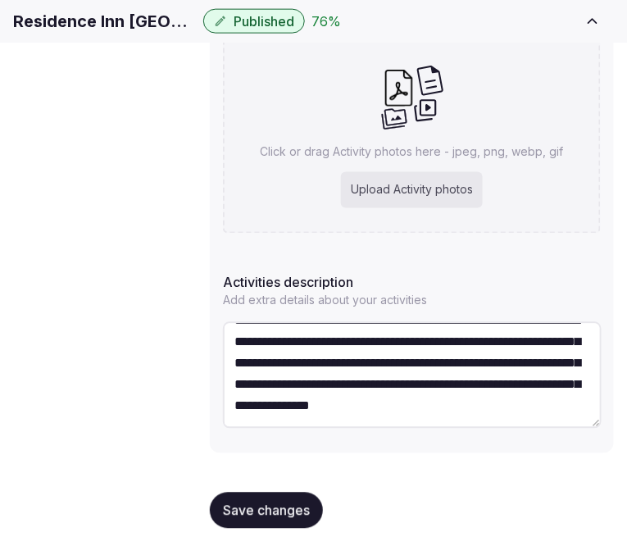
type textarea "**********"
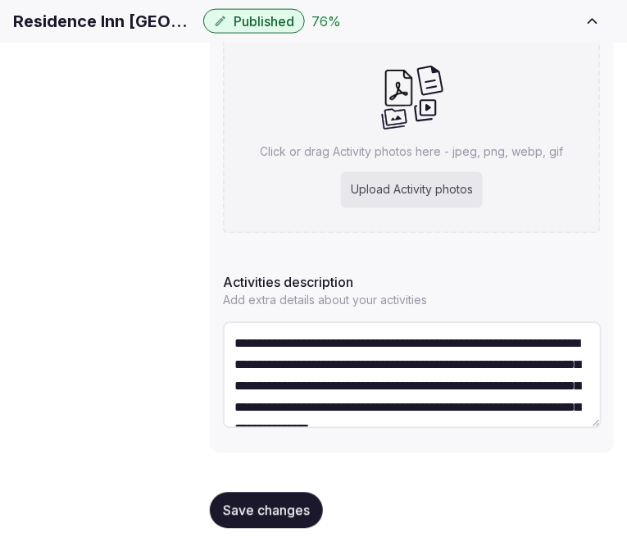
click at [291, 510] on span "Save changes" at bounding box center [266, 511] width 87 height 16
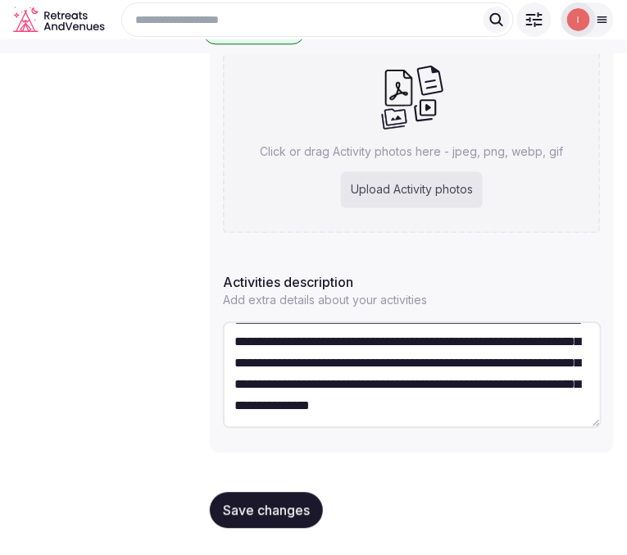
scroll to position [211, 0]
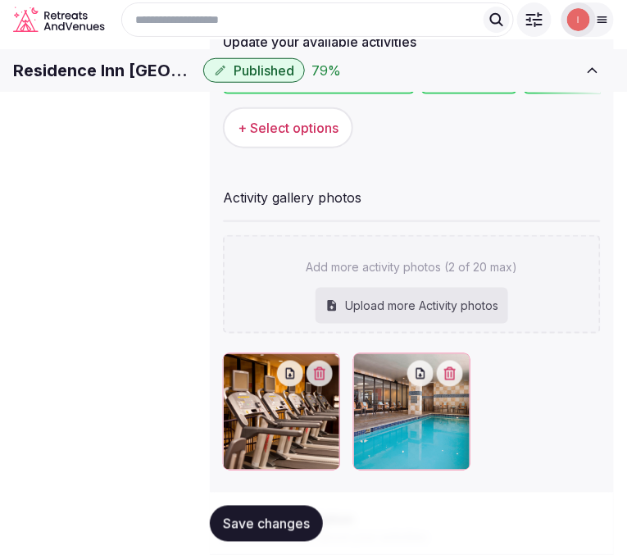
click at [197, 79] on h1 "Residence Inn Austin Downtown/Convention Center" at bounding box center [105, 70] width 184 height 23
click at [267, 530] on span "Save changes" at bounding box center [266, 524] width 87 height 16
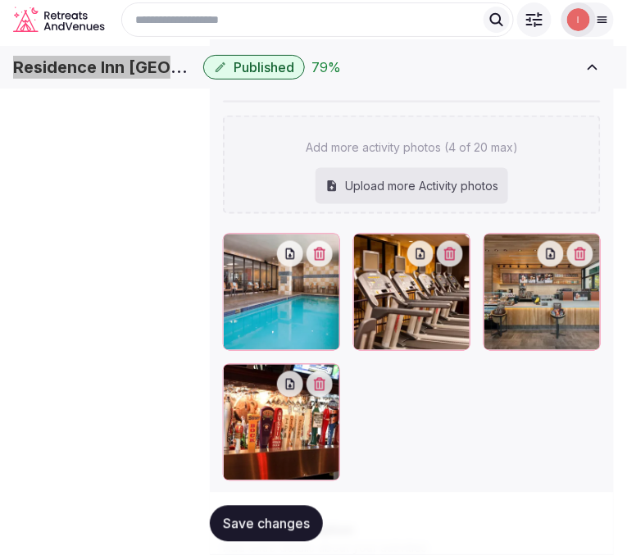
scroll to position [302, 0]
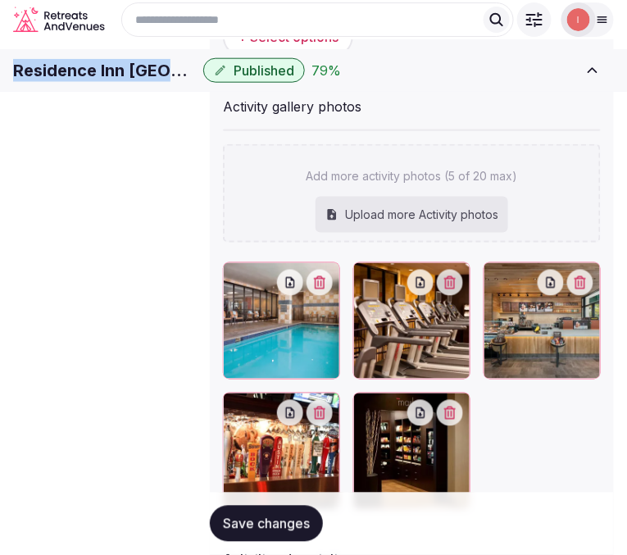
click at [306, 525] on span "Save changes" at bounding box center [266, 524] width 87 height 16
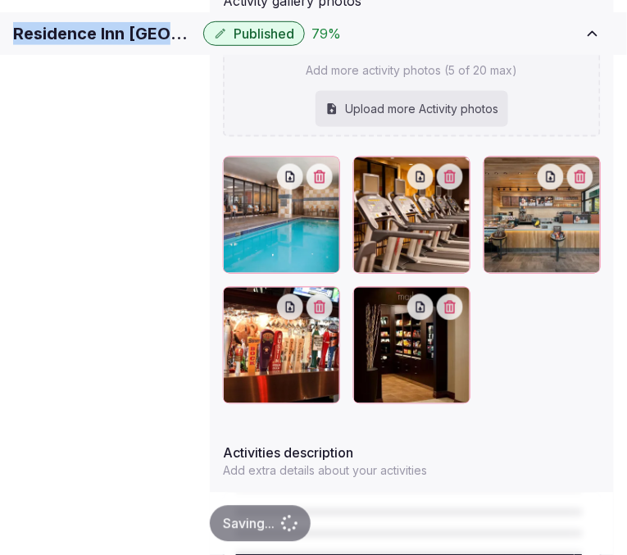
scroll to position [513, 0]
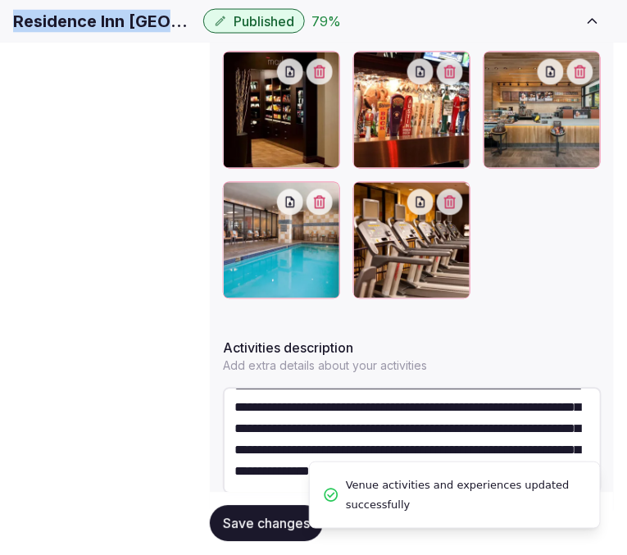
click at [0, 0] on span "Location" at bounding box center [0, 0] width 0 height 0
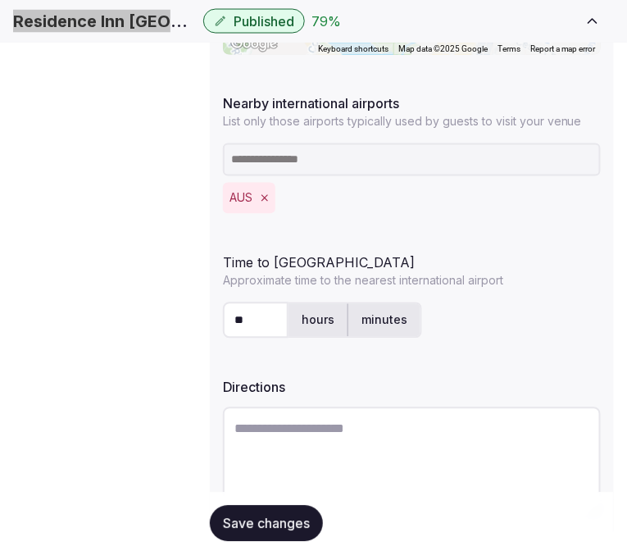
scroll to position [587, 0]
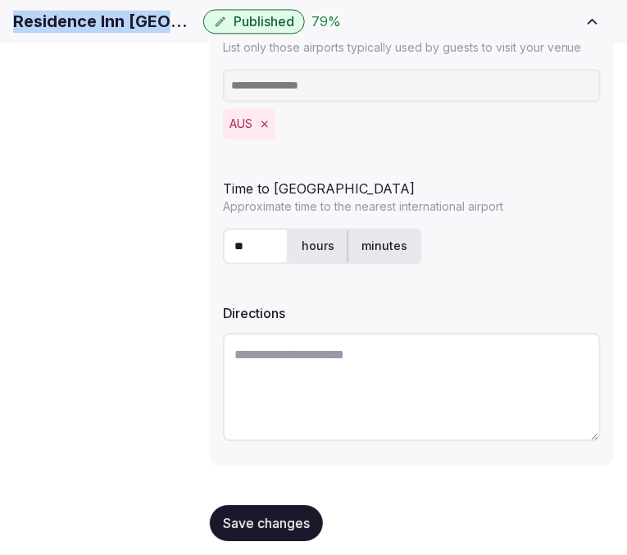
click at [0, 0] on span "Environment" at bounding box center [0, 0] width 0 height 0
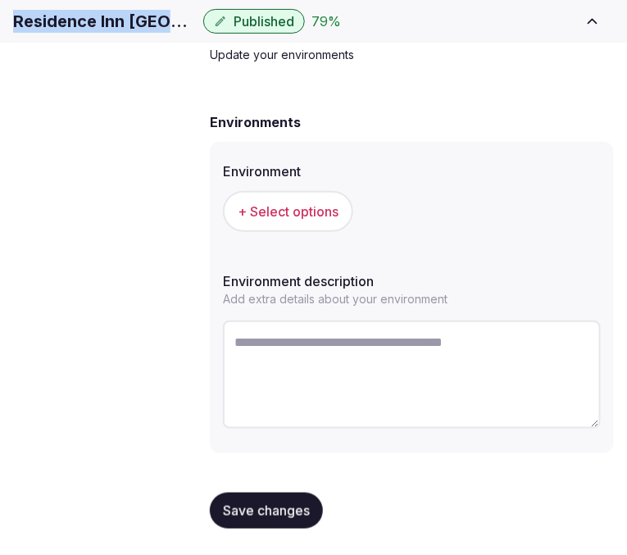
scroll to position [168, 0]
click at [283, 221] on span "+ Select options" at bounding box center [288, 212] width 101 height 18
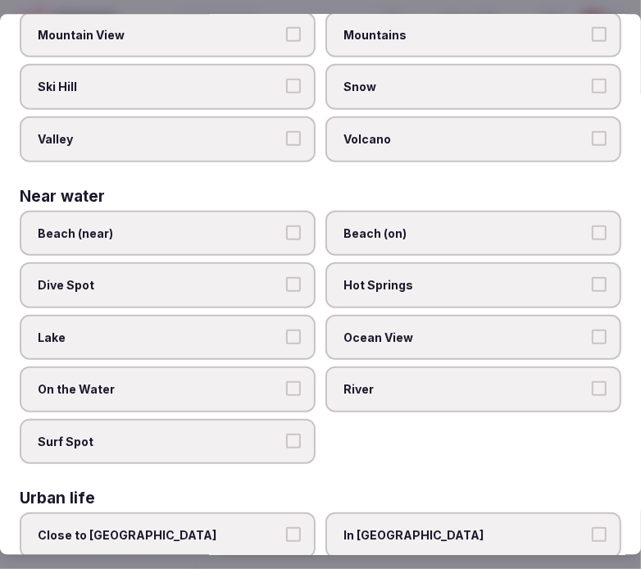
scroll to position [645, 0]
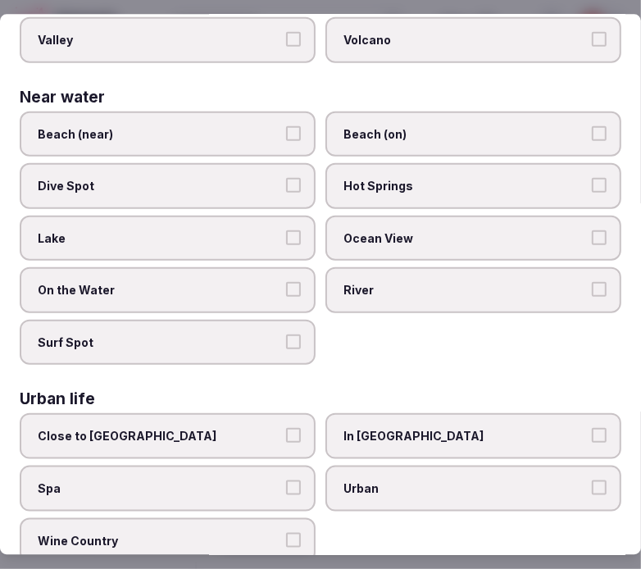
click at [495, 428] on span "In City Center" at bounding box center [466, 436] width 244 height 16
click at [592, 428] on button "In City Center" at bounding box center [599, 435] width 15 height 15
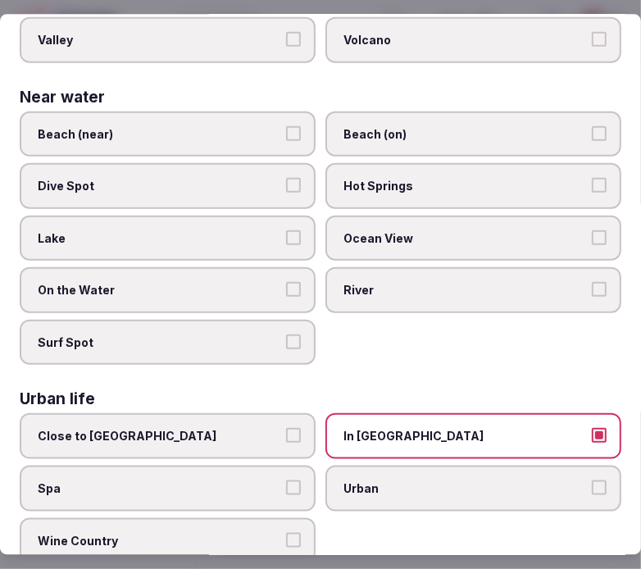
click at [482, 480] on span "Urban" at bounding box center [466, 488] width 244 height 16
click at [592, 480] on button "Urban" at bounding box center [599, 487] width 15 height 15
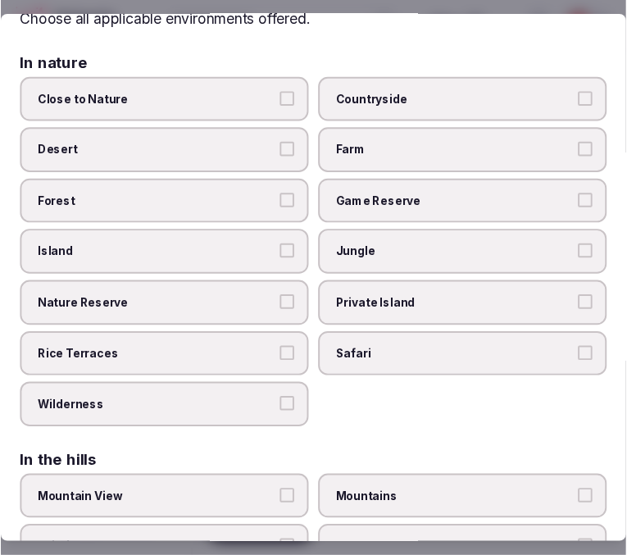
scroll to position [0, 0]
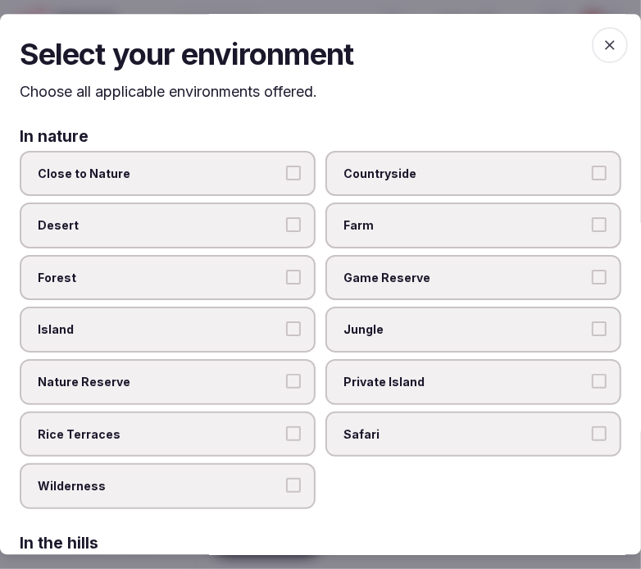
click at [595, 43] on icon "button" at bounding box center [610, 45] width 16 height 16
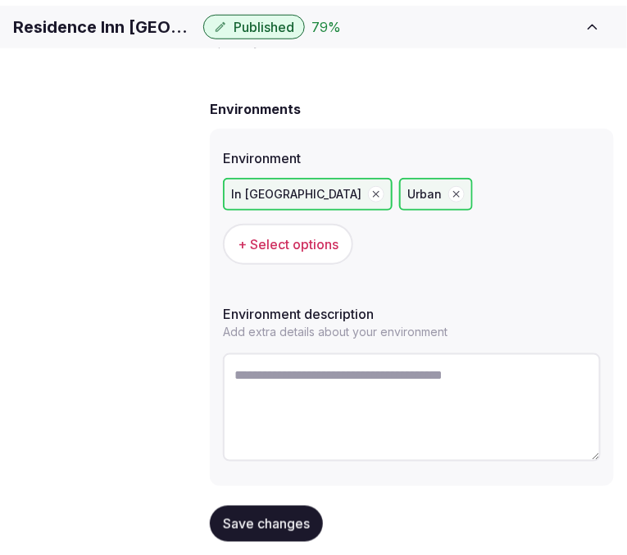
scroll to position [97, 0]
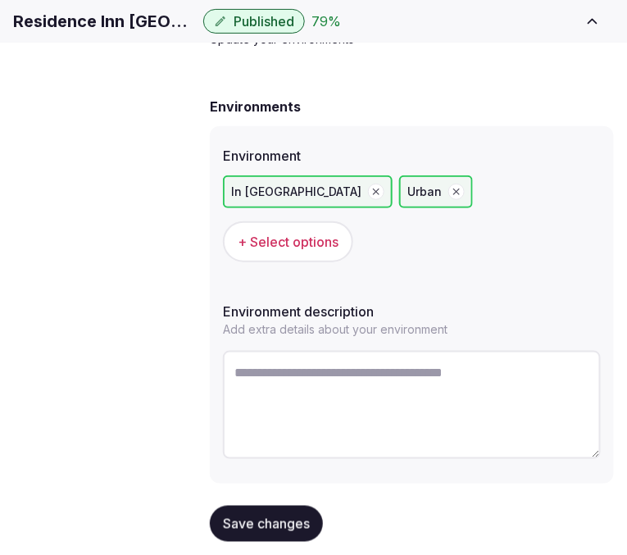
drag, startPoint x: 292, startPoint y: 514, endPoint x: 218, endPoint y: 449, distance: 98.2
click at [289, 516] on span "Save changes" at bounding box center [266, 524] width 87 height 16
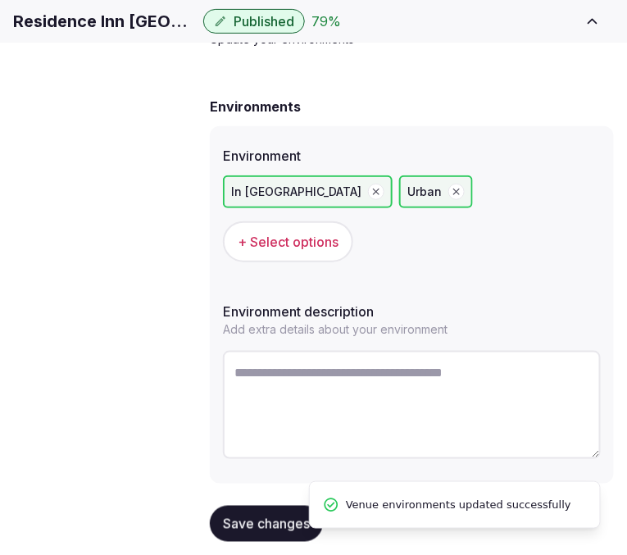
click at [0, 0] on span "Types of retreats" at bounding box center [0, 0] width 0 height 0
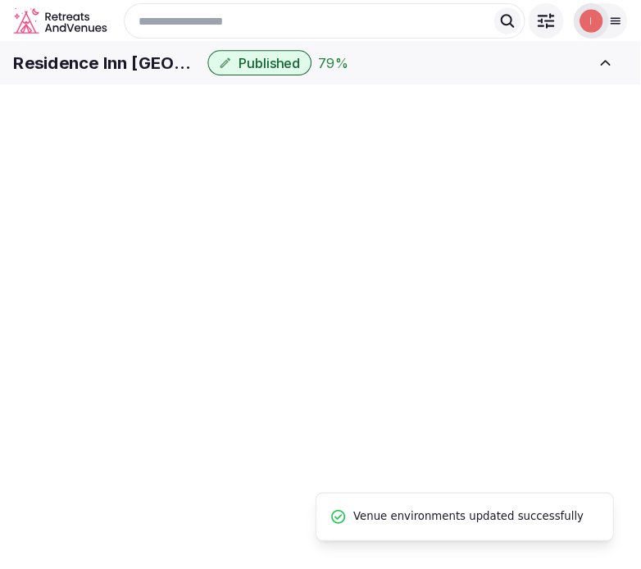
scroll to position [97, 0]
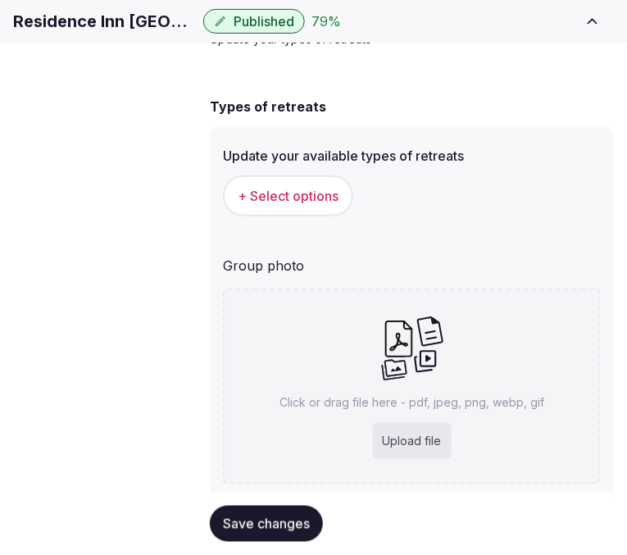
click at [341, 217] on button "+ Select options" at bounding box center [288, 196] width 130 height 41
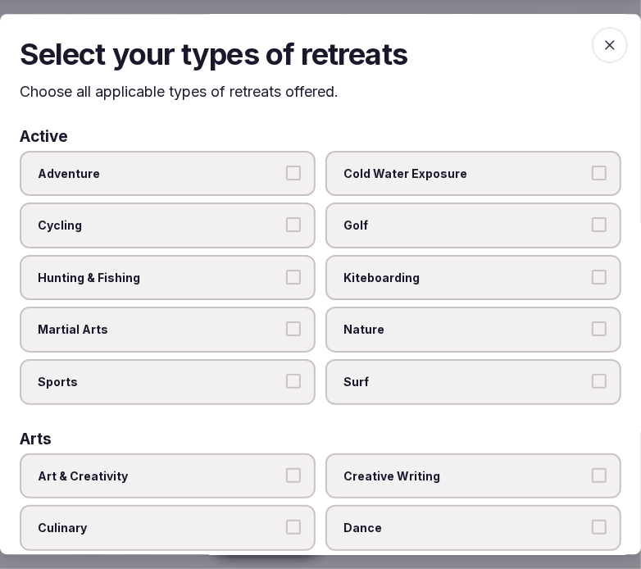
scroll to position [154, 0]
click at [226, 166] on span "Adventure" at bounding box center [160, 174] width 244 height 16
click at [286, 166] on button "Adventure" at bounding box center [293, 173] width 15 height 15
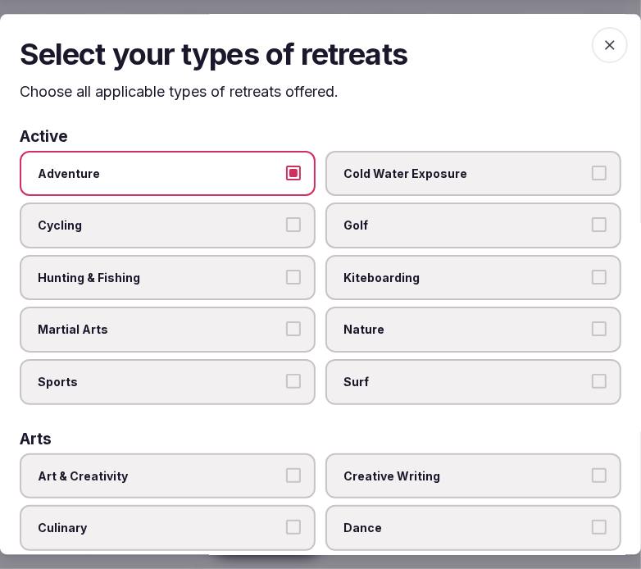
click at [232, 175] on span "Adventure" at bounding box center [160, 174] width 244 height 16
click at [286, 175] on button "Adventure" at bounding box center [293, 173] width 15 height 15
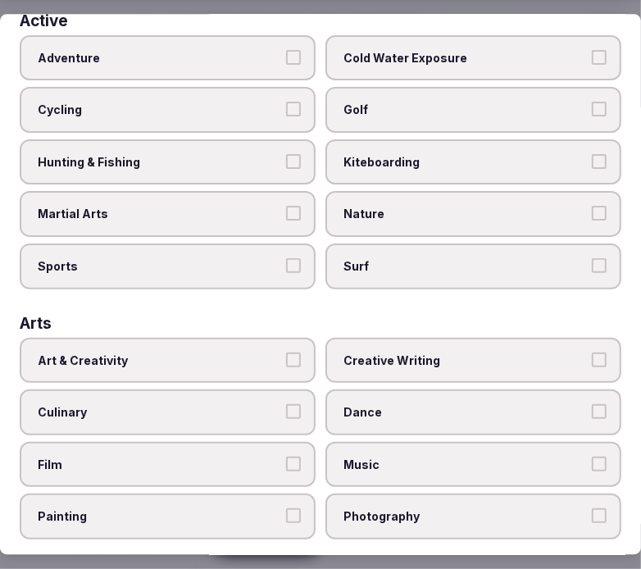
scroll to position [273, 0]
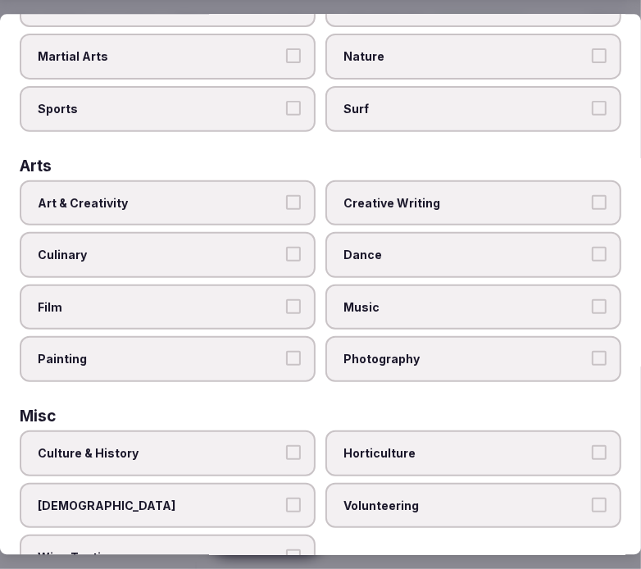
click at [391, 195] on span "Creative Writing" at bounding box center [466, 203] width 244 height 16
click at [592, 195] on button "Creative Writing" at bounding box center [599, 202] width 15 height 15
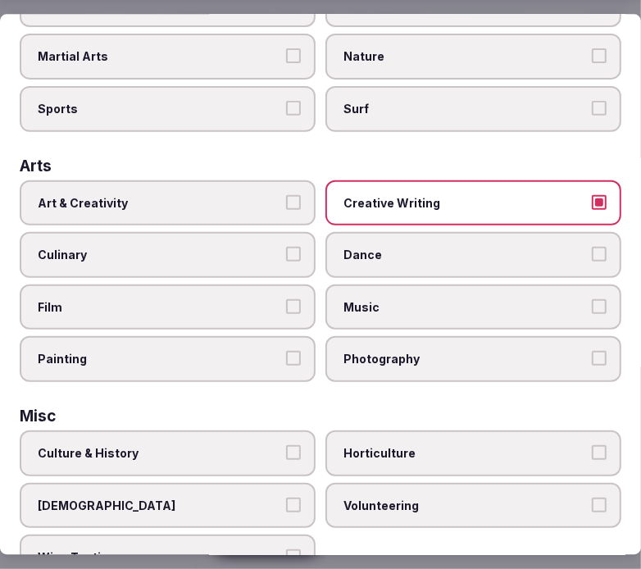
click at [399, 198] on span "Creative Writing" at bounding box center [466, 203] width 244 height 16
click at [592, 198] on button "Creative Writing" at bounding box center [599, 202] width 15 height 15
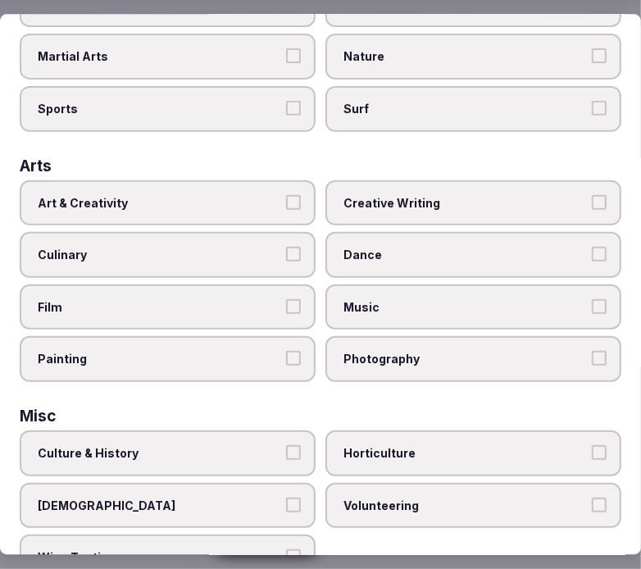
click at [251, 195] on span "Art & Creativity" at bounding box center [160, 203] width 244 height 16
click at [286, 195] on button "Art & Creativity" at bounding box center [293, 202] width 15 height 15
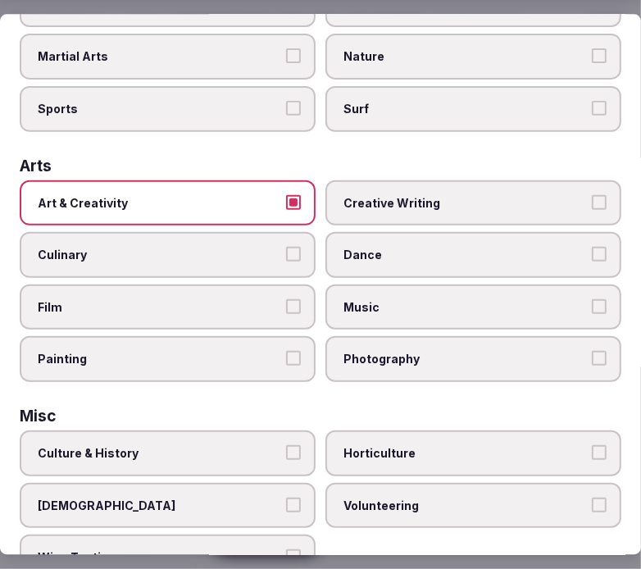
scroll to position [455, 0]
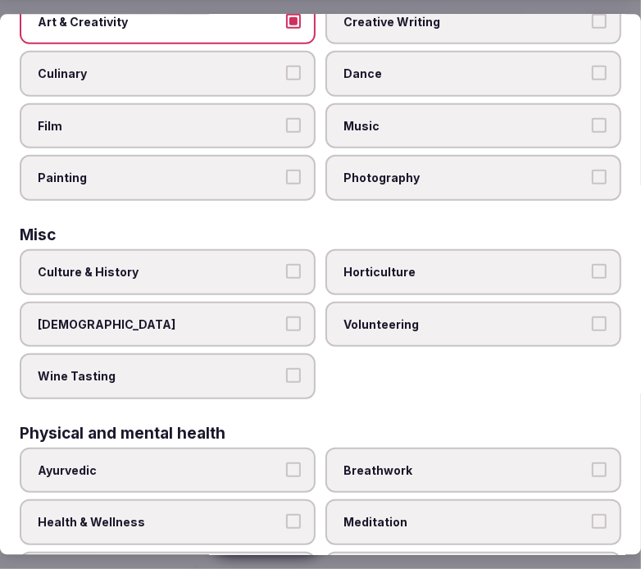
click at [253, 263] on span "Culture & History" at bounding box center [160, 271] width 244 height 16
click at [286, 263] on button "Culture & History" at bounding box center [293, 270] width 15 height 15
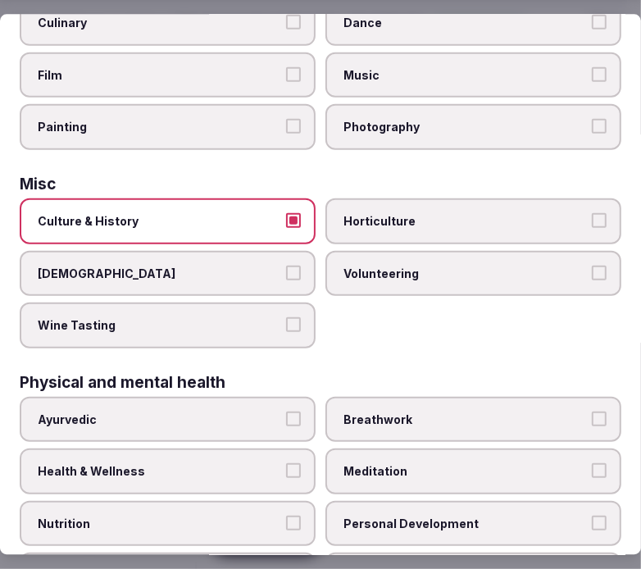
scroll to position [546, 0]
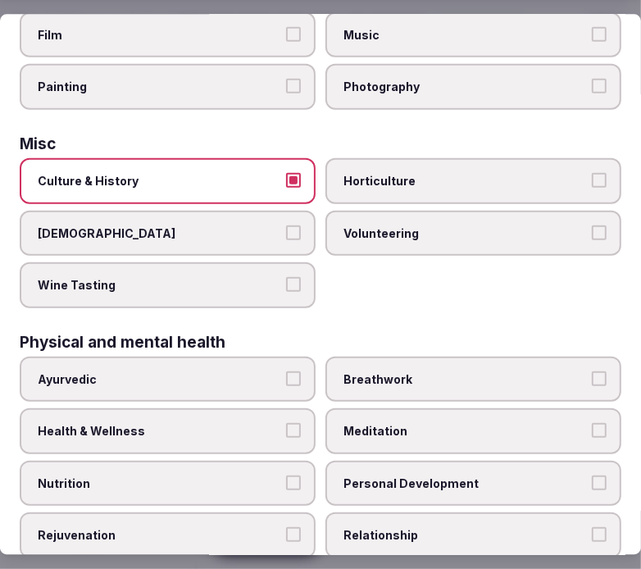
click at [244, 408] on label "Health & Wellness" at bounding box center [168, 431] width 296 height 46
click at [286, 423] on button "Health & Wellness" at bounding box center [293, 430] width 15 height 15
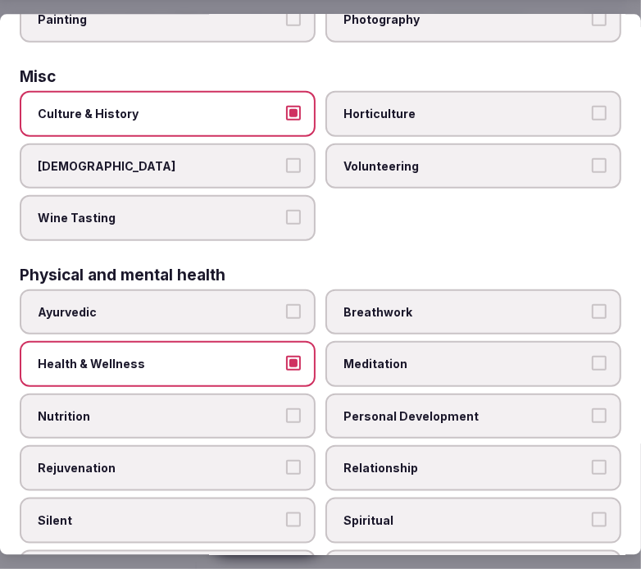
scroll to position [728, 0]
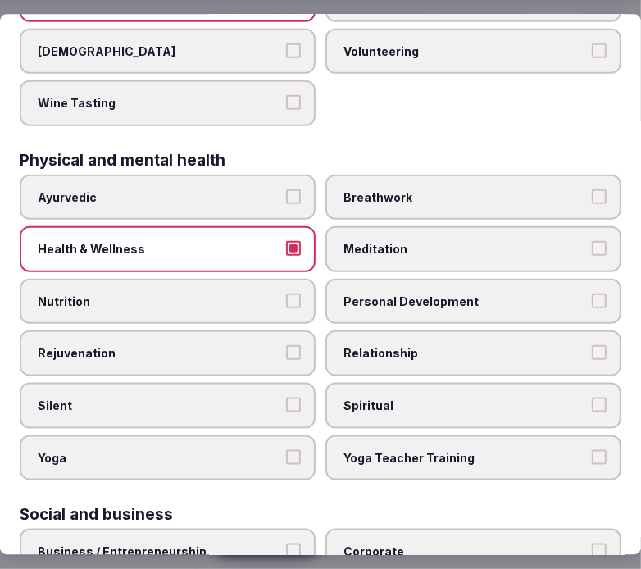
click at [449, 293] on label "Personal Development" at bounding box center [474, 301] width 296 height 46
click at [592, 293] on button "Personal Development" at bounding box center [599, 300] width 15 height 15
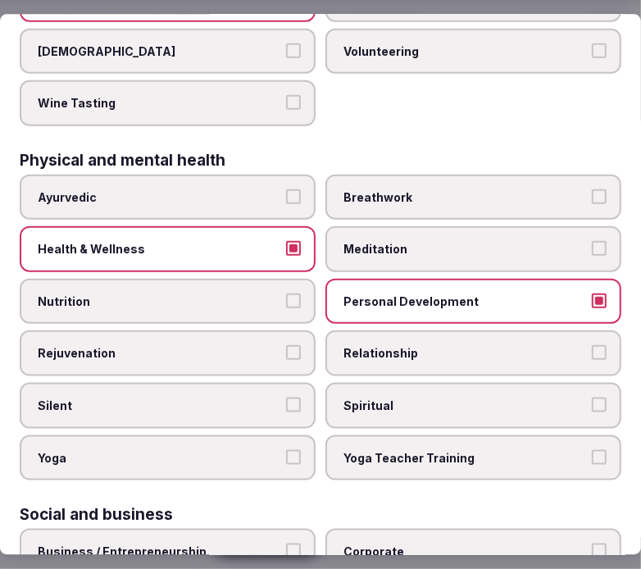
click at [443, 331] on label "Relationship" at bounding box center [474, 354] width 296 height 46
click at [592, 345] on button "Relationship" at bounding box center [599, 352] width 15 height 15
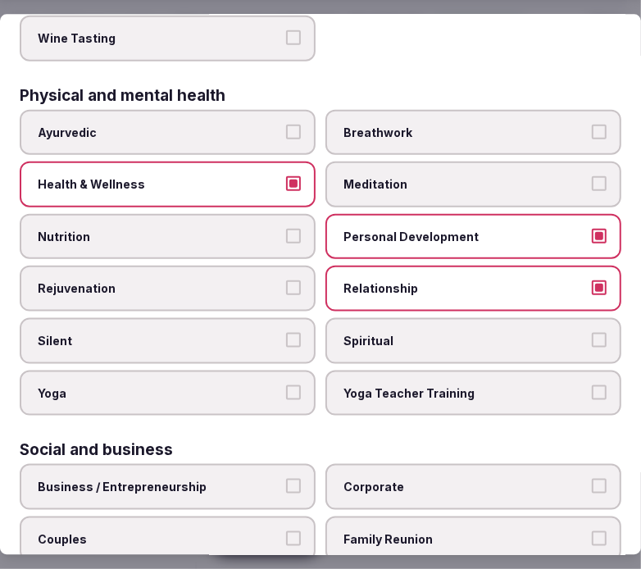
scroll to position [820, 0]
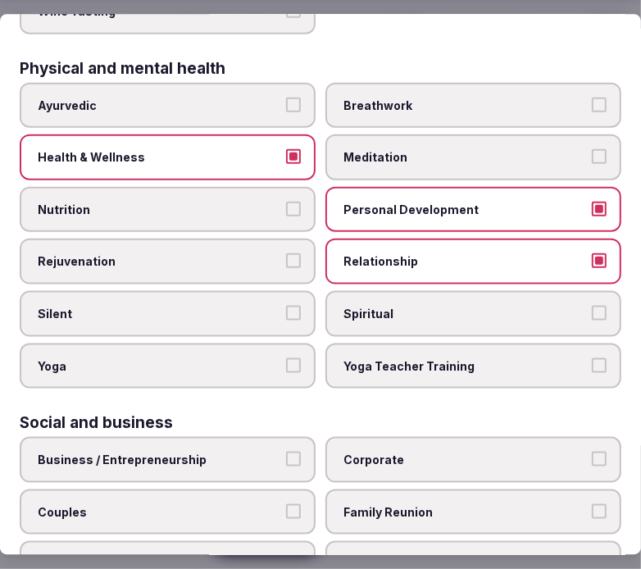
click at [452, 299] on label "Spiritual" at bounding box center [474, 313] width 296 height 46
click at [592, 305] on button "Spiritual" at bounding box center [599, 312] width 15 height 15
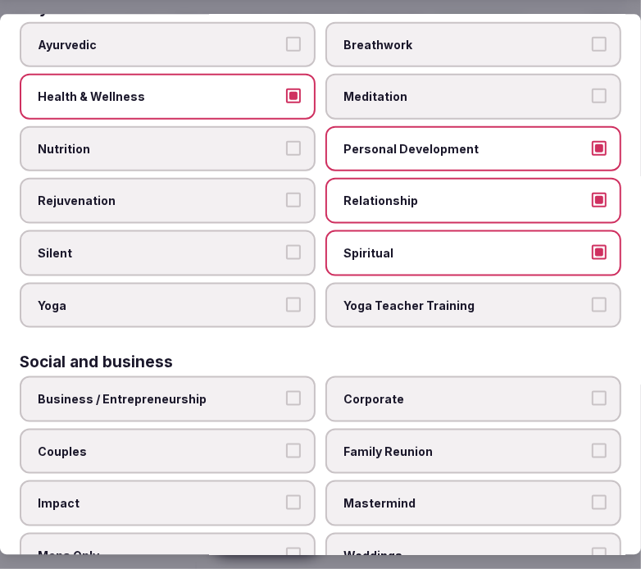
scroll to position [941, 0]
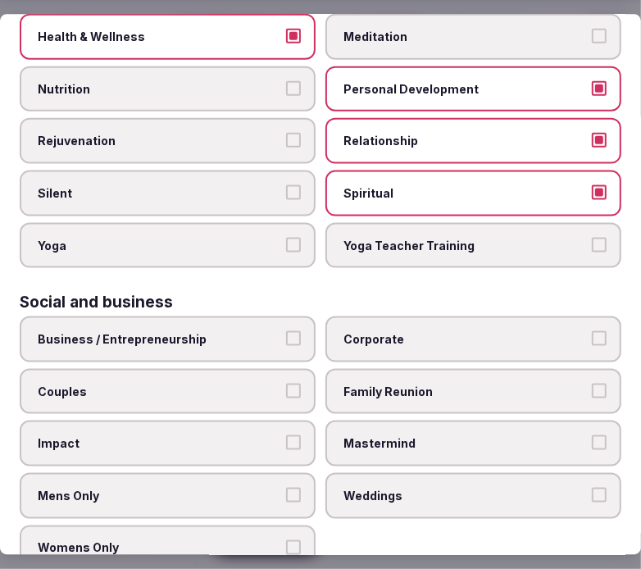
click at [207, 331] on span "Business / Entrepreneurship" at bounding box center [160, 339] width 244 height 16
click at [286, 331] on button "Business / Entrepreneurship" at bounding box center [293, 338] width 15 height 15
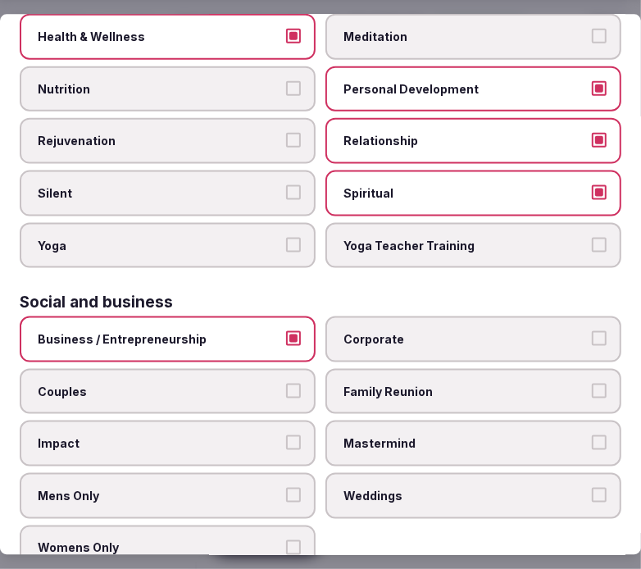
click at [531, 383] on span "Family Reunion" at bounding box center [466, 391] width 244 height 16
click at [592, 383] on button "Family Reunion" at bounding box center [599, 390] width 15 height 15
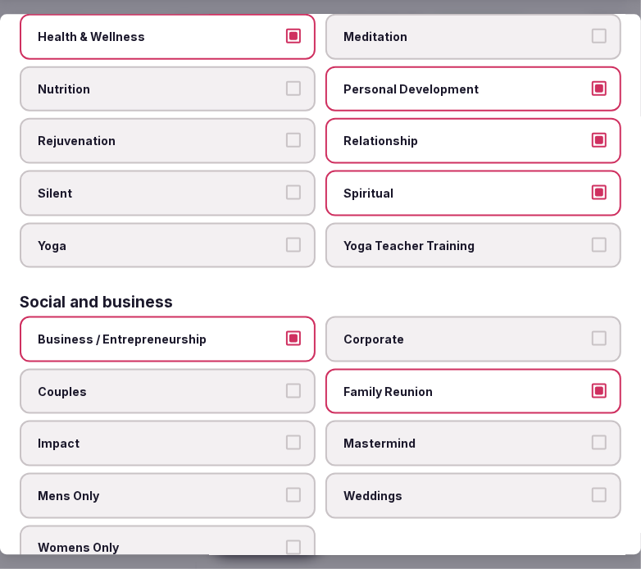
click at [522, 324] on label "Corporate" at bounding box center [474, 340] width 296 height 46
click at [592, 331] on button "Corporate" at bounding box center [599, 338] width 15 height 15
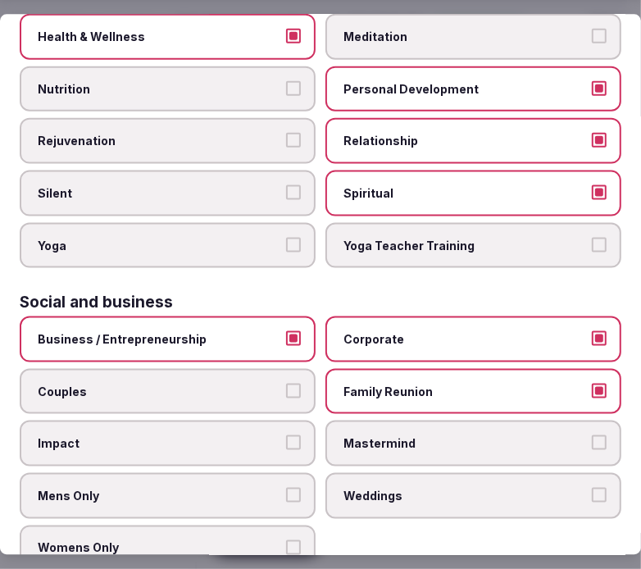
click at [258, 435] on span "Impact" at bounding box center [160, 443] width 244 height 16
click at [286, 435] on button "Impact" at bounding box center [293, 442] width 15 height 15
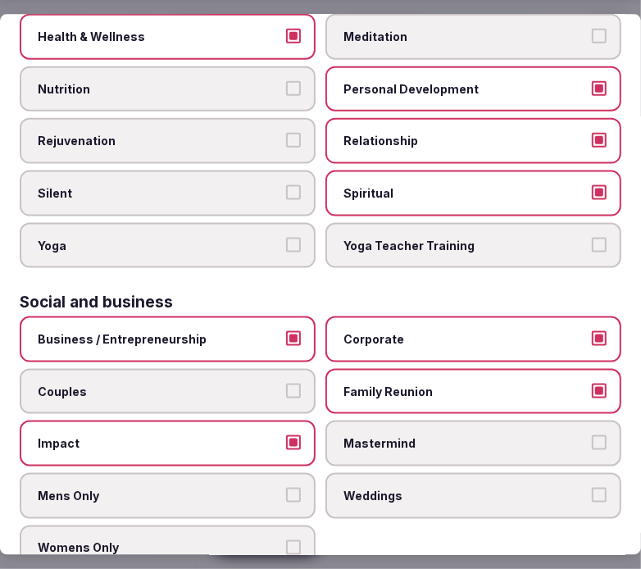
click at [422, 472] on label "Weddings" at bounding box center [474, 495] width 296 height 46
click at [592, 487] on button "Weddings" at bounding box center [599, 494] width 15 height 15
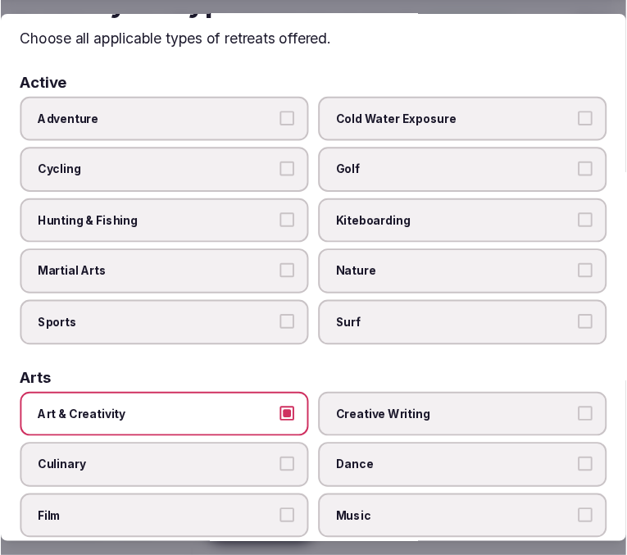
scroll to position [0, 0]
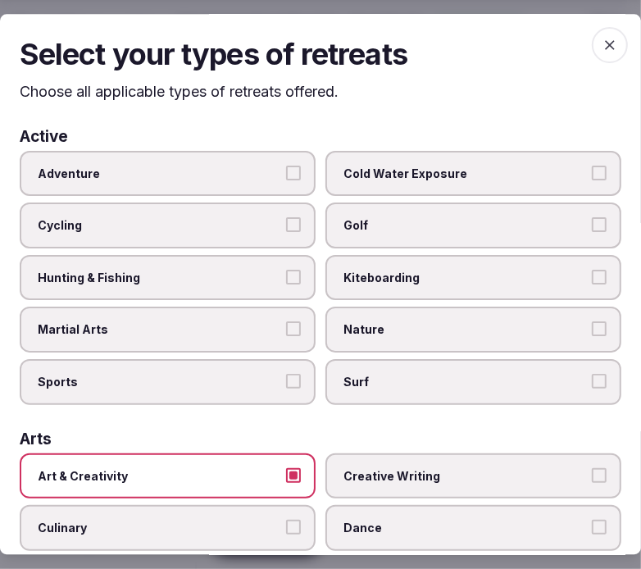
click at [595, 42] on icon "button" at bounding box center [610, 45] width 16 height 16
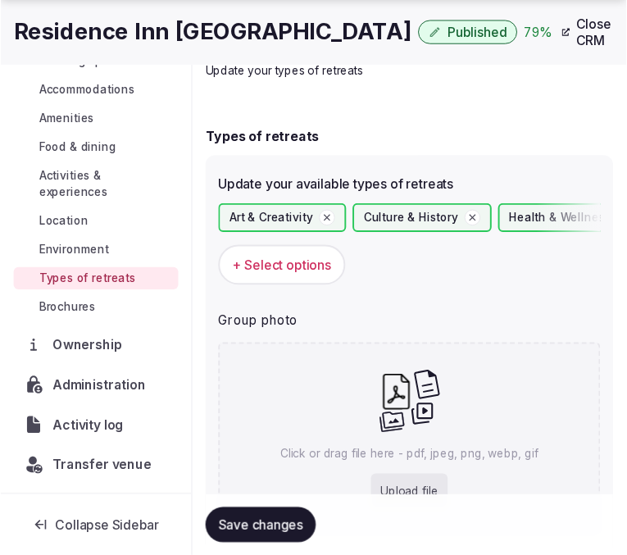
scroll to position [168, 0]
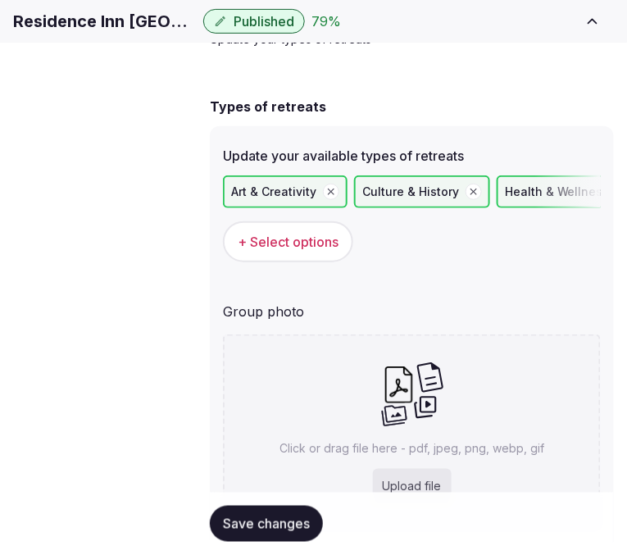
click at [264, 518] on span "Save changes" at bounding box center [266, 524] width 87 height 16
click at [197, 33] on h1 "Residence Inn Austin Downtown/Convention Center" at bounding box center [105, 21] width 184 height 23
copy div "Residence Inn Austin Downtown/Convention Center"
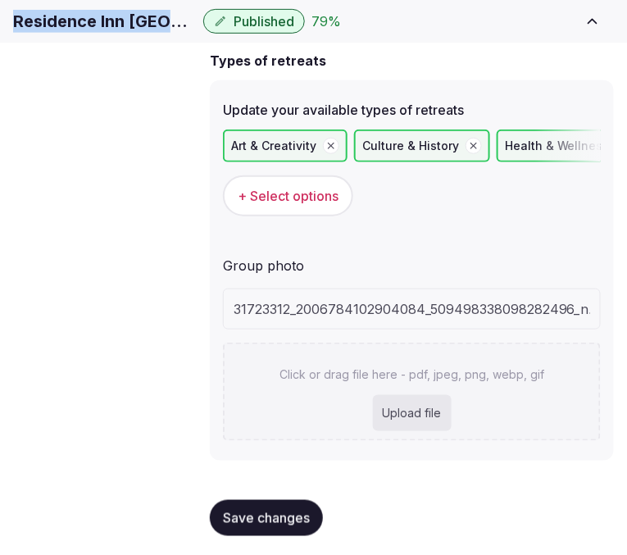
scroll to position [162, 0]
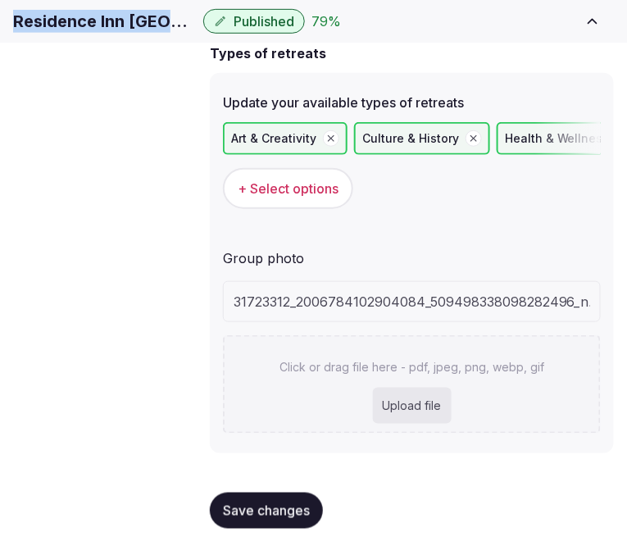
click at [276, 517] on span "Save changes" at bounding box center [266, 511] width 87 height 16
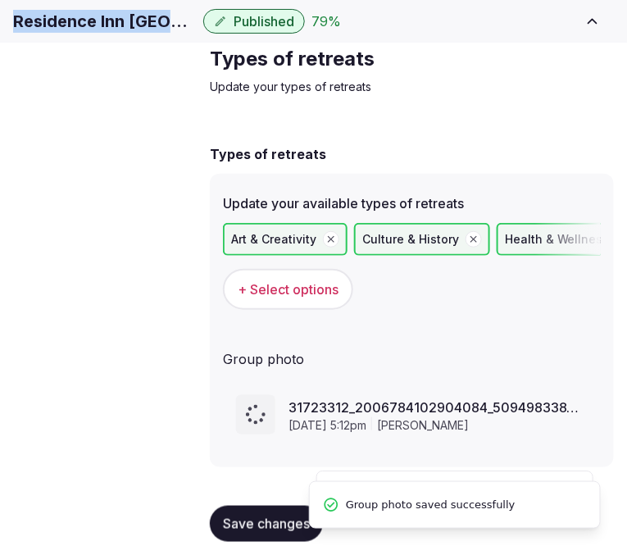
scroll to position [75, 0]
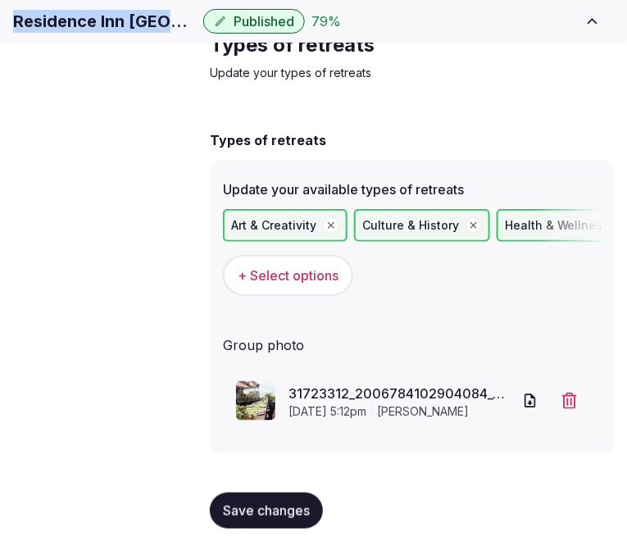
click at [252, 514] on button "Save changes" at bounding box center [266, 511] width 113 height 36
click at [254, 529] on button "Save changes" at bounding box center [266, 511] width 113 height 36
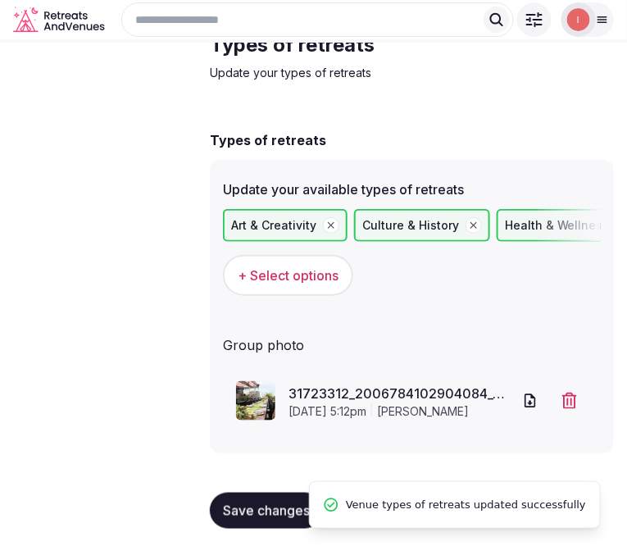
scroll to position [0, 0]
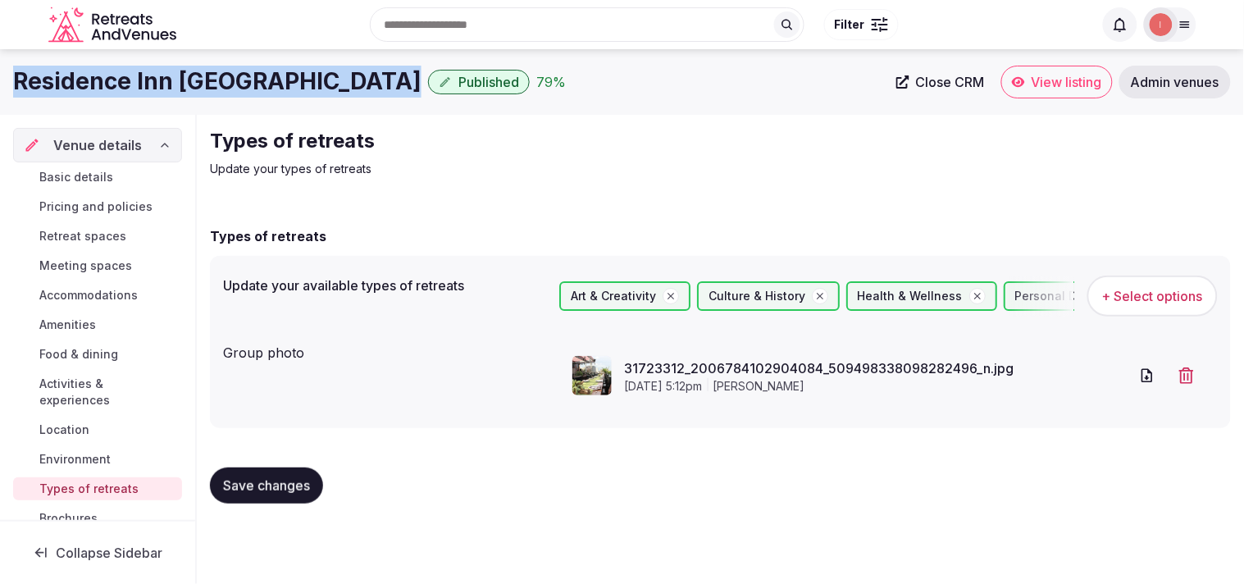
click at [295, 489] on span "Save changes" at bounding box center [266, 485] width 87 height 16
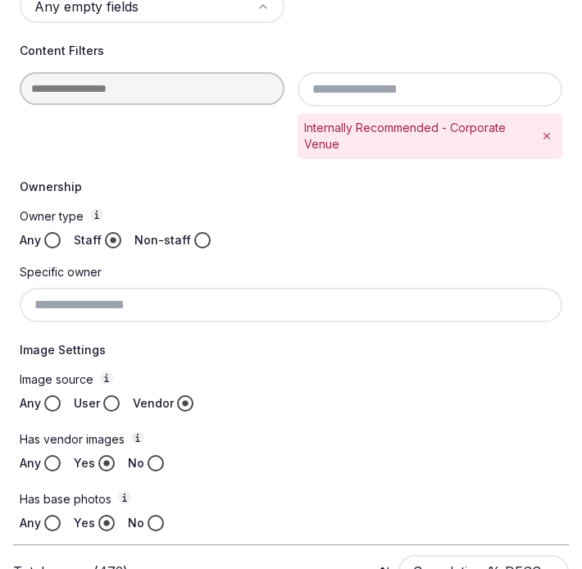
scroll to position [566, 0]
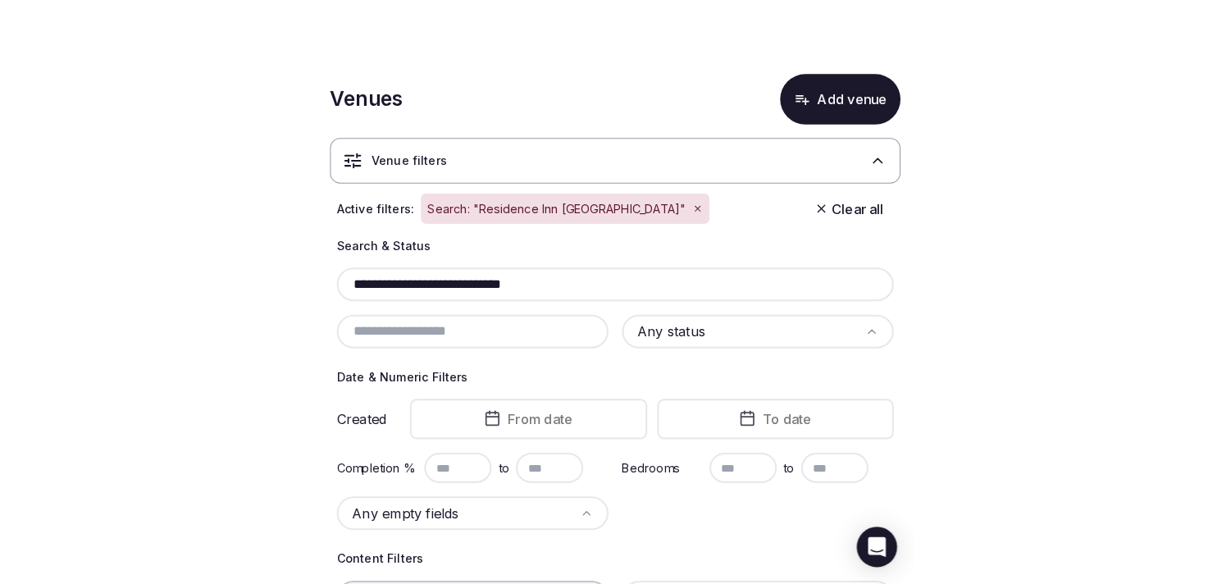
scroll to position [332, 0]
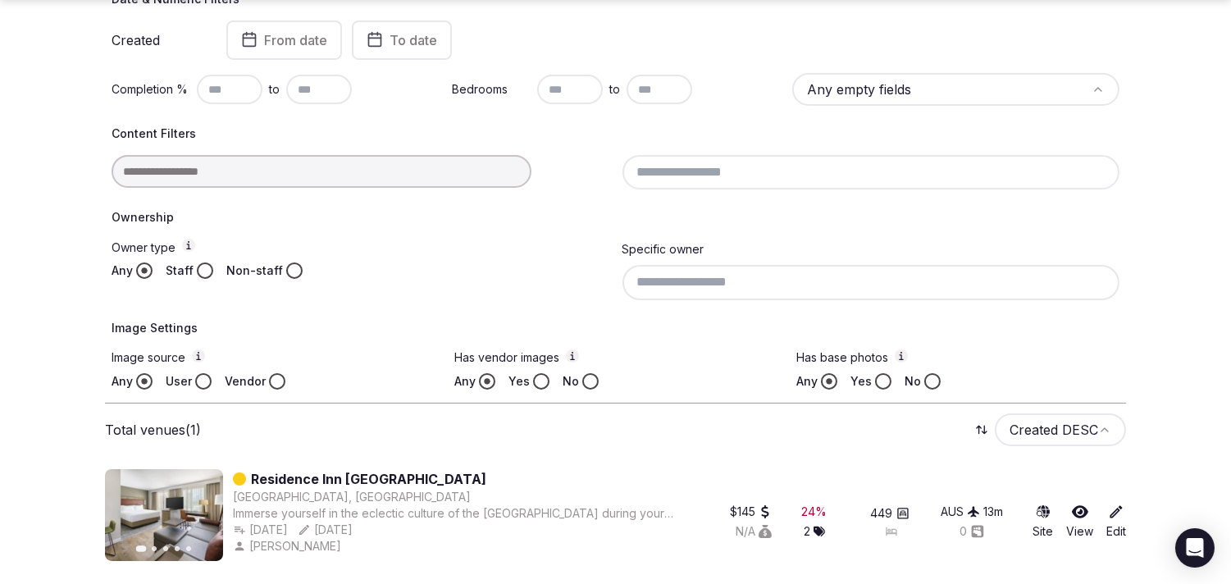
click at [271, 158] on div at bounding box center [361, 171] width 498 height 33
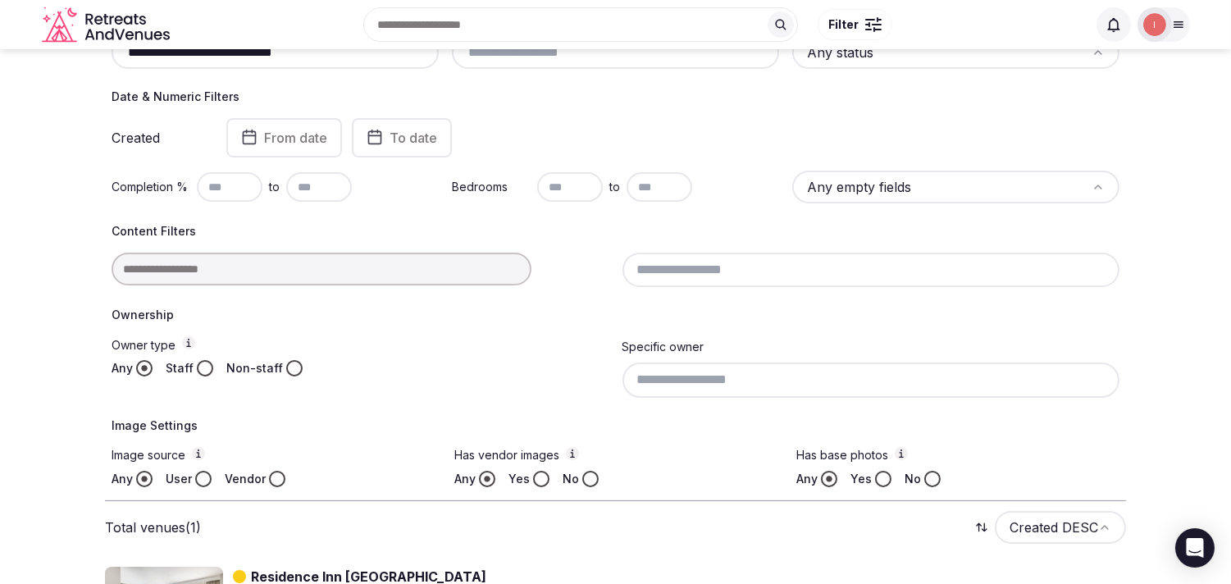
scroll to position [150, 0]
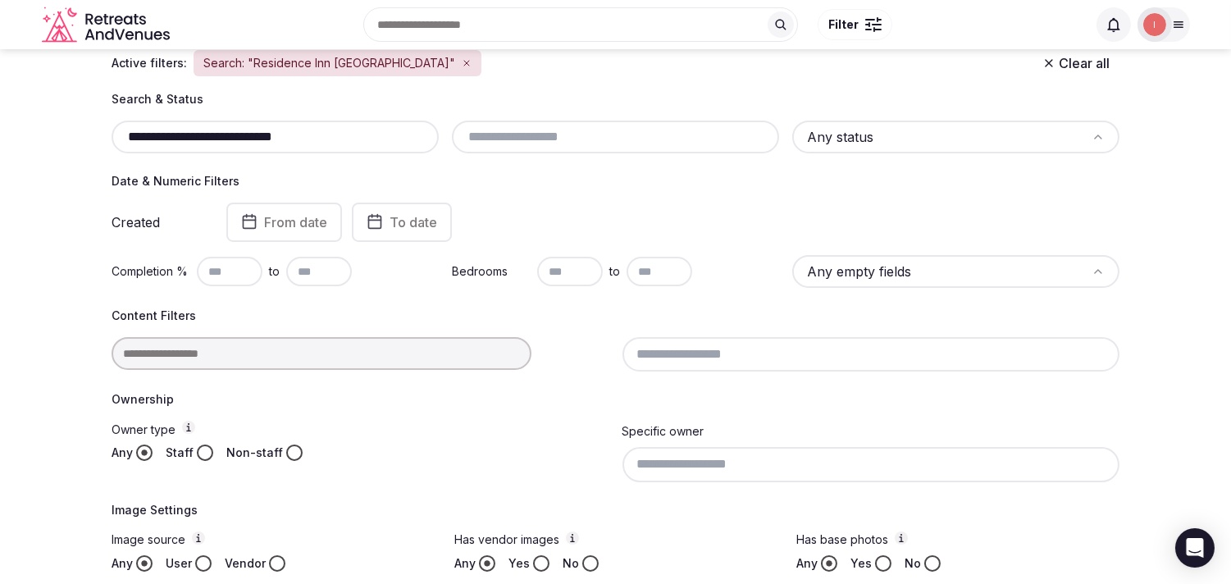
click at [326, 134] on input "**********" at bounding box center [275, 137] width 314 height 20
paste input "text"
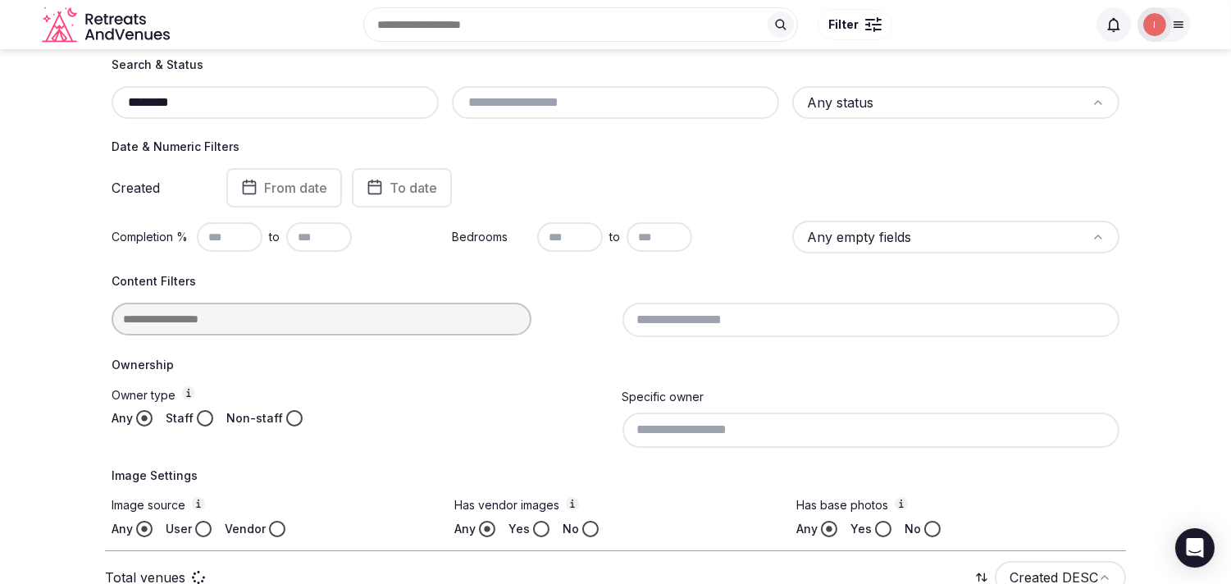
scroll to position [95, 0]
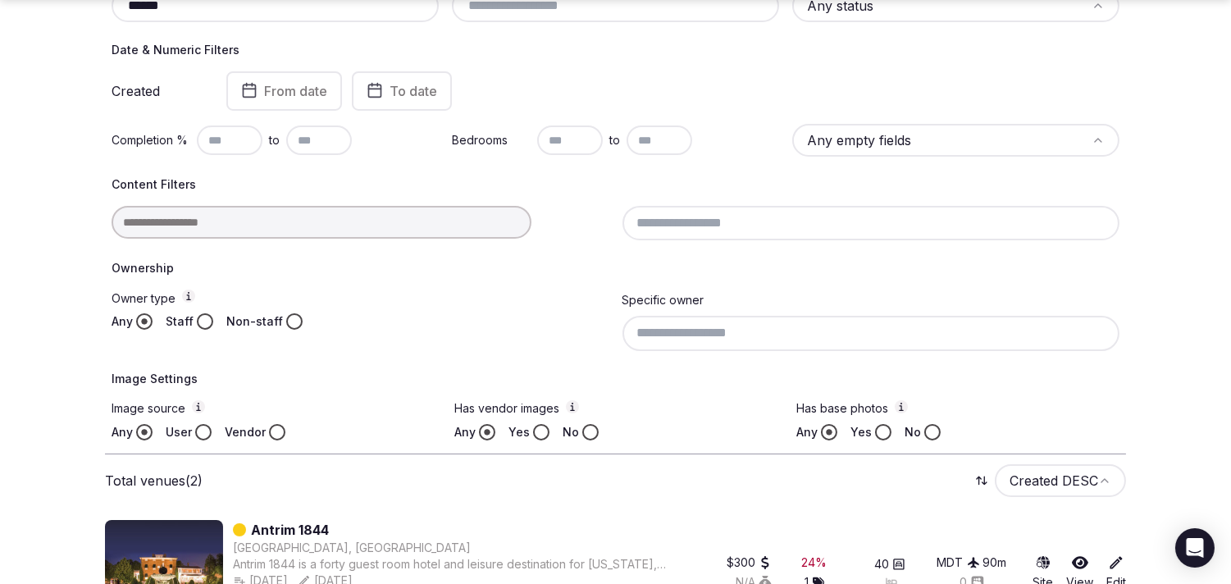
scroll to position [332, 0]
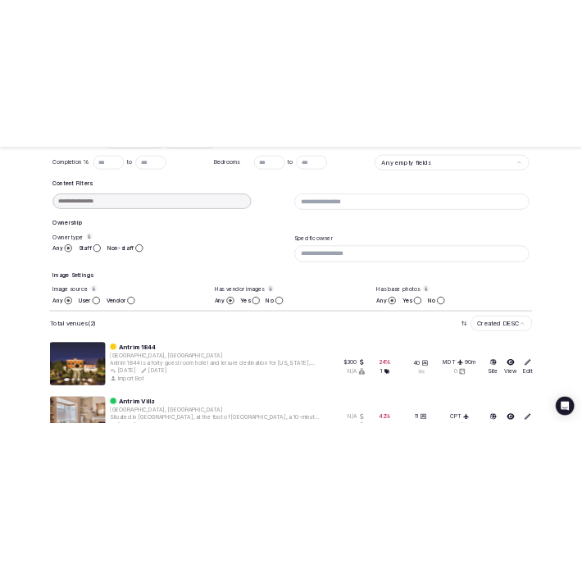
scroll to position [447, 0]
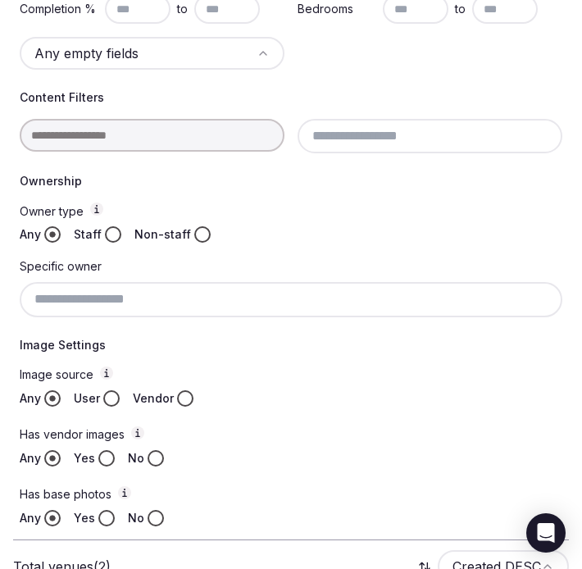
type input "******"
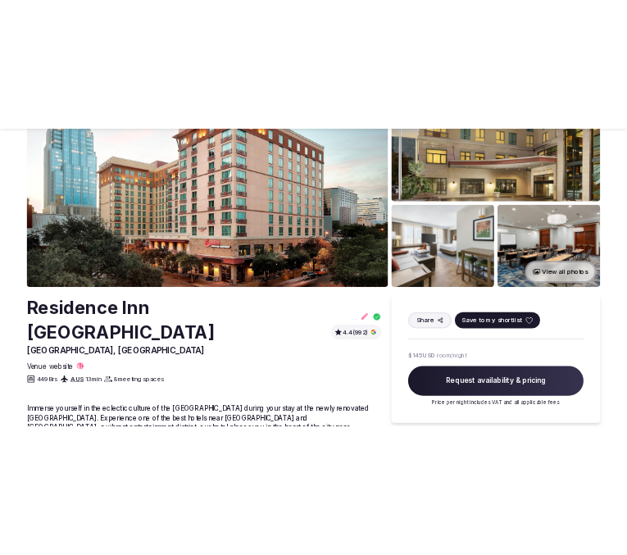
scroll to position [182, 0]
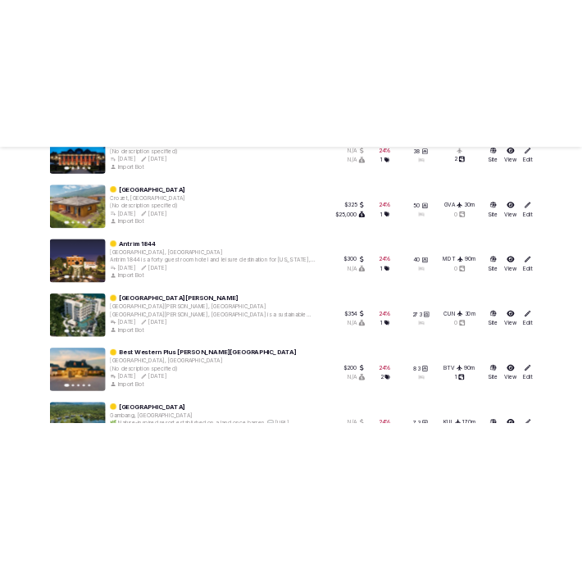
scroll to position [1477, 0]
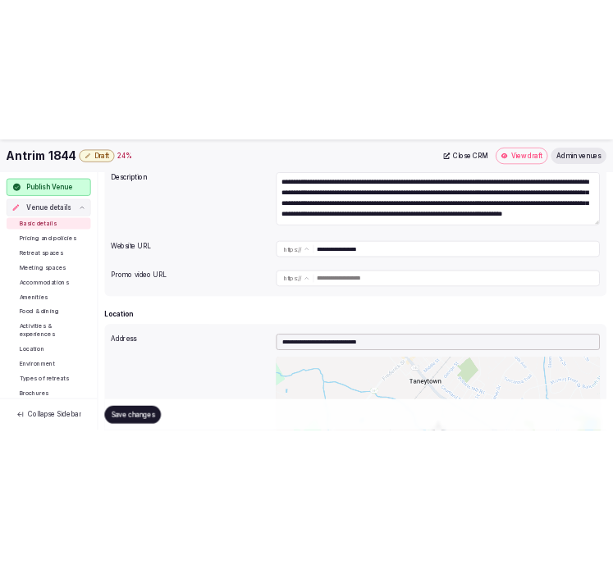
scroll to position [273, 0]
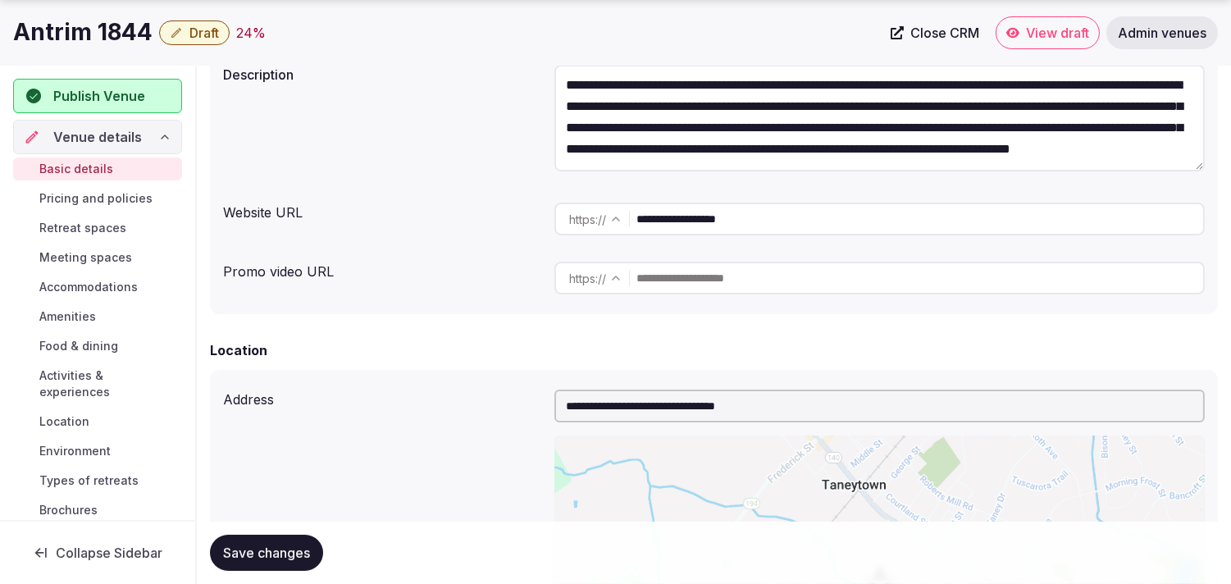
click at [694, 230] on input "**********" at bounding box center [919, 219] width 567 height 33
click at [85, 25] on h1 "Antrim 1844" at bounding box center [82, 32] width 139 height 32
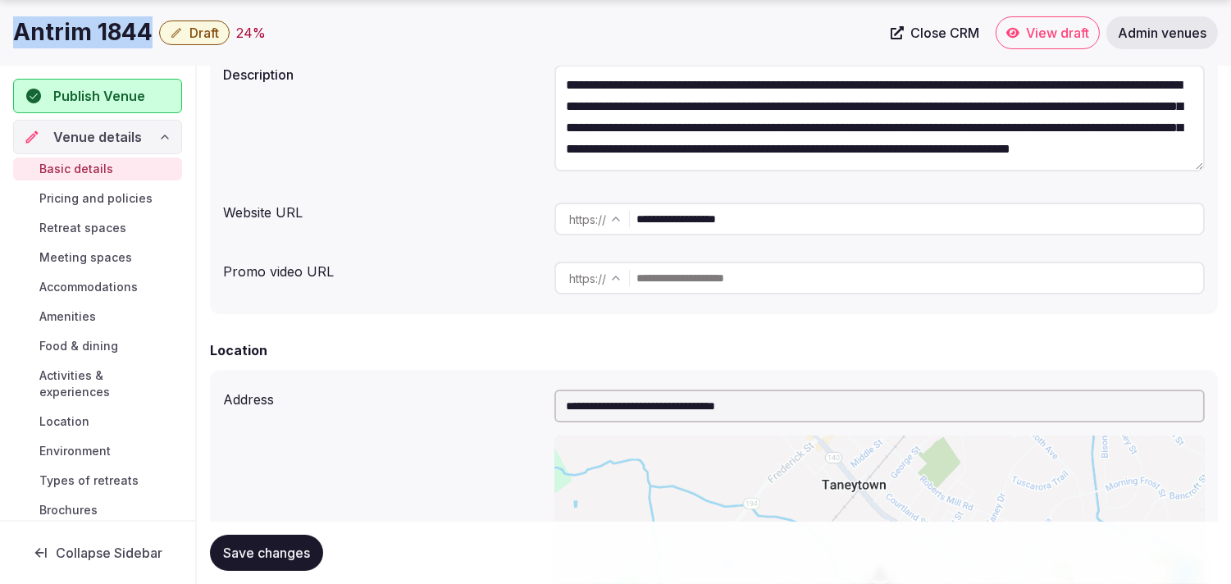
click at [85, 25] on h1 "Antrim 1844" at bounding box center [82, 32] width 139 height 32
copy div "Antrim 1844"
click at [126, 55] on div "Antrim 1844 Draft 24 % Close CRM View draft Admin venues" at bounding box center [615, 33] width 1231 height 66
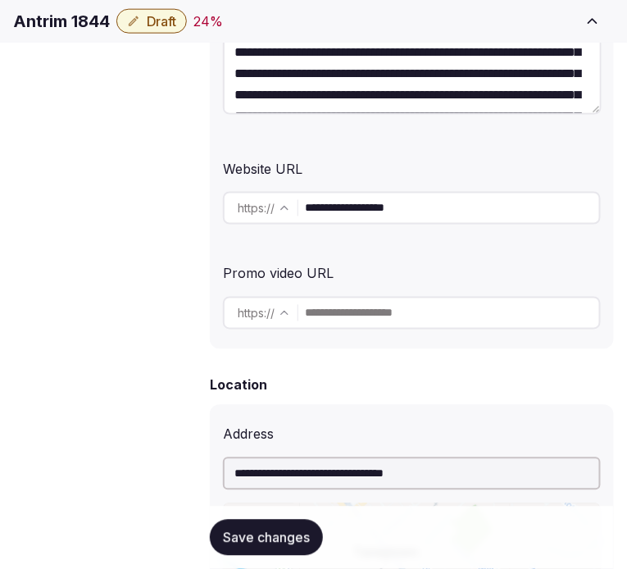
scroll to position [397, 0]
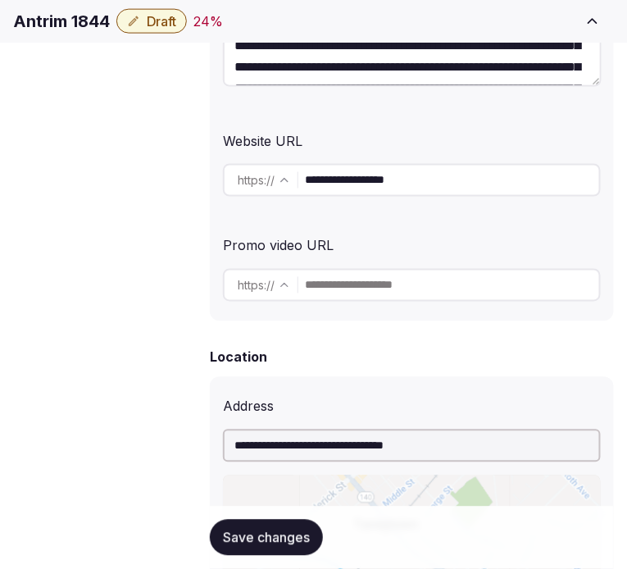
click at [420, 181] on input "**********" at bounding box center [452, 180] width 294 height 33
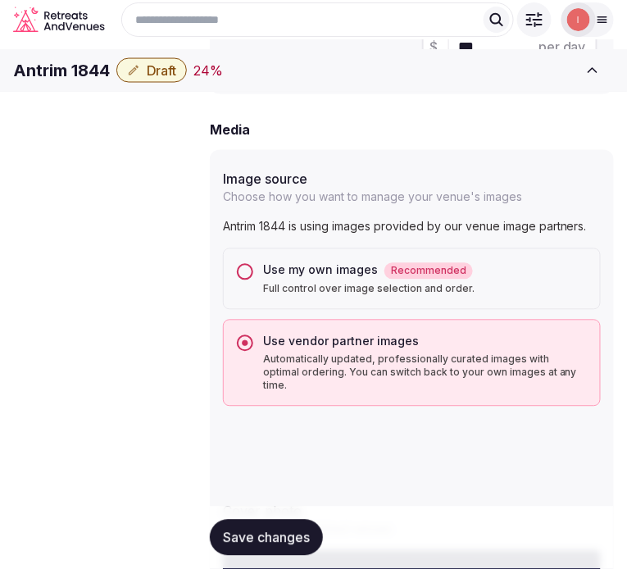
scroll to position [1493, 0]
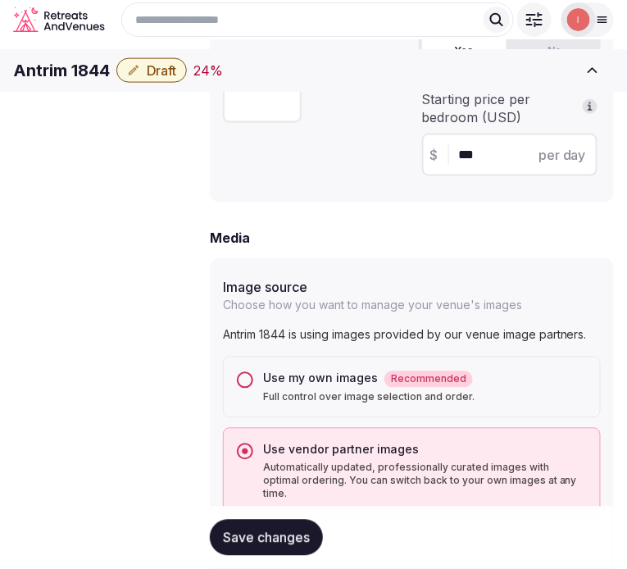
click at [242, 372] on button "Use my own images Recommended Full control over image selection and order." at bounding box center [245, 380] width 16 height 16
click at [247, 444] on button "Use vendor partner images Automatically updated, professionally curated images …" at bounding box center [245, 452] width 16 height 16
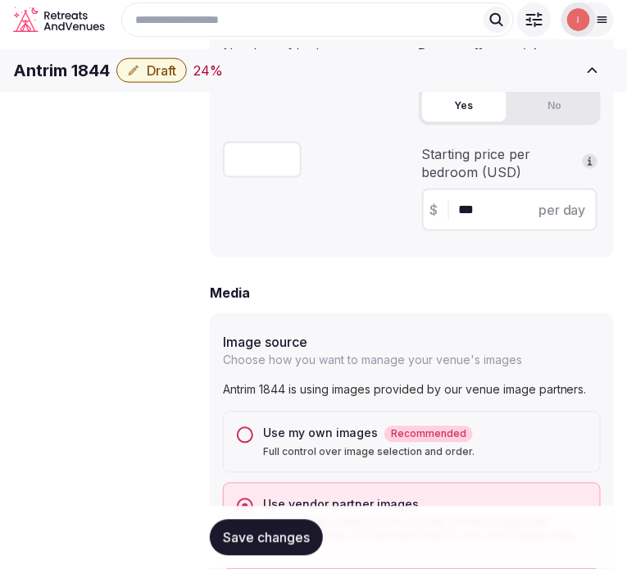
scroll to position [1401, 0]
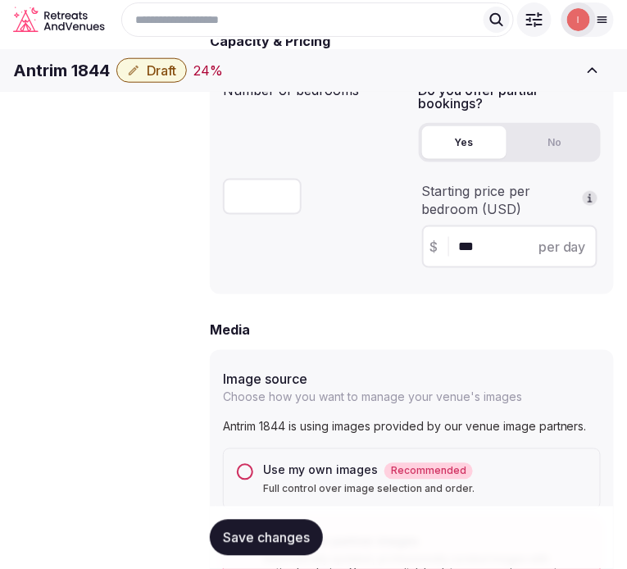
click at [247, 464] on button "Use my own images Recommended Full control over image selection and order." at bounding box center [245, 472] width 16 height 16
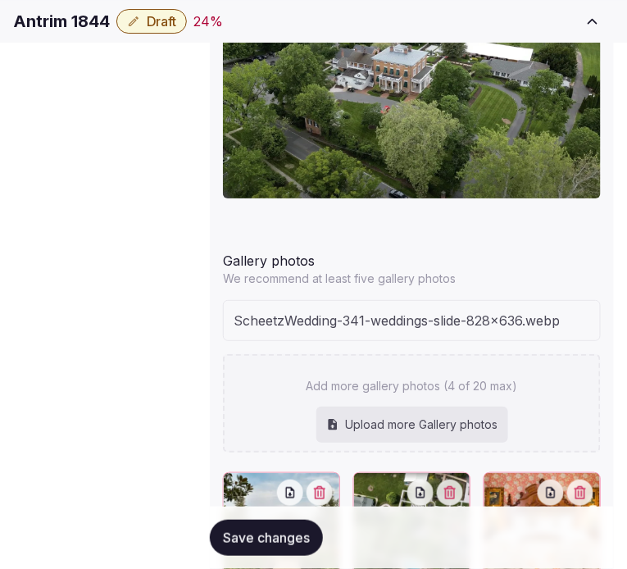
scroll to position [2185, 0]
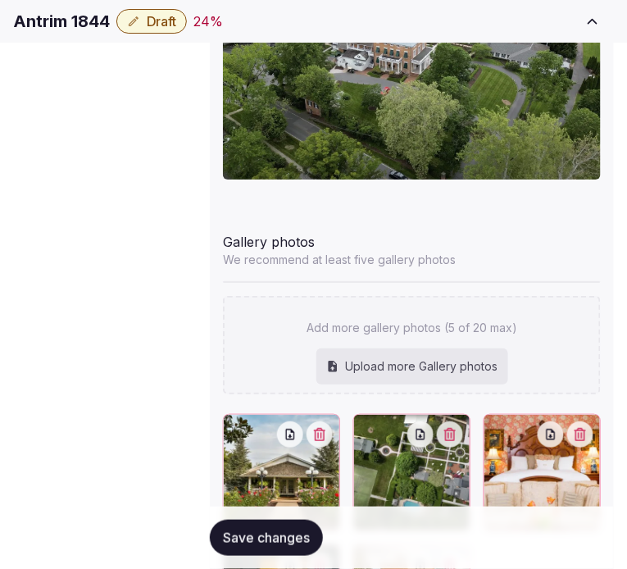
click at [285, 554] on button "Save changes" at bounding box center [266, 538] width 113 height 36
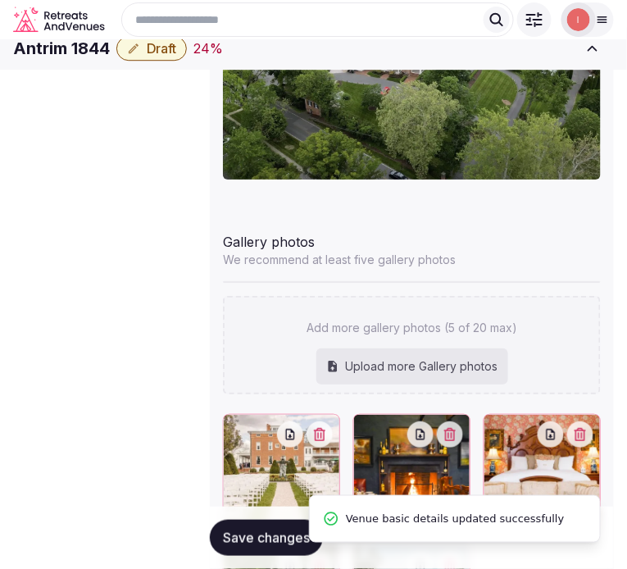
scroll to position [2003, 0]
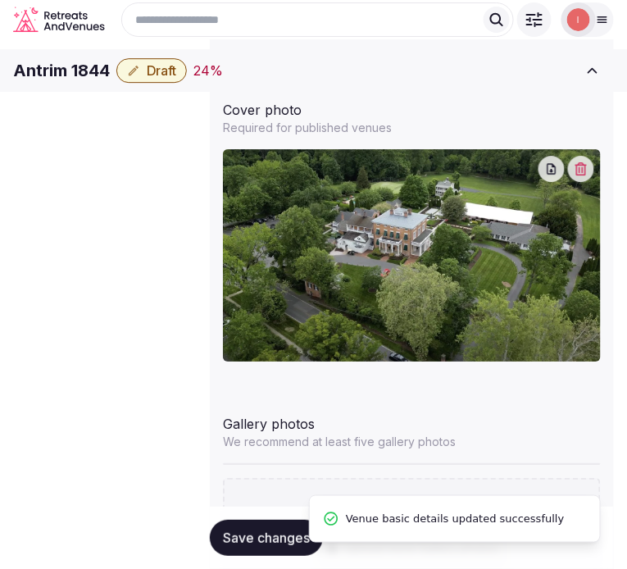
click at [176, 79] on span "Draft" at bounding box center [162, 70] width 30 height 16
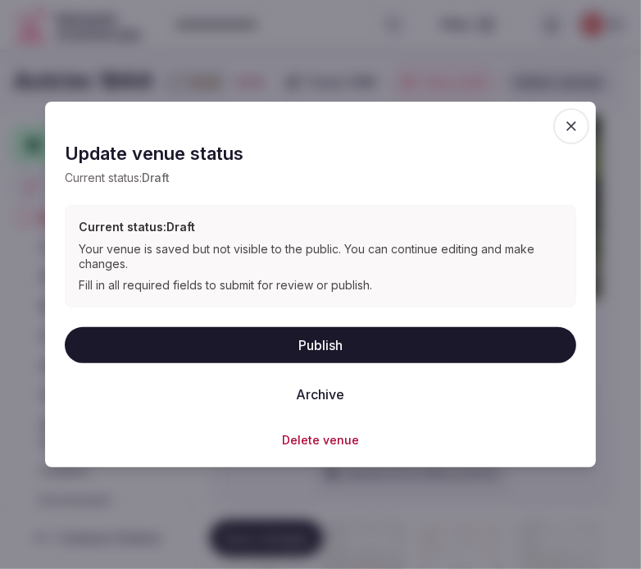
click at [569, 120] on icon "button" at bounding box center [571, 126] width 16 height 16
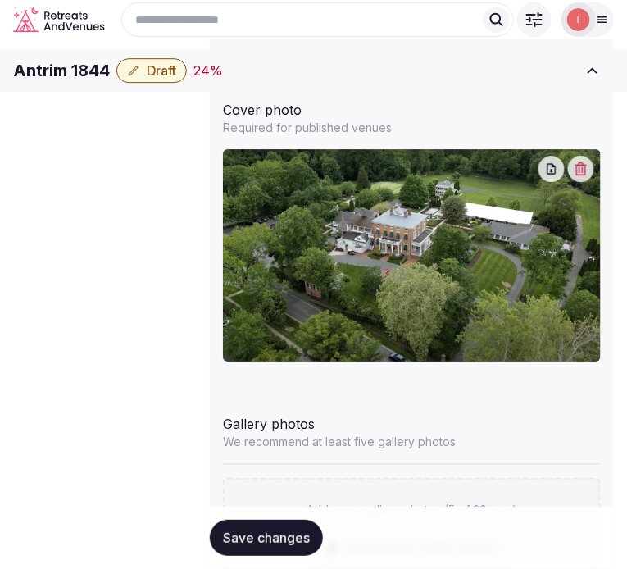
click at [288, 534] on span "Save changes" at bounding box center [266, 538] width 87 height 16
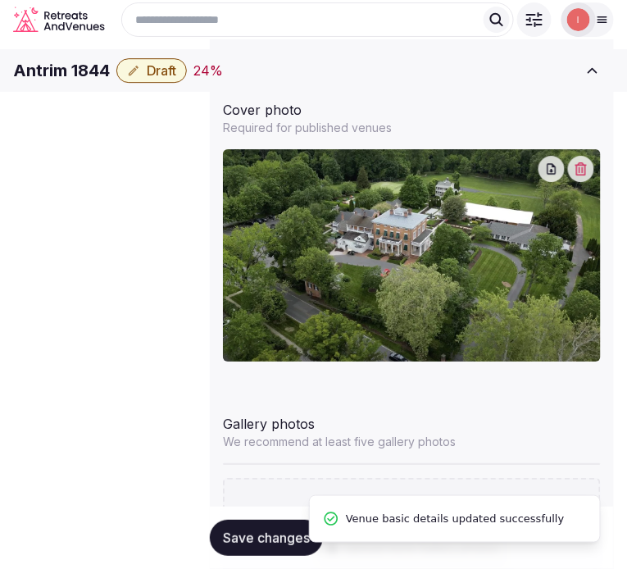
click at [176, 79] on span "Draft" at bounding box center [162, 70] width 30 height 16
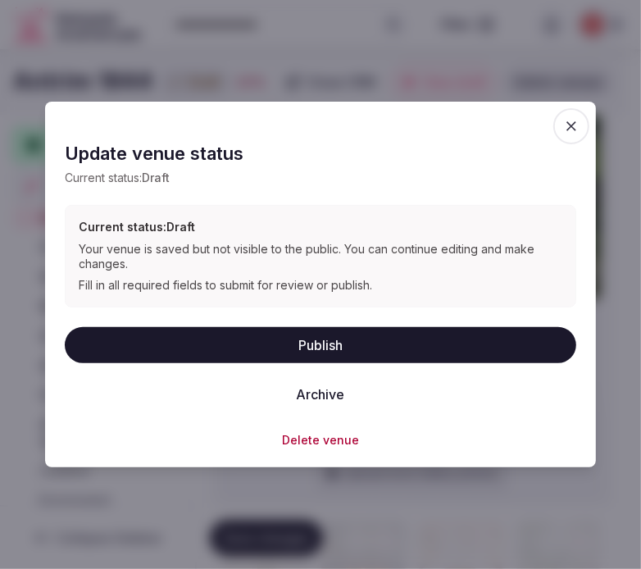
click at [320, 343] on button "Publish" at bounding box center [321, 344] width 512 height 36
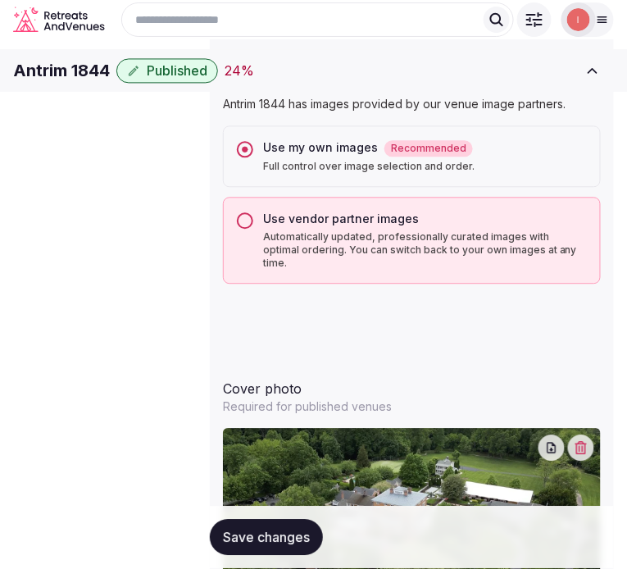
scroll to position [1606, 0]
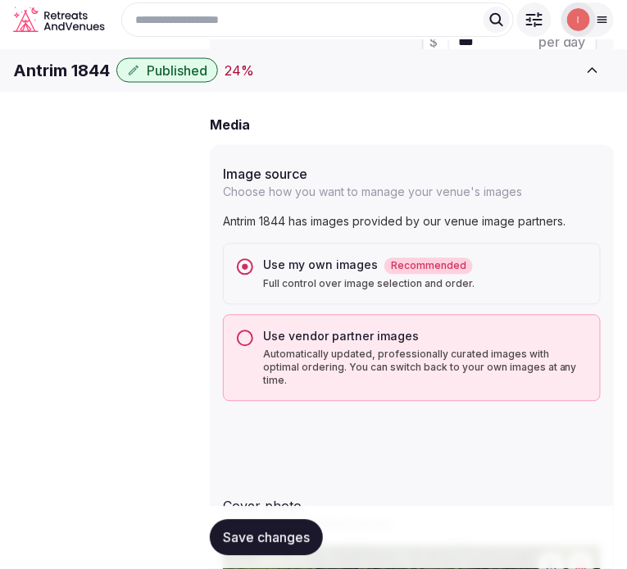
click at [0, 0] on span "Pricing and policies" at bounding box center [0, 0] width 0 height 0
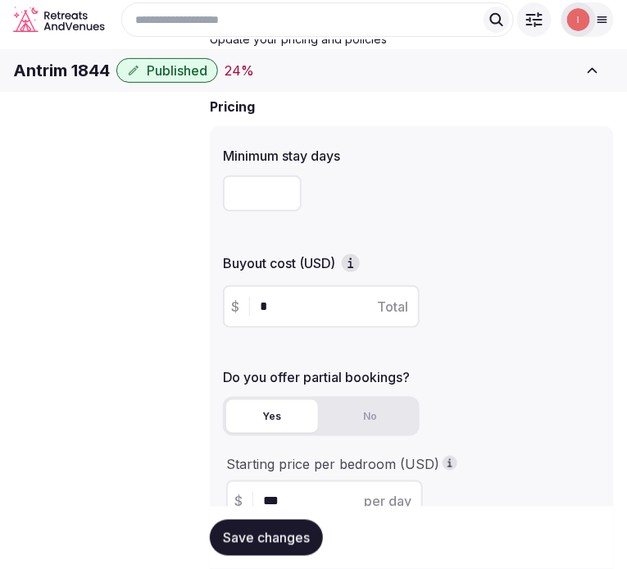
scroll to position [91, 0]
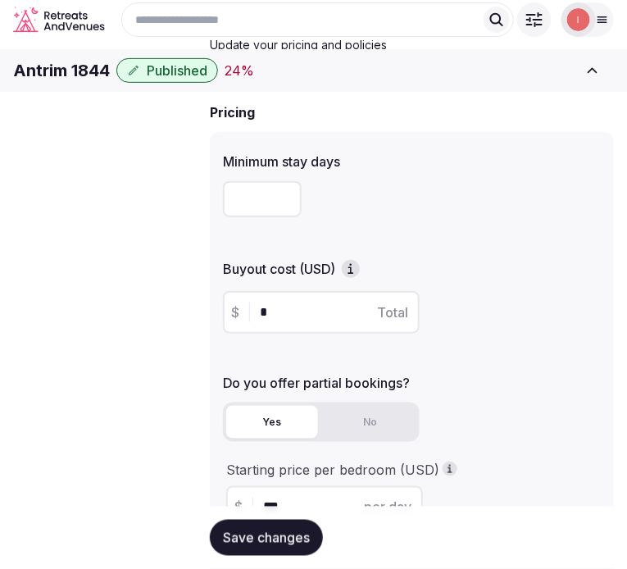
click at [211, 390] on div "Minimum stay days Buyout cost (USD) $ * Total Do you offer partial bookings? Ye…" at bounding box center [412, 404] width 404 height 545
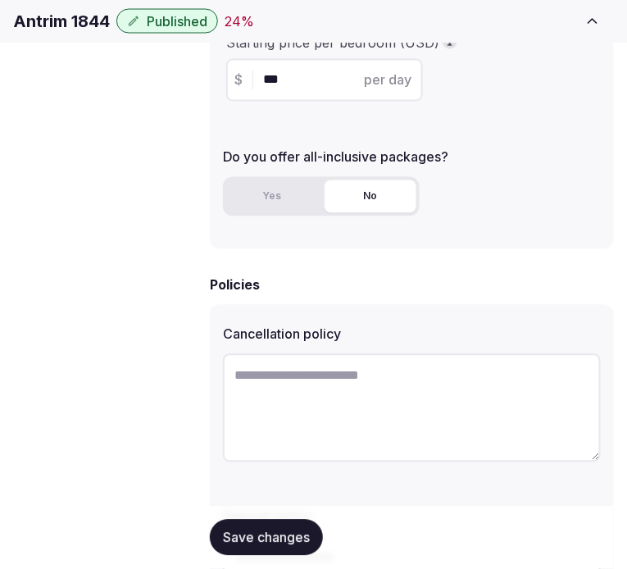
scroll to position [546, 0]
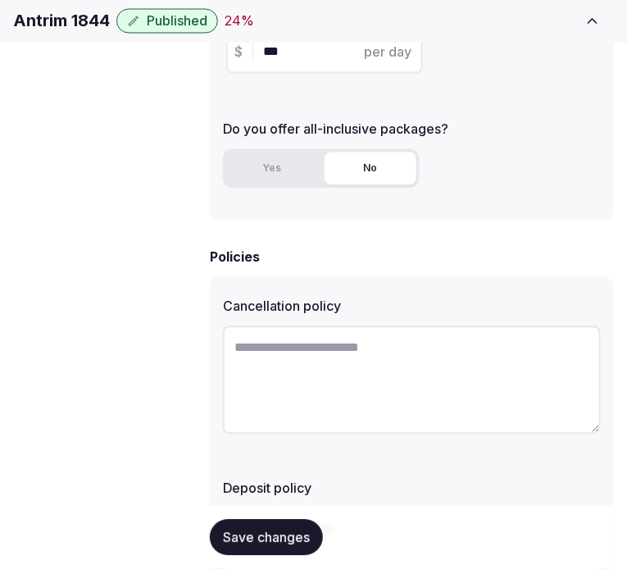
click at [93, 30] on h1 "Antrim 1844" at bounding box center [61, 21] width 97 height 23
copy div "Antrim 1844"
paste textarea "**********"
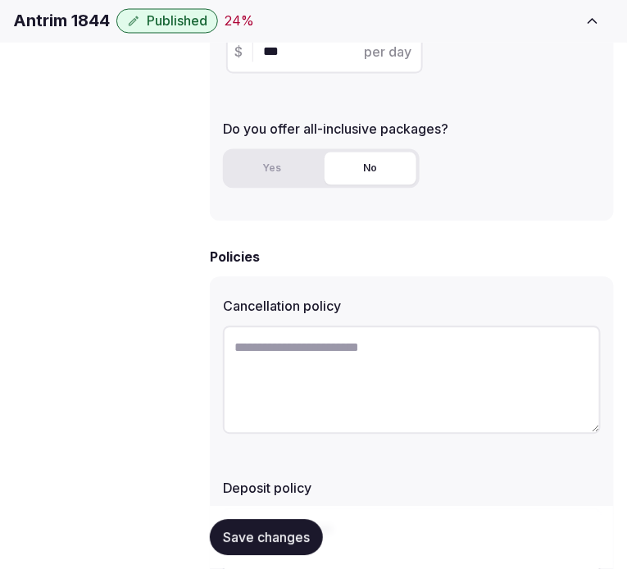
click at [370, 363] on textarea at bounding box center [412, 380] width 378 height 108
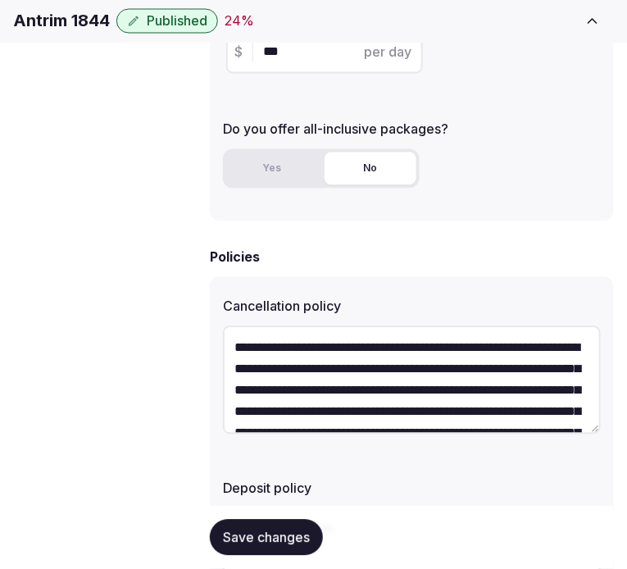
scroll to position [51, 0]
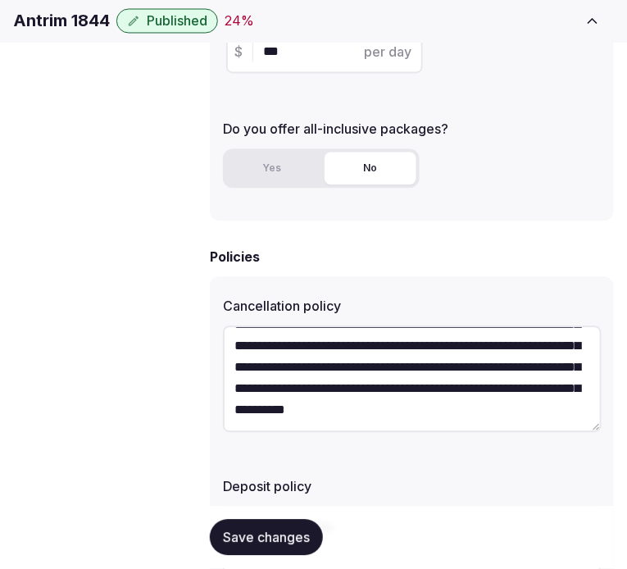
type textarea "**********"
click at [433, 507] on textarea at bounding box center [412, 561] width 378 height 108
click at [425, 507] on textarea at bounding box center [412, 561] width 378 height 108
paste textarea "**********"
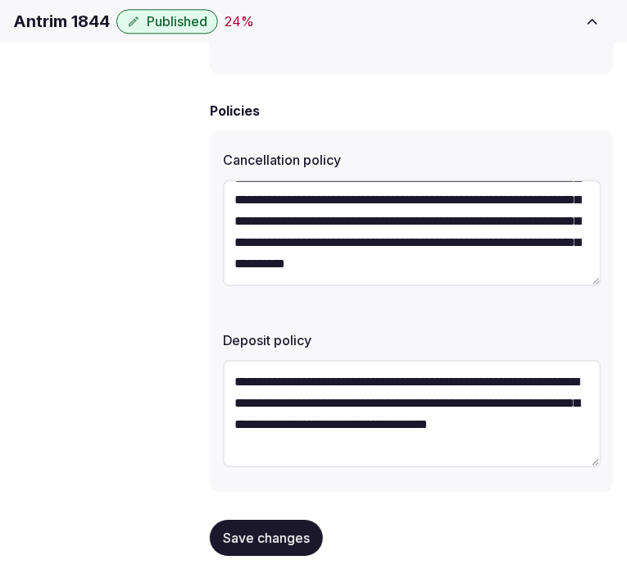
scroll to position [694, 0]
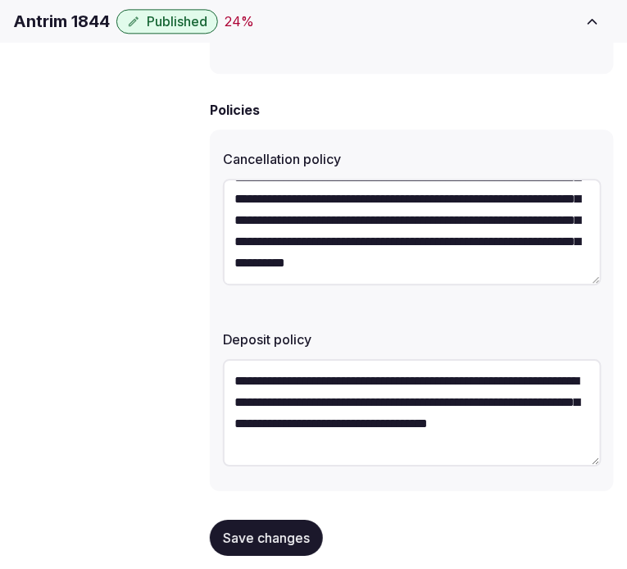
type textarea "**********"
click at [291, 520] on button "Save changes" at bounding box center [266, 538] width 113 height 36
drag, startPoint x: 271, startPoint y: 533, endPoint x: 289, endPoint y: 513, distance: 27.3
click at [271, 533] on span "Save changes" at bounding box center [266, 538] width 87 height 16
click at [269, 520] on button "Save changes" at bounding box center [266, 538] width 113 height 36
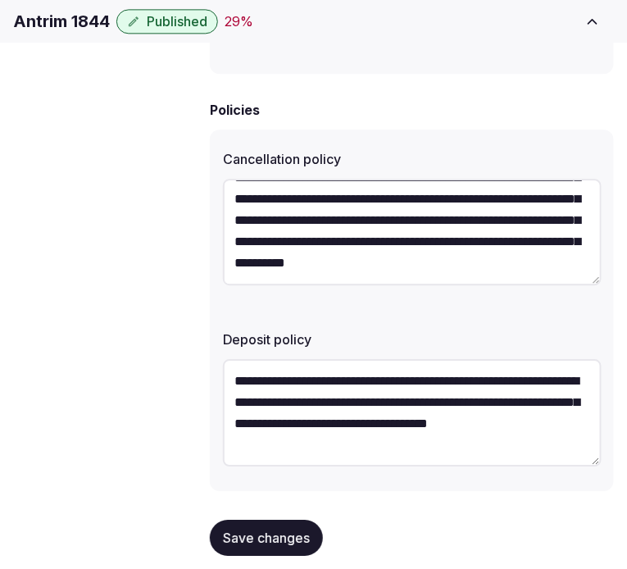
drag, startPoint x: 285, startPoint y: 527, endPoint x: 258, endPoint y: 519, distance: 27.5
click at [285, 530] on span "Save changes" at bounding box center [266, 538] width 87 height 16
click at [267, 538] on button "Save changes" at bounding box center [266, 538] width 113 height 36
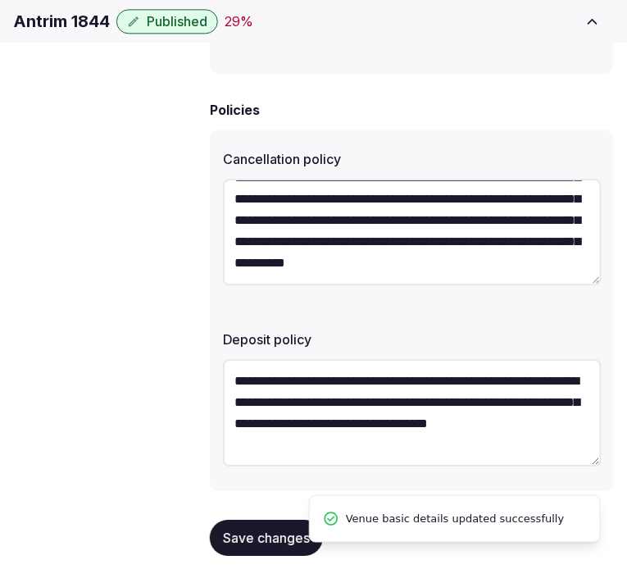
click at [0, 0] on span "Retreat spaces" at bounding box center [0, 0] width 0 height 0
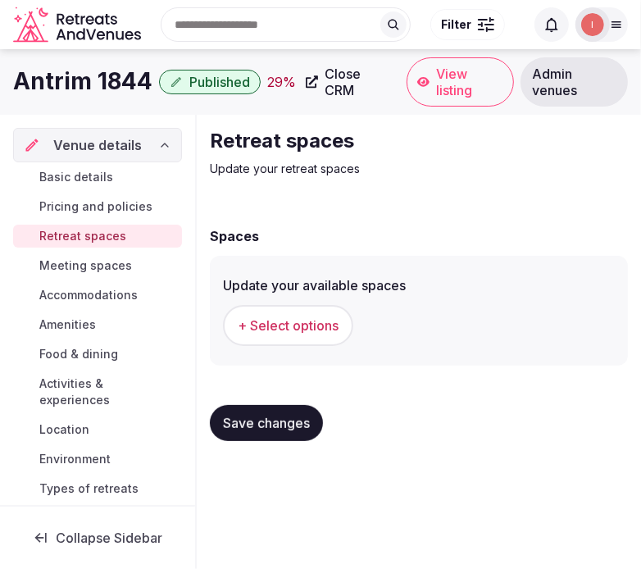
click at [276, 365] on form "Spaces Update your available spaces + Select options Save changes" at bounding box center [419, 340] width 418 height 228
click at [294, 312] on button "+ Select options" at bounding box center [288, 325] width 130 height 41
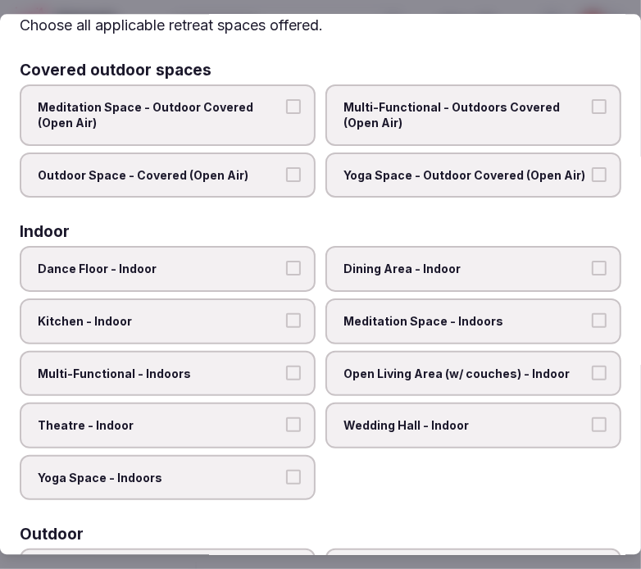
scroll to position [91, 0]
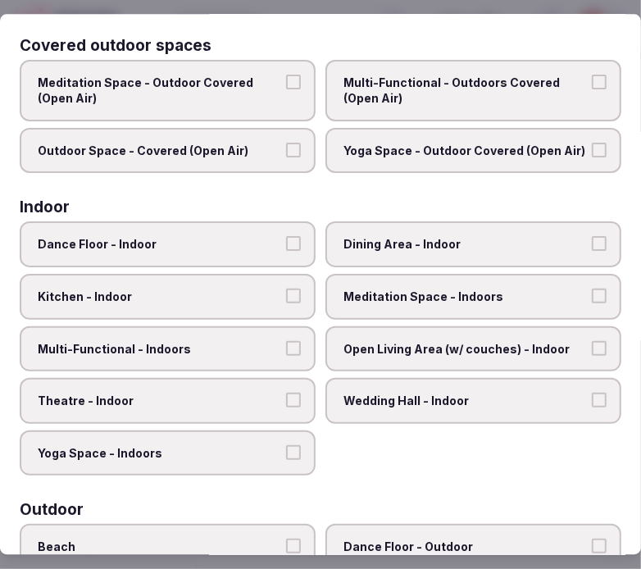
click at [454, 75] on span "Multi-Functional - Outdoors Covered (Open Air)" at bounding box center [466, 91] width 244 height 32
click at [592, 75] on button "Multi-Functional - Outdoors Covered (Open Air)" at bounding box center [599, 82] width 15 height 15
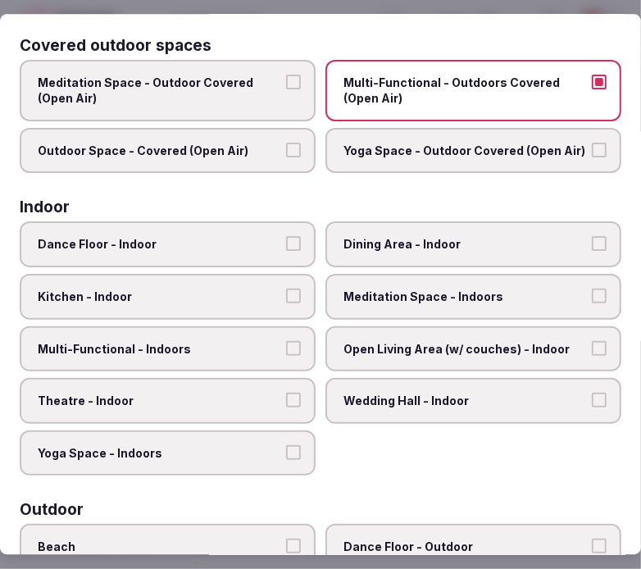
click at [279, 153] on label "Outdoor Space - Covered (Open Air)" at bounding box center [168, 151] width 296 height 46
click at [286, 153] on button "Outdoor Space - Covered (Open Air)" at bounding box center [293, 150] width 15 height 15
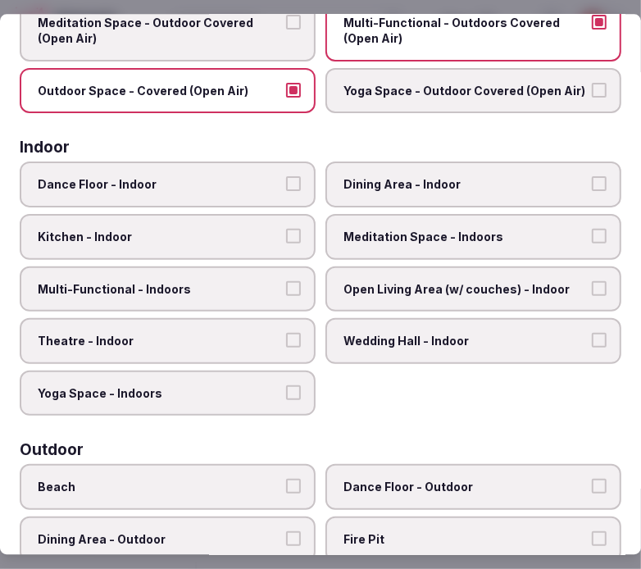
scroll to position [182, 0]
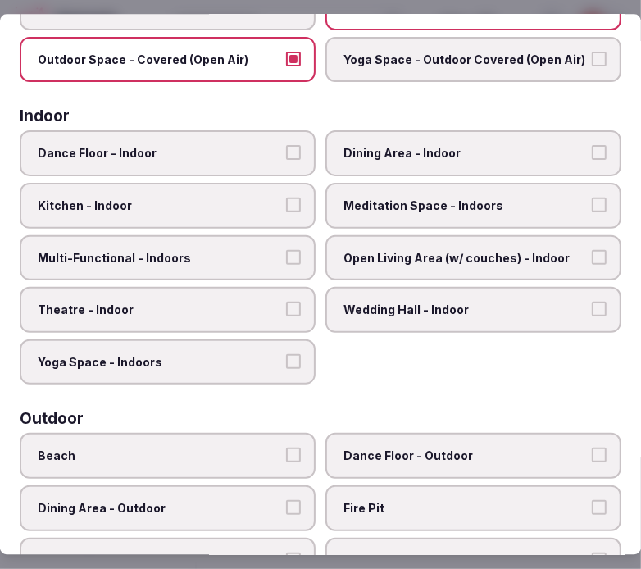
click at [459, 139] on label "Dining Area - Indoor" at bounding box center [474, 154] width 296 height 46
click at [592, 146] on button "Dining Area - Indoor" at bounding box center [599, 153] width 15 height 15
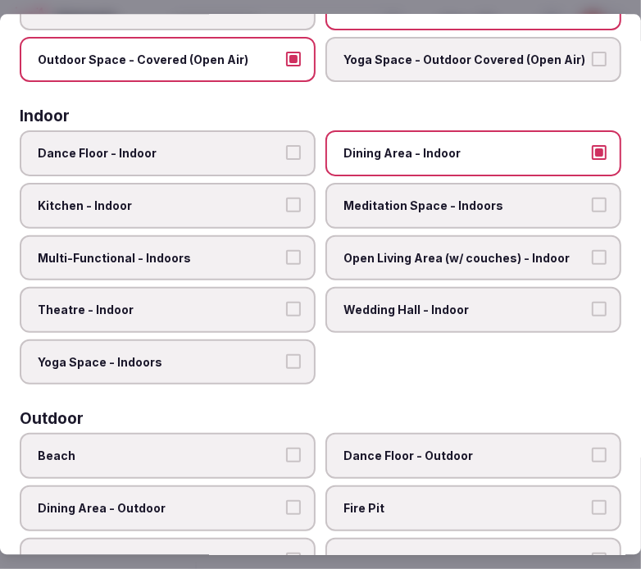
click at [253, 251] on span "Multi-Functional - Indoors" at bounding box center [160, 258] width 244 height 16
click at [286, 251] on button "Multi-Functional - Indoors" at bounding box center [293, 257] width 15 height 15
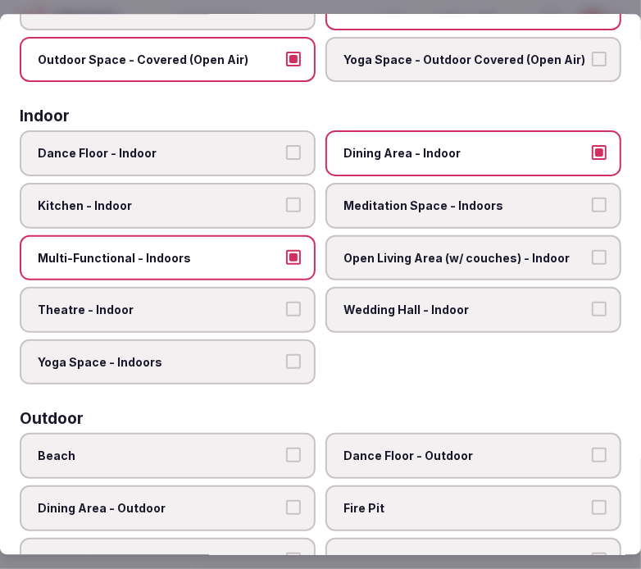
click at [265, 291] on label "Theatre - Indoor" at bounding box center [168, 310] width 296 height 46
click at [286, 302] on button "Theatre - Indoor" at bounding box center [293, 309] width 15 height 15
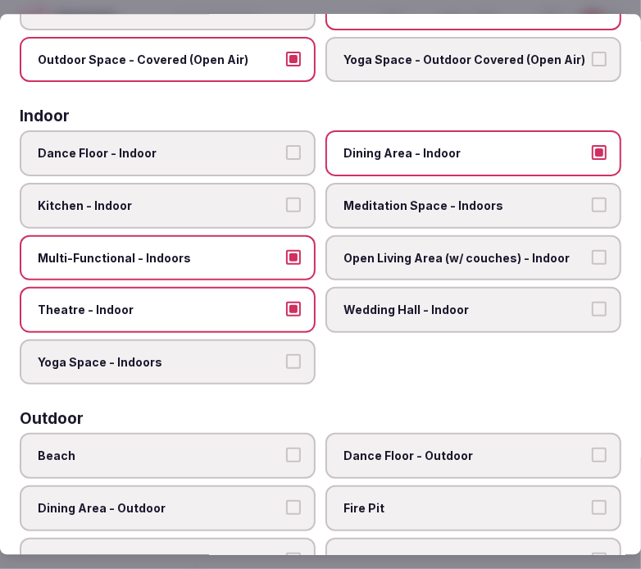
click at [435, 254] on span "Open Living Area (w/ couches) - Indoor" at bounding box center [466, 258] width 244 height 16
click at [592, 254] on button "Open Living Area (w/ couches) - Indoor" at bounding box center [599, 257] width 15 height 15
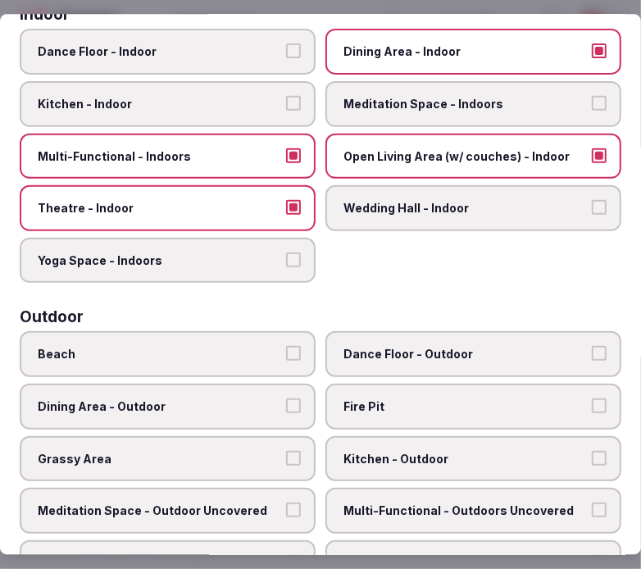
scroll to position [364, 0]
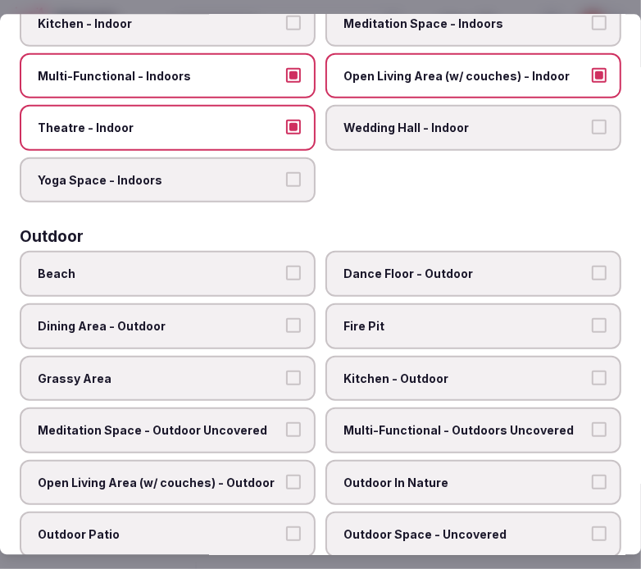
click at [232, 318] on span "Dining Area - Outdoor" at bounding box center [160, 326] width 244 height 16
click at [286, 318] on button "Dining Area - Outdoor" at bounding box center [293, 325] width 15 height 15
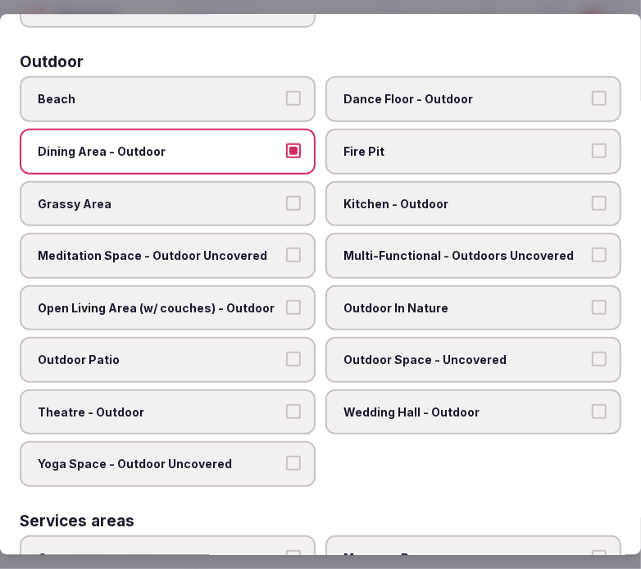
scroll to position [546, 0]
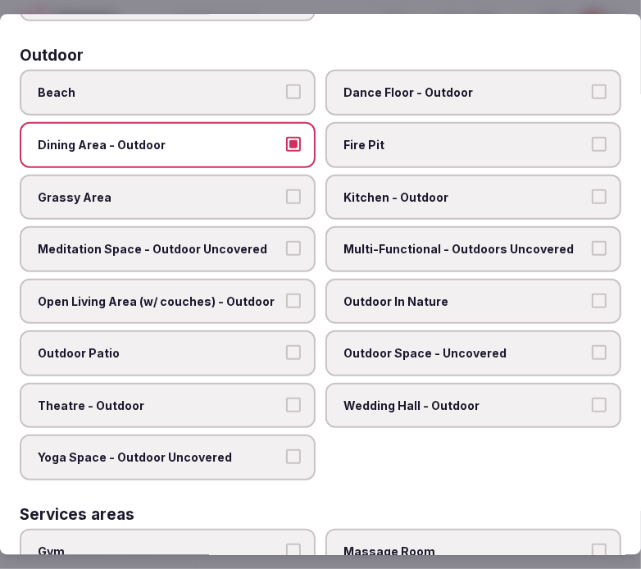
click at [390, 226] on label "Multi-Functional - Outdoors Uncovered" at bounding box center [474, 249] width 296 height 46
click at [592, 240] on button "Multi-Functional - Outdoors Uncovered" at bounding box center [599, 247] width 15 height 15
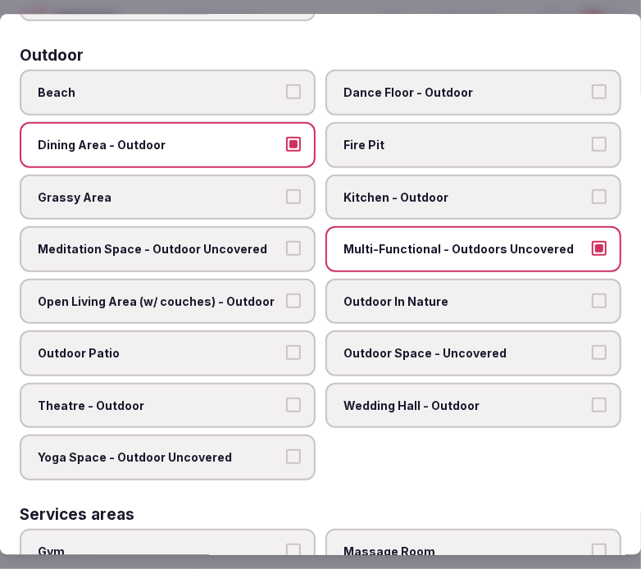
click at [266, 240] on span "Meditation Space - Outdoor Uncovered" at bounding box center [160, 248] width 244 height 16
click at [286, 240] on button "Meditation Space - Outdoor Uncovered" at bounding box center [293, 247] width 15 height 15
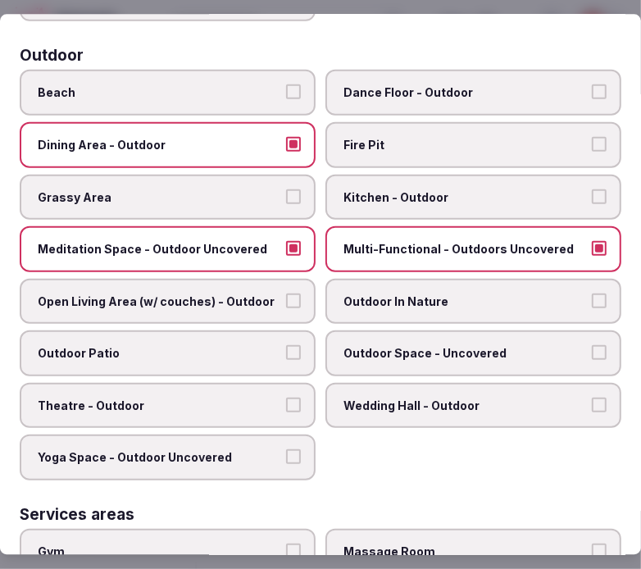
click at [344, 240] on span "Multi-Functional - Outdoors Uncovered" at bounding box center [466, 248] width 244 height 16
click at [592, 240] on button "Multi-Functional - Outdoors Uncovered" at bounding box center [599, 247] width 15 height 15
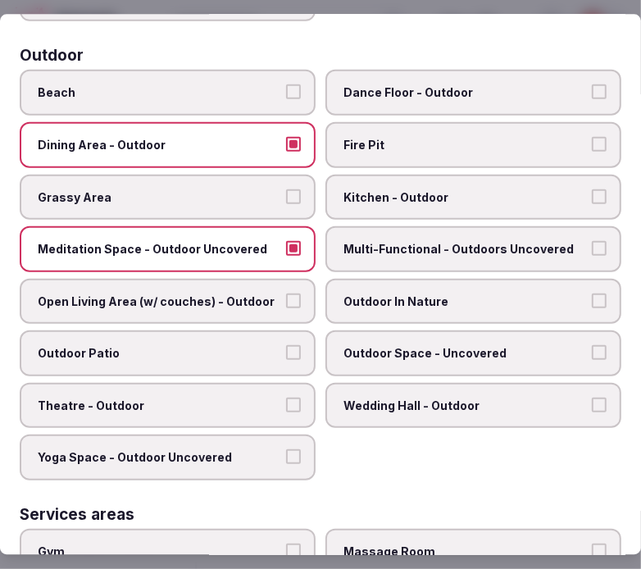
click at [294, 190] on label "Grassy Area" at bounding box center [168, 197] width 296 height 46
click at [294, 190] on button "Grassy Area" at bounding box center [293, 196] width 15 height 15
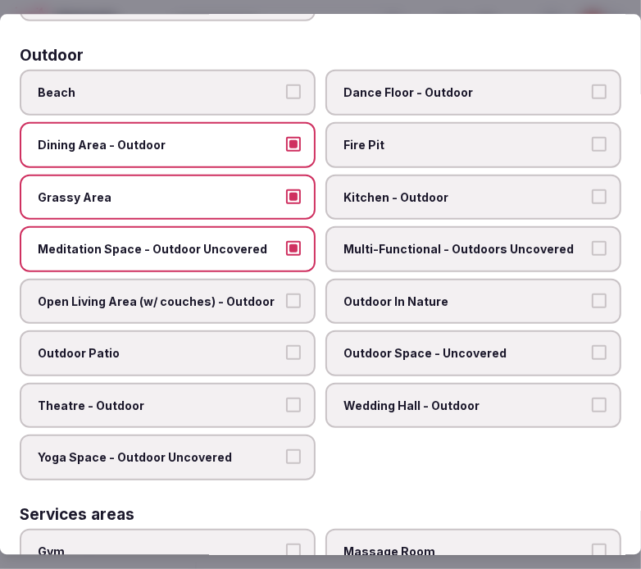
click at [275, 240] on span "Meditation Space - Outdoor Uncovered" at bounding box center [160, 248] width 244 height 16
click at [286, 240] on button "Meditation Space - Outdoor Uncovered" at bounding box center [293, 247] width 15 height 15
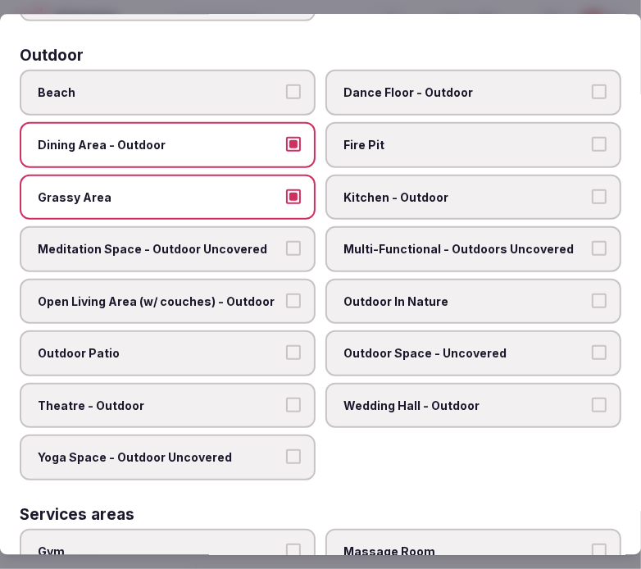
click at [267, 240] on label "Meditation Space - Outdoor Uncovered" at bounding box center [168, 249] width 296 height 46
click at [286, 240] on button "Meditation Space - Outdoor Uncovered" at bounding box center [293, 247] width 15 height 15
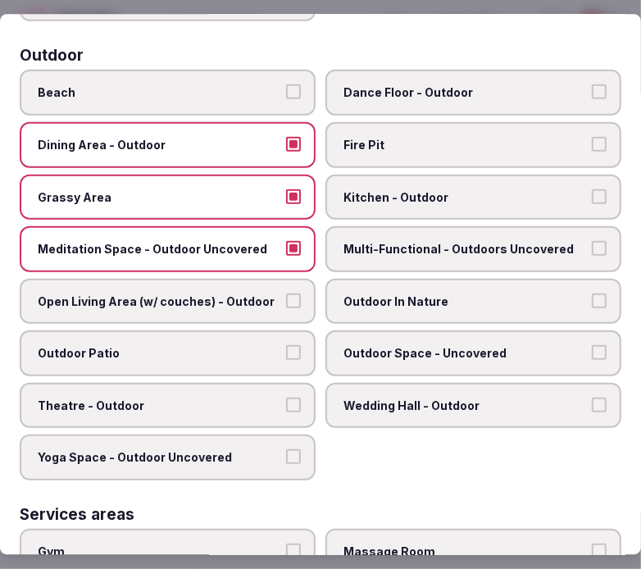
click at [394, 293] on span "Outdoor In Nature" at bounding box center [466, 301] width 244 height 16
click at [592, 293] on button "Outdoor In Nature" at bounding box center [599, 300] width 15 height 15
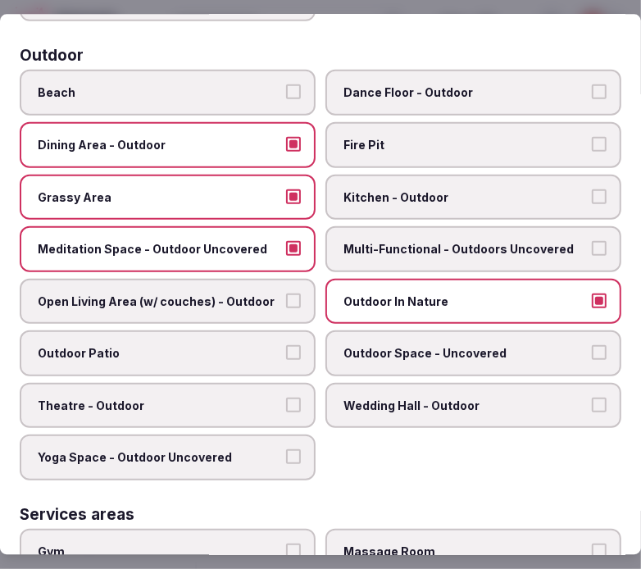
click at [286, 293] on button "Open Living Area (w/ couches) - Outdoor" at bounding box center [293, 300] width 15 height 15
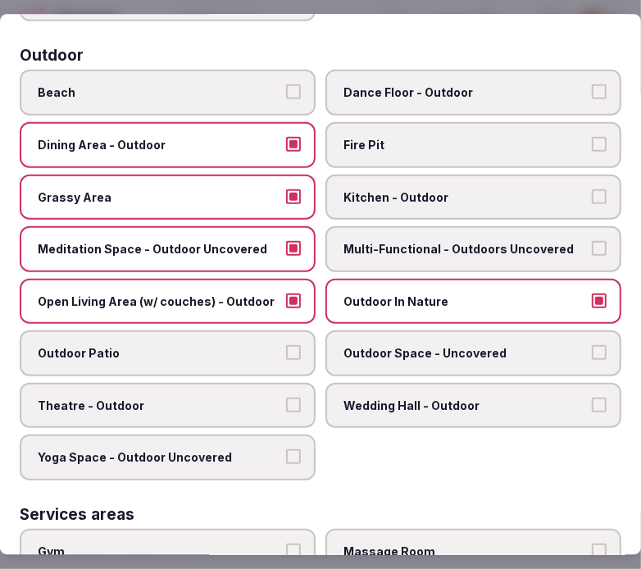
click at [248, 345] on span "Outdoor Patio" at bounding box center [160, 353] width 244 height 16
click at [286, 345] on button "Outdoor Patio" at bounding box center [293, 352] width 15 height 15
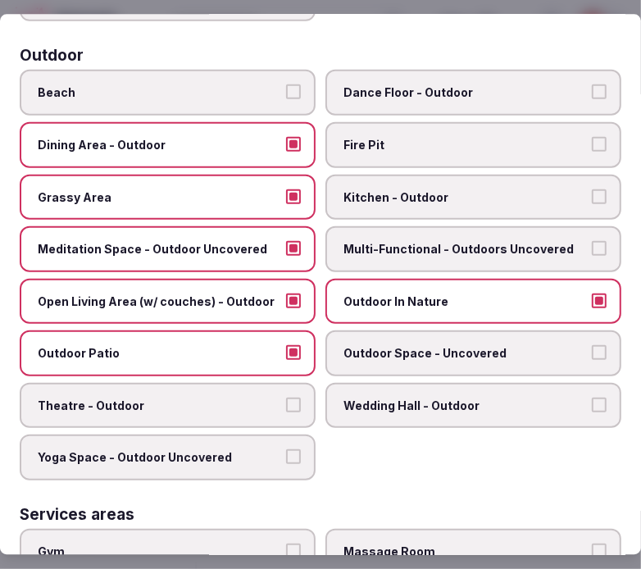
scroll to position [637, 0]
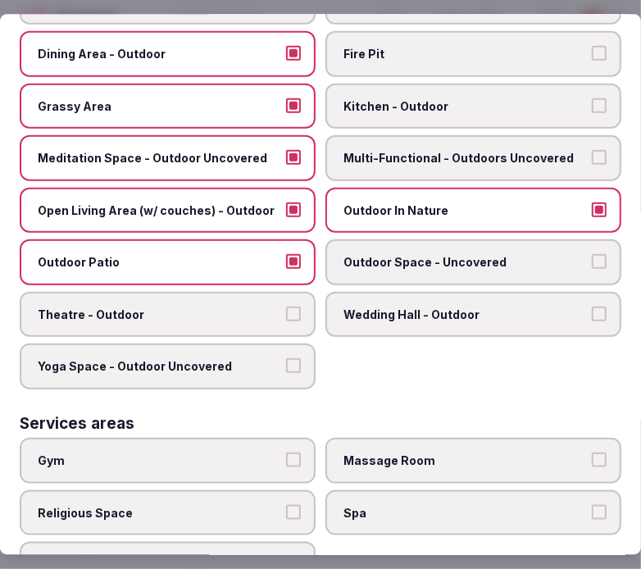
click at [426, 254] on span "Outdoor Space - Uncovered" at bounding box center [466, 262] width 244 height 16
click at [592, 254] on button "Outdoor Space - Uncovered" at bounding box center [599, 261] width 15 height 15
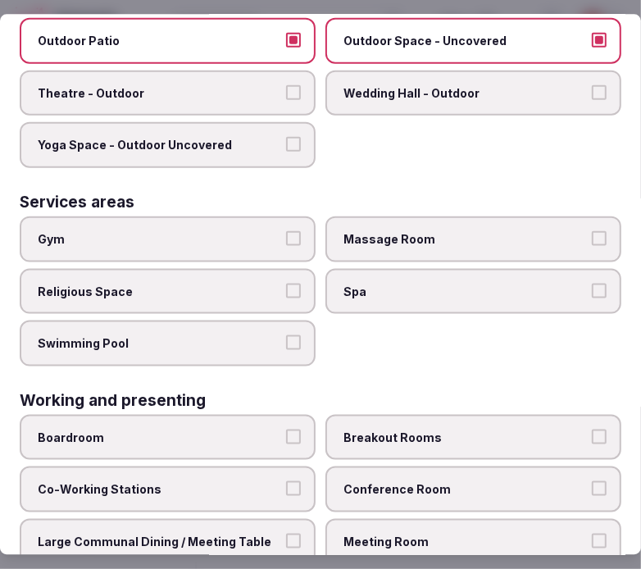
scroll to position [906, 0]
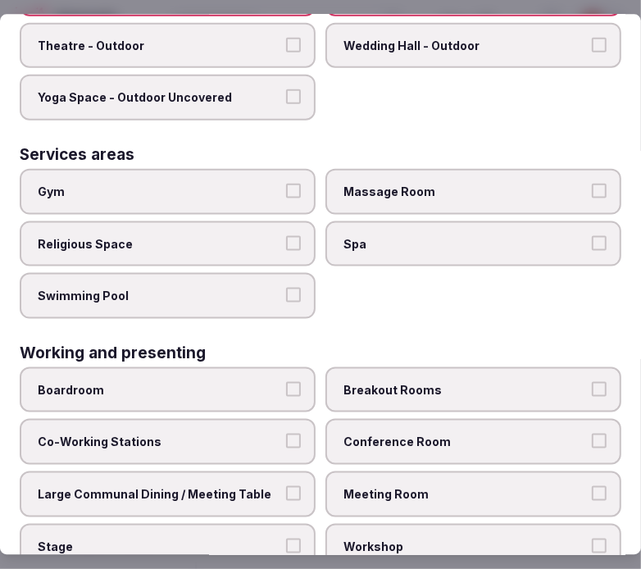
click at [300, 175] on label "Gym" at bounding box center [168, 191] width 296 height 46
click at [300, 183] on button "Gym" at bounding box center [293, 190] width 15 height 15
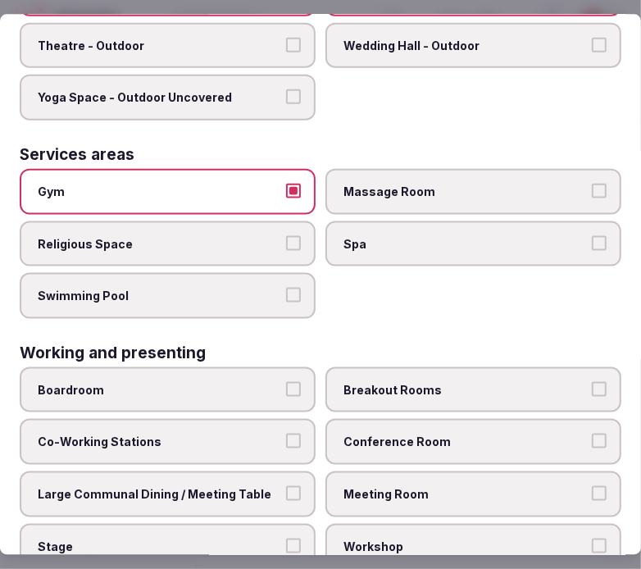
click at [300, 175] on label "Gym" at bounding box center [168, 191] width 296 height 46
click at [300, 183] on button "Gym" at bounding box center [293, 190] width 15 height 15
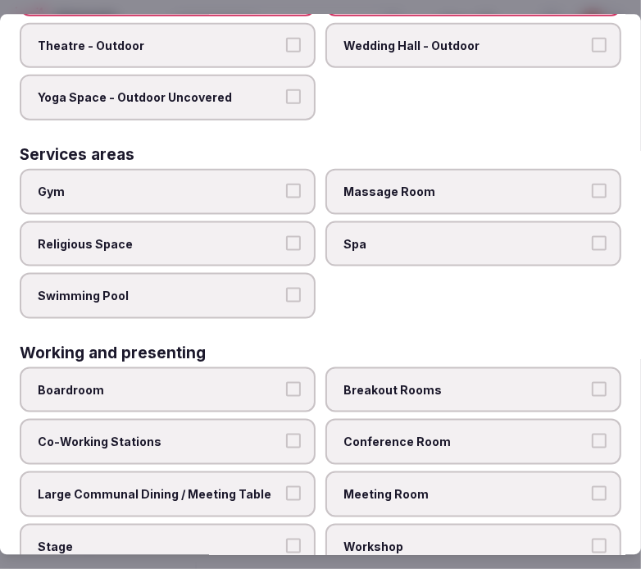
click at [276, 276] on label "Swimming Pool" at bounding box center [168, 296] width 296 height 46
click at [286, 288] on button "Swimming Pool" at bounding box center [293, 295] width 15 height 15
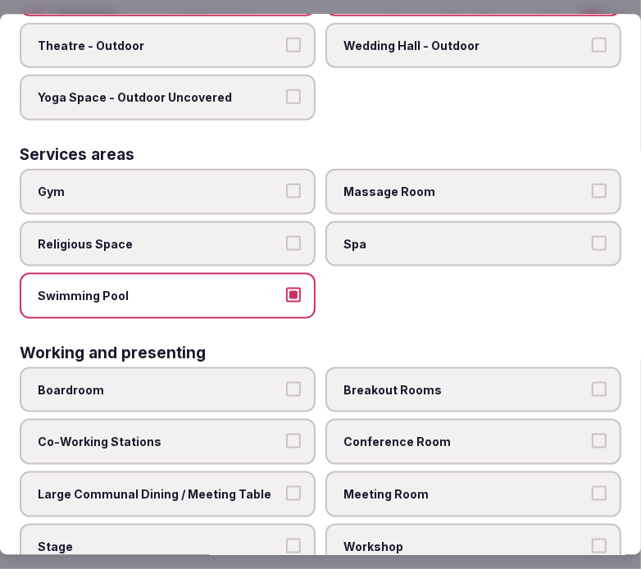
click at [437, 420] on label "Conference Room" at bounding box center [474, 442] width 296 height 46
click at [592, 434] on button "Conference Room" at bounding box center [599, 441] width 15 height 15
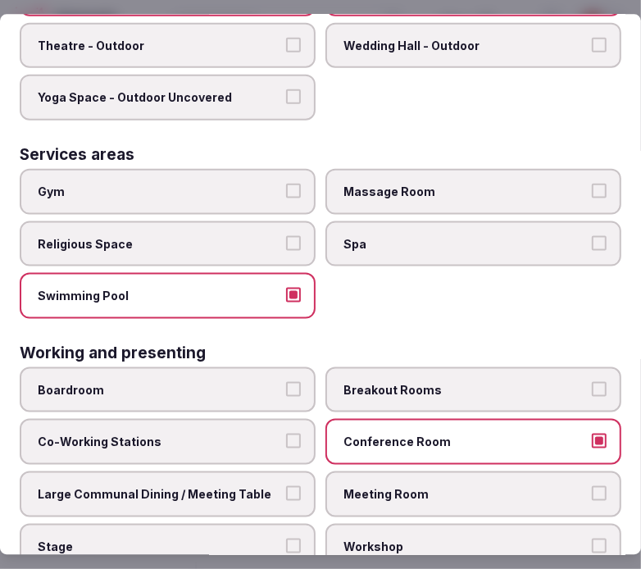
click at [402, 479] on label "Meeting Room" at bounding box center [474, 494] width 296 height 46
click at [592, 486] on button "Meeting Room" at bounding box center [599, 493] width 15 height 15
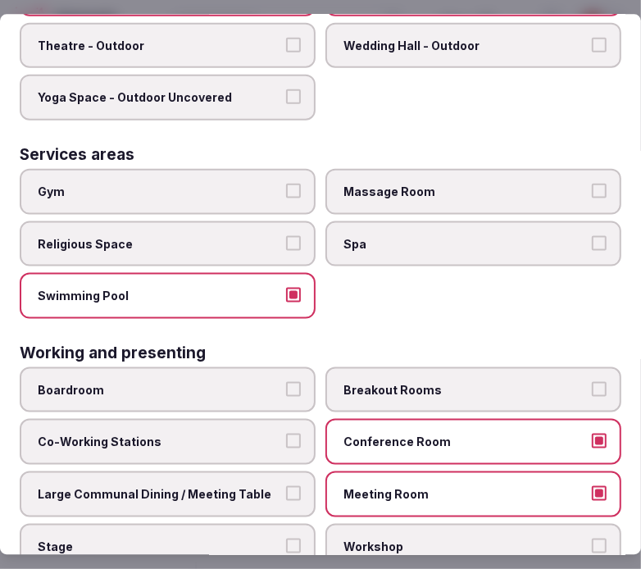
click at [246, 486] on span "Large Communal Dining / Meeting Table" at bounding box center [160, 494] width 244 height 16
click at [286, 486] on button "Large Communal Dining / Meeting Table" at bounding box center [293, 493] width 15 height 15
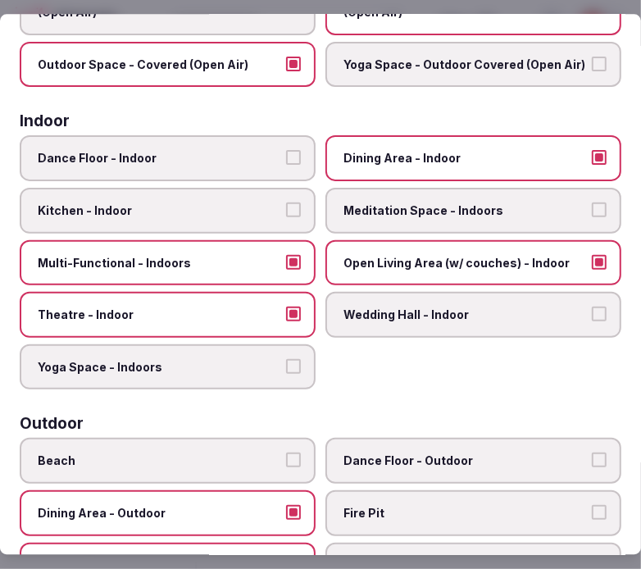
scroll to position [0, 0]
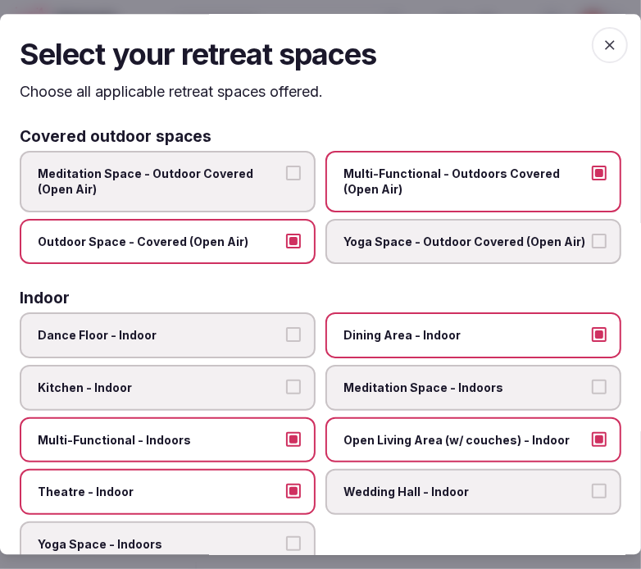
click at [602, 37] on icon "button" at bounding box center [610, 45] width 16 height 16
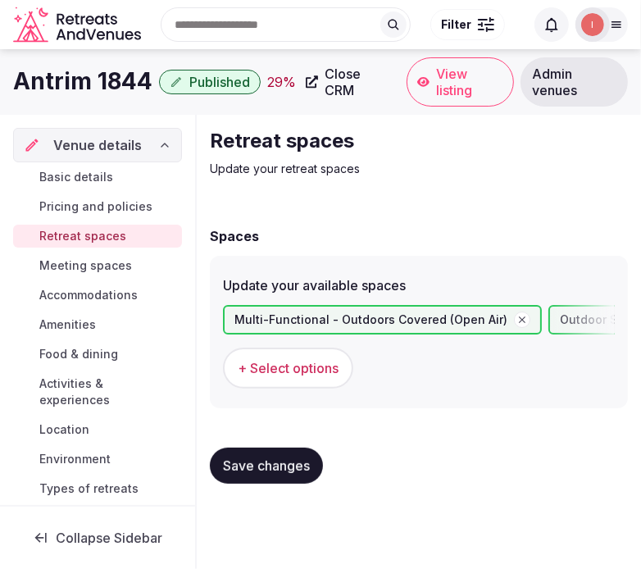
drag, startPoint x: 291, startPoint y: 469, endPoint x: 293, endPoint y: 455, distance: 14.0
click at [290, 467] on span "Save changes" at bounding box center [266, 466] width 87 height 16
click at [238, 449] on button "Save changes" at bounding box center [266, 466] width 113 height 36
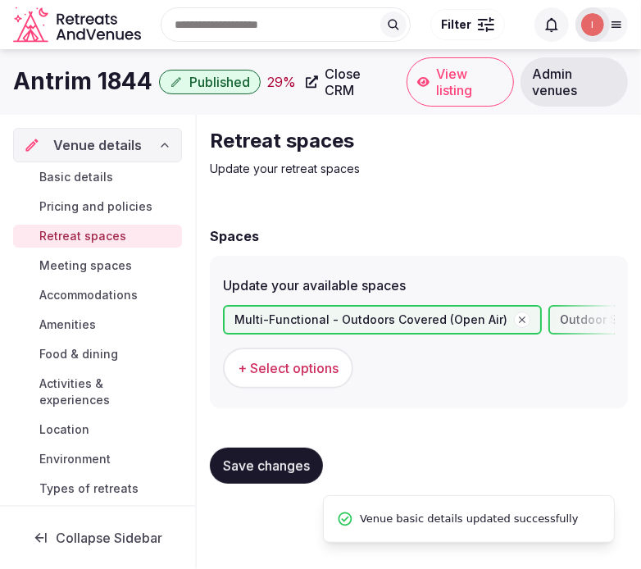
click at [108, 262] on span "Meeting spaces" at bounding box center [85, 266] width 93 height 16
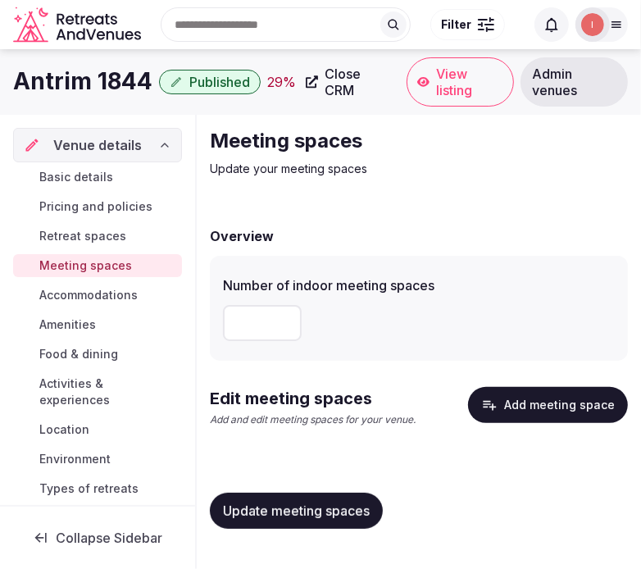
click at [274, 333] on input "number" at bounding box center [262, 323] width 79 height 36
drag, startPoint x: 242, startPoint y: 318, endPoint x: 226, endPoint y: 318, distance: 16.4
click at [226, 318] on input "*" at bounding box center [262, 323] width 79 height 36
type input "**"
click at [326, 522] on button "Update meeting spaces" at bounding box center [296, 511] width 173 height 36
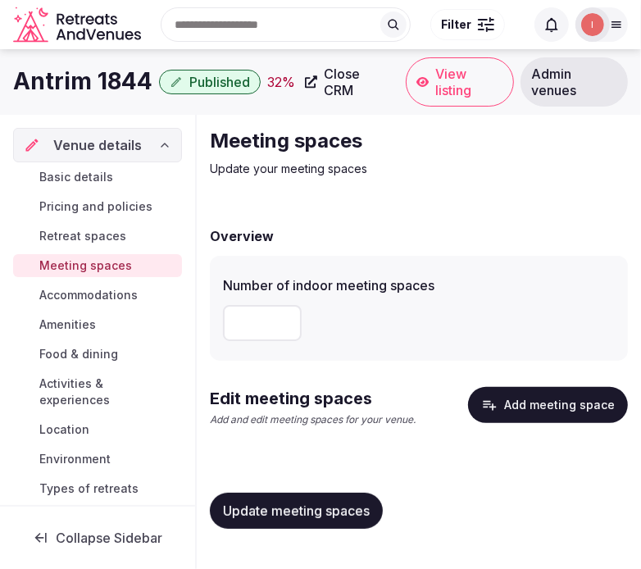
click at [513, 413] on button "Add meeting space" at bounding box center [548, 405] width 160 height 36
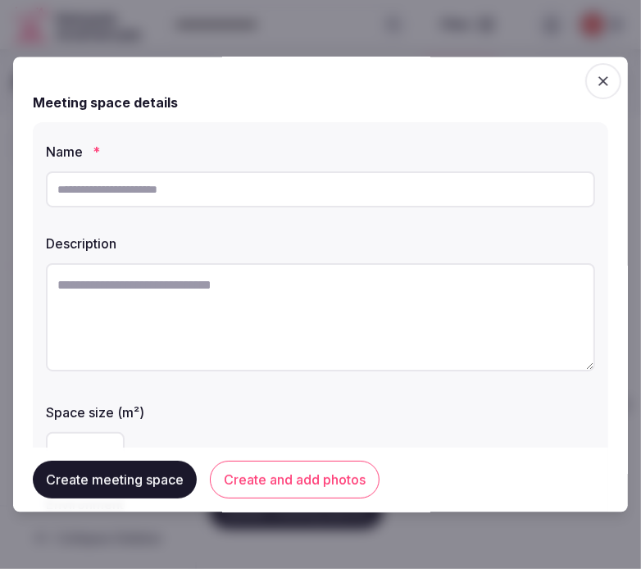
click at [399, 190] on input "text" at bounding box center [320, 189] width 549 height 36
paste input "**********"
type input "**********"
click at [357, 317] on textarea at bounding box center [320, 317] width 549 height 108
paste textarea "**********"
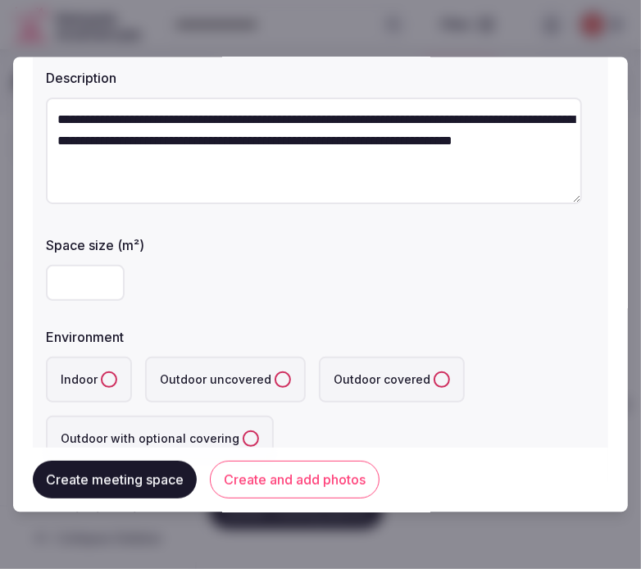
scroll to position [182, 0]
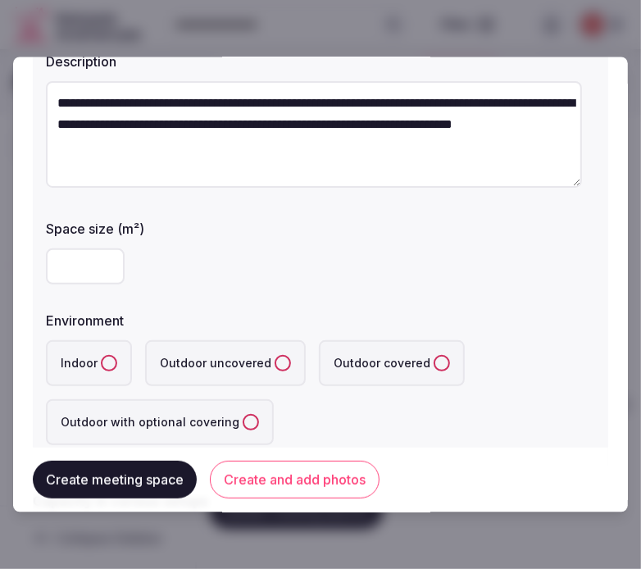
type textarea "**********"
click at [90, 267] on input "number" at bounding box center [85, 267] width 79 height 36
type input "***"
click at [103, 365] on button "Indoor" at bounding box center [109, 364] width 16 height 16
click at [267, 303] on div "**********" at bounding box center [321, 202] width 576 height 525
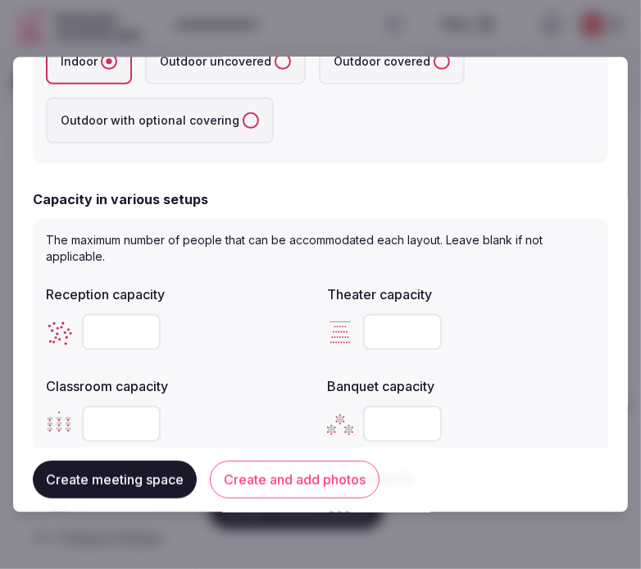
scroll to position [546, 0]
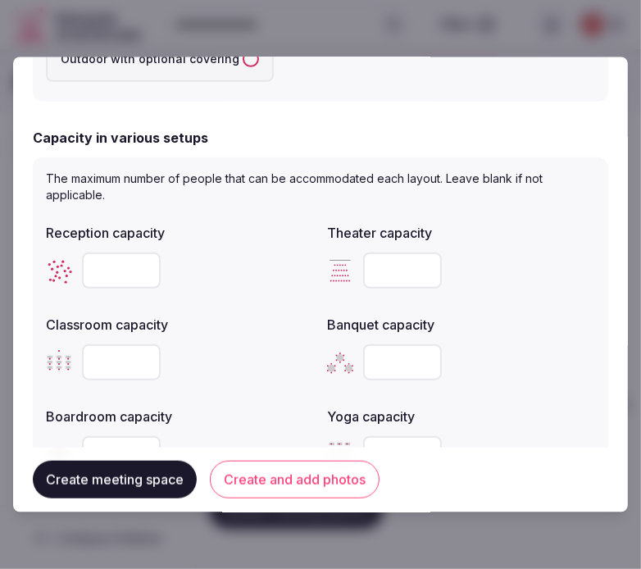
click at [121, 253] on input "number" at bounding box center [121, 271] width 79 height 36
click at [107, 273] on input "number" at bounding box center [121, 271] width 79 height 36
type input "***"
click at [372, 356] on input "number" at bounding box center [402, 362] width 79 height 36
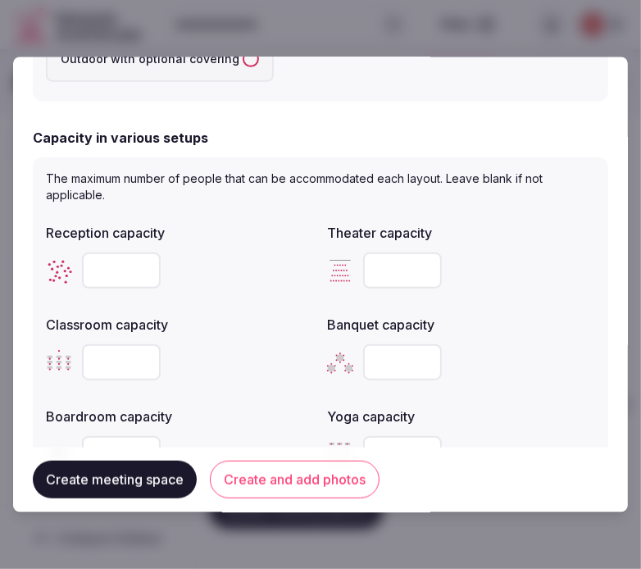
type input "***"
click at [124, 366] on input "number" at bounding box center [121, 362] width 79 height 36
click at [107, 359] on input "number" at bounding box center [121, 362] width 79 height 36
click at [365, 267] on input "number" at bounding box center [402, 271] width 79 height 36
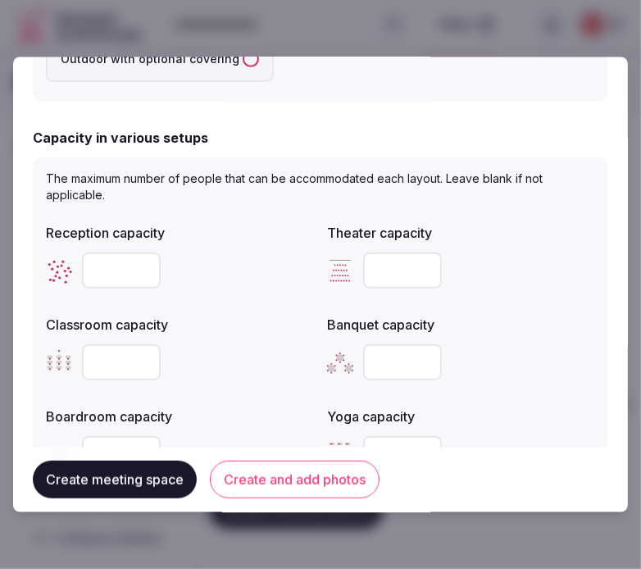
click at [365, 267] on input "number" at bounding box center [402, 271] width 79 height 36
type input "***"
click at [119, 374] on input "number" at bounding box center [121, 362] width 79 height 36
click at [111, 359] on input "number" at bounding box center [121, 362] width 79 height 36
type input "**"
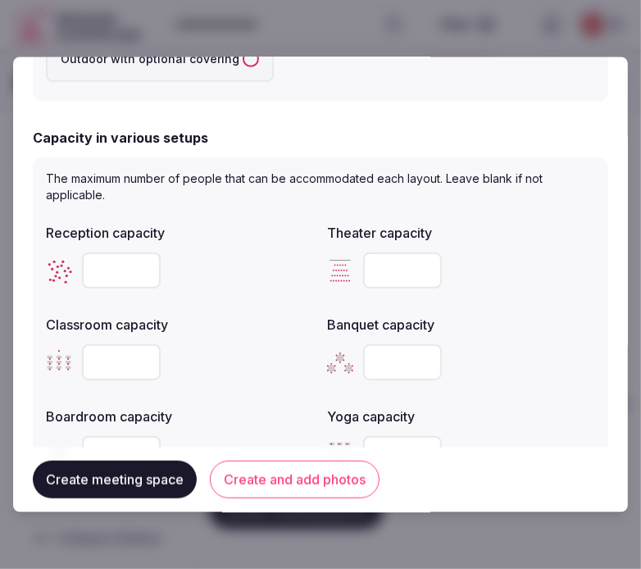
click at [129, 431] on div at bounding box center [180, 454] width 268 height 49
click at [126, 436] on input "number" at bounding box center [121, 454] width 79 height 36
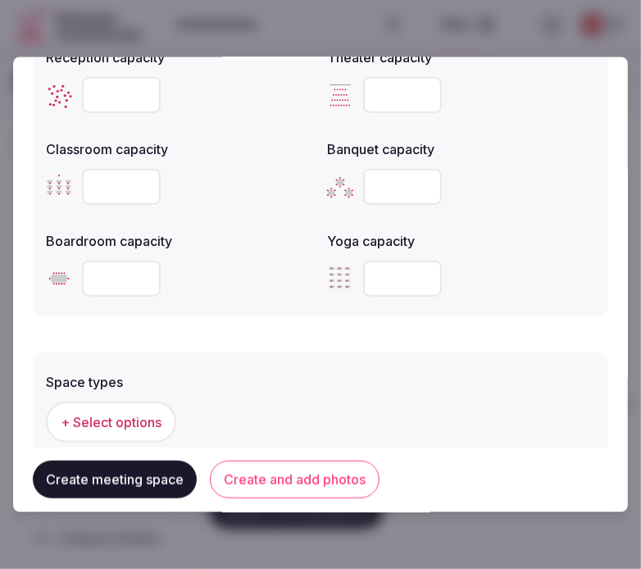
scroll to position [728, 0]
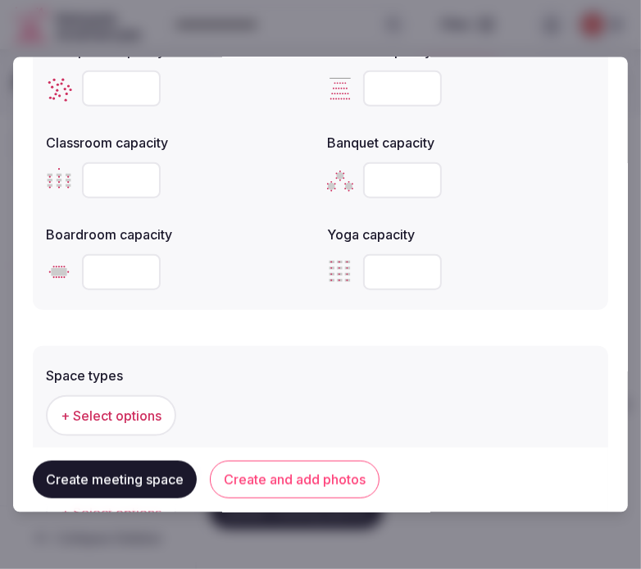
drag, startPoint x: 119, startPoint y: 262, endPoint x: 61, endPoint y: 262, distance: 58.2
click at [61, 262] on div "*" at bounding box center [180, 272] width 268 height 36
type input "**"
click at [261, 486] on button "Create and add photos" at bounding box center [295, 481] width 170 height 38
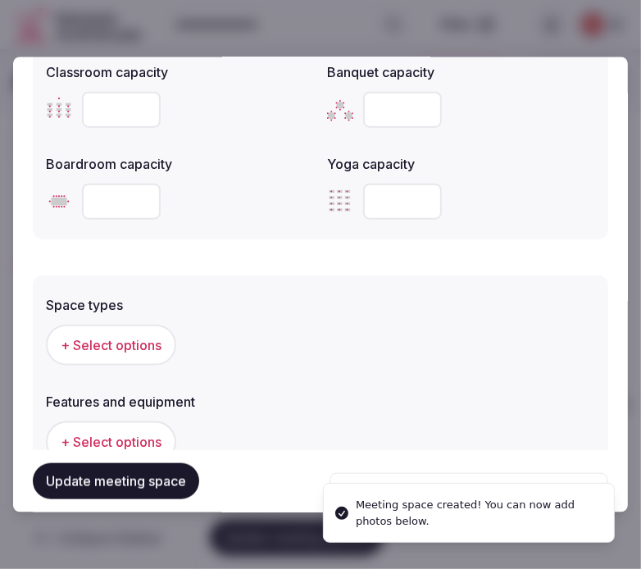
scroll to position [1002, 0]
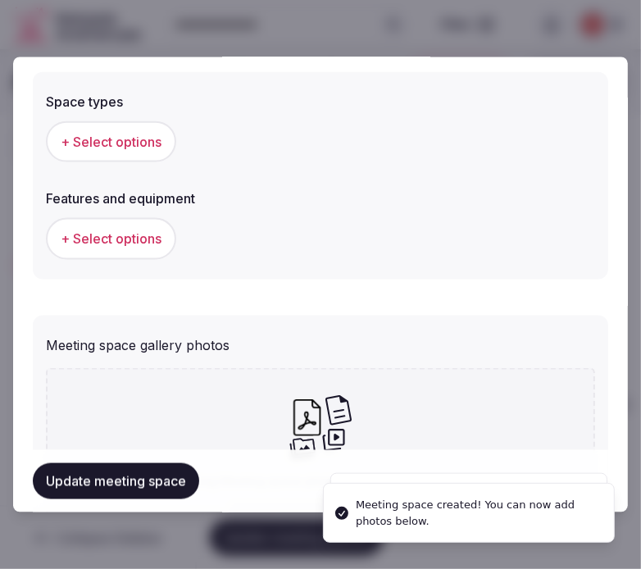
click at [143, 116] on div "+ Select options" at bounding box center [320, 142] width 549 height 54
click at [134, 133] on span "+ Select options" at bounding box center [111, 142] width 101 height 18
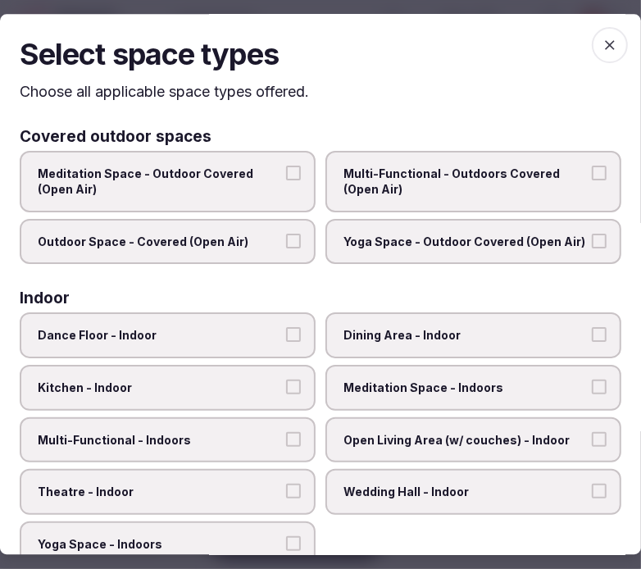
click at [370, 332] on span "Dining Area - Indoor" at bounding box center [466, 336] width 244 height 16
click at [592, 332] on button "Dining Area - Indoor" at bounding box center [599, 335] width 15 height 15
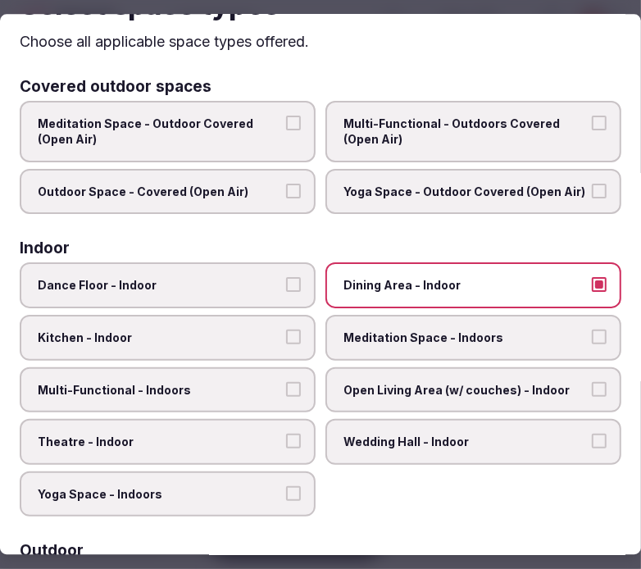
scroll to position [91, 0]
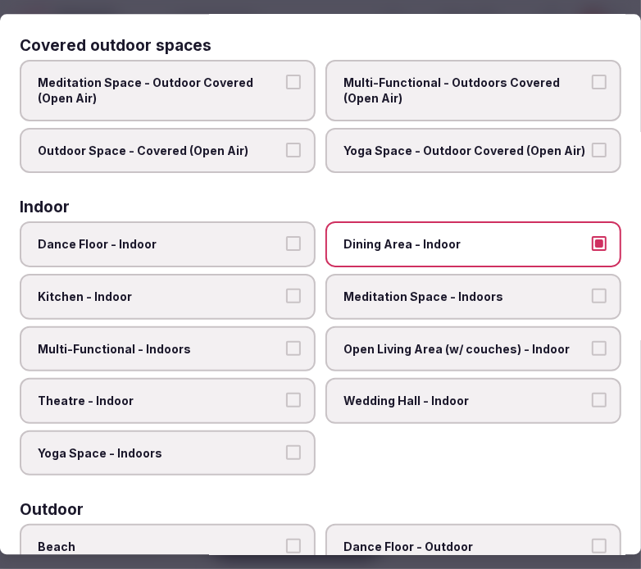
click at [225, 326] on label "Multi-Functional - Indoors" at bounding box center [168, 349] width 296 height 46
click at [286, 341] on button "Multi-Functional - Indoors" at bounding box center [293, 348] width 15 height 15
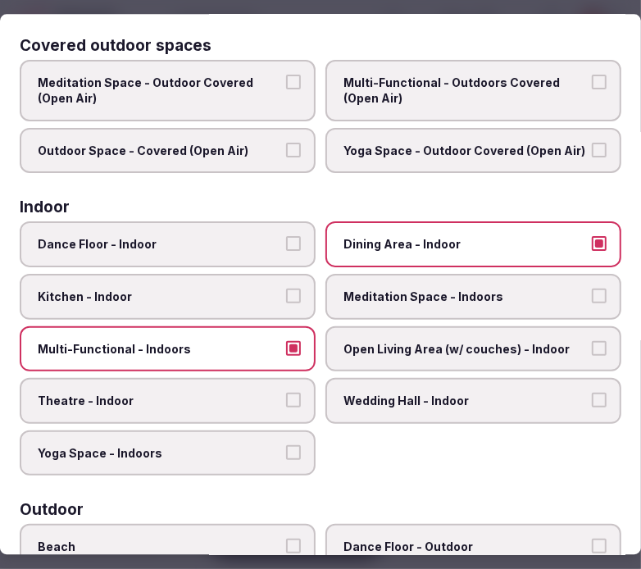
click at [258, 393] on span "Theatre - Indoor" at bounding box center [160, 401] width 244 height 16
click at [286, 393] on button "Theatre - Indoor" at bounding box center [293, 400] width 15 height 15
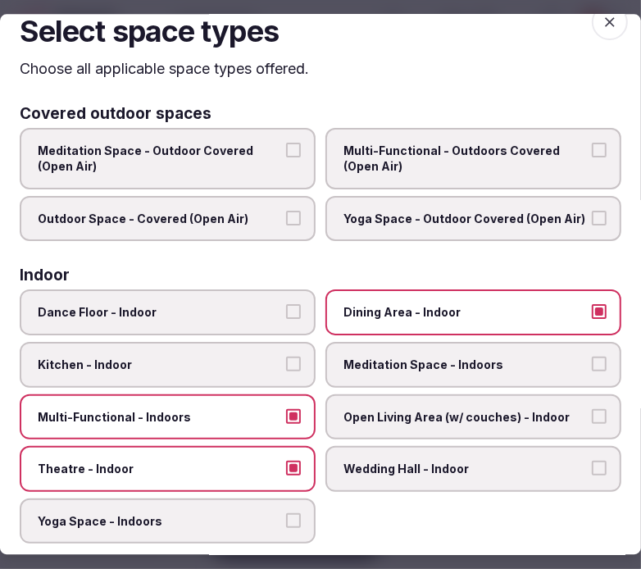
scroll to position [0, 0]
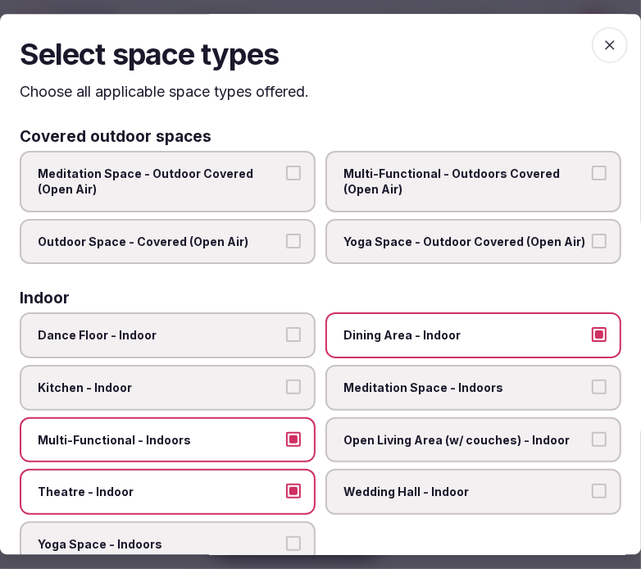
click at [602, 45] on icon "button" at bounding box center [610, 45] width 16 height 16
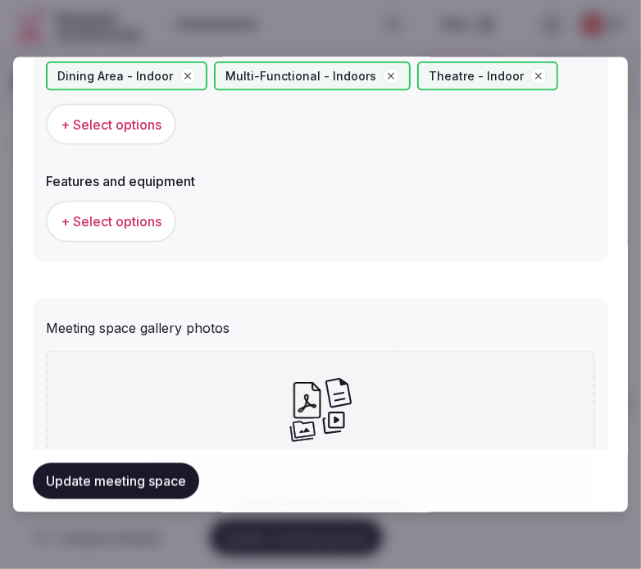
scroll to position [1093, 0]
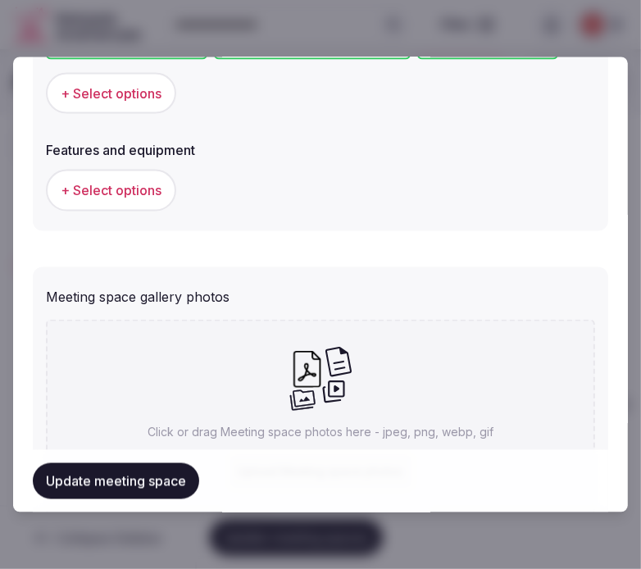
click at [125, 192] on span "+ Select options" at bounding box center [111, 190] width 101 height 18
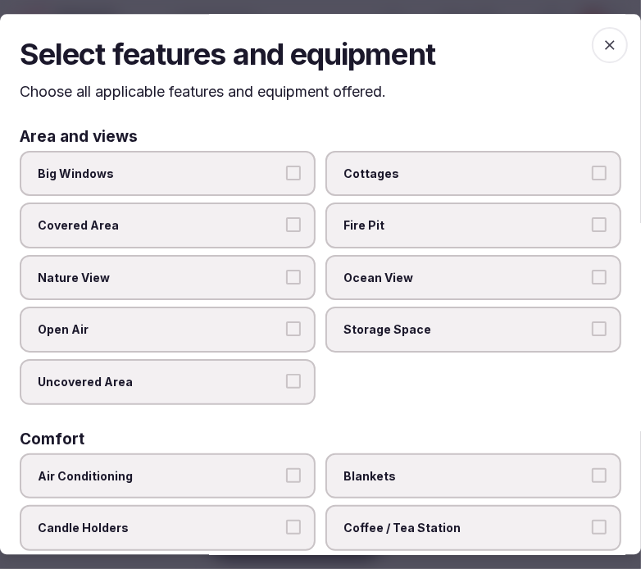
click at [266, 177] on span "Big Windows" at bounding box center [160, 174] width 244 height 16
click at [286, 177] on button "Big Windows" at bounding box center [293, 173] width 15 height 15
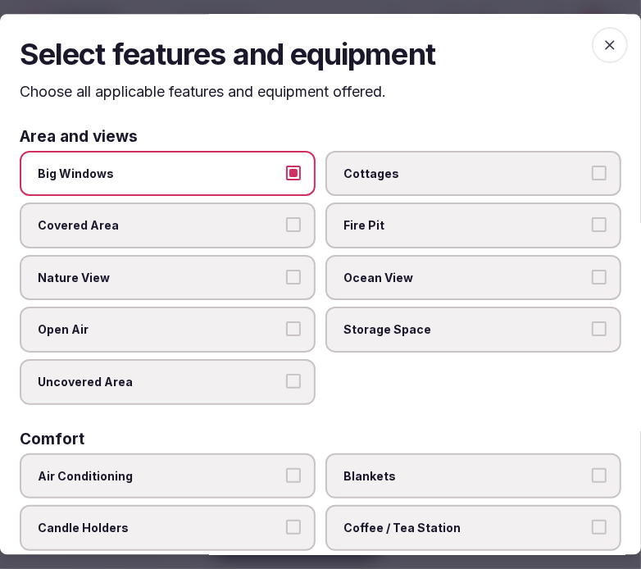
click at [233, 288] on label "Nature View" at bounding box center [168, 278] width 296 height 46
click at [286, 285] on button "Nature View" at bounding box center [293, 277] width 15 height 15
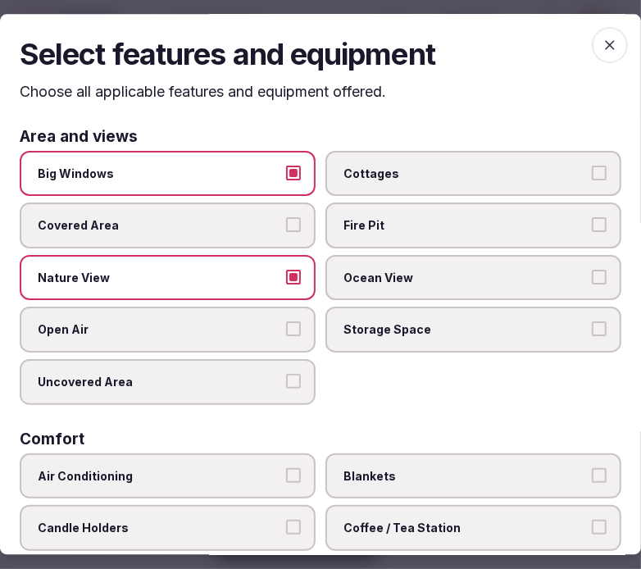
scroll to position [182, 0]
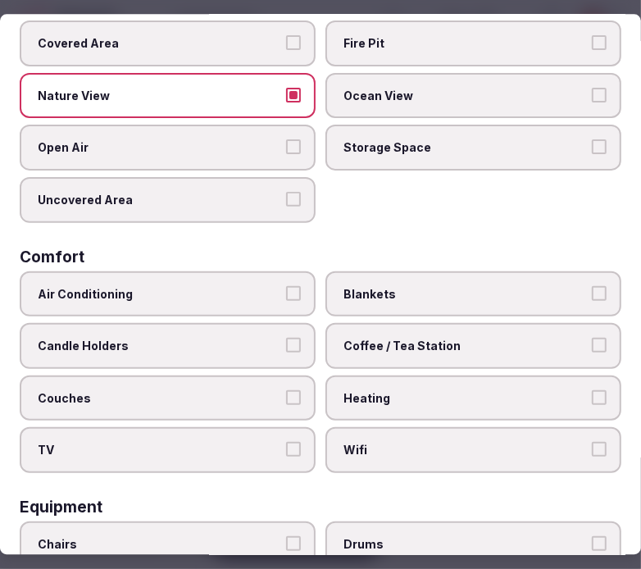
click at [397, 443] on span "Wifi" at bounding box center [466, 451] width 244 height 16
click at [592, 443] on button "Wifi" at bounding box center [599, 450] width 15 height 15
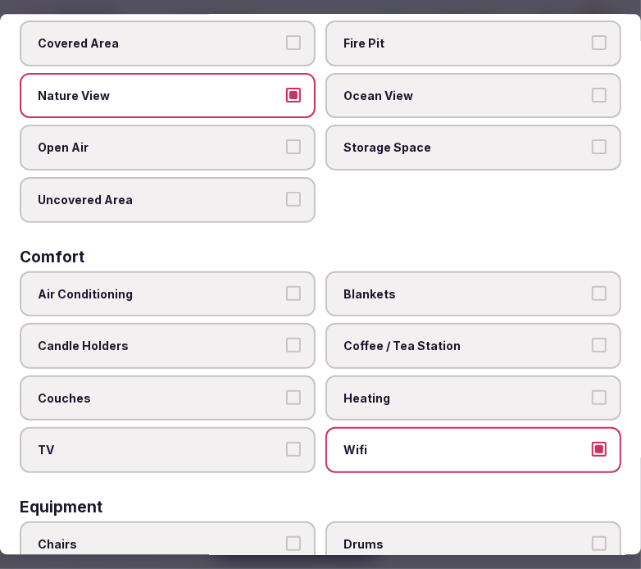
click at [414, 338] on span "Coffee / Tea Station" at bounding box center [466, 346] width 244 height 16
click at [592, 338] on button "Coffee / Tea Station" at bounding box center [599, 345] width 15 height 15
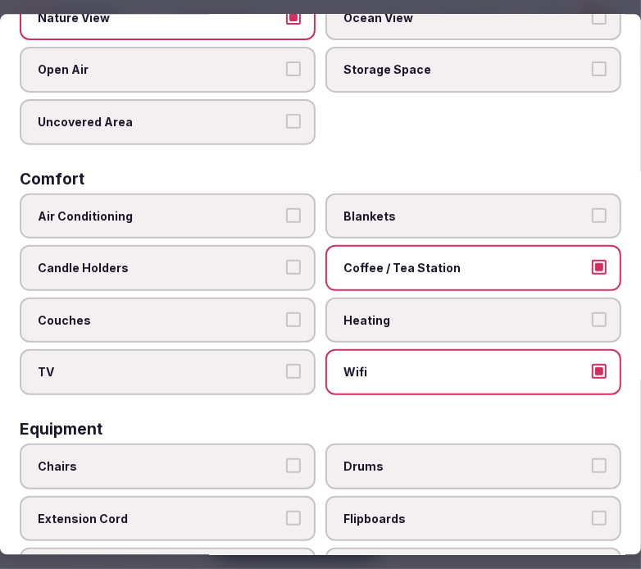
scroll to position [455, 0]
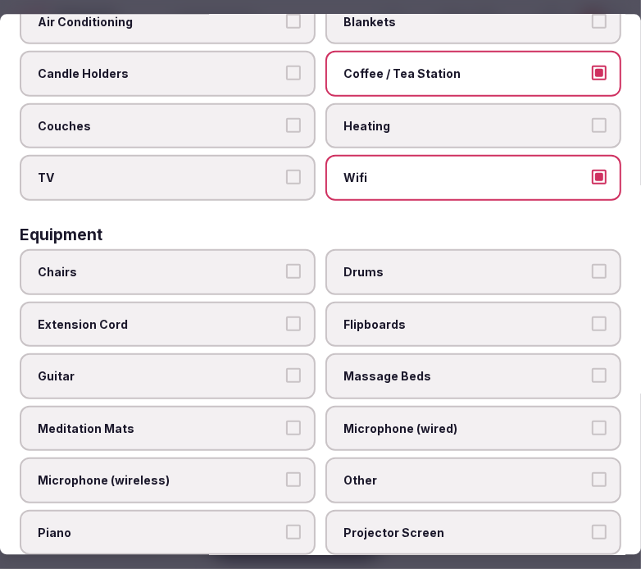
click at [266, 264] on span "Chairs" at bounding box center [160, 271] width 244 height 16
click at [286, 264] on button "Chairs" at bounding box center [293, 270] width 15 height 15
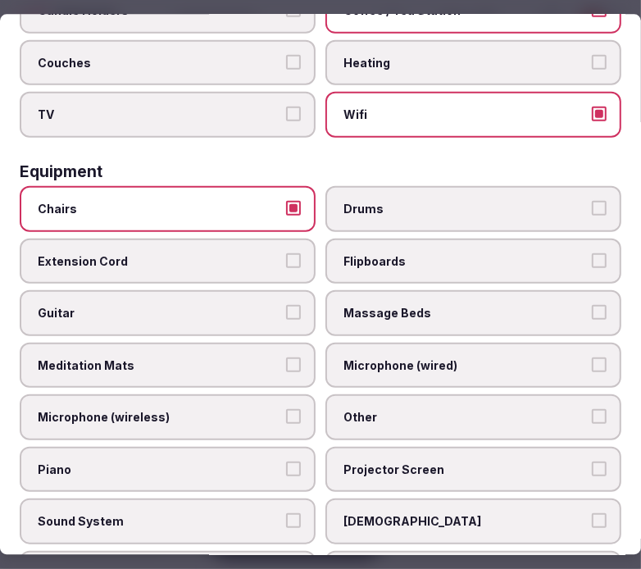
scroll to position [546, 0]
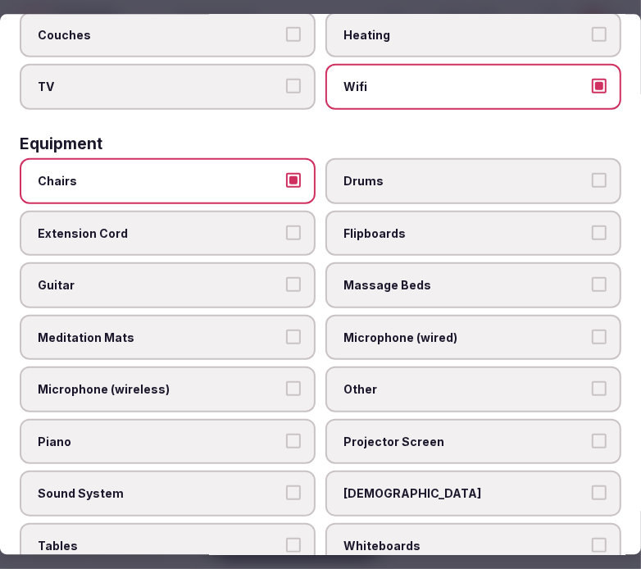
click at [413, 367] on label "Other" at bounding box center [474, 390] width 296 height 46
click at [592, 381] on button "Other" at bounding box center [599, 388] width 15 height 15
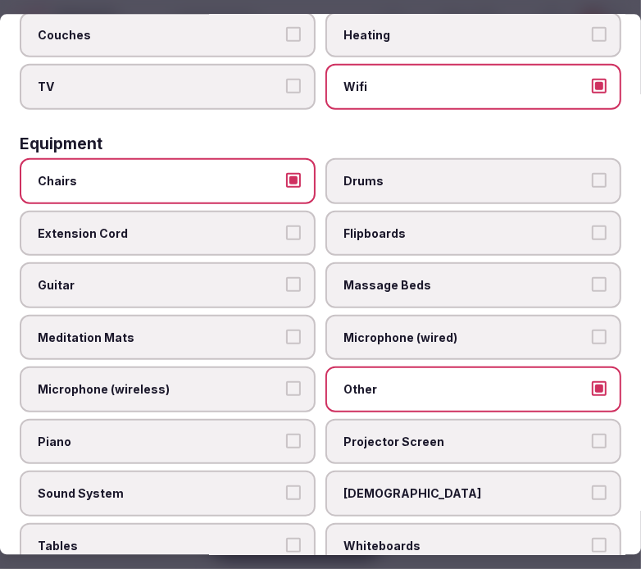
click at [422, 433] on span "Projector Screen" at bounding box center [466, 441] width 244 height 16
click at [592, 433] on button "Projector Screen" at bounding box center [599, 440] width 15 height 15
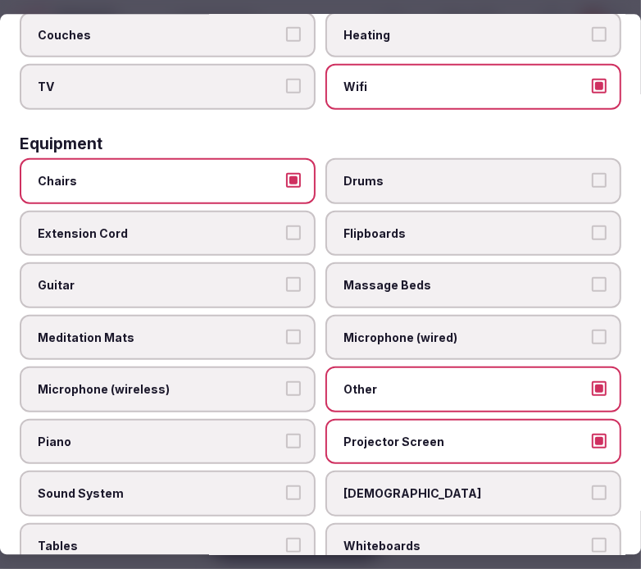
click at [241, 486] on span "Sound System" at bounding box center [160, 494] width 244 height 16
click at [286, 486] on button "Sound System" at bounding box center [293, 493] width 15 height 15
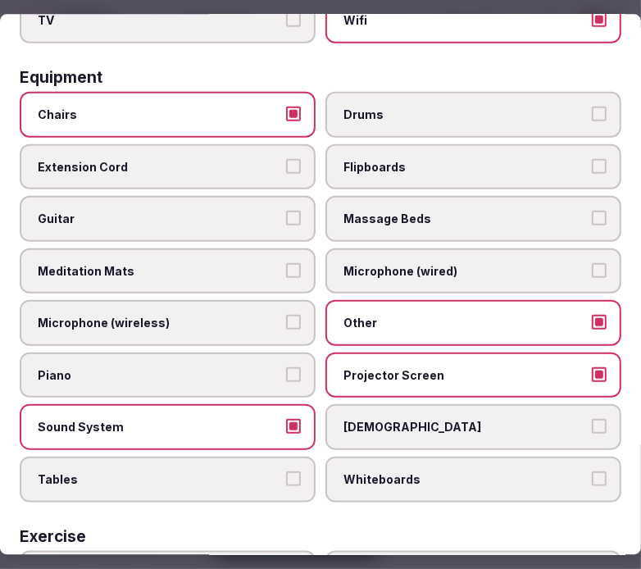
scroll to position [637, 0]
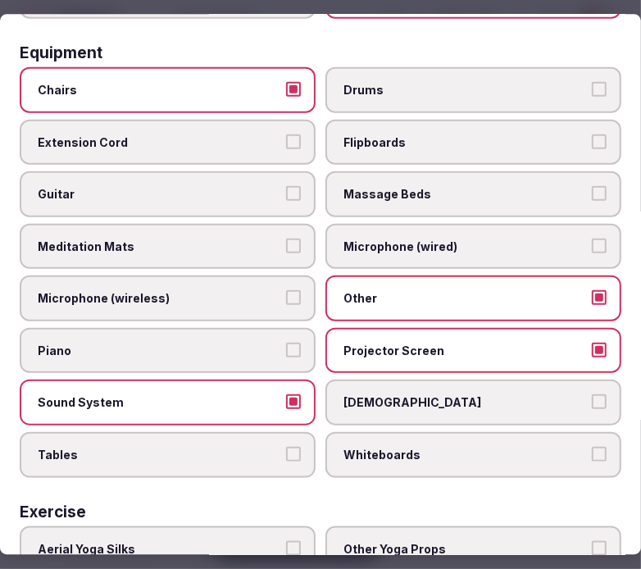
click at [271, 440] on label "Tables" at bounding box center [168, 454] width 296 height 46
click at [286, 446] on button "Tables" at bounding box center [293, 453] width 15 height 15
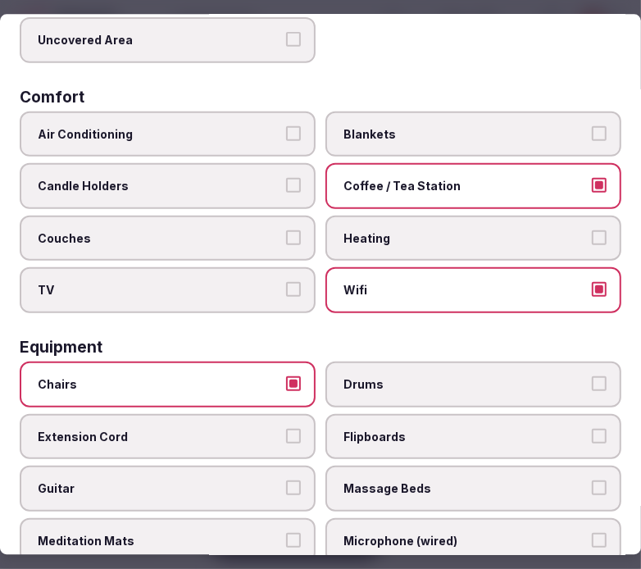
scroll to position [0, 0]
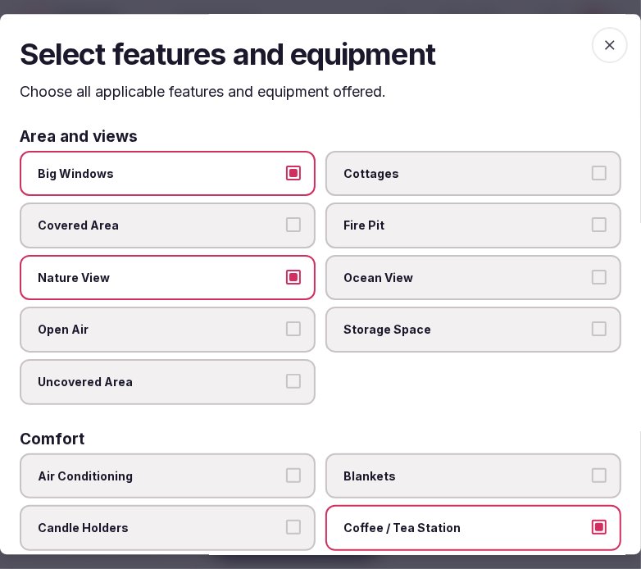
click at [602, 47] on icon "button" at bounding box center [610, 45] width 16 height 16
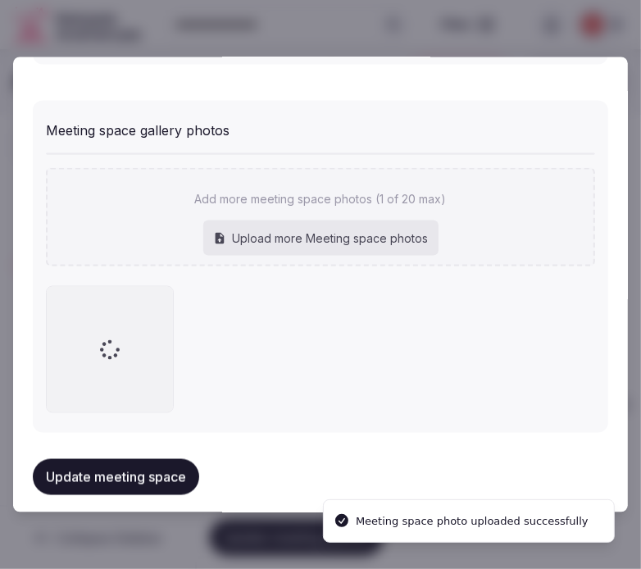
scroll to position [1160, 0]
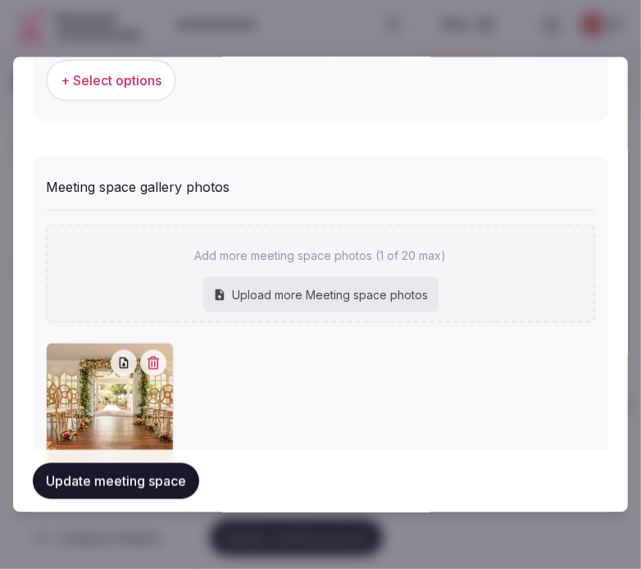
click at [137, 486] on button "Update meeting space" at bounding box center [116, 481] width 166 height 36
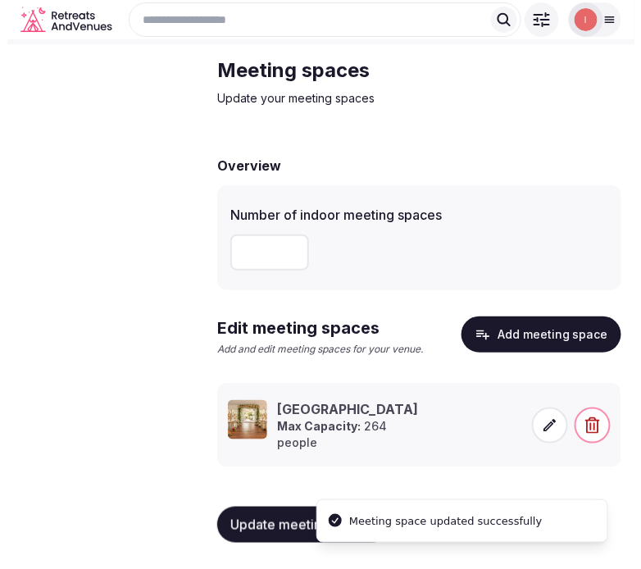
scroll to position [70, 0]
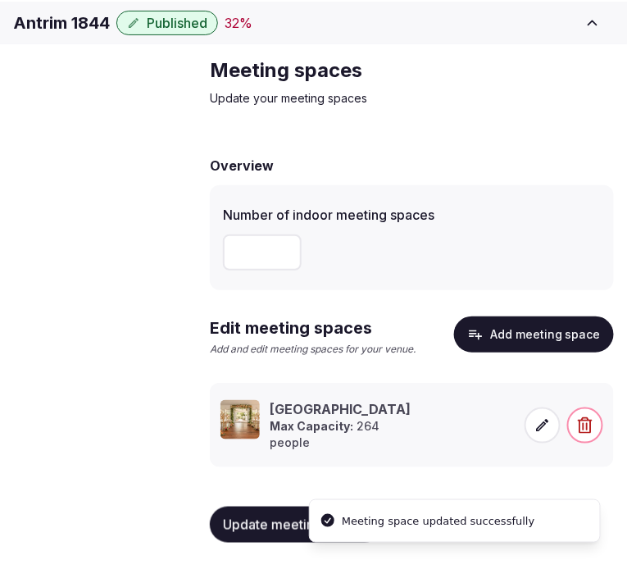
click at [542, 427] on icon at bounding box center [543, 425] width 12 height 12
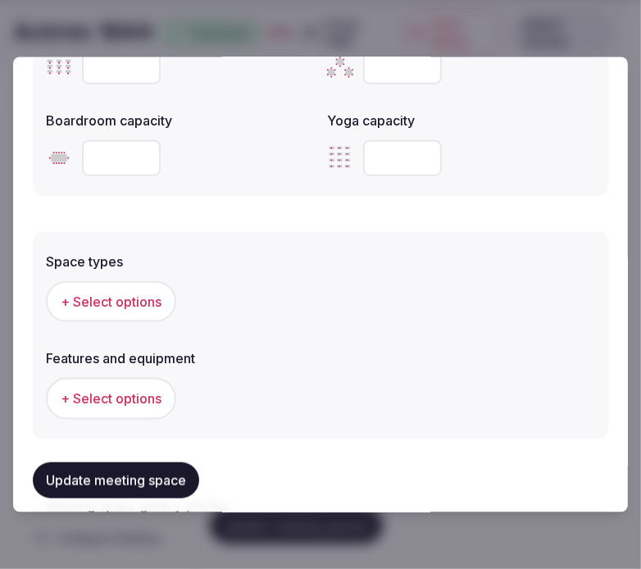
scroll to position [911, 0]
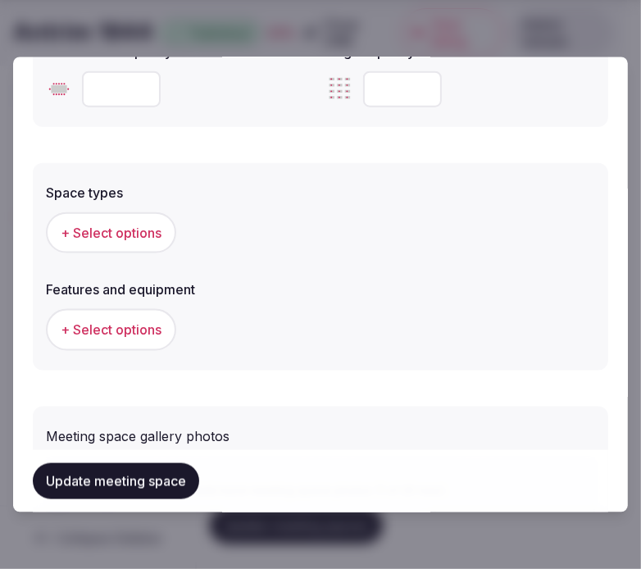
click at [134, 235] on span "+ Select options" at bounding box center [111, 233] width 101 height 18
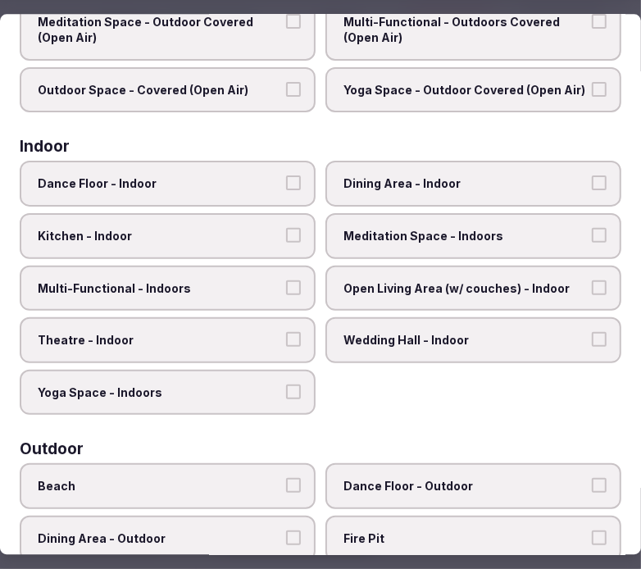
scroll to position [182, 0]
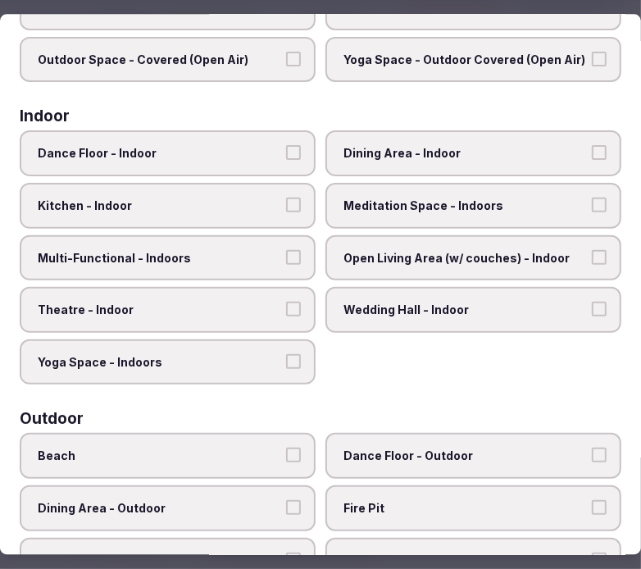
drag, startPoint x: 429, startPoint y: 166, endPoint x: 428, endPoint y: 178, distance: 12.3
click at [429, 169] on label "Dining Area - Indoor" at bounding box center [474, 154] width 296 height 46
click at [592, 161] on button "Dining Area - Indoor" at bounding box center [599, 153] width 15 height 15
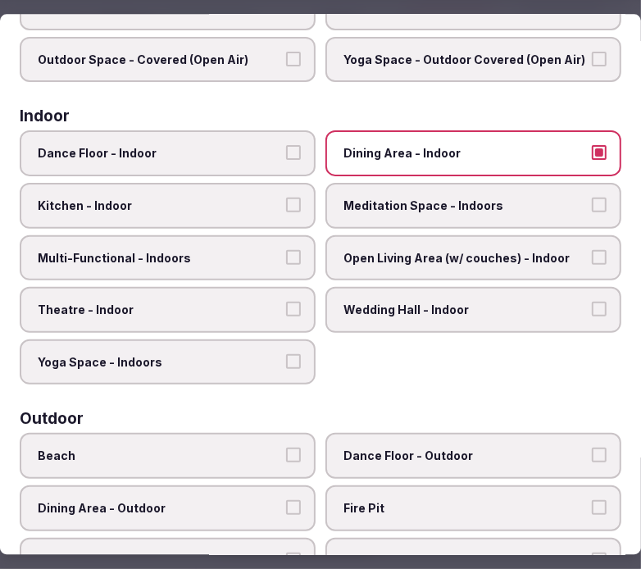
click at [244, 264] on label "Multi-Functional - Indoors" at bounding box center [168, 258] width 296 height 46
click at [286, 264] on button "Multi-Functional - Indoors" at bounding box center [293, 257] width 15 height 15
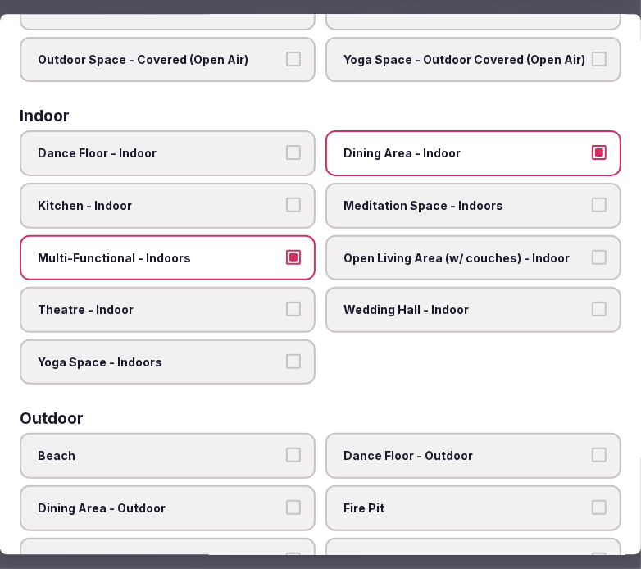
click at [231, 303] on span "Theatre - Indoor" at bounding box center [160, 310] width 244 height 16
click at [286, 303] on button "Theatre - Indoor" at bounding box center [293, 309] width 15 height 15
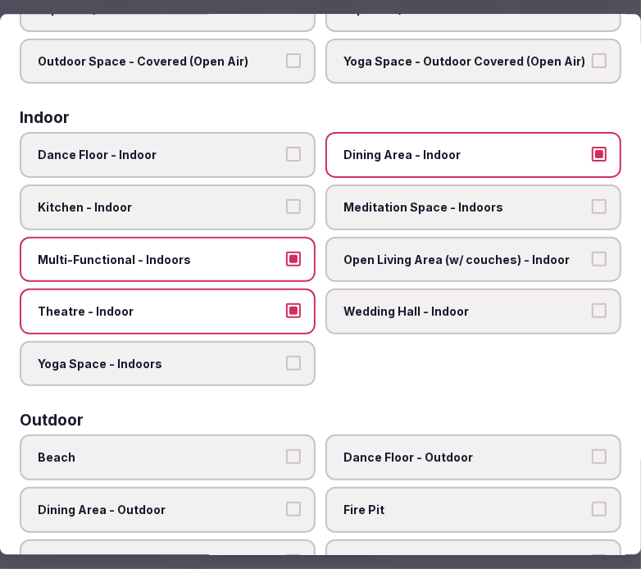
scroll to position [0, 0]
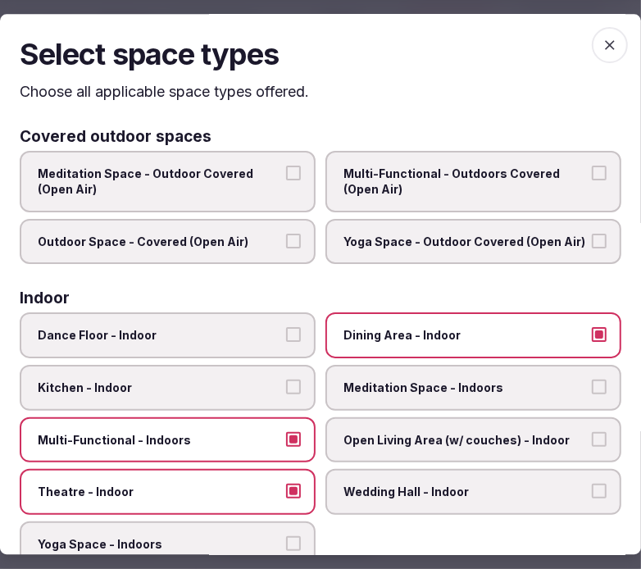
drag, startPoint x: 596, startPoint y: 42, endPoint x: 553, endPoint y: 72, distance: 53.0
click at [602, 43] on icon "button" at bounding box center [610, 45] width 16 height 16
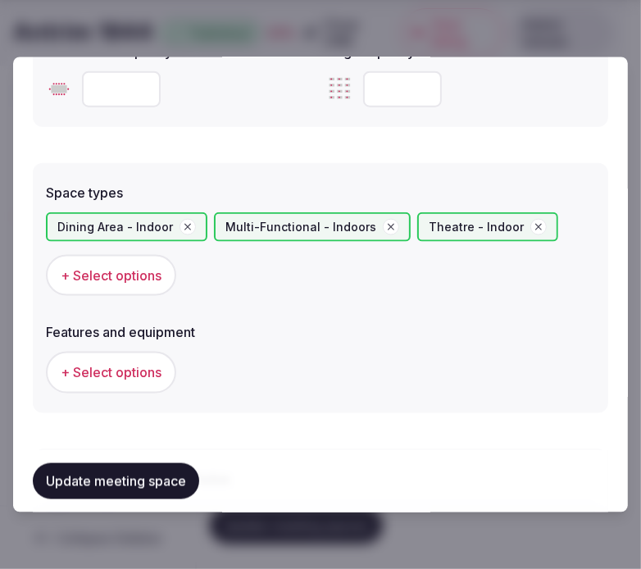
click at [134, 363] on span "+ Select options" at bounding box center [111, 372] width 101 height 18
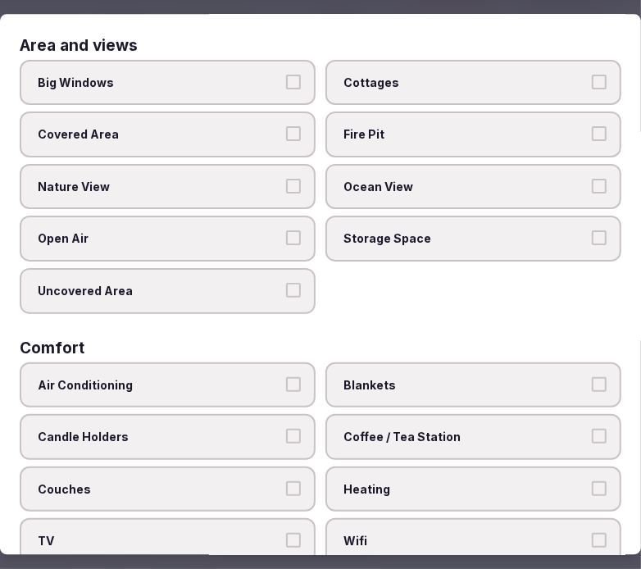
scroll to position [182, 0]
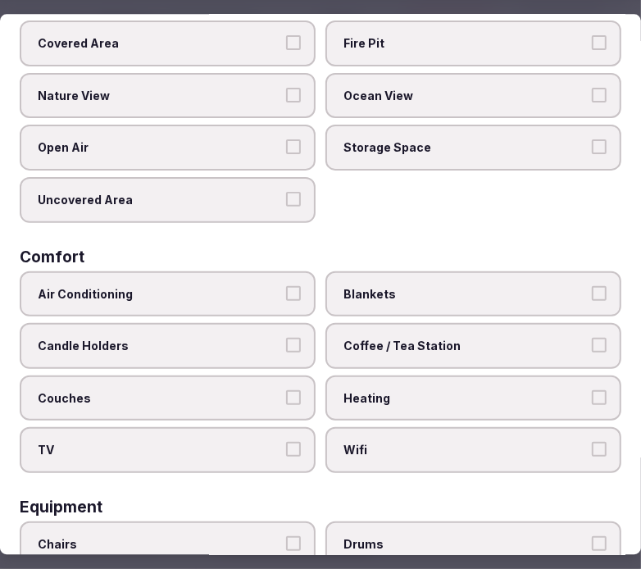
click at [252, 286] on span "Air Conditioning" at bounding box center [160, 294] width 244 height 16
click at [286, 286] on button "Air Conditioning" at bounding box center [293, 293] width 15 height 15
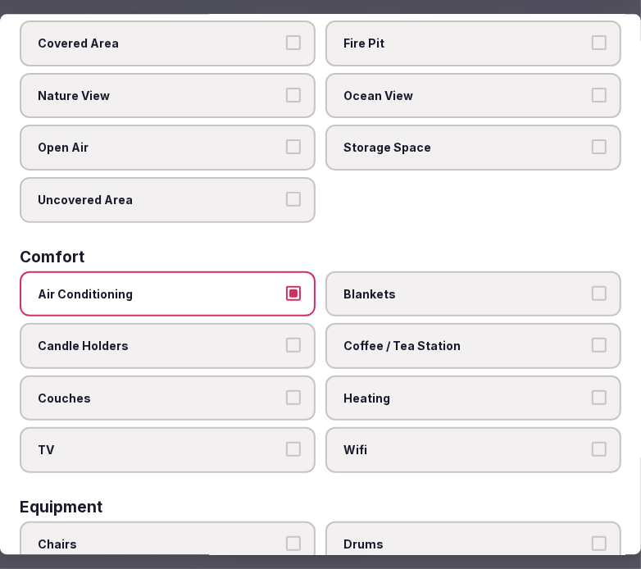
click at [326, 431] on label "Wifi" at bounding box center [474, 451] width 296 height 46
click at [592, 443] on button "Wifi" at bounding box center [599, 450] width 15 height 15
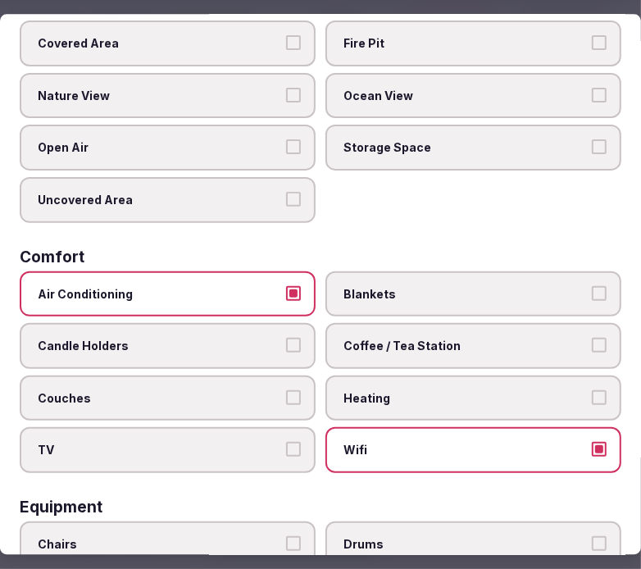
click at [381, 340] on span "Coffee / Tea Station" at bounding box center [466, 346] width 244 height 16
click at [592, 340] on button "Coffee / Tea Station" at bounding box center [599, 345] width 15 height 15
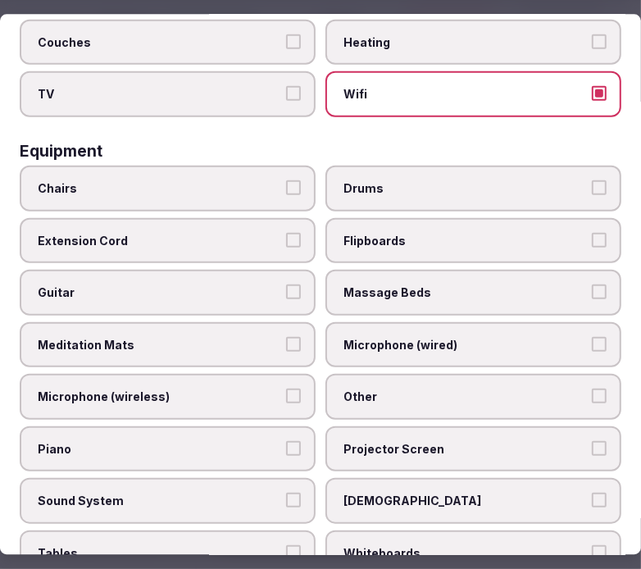
scroll to position [546, 0]
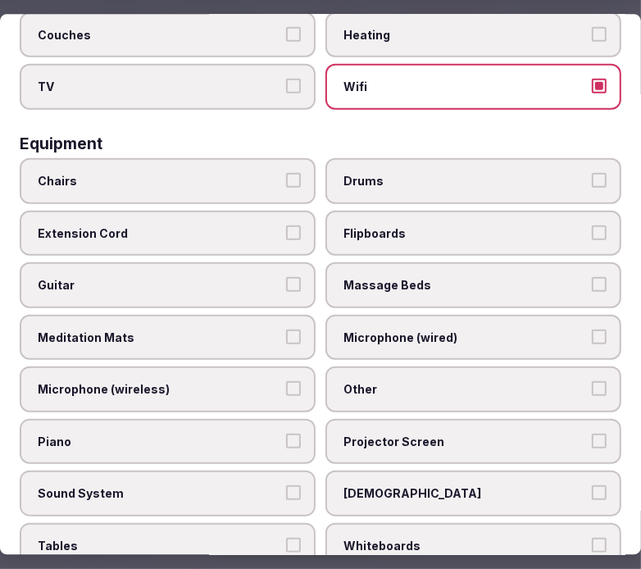
click at [213, 187] on div "Chairs" at bounding box center [168, 180] width 296 height 46
click at [292, 172] on button "Chairs" at bounding box center [293, 179] width 15 height 15
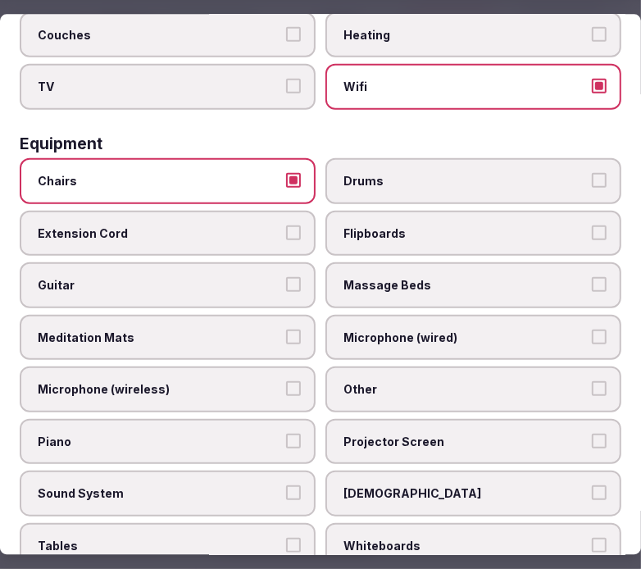
click at [374, 381] on span "Other" at bounding box center [466, 389] width 244 height 16
click at [592, 381] on button "Other" at bounding box center [599, 388] width 15 height 15
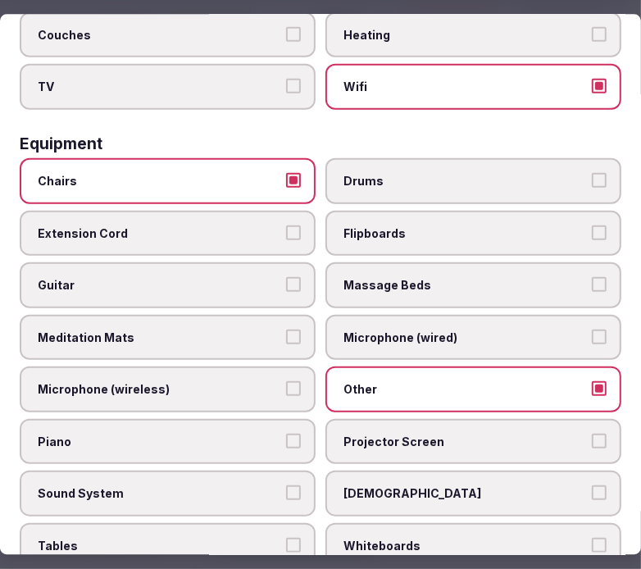
drag, startPoint x: 421, startPoint y: 428, endPoint x: 395, endPoint y: 420, distance: 26.7
click at [418, 427] on label "Projector Screen" at bounding box center [474, 441] width 296 height 46
click at [262, 486] on span "Sound System" at bounding box center [160, 494] width 244 height 16
click at [286, 486] on button "Sound System" at bounding box center [293, 493] width 15 height 15
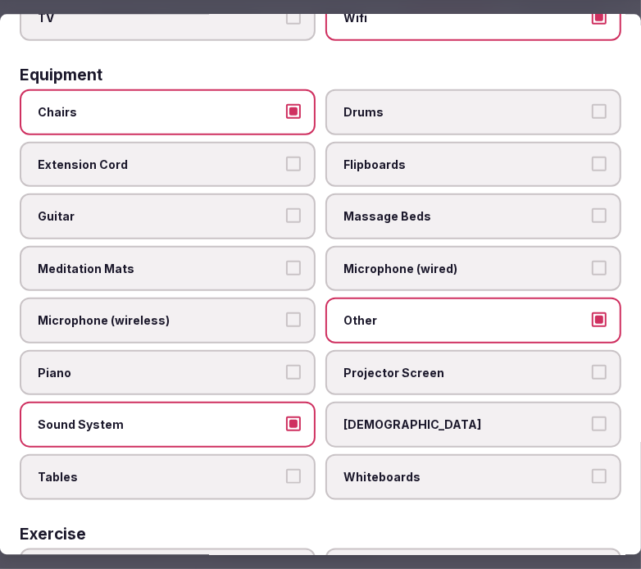
scroll to position [728, 0]
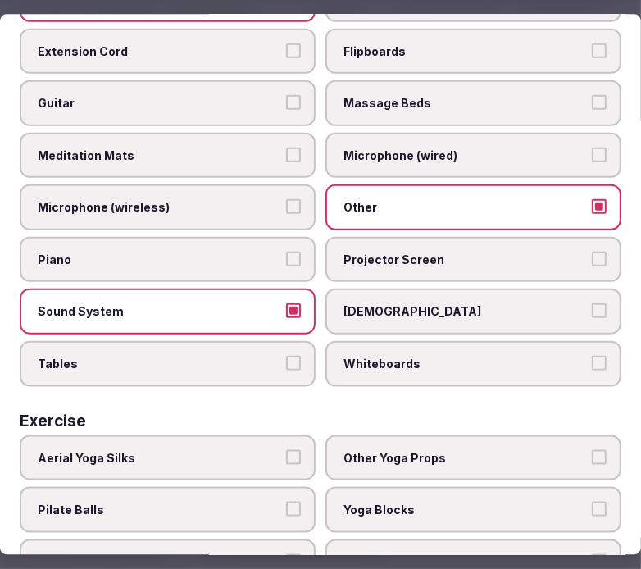
click at [279, 340] on label "Tables" at bounding box center [168, 363] width 296 height 46
click at [286, 355] on button "Tables" at bounding box center [293, 362] width 15 height 15
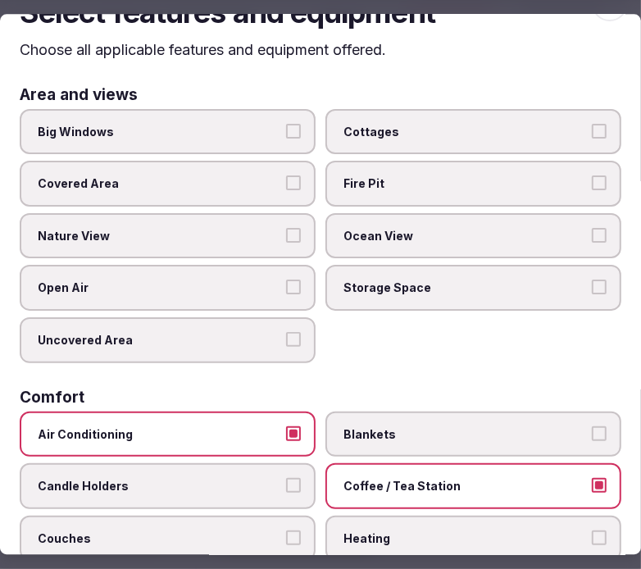
scroll to position [0, 0]
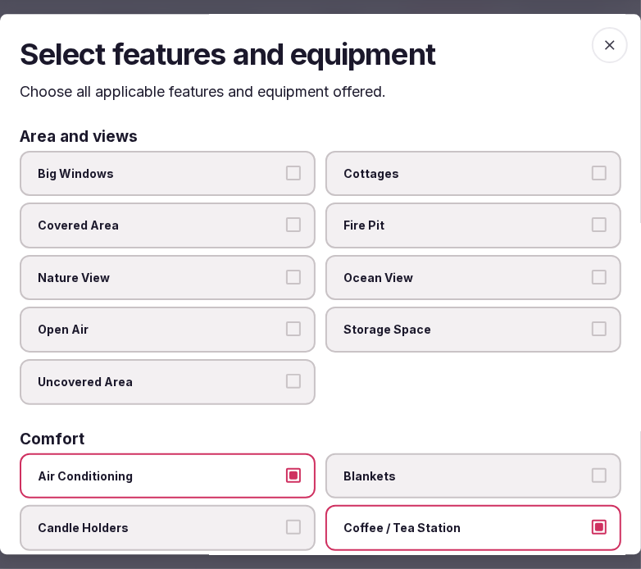
click at [602, 39] on icon "button" at bounding box center [610, 45] width 16 height 16
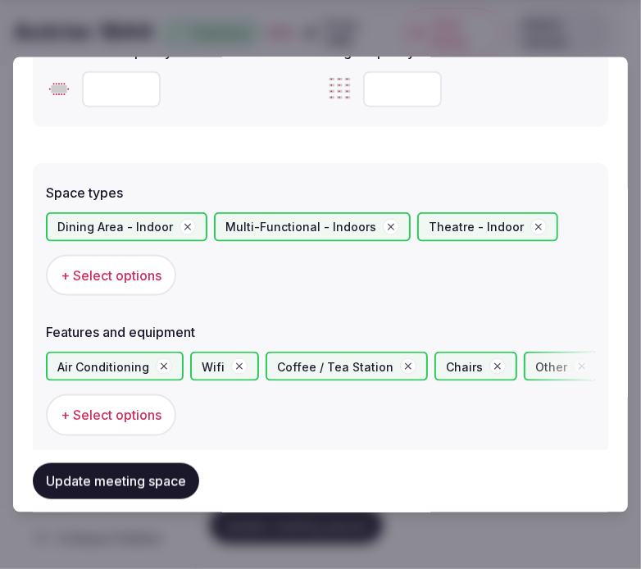
click at [153, 472] on button "Update meeting space" at bounding box center [116, 481] width 166 height 36
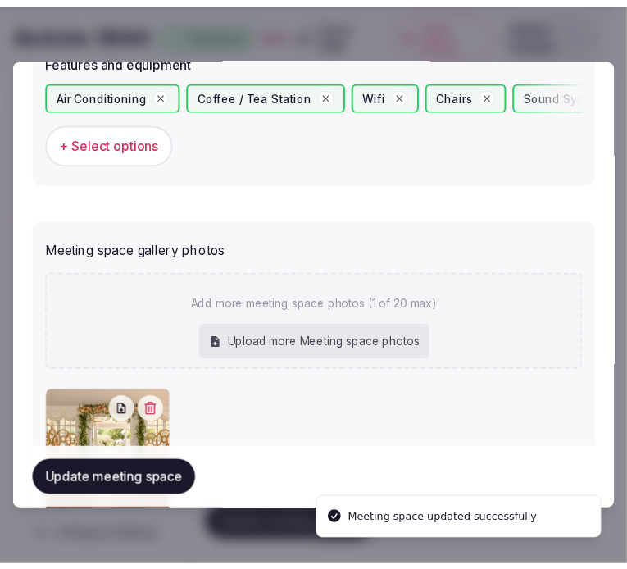
scroll to position [1184, 0]
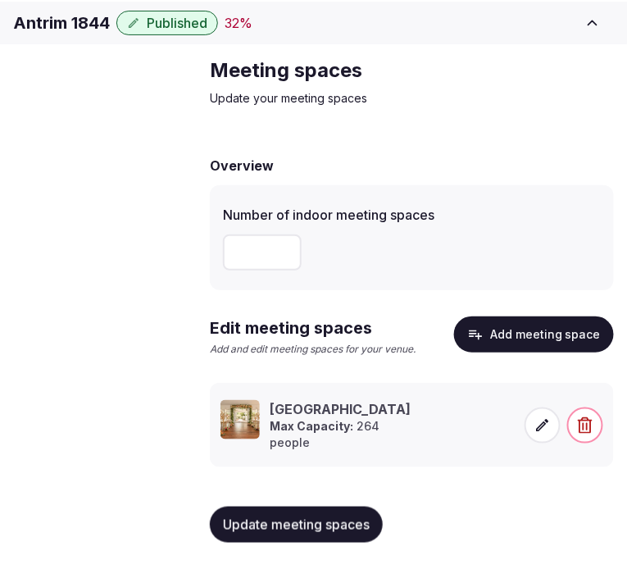
click at [266, 512] on button "Update meeting spaces" at bounding box center [296, 525] width 173 height 36
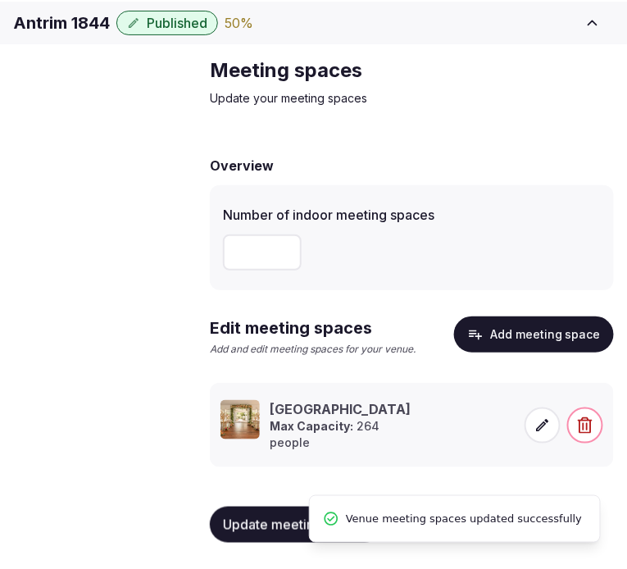
scroll to position [154, 0]
click at [0, 0] on span "Accommodations" at bounding box center [0, 0] width 0 height 0
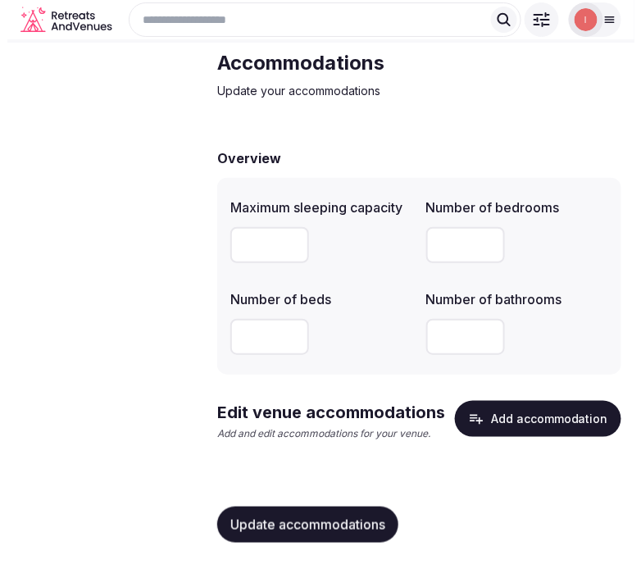
scroll to position [77, 0]
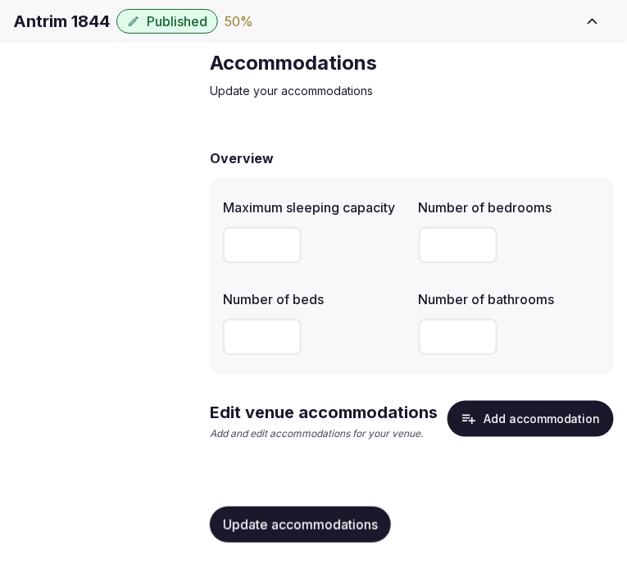
click at [506, 431] on button "Add accommodation" at bounding box center [531, 419] width 166 height 36
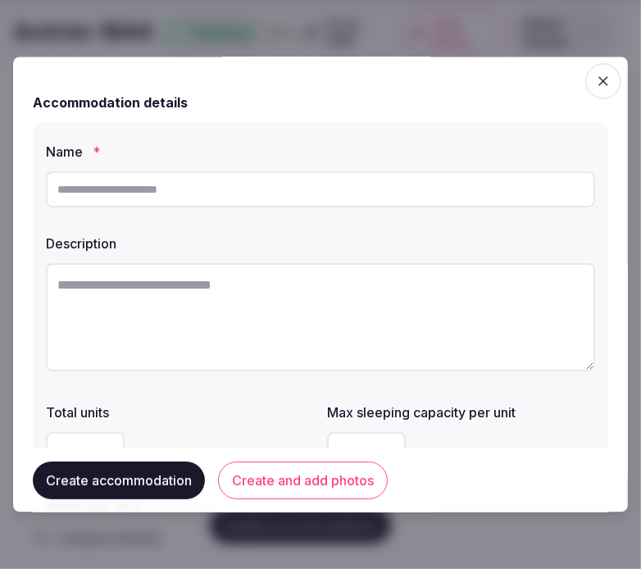
click at [281, 194] on input "text" at bounding box center [320, 189] width 549 height 36
paste input "**********"
type input "**********"
click at [399, 293] on textarea at bounding box center [320, 317] width 549 height 108
paste textarea "**********"
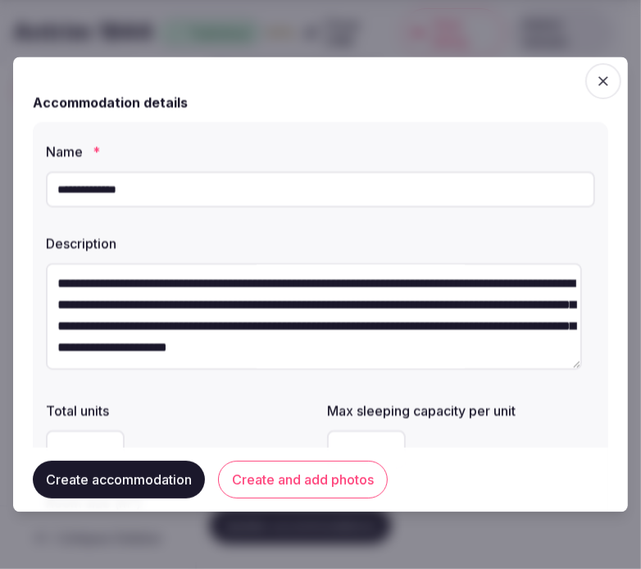
scroll to position [182, 0]
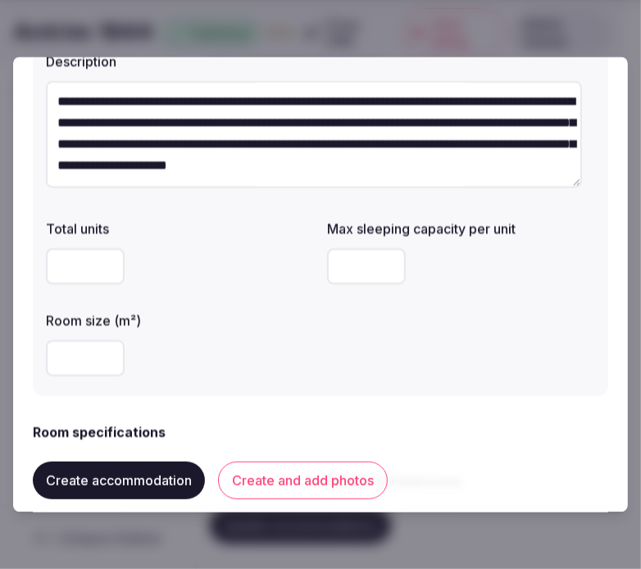
type textarea "**********"
click at [75, 267] on input "number" at bounding box center [85, 267] width 79 height 36
click at [353, 287] on div at bounding box center [461, 267] width 268 height 49
click at [349, 268] on input "number" at bounding box center [366, 267] width 79 height 36
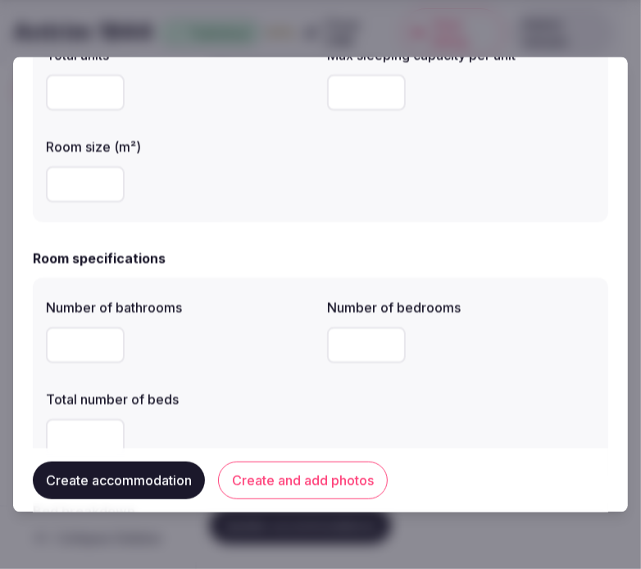
scroll to position [455, 0]
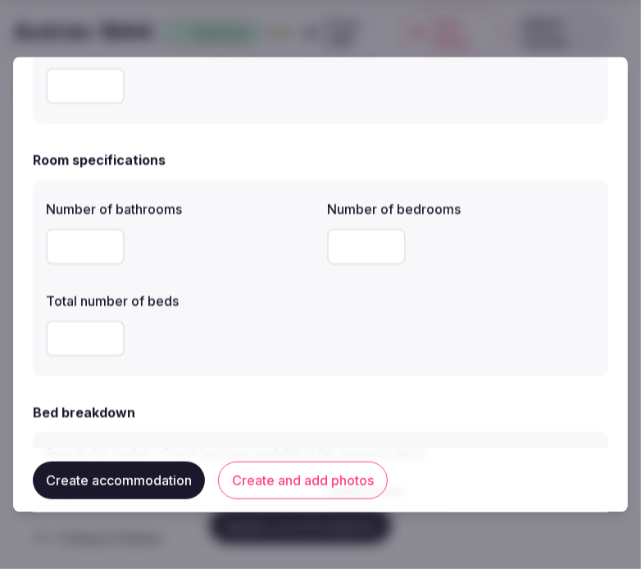
type input "*"
click at [88, 258] on input "number" at bounding box center [85, 247] width 79 height 36
type input "*"
click at [349, 256] on input "*" at bounding box center [366, 247] width 79 height 36
type input "*"
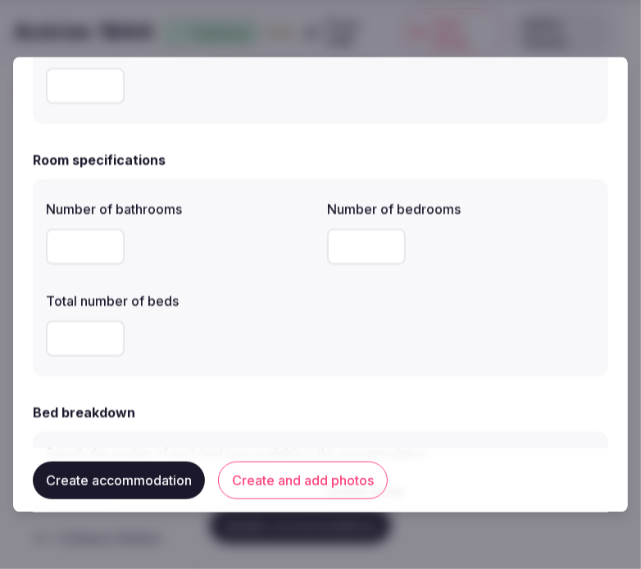
click at [64, 344] on input "*" at bounding box center [85, 339] width 79 height 36
type input "*"
click at [408, 329] on div "Number of bathrooms * Number of bedrooms * Total number of beds *" at bounding box center [320, 278] width 549 height 171
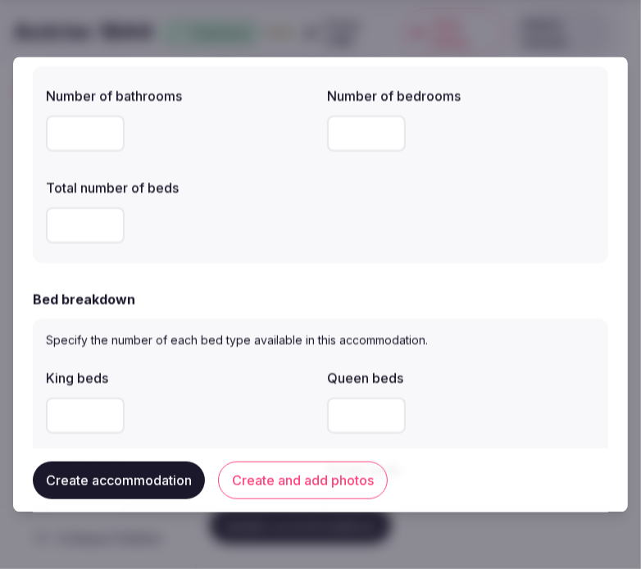
scroll to position [728, 0]
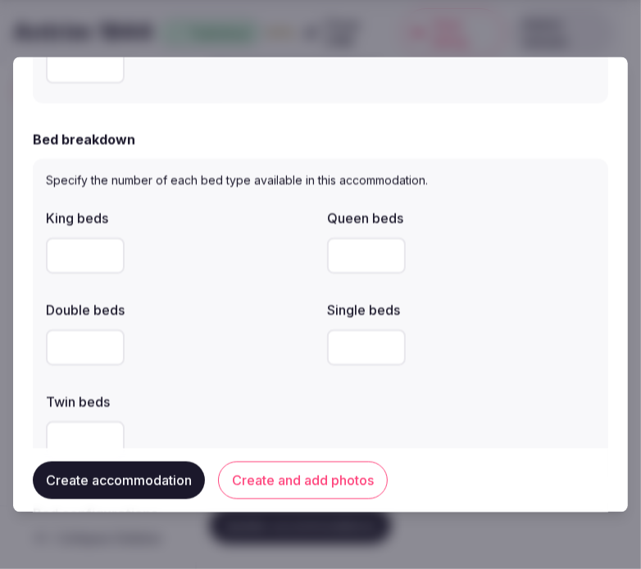
click at [82, 257] on input "number" at bounding box center [85, 256] width 79 height 36
type input "*"
click at [213, 276] on div "*" at bounding box center [180, 255] width 268 height 49
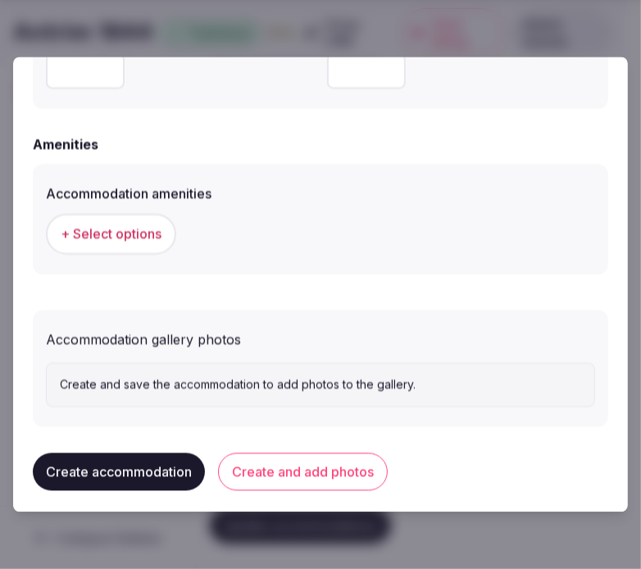
scroll to position [1525, 0]
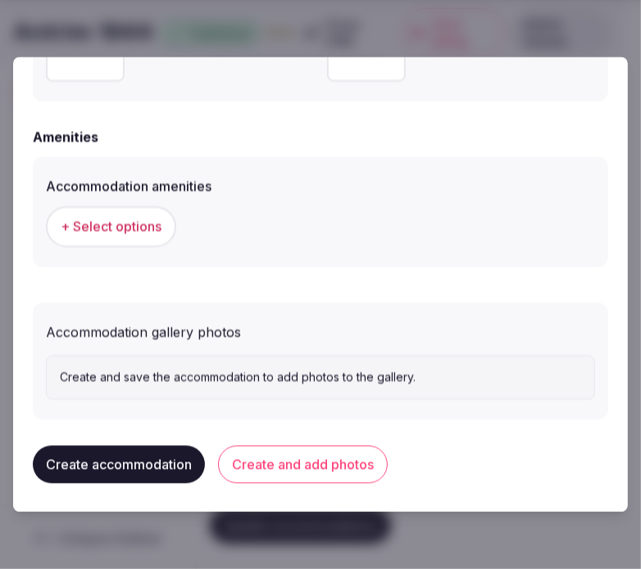
click at [103, 213] on button "+ Select options" at bounding box center [111, 227] width 130 height 41
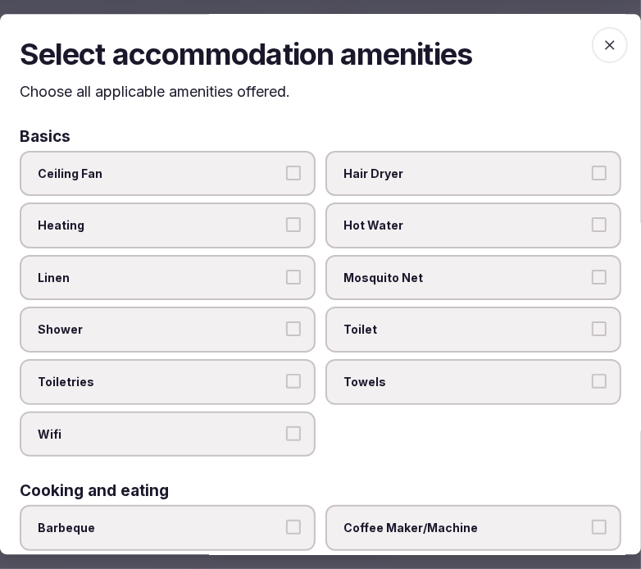
drag, startPoint x: 214, startPoint y: 276, endPoint x: 233, endPoint y: 282, distance: 20.0
click at [220, 279] on span "Linen" at bounding box center [160, 278] width 244 height 16
click at [286, 279] on button "Linen" at bounding box center [293, 277] width 15 height 15
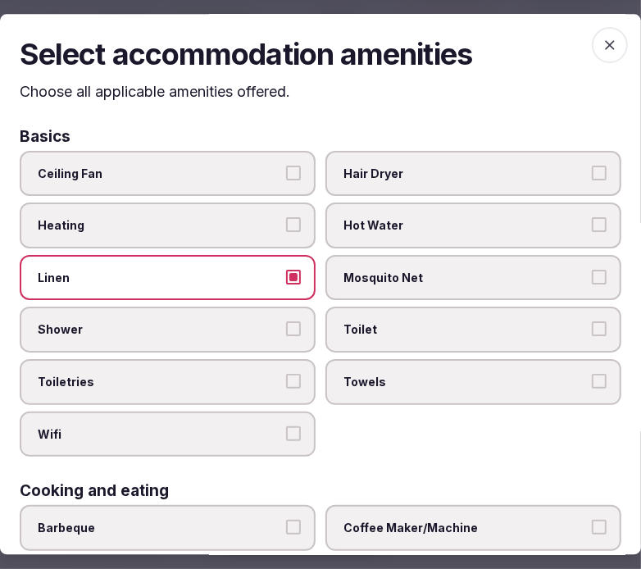
click at [260, 326] on span "Shower" at bounding box center [160, 330] width 244 height 16
click at [286, 326] on button "Shower" at bounding box center [293, 329] width 15 height 15
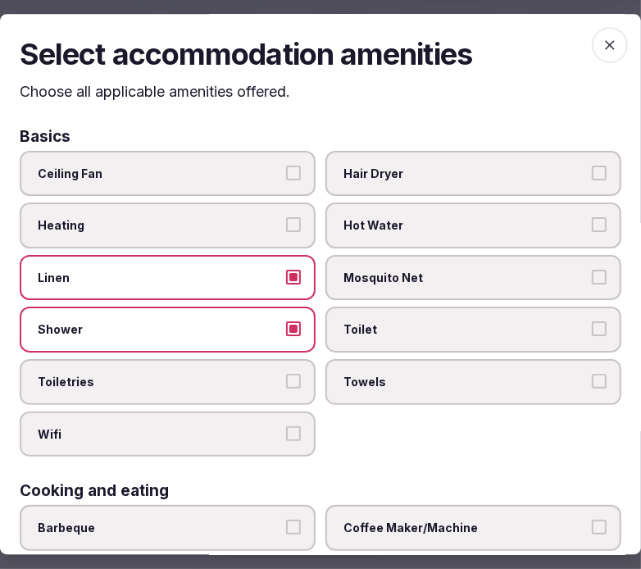
click at [260, 374] on span "Toiletries" at bounding box center [160, 382] width 244 height 16
click at [286, 374] on button "Toiletries" at bounding box center [293, 381] width 15 height 15
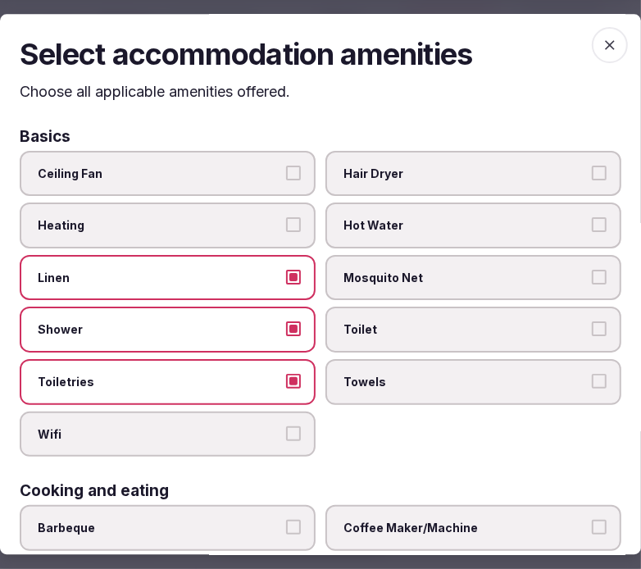
click at [258, 428] on span "Wifi" at bounding box center [160, 434] width 244 height 16
click at [286, 428] on button "Wifi" at bounding box center [293, 433] width 15 height 15
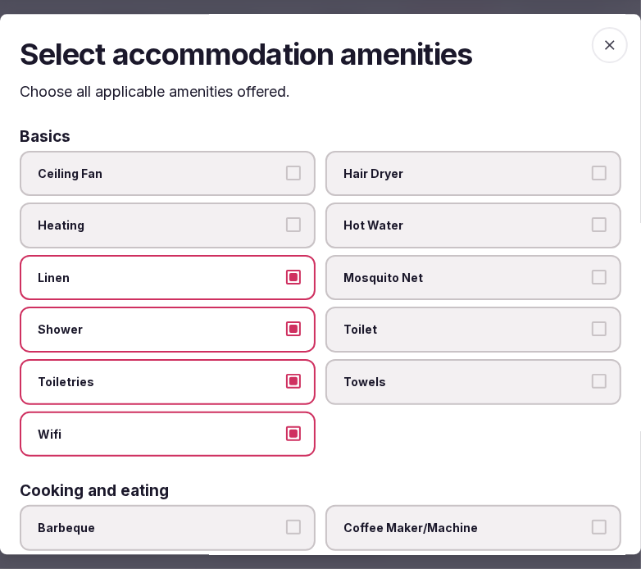
click at [353, 376] on span "Towels" at bounding box center [466, 382] width 244 height 16
click at [592, 376] on button "Towels" at bounding box center [599, 381] width 15 height 15
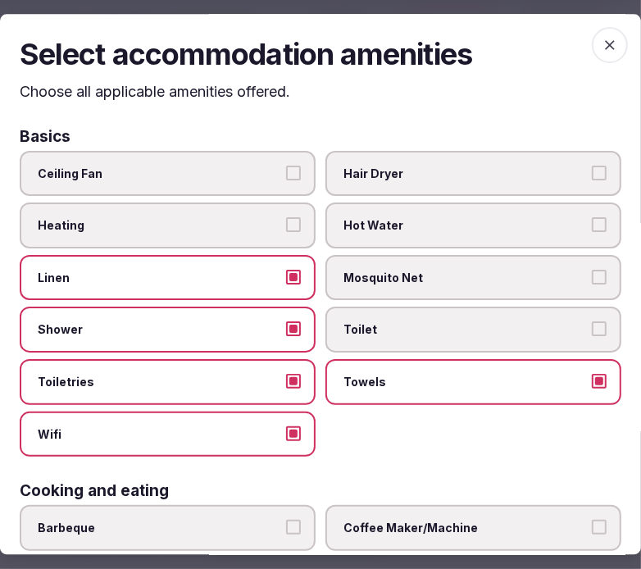
click at [381, 336] on label "Toilet" at bounding box center [474, 331] width 296 height 46
click at [592, 336] on button "Toilet" at bounding box center [599, 329] width 15 height 15
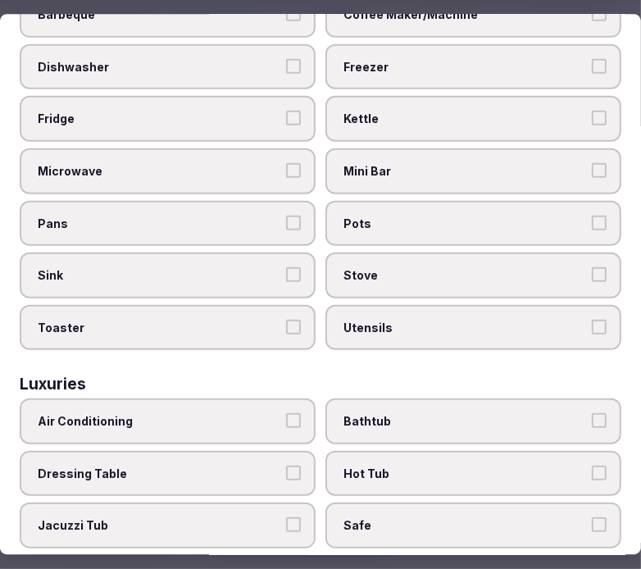
scroll to position [546, 0]
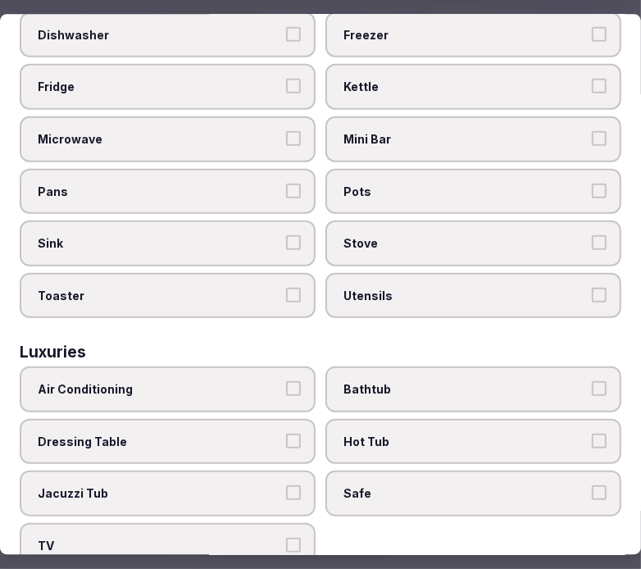
click at [277, 370] on label "Air Conditioning" at bounding box center [168, 390] width 296 height 46
click at [286, 381] on button "Air Conditioning" at bounding box center [293, 388] width 15 height 15
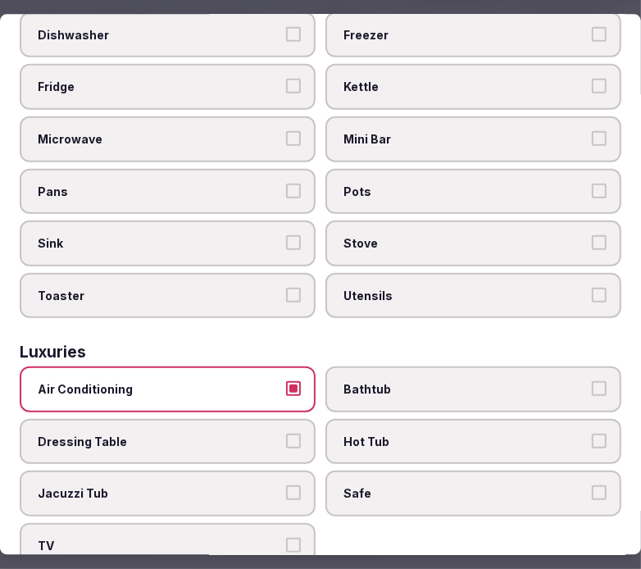
click at [370, 471] on label "Safe" at bounding box center [474, 494] width 296 height 46
click at [592, 486] on button "Safe" at bounding box center [599, 493] width 15 height 15
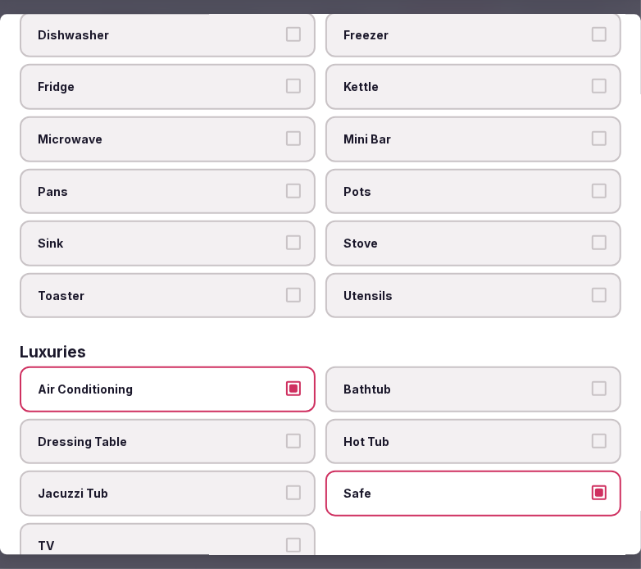
click at [592, 486] on button "Safe" at bounding box center [599, 493] width 15 height 15
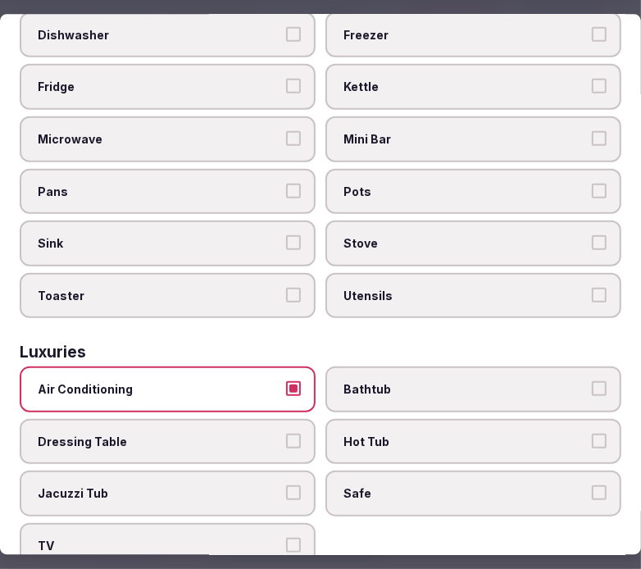
scroll to position [637, 0]
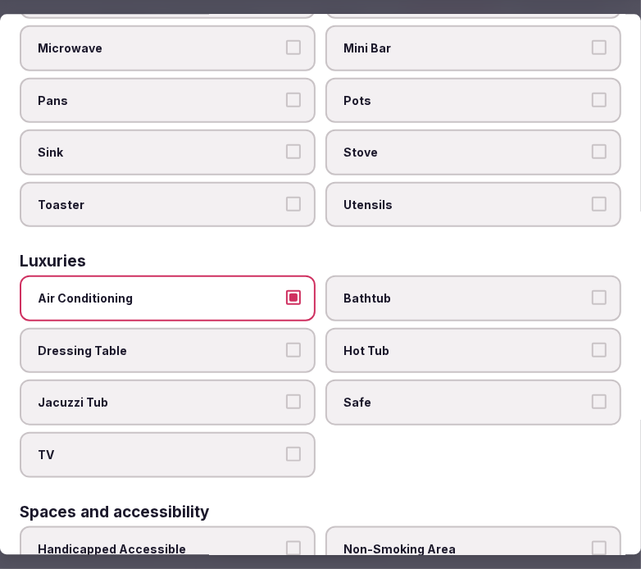
click at [513, 290] on span "Bathtub" at bounding box center [466, 298] width 244 height 16
click at [592, 290] on button "Bathtub" at bounding box center [599, 297] width 15 height 15
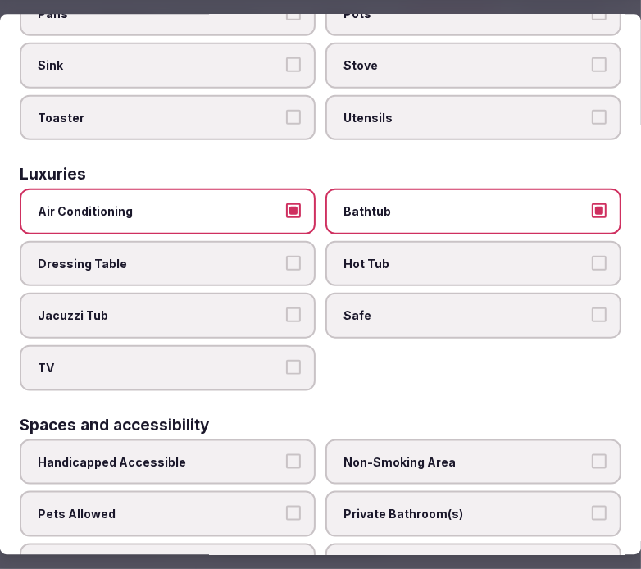
scroll to position [820, 0]
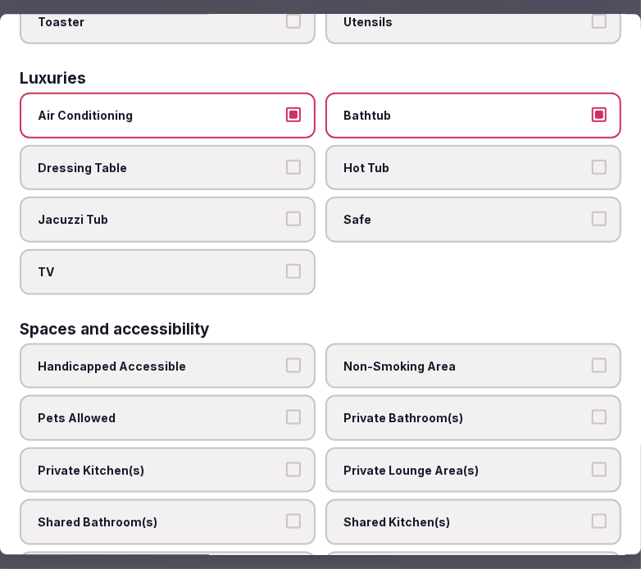
drag, startPoint x: 544, startPoint y: 203, endPoint x: 346, endPoint y: 252, distance: 203.5
click at [544, 212] on span "Safe" at bounding box center [466, 220] width 244 height 16
click at [592, 212] on button "Safe" at bounding box center [599, 219] width 15 height 15
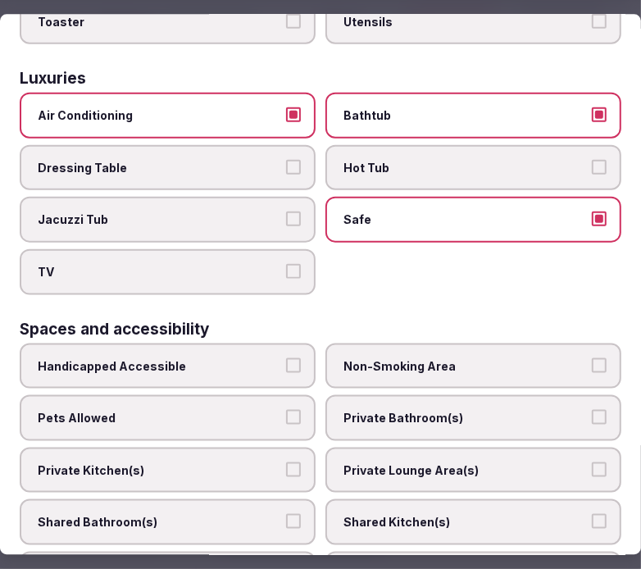
click at [296, 248] on label "TV" at bounding box center [168, 271] width 296 height 46
click at [296, 263] on button "TV" at bounding box center [293, 270] width 15 height 15
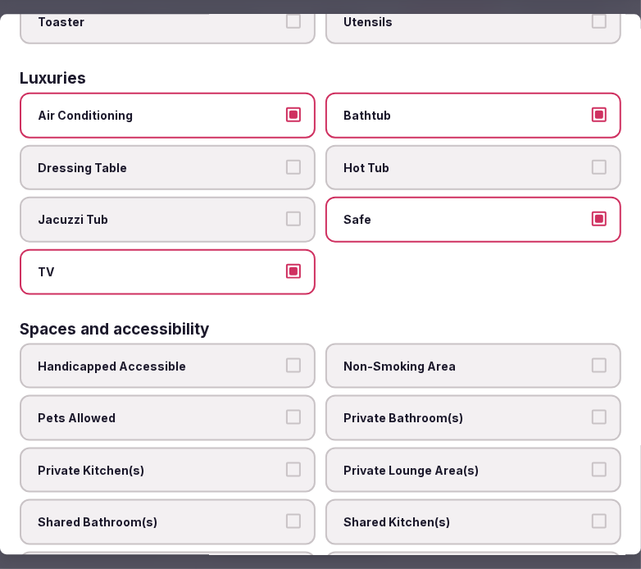
click at [456, 116] on label "Bathtub" at bounding box center [474, 116] width 296 height 46
click at [592, 116] on button "Bathtub" at bounding box center [599, 114] width 15 height 15
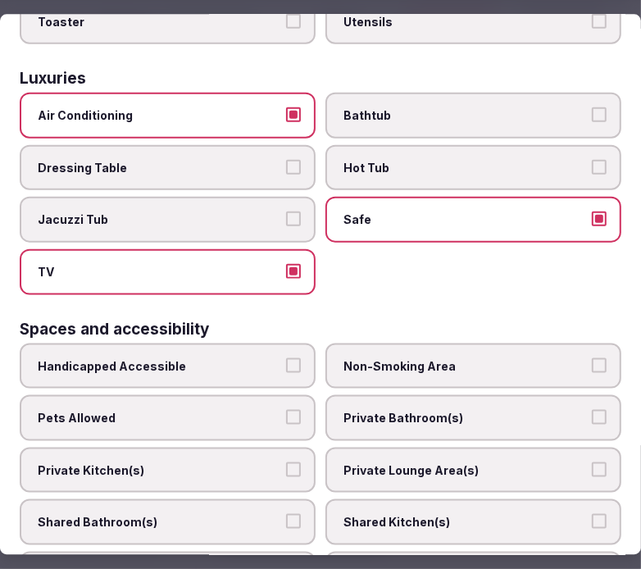
click at [272, 258] on label "TV" at bounding box center [168, 271] width 296 height 46
click at [286, 263] on button "TV" at bounding box center [293, 270] width 15 height 15
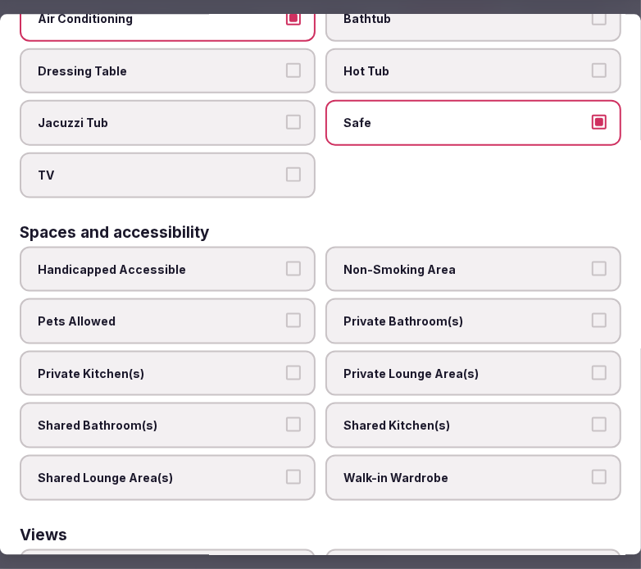
scroll to position [1002, 0]
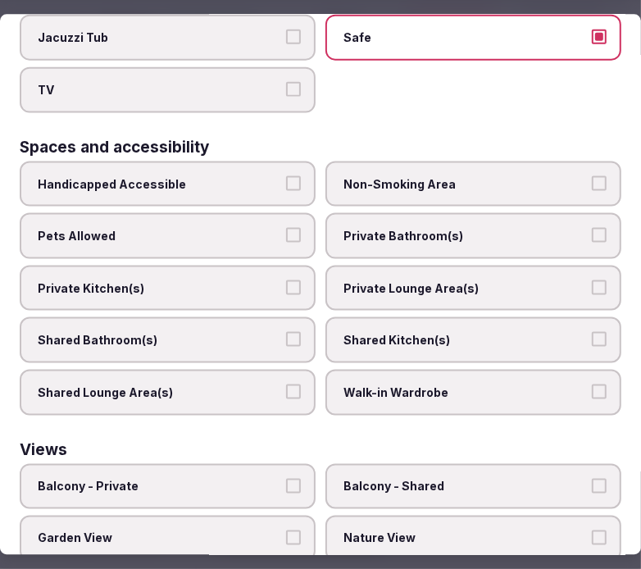
click at [375, 228] on span "Private Bathroom(s)" at bounding box center [466, 236] width 244 height 16
click at [592, 228] on button "Private Bathroom(s)" at bounding box center [599, 235] width 15 height 15
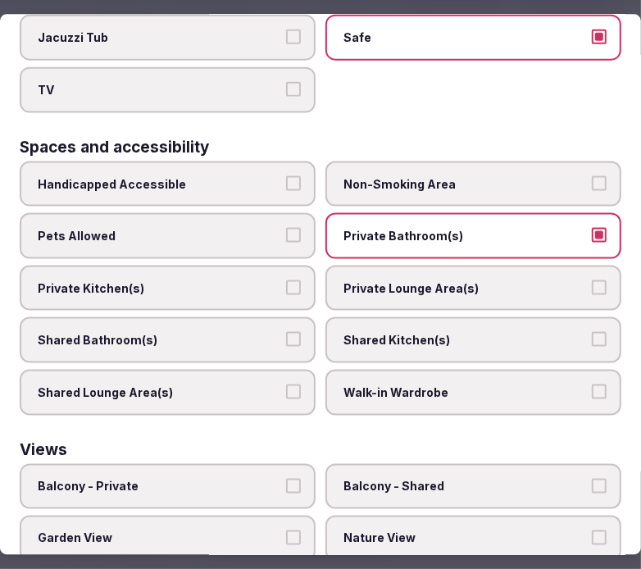
click at [397, 280] on span "Private Lounge Area(s)" at bounding box center [466, 288] width 244 height 16
click at [592, 280] on button "Private Lounge Area(s)" at bounding box center [599, 287] width 15 height 15
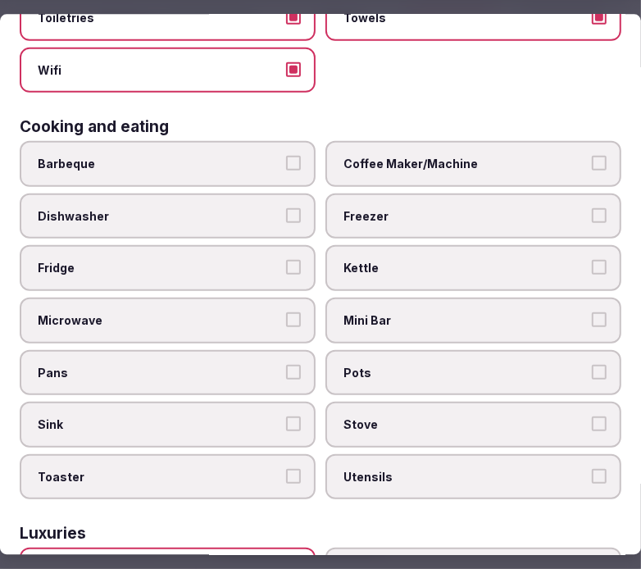
scroll to position [0, 0]
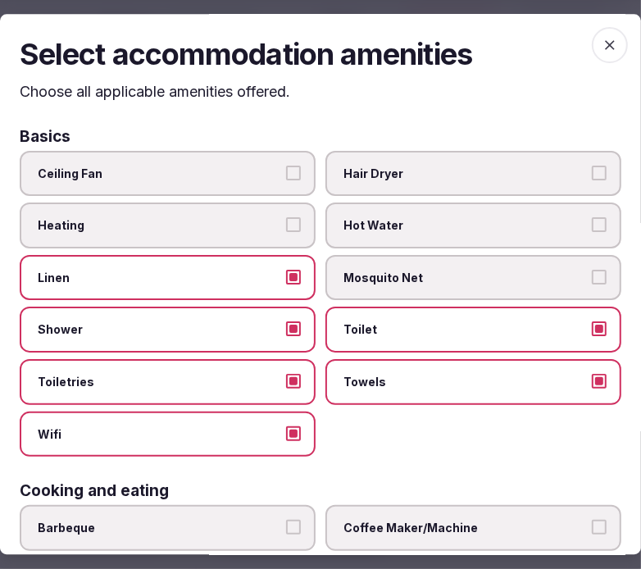
drag, startPoint x: 593, startPoint y: 49, endPoint x: 522, endPoint y: 99, distance: 86.5
click at [602, 50] on icon "button" at bounding box center [610, 45] width 16 height 16
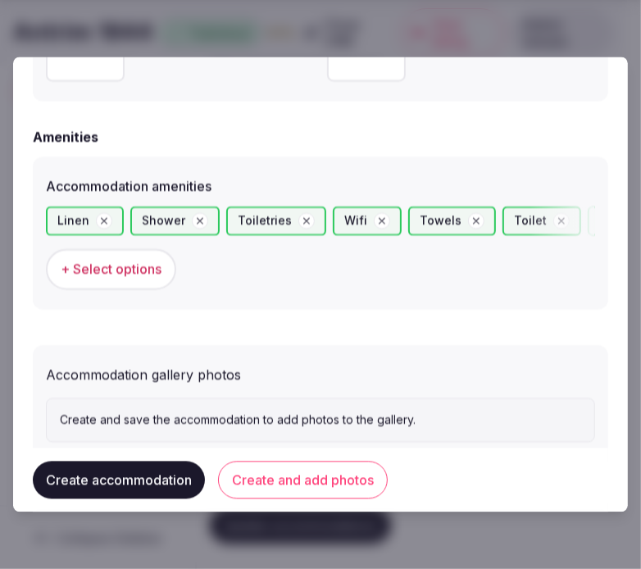
click at [279, 481] on button "Create and add photos" at bounding box center [303, 481] width 170 height 38
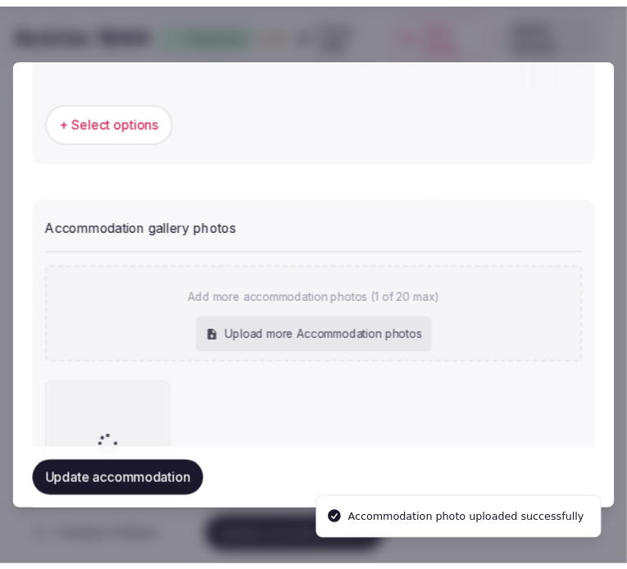
scroll to position [1716, 0]
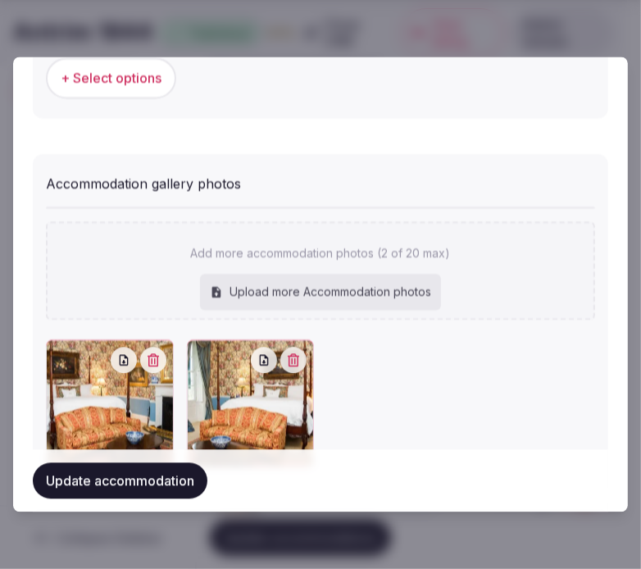
click at [112, 482] on button "Update accommodation" at bounding box center [120, 481] width 175 height 36
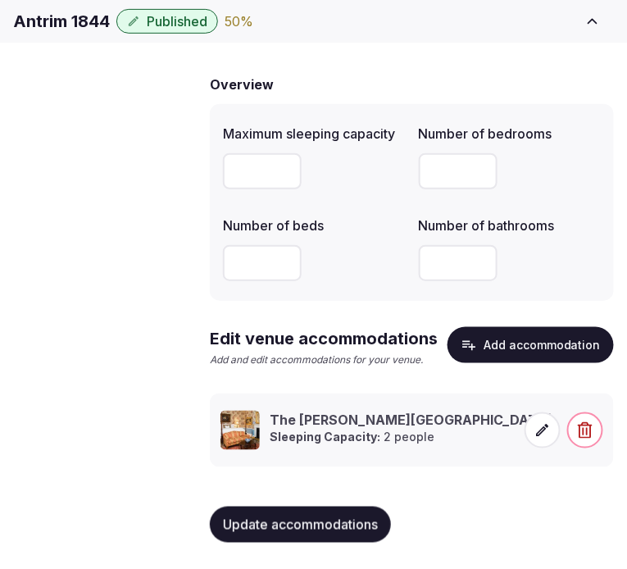
scroll to position [162, 0]
click at [0, 0] on span "Amenities" at bounding box center [0, 0] width 0 height 0
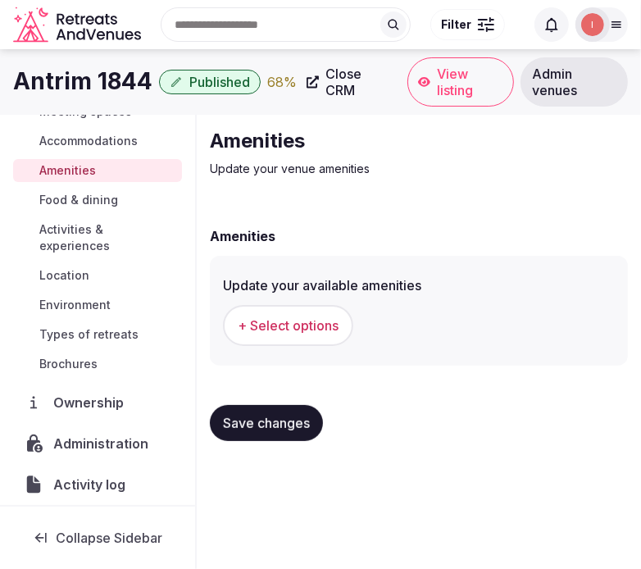
click at [320, 323] on span "+ Select options" at bounding box center [288, 326] width 101 height 18
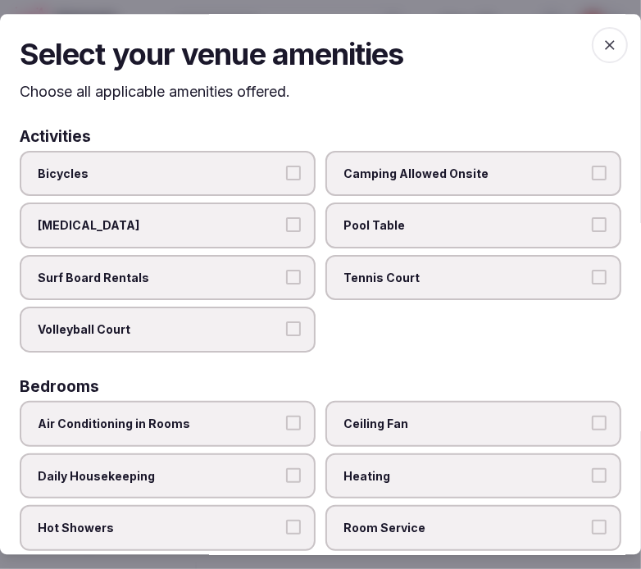
scroll to position [91, 0]
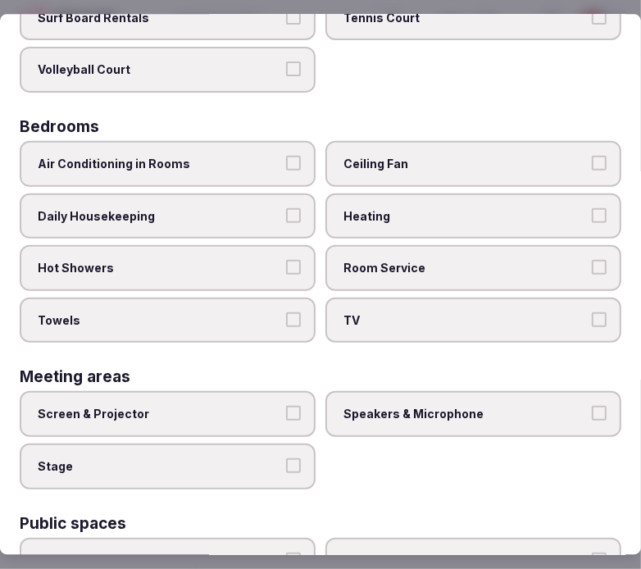
scroll to position [273, 0]
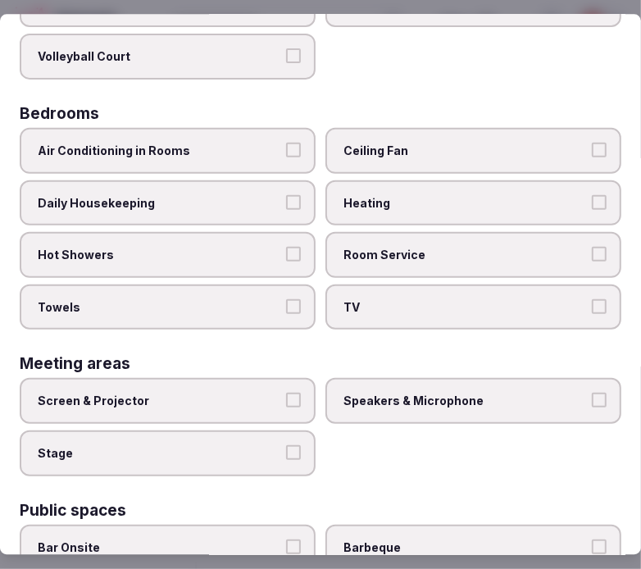
click at [253, 145] on span "Air Conditioning in Rooms" at bounding box center [160, 151] width 244 height 16
click at [286, 145] on button "Air Conditioning in Rooms" at bounding box center [293, 150] width 15 height 15
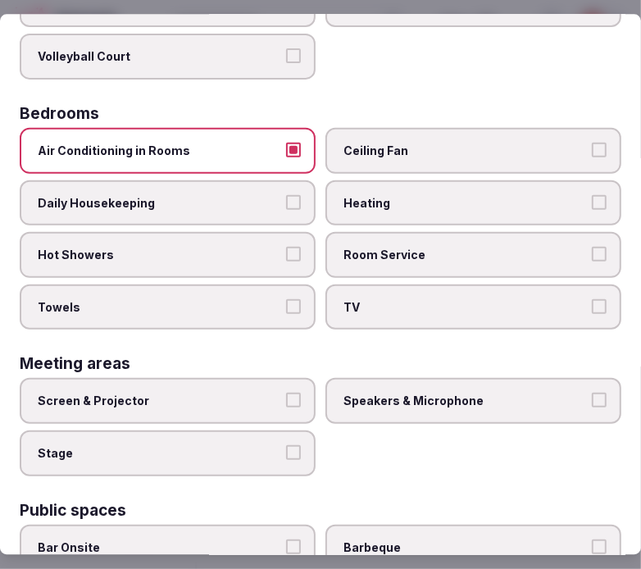
click at [259, 198] on span "Daily Housekeeping" at bounding box center [160, 203] width 244 height 16
click at [286, 198] on button "Daily Housekeeping" at bounding box center [293, 202] width 15 height 15
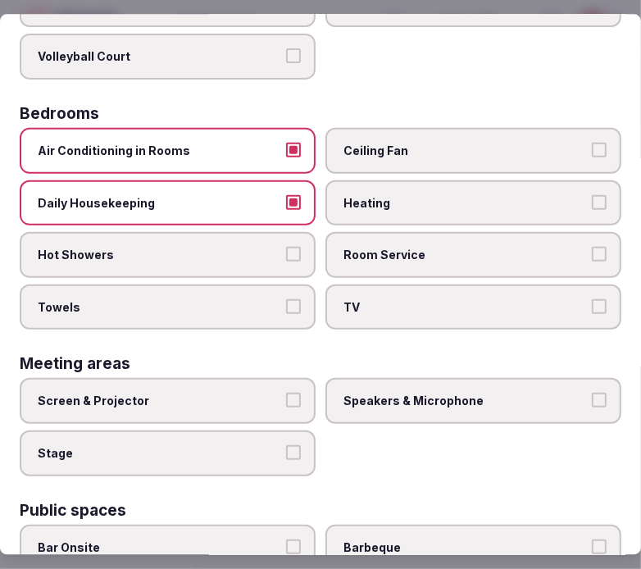
click at [276, 235] on label "Hot Showers" at bounding box center [168, 255] width 296 height 46
click at [286, 247] on button "Hot Showers" at bounding box center [293, 254] width 15 height 15
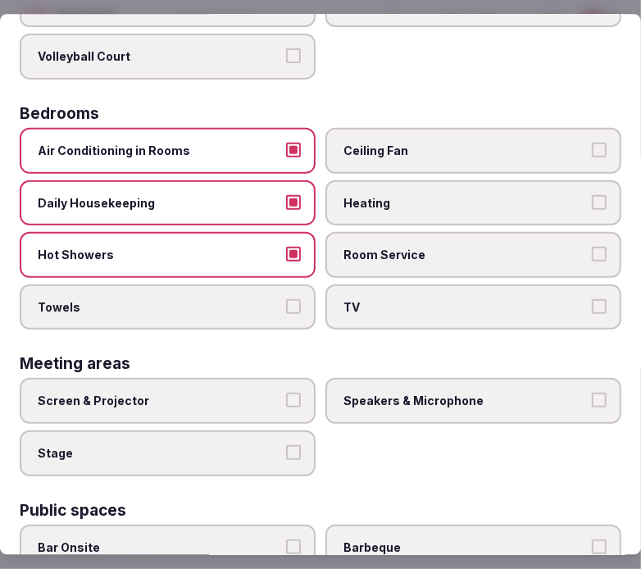
click at [292, 128] on label "Air Conditioning in Rooms" at bounding box center [168, 151] width 296 height 46
click at [292, 143] on button "Air Conditioning in Rooms" at bounding box center [293, 150] width 15 height 15
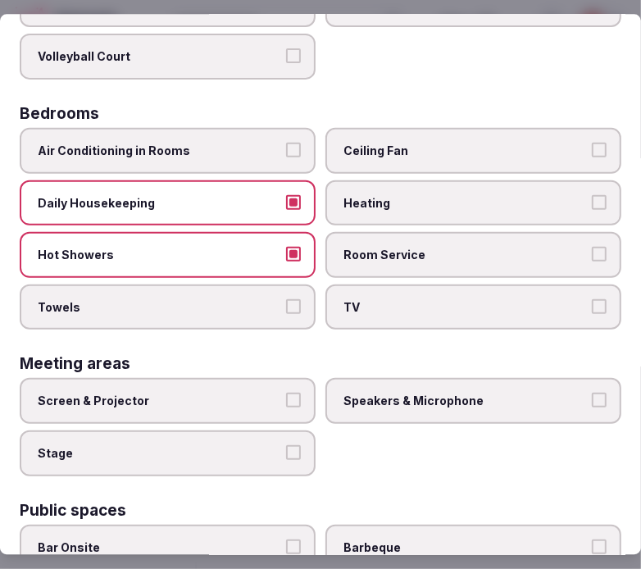
drag, startPoint x: 300, startPoint y: 299, endPoint x: 375, endPoint y: 301, distance: 74.7
click at [299, 299] on label "Towels" at bounding box center [168, 308] width 296 height 46
click at [299, 299] on button "Towels" at bounding box center [293, 306] width 15 height 15
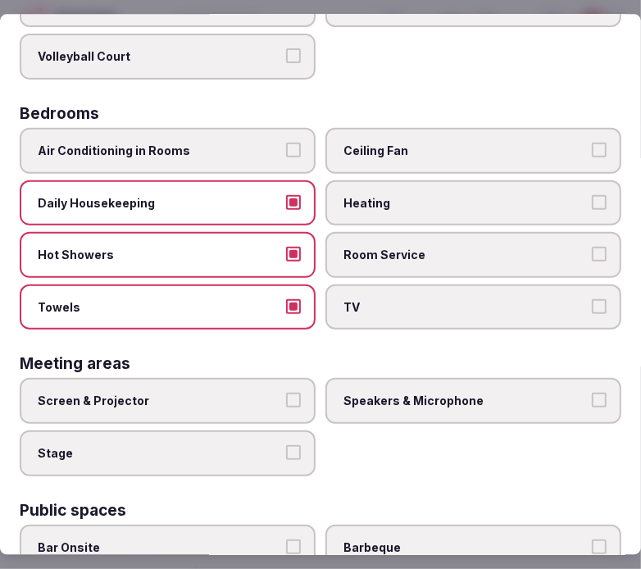
drag, startPoint x: 435, startPoint y: 285, endPoint x: 511, endPoint y: 285, distance: 76.3
click at [443, 285] on label "TV" at bounding box center [474, 308] width 296 height 46
click at [592, 299] on button "TV" at bounding box center [599, 306] width 15 height 15
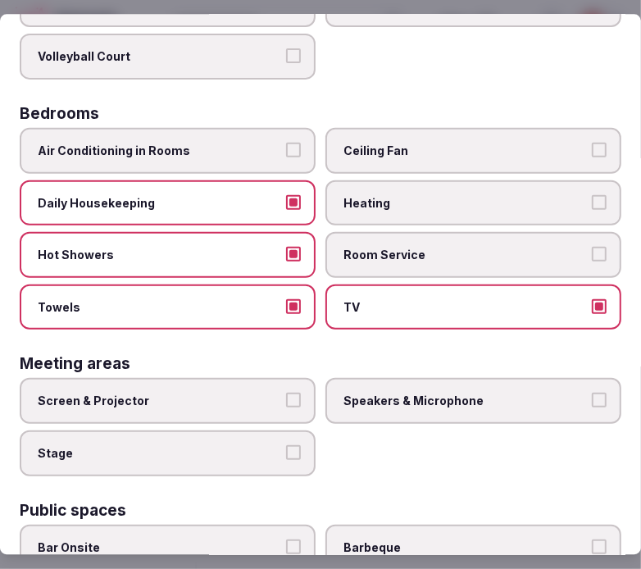
click at [495, 250] on span "Room Service" at bounding box center [466, 255] width 244 height 16
click at [592, 250] on button "Room Service" at bounding box center [599, 254] width 15 height 15
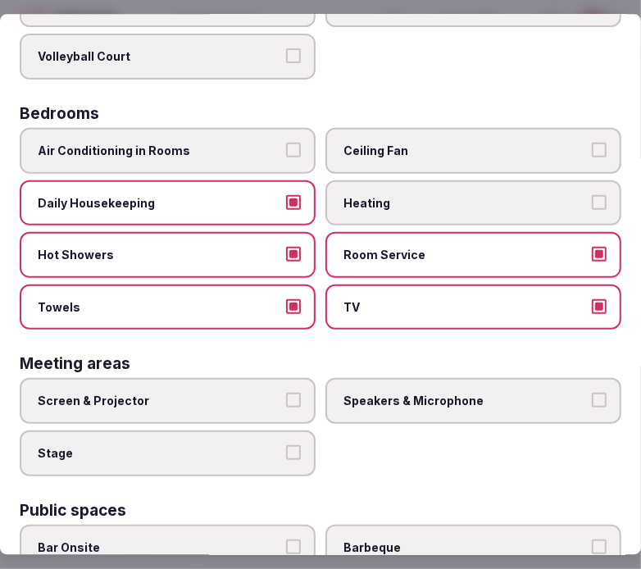
click at [242, 408] on label "Screen & Projector" at bounding box center [168, 402] width 296 height 46
click at [286, 408] on button "Screen & Projector" at bounding box center [293, 401] width 15 height 15
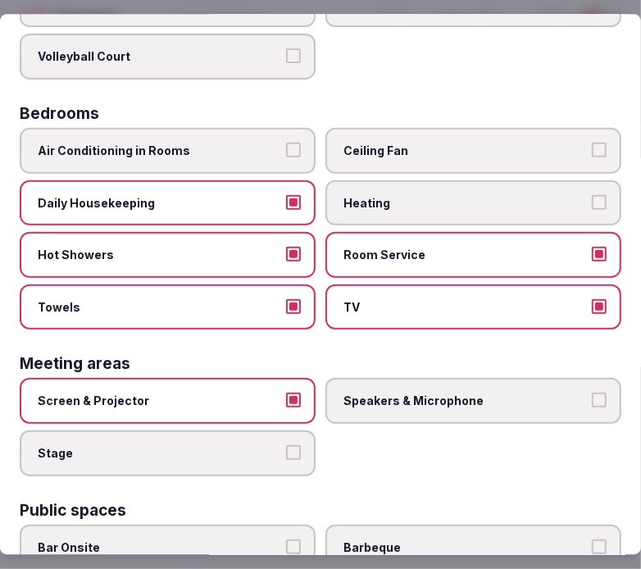
click at [335, 397] on label "Speakers & Microphone" at bounding box center [474, 402] width 296 height 46
click at [592, 397] on button "Speakers & Microphone" at bounding box center [599, 401] width 15 height 15
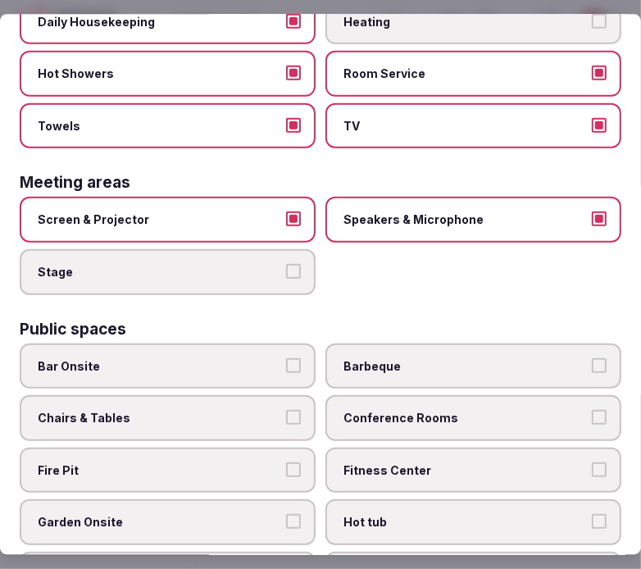
scroll to position [546, 0]
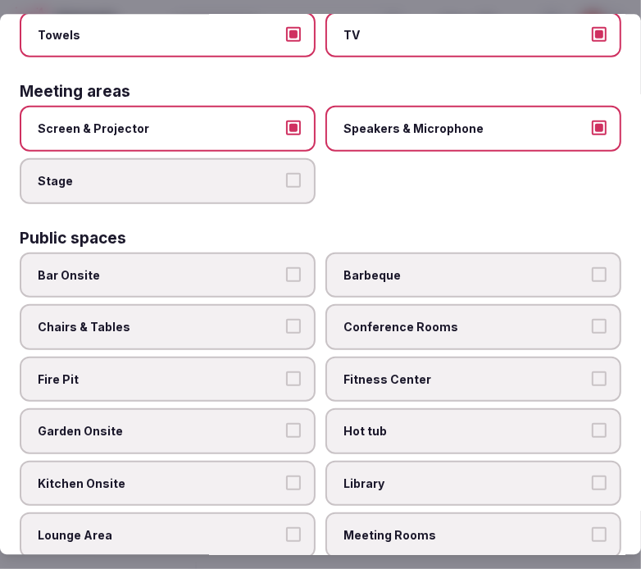
click at [266, 318] on span "Chairs & Tables" at bounding box center [160, 326] width 244 height 16
click at [286, 318] on button "Chairs & Tables" at bounding box center [293, 325] width 15 height 15
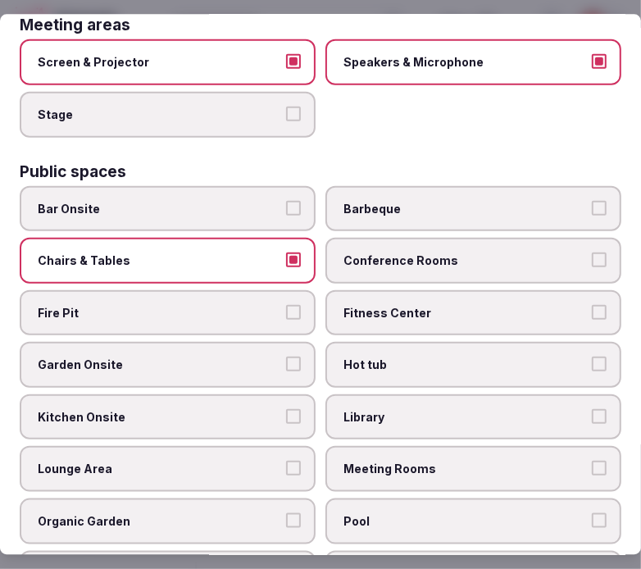
scroll to position [637, 0]
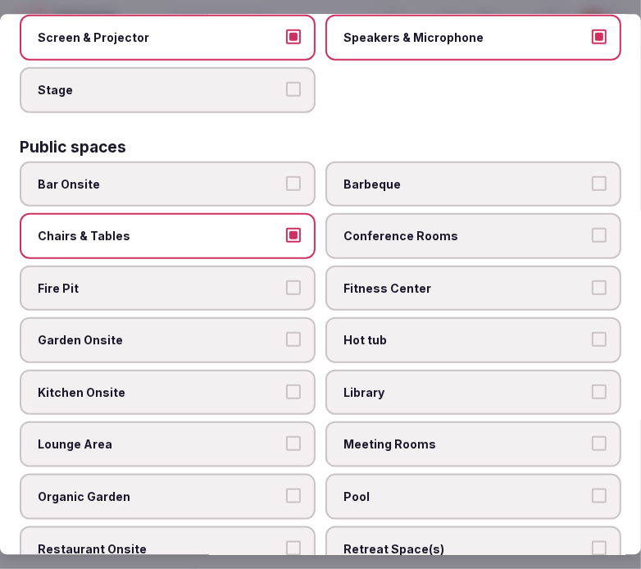
click at [436, 280] on span "Fitness Center" at bounding box center [466, 288] width 244 height 16
click at [592, 280] on button "Fitness Center" at bounding box center [599, 287] width 15 height 15
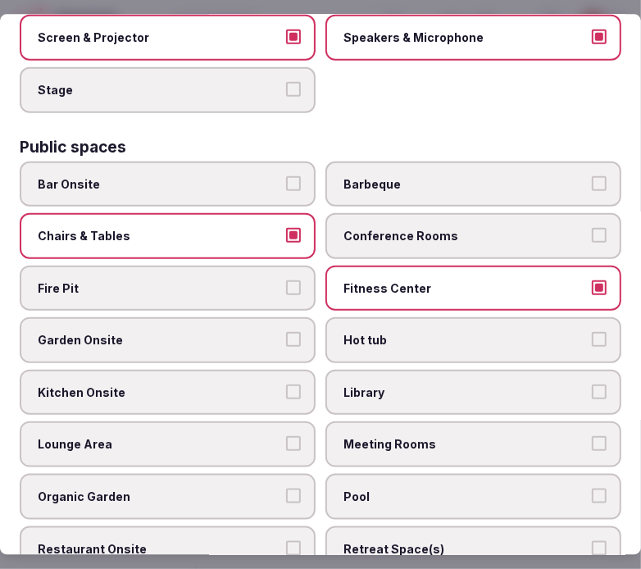
click at [436, 280] on span "Fitness Center" at bounding box center [466, 288] width 244 height 16
click at [592, 280] on button "Fitness Center" at bounding box center [599, 287] width 15 height 15
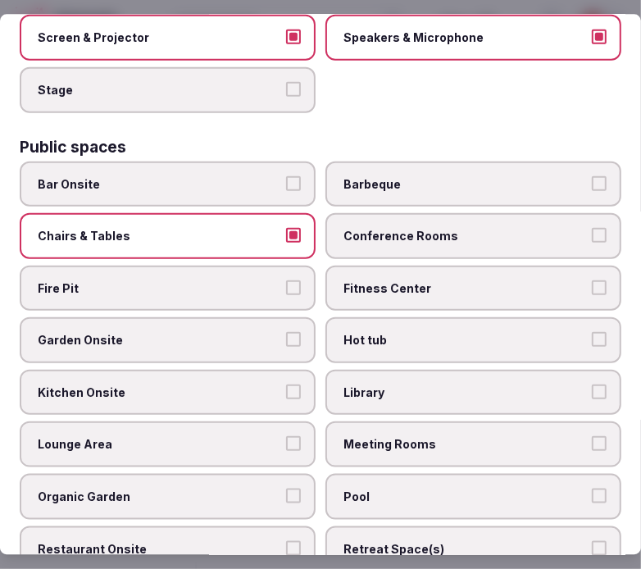
click at [252, 326] on label "Garden Onsite" at bounding box center [168, 340] width 296 height 46
click at [286, 332] on button "Garden Onsite" at bounding box center [293, 339] width 15 height 15
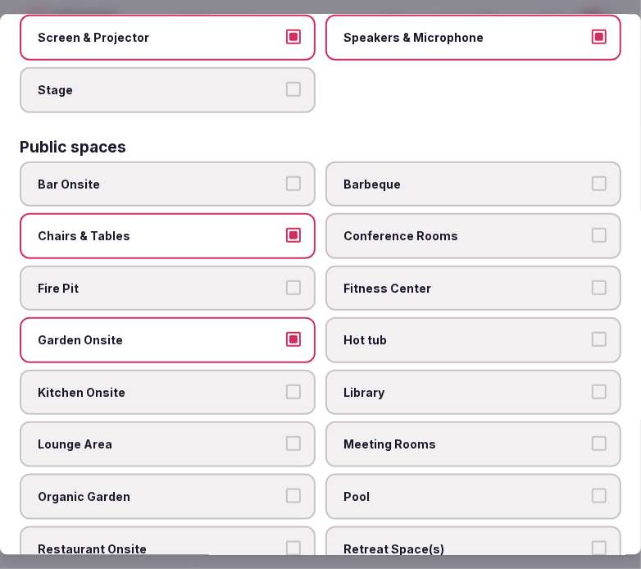
scroll to position [728, 0]
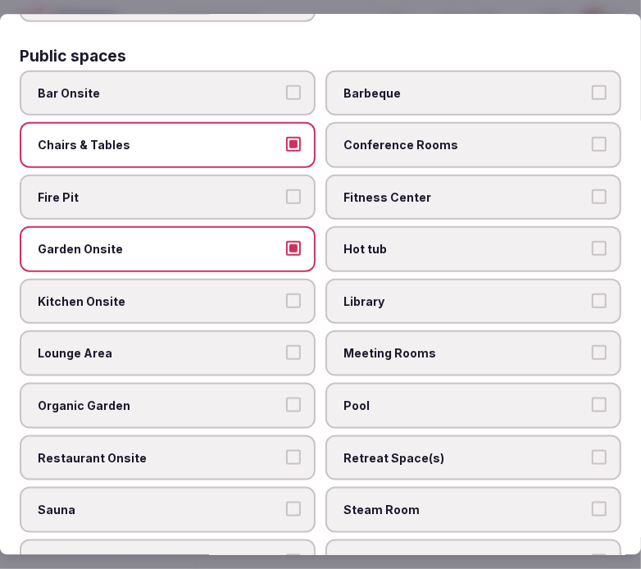
click at [293, 345] on button "Lounge Area" at bounding box center [293, 352] width 15 height 15
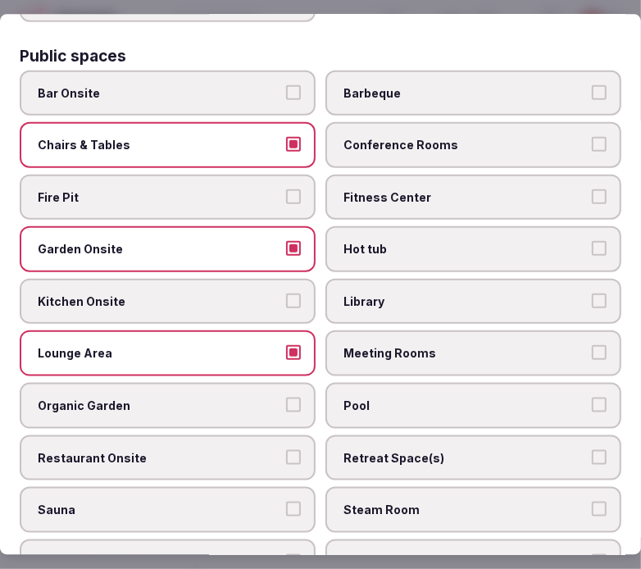
click at [363, 340] on label "Meeting Rooms" at bounding box center [474, 354] width 296 height 46
click at [592, 345] on button "Meeting Rooms" at bounding box center [599, 352] width 15 height 15
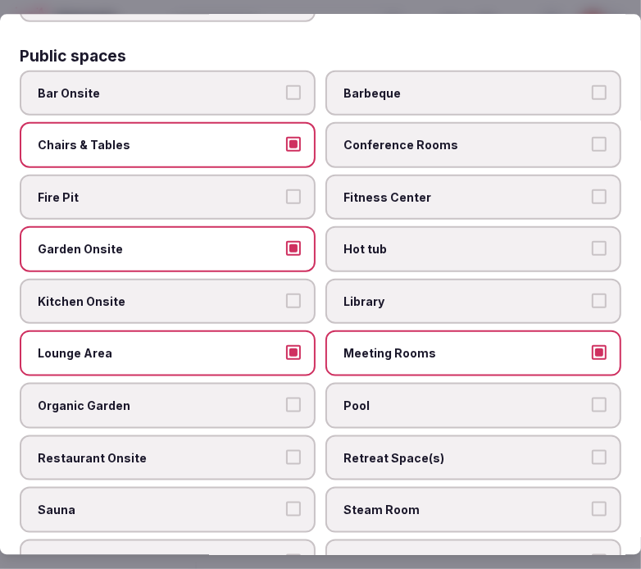
click at [370, 382] on label "Pool" at bounding box center [474, 405] width 296 height 46
click at [592, 397] on button "Pool" at bounding box center [599, 404] width 15 height 15
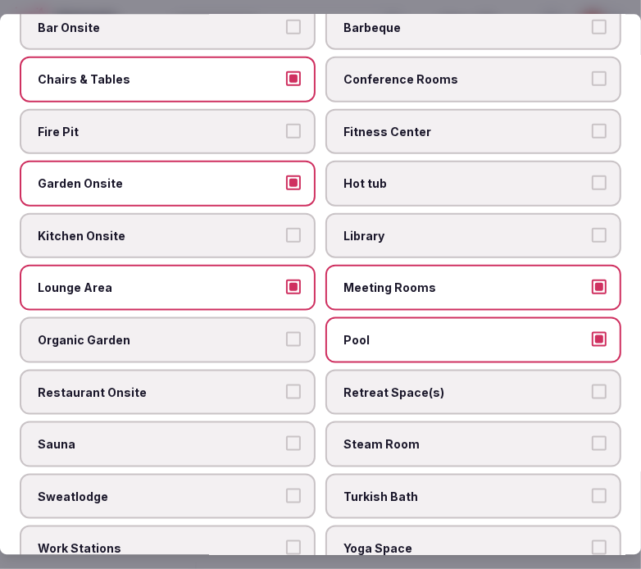
scroll to position [911, 0]
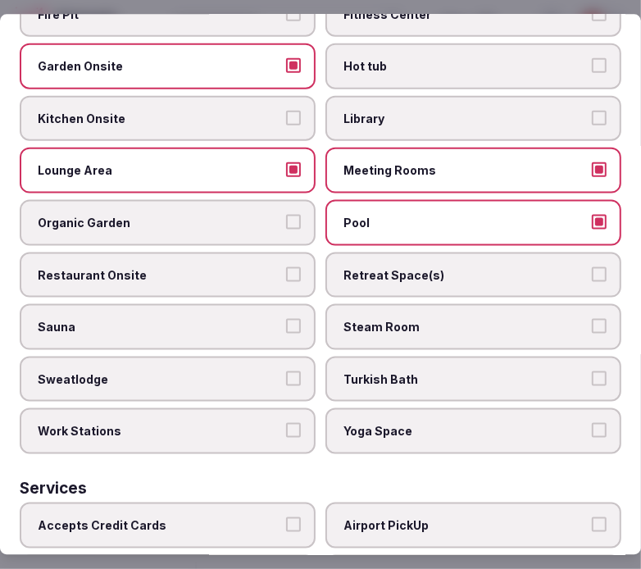
click at [252, 267] on span "Restaurant Onsite" at bounding box center [160, 275] width 244 height 16
click at [286, 267] on button "Restaurant Onsite" at bounding box center [293, 274] width 15 height 15
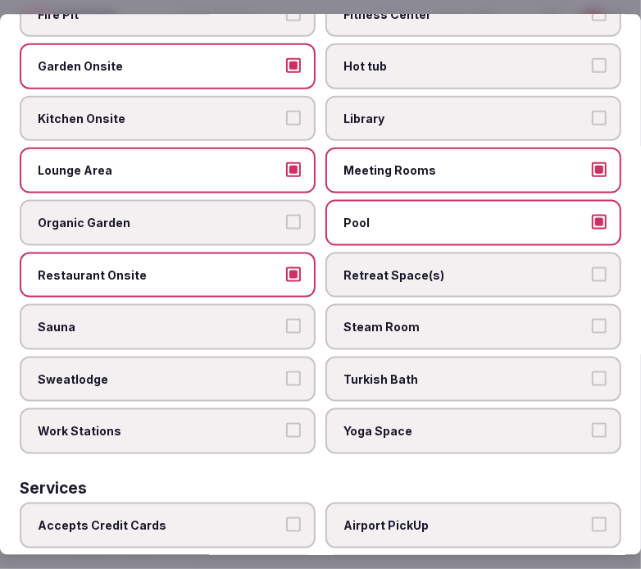
click at [228, 214] on span "Organic Garden" at bounding box center [160, 222] width 244 height 16
click at [286, 214] on button "Organic Garden" at bounding box center [293, 221] width 15 height 15
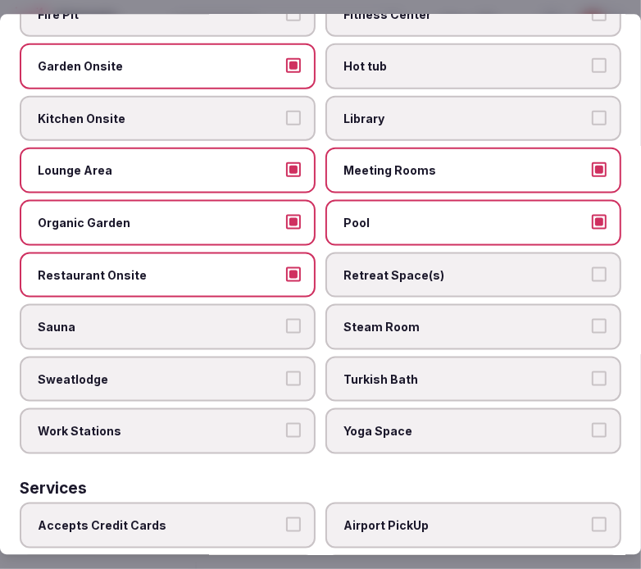
click at [251, 213] on label "Organic Garden" at bounding box center [168, 222] width 296 height 46
click at [286, 214] on button "Organic Garden" at bounding box center [293, 221] width 15 height 15
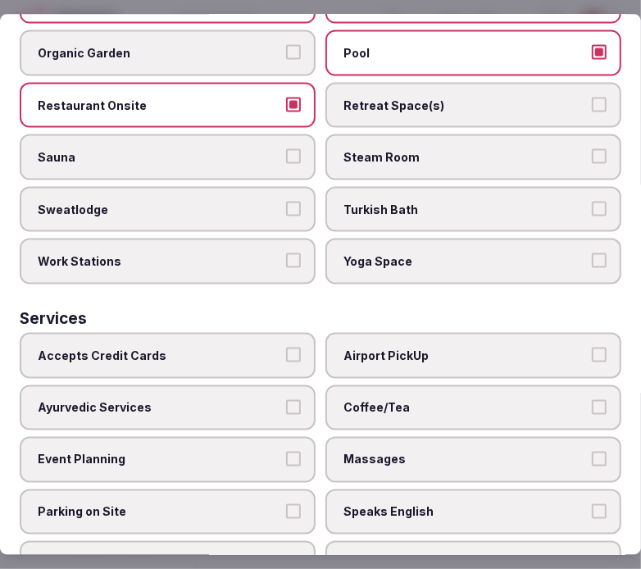
scroll to position [1143, 0]
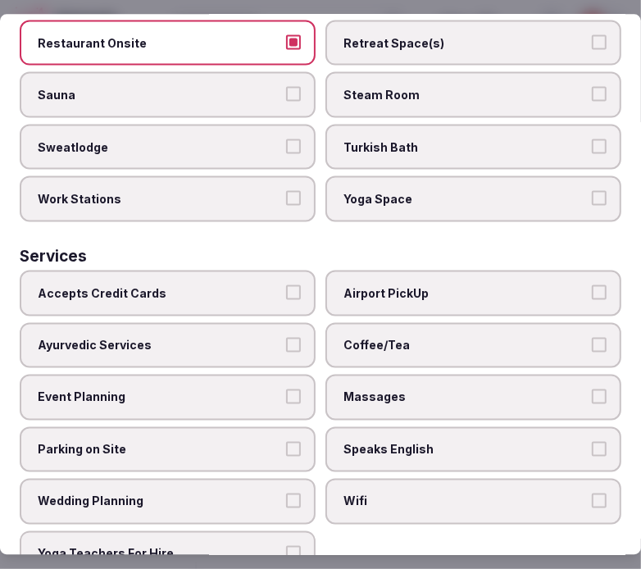
click at [289, 274] on label "Accepts Credit Cards" at bounding box center [168, 293] width 296 height 46
click at [289, 285] on button "Accepts Credit Cards" at bounding box center [293, 292] width 15 height 15
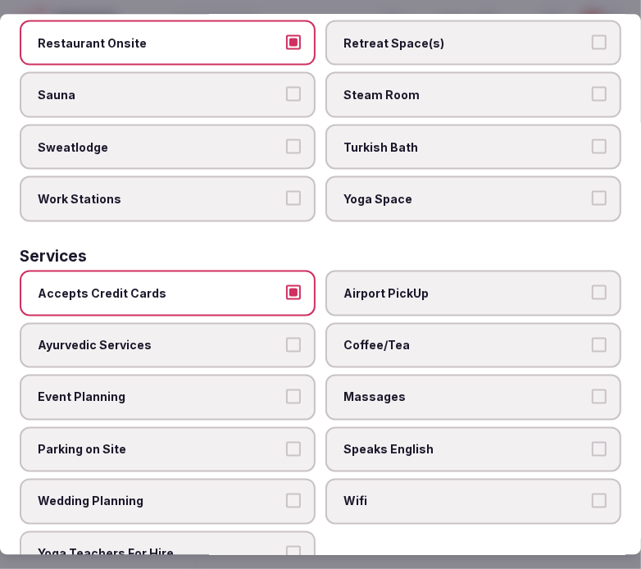
click at [367, 337] on span "Coffee/Tea" at bounding box center [466, 345] width 244 height 16
click at [592, 337] on button "Coffee/Tea" at bounding box center [599, 344] width 15 height 15
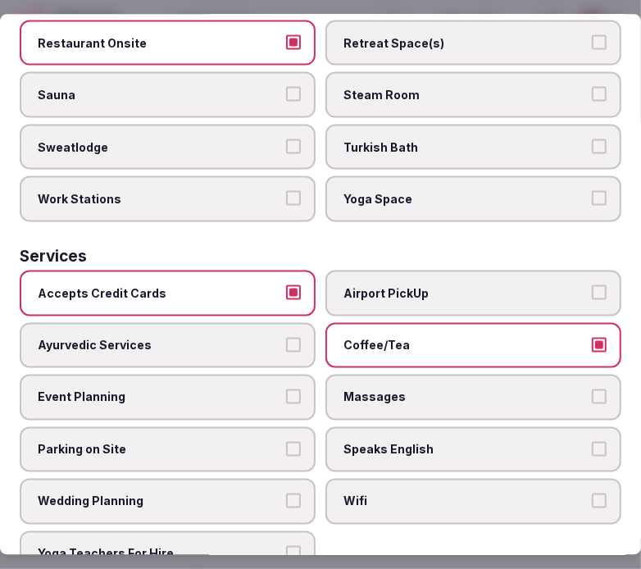
click at [386, 426] on label "Speaks English" at bounding box center [474, 449] width 296 height 46
click at [592, 441] on button "Speaks English" at bounding box center [599, 448] width 15 height 15
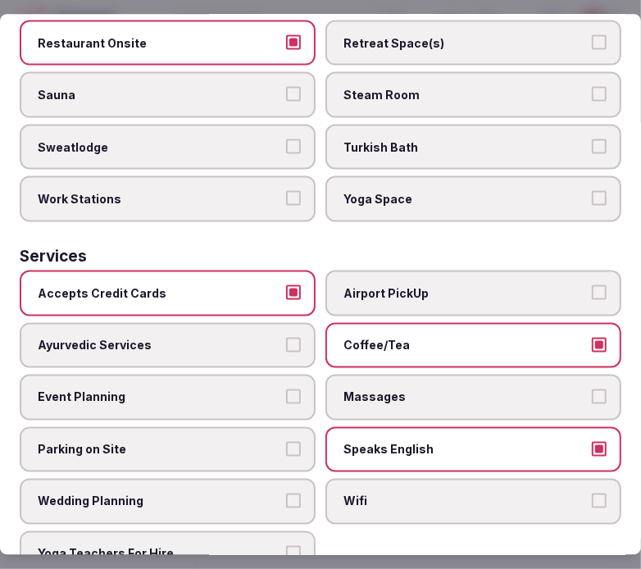
click at [398, 494] on span "Wifi" at bounding box center [466, 502] width 244 height 16
click at [592, 494] on button "Wifi" at bounding box center [599, 501] width 15 height 15
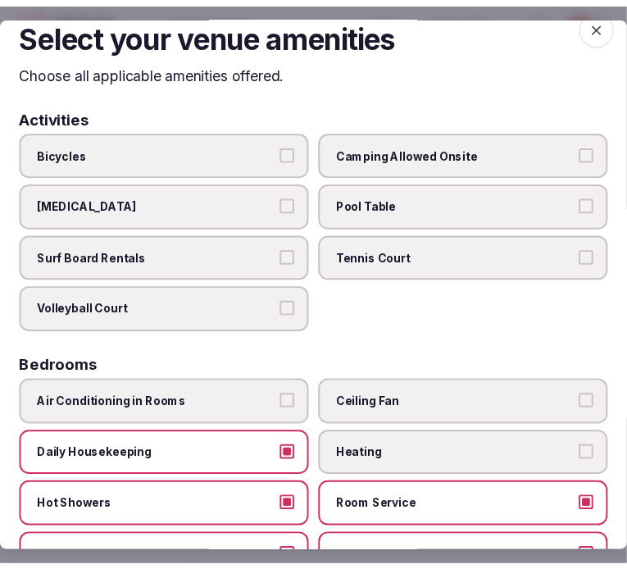
scroll to position [0, 0]
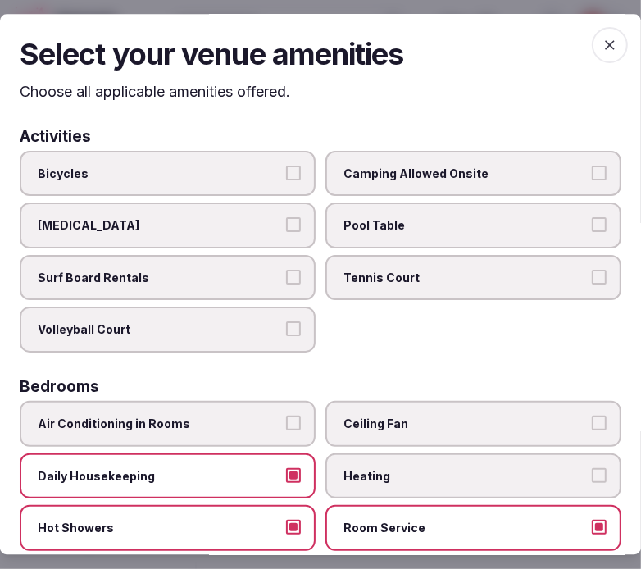
click at [592, 47] on span "button" at bounding box center [610, 45] width 36 height 36
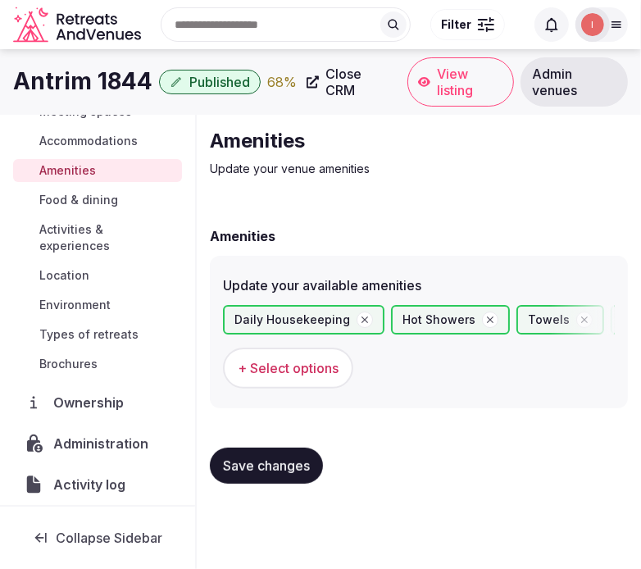
drag, startPoint x: 289, startPoint y: 457, endPoint x: 289, endPoint y: 439, distance: 18.1
click at [289, 458] on span "Save changes" at bounding box center [266, 466] width 87 height 16
click at [266, 454] on button "Save changes" at bounding box center [266, 466] width 113 height 36
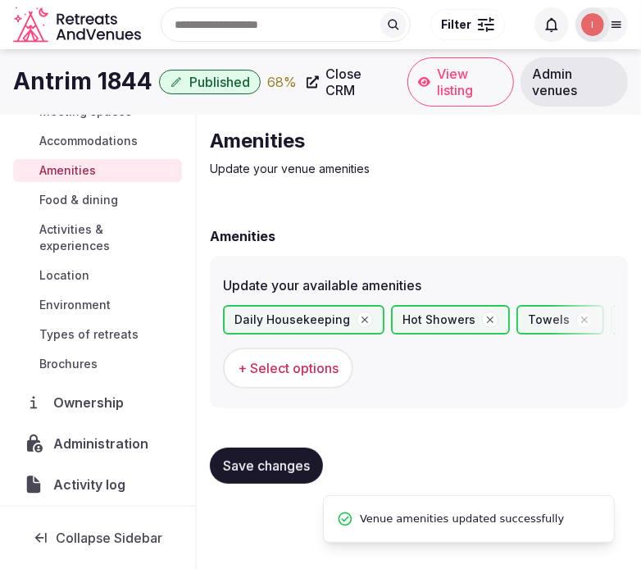
click at [66, 201] on span "Food & dining" at bounding box center [78, 200] width 79 height 16
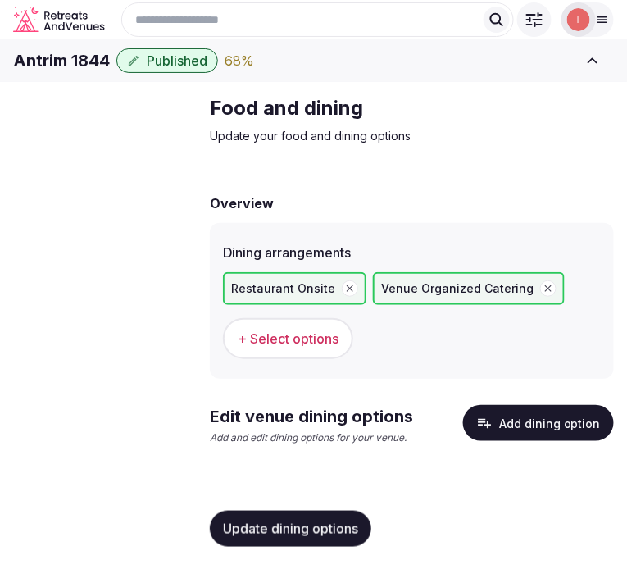
click at [349, 200] on div "Food and dining Update your food and dining options Overview Dining arrangement…" at bounding box center [412, 327] width 431 height 491
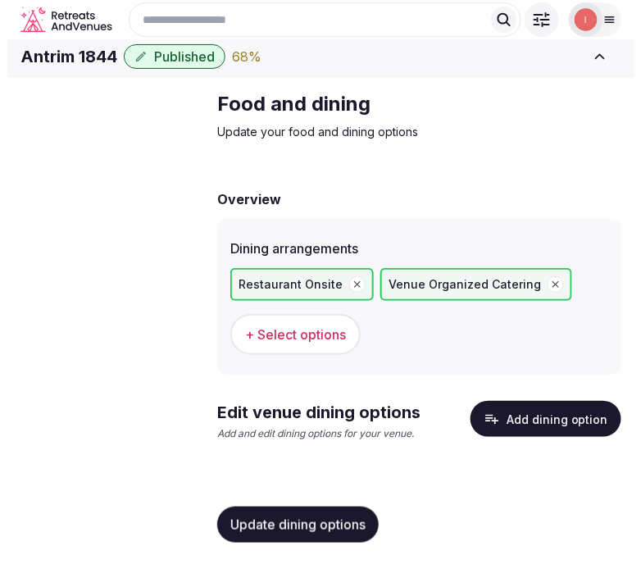
scroll to position [30, 0]
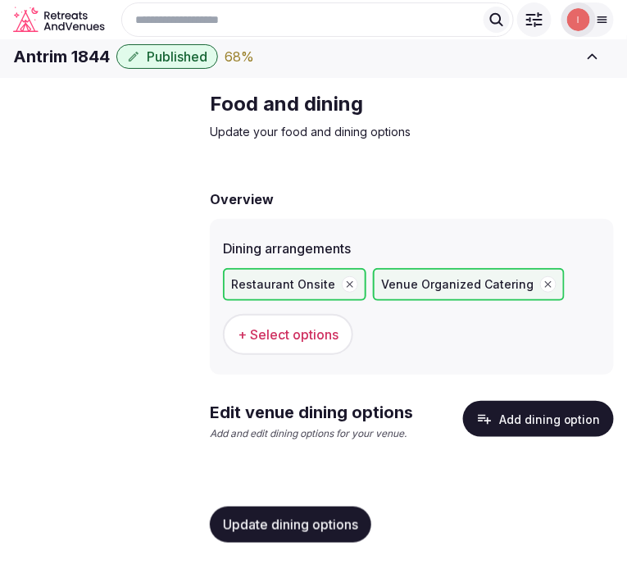
click at [294, 527] on span "Update dining options" at bounding box center [290, 525] width 135 height 16
click at [526, 429] on button "Add dining option" at bounding box center [538, 419] width 151 height 36
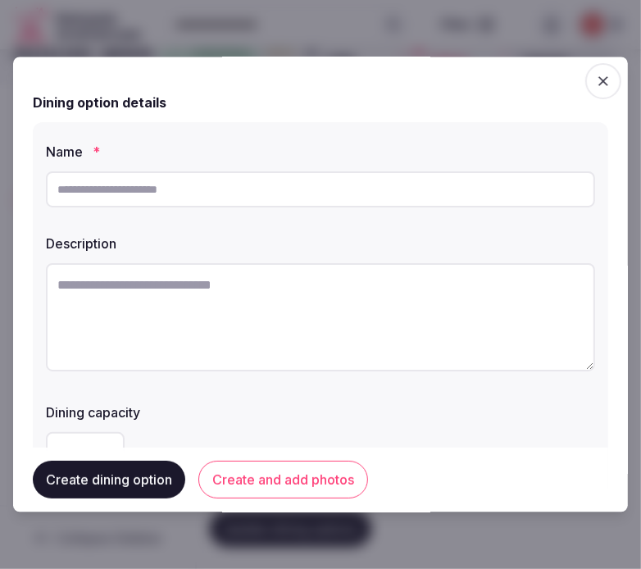
click at [273, 195] on input "text" at bounding box center [320, 189] width 549 height 36
paste input "**********"
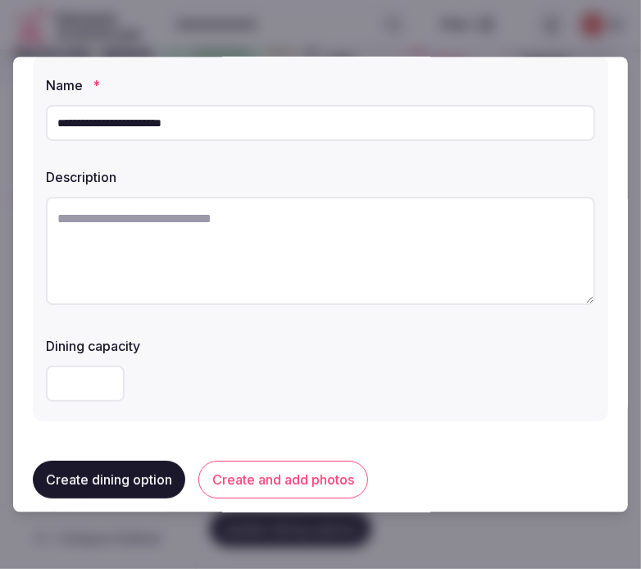
scroll to position [91, 0]
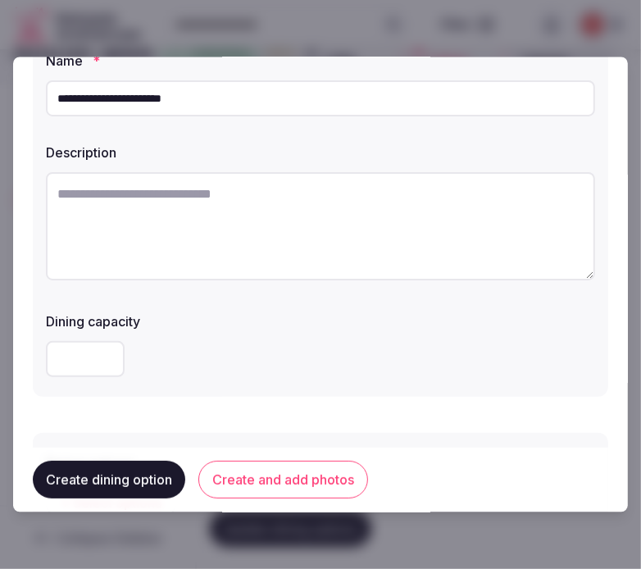
type input "**********"
click at [466, 243] on textarea at bounding box center [320, 226] width 549 height 108
paste textarea "**********"
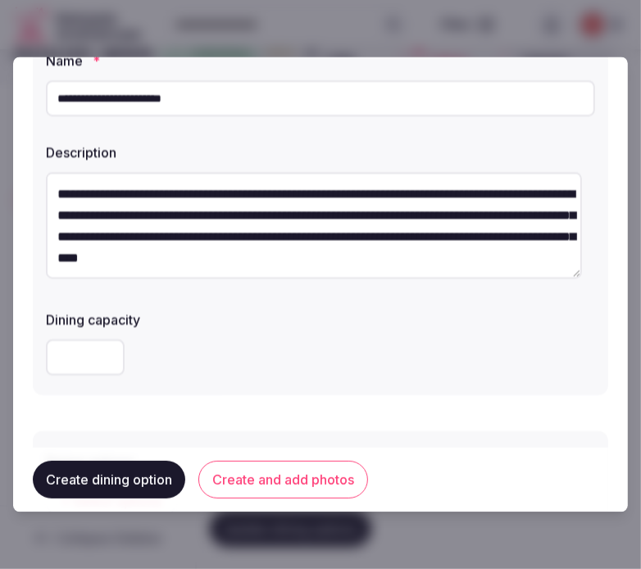
scroll to position [52, 0]
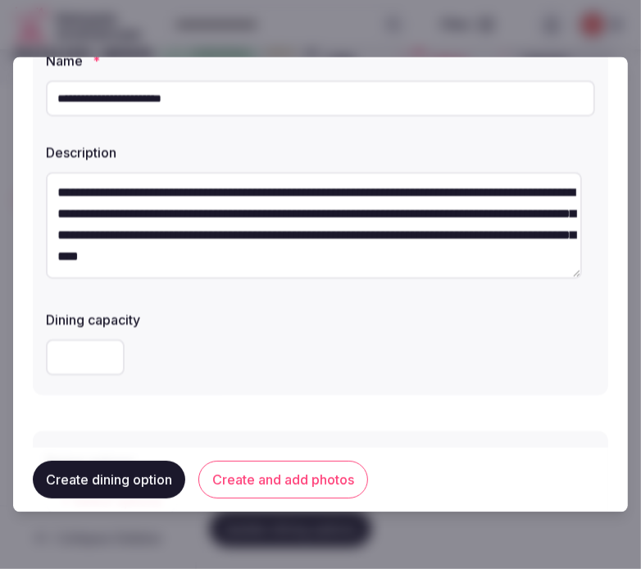
type textarea "**********"
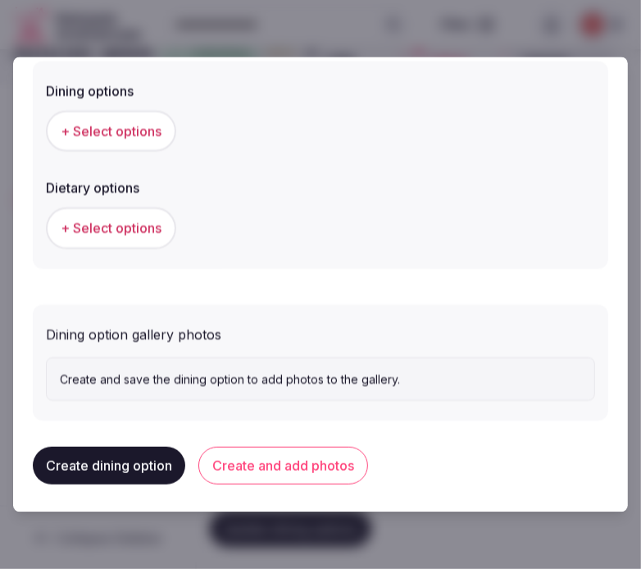
scroll to position [463, 0]
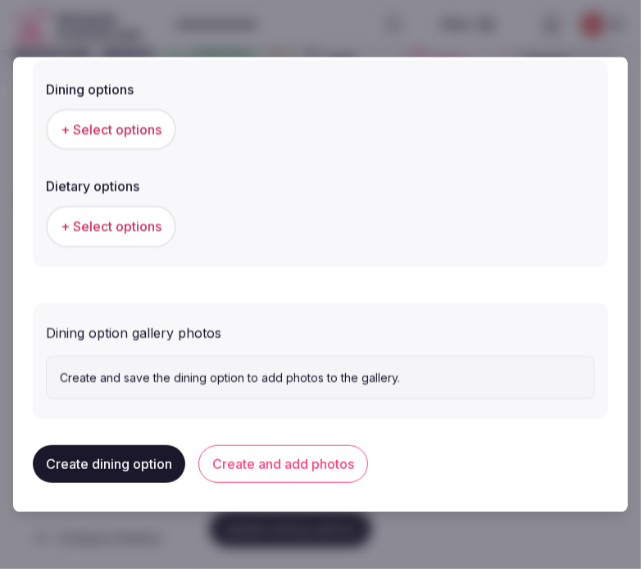
click at [153, 137] on button "+ Select options" at bounding box center [111, 129] width 130 height 41
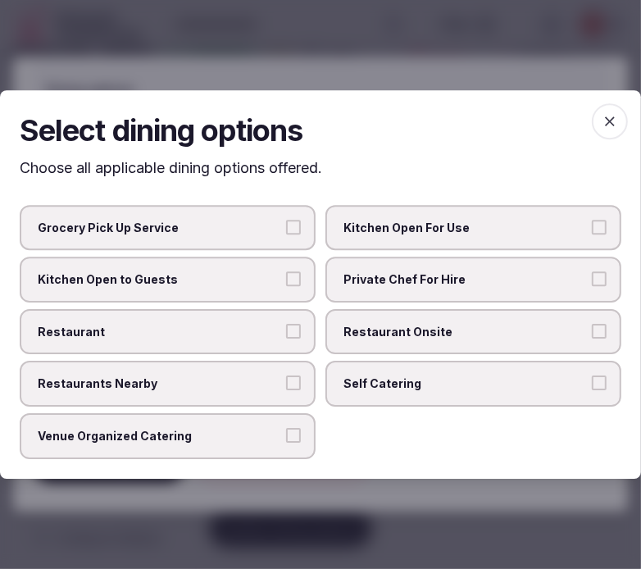
click at [373, 280] on span "Private Chef For Hire" at bounding box center [466, 279] width 244 height 16
click at [592, 280] on button "Private Chef For Hire" at bounding box center [599, 278] width 15 height 15
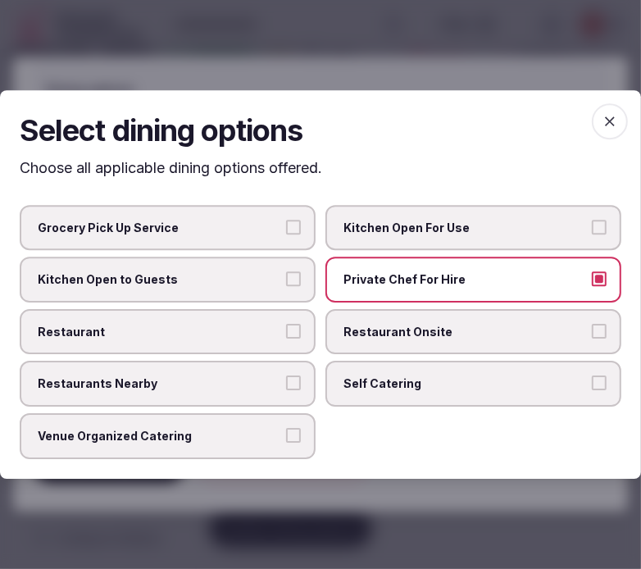
click at [280, 333] on span "Restaurant" at bounding box center [160, 332] width 244 height 16
click at [286, 333] on button "Restaurant" at bounding box center [293, 331] width 15 height 15
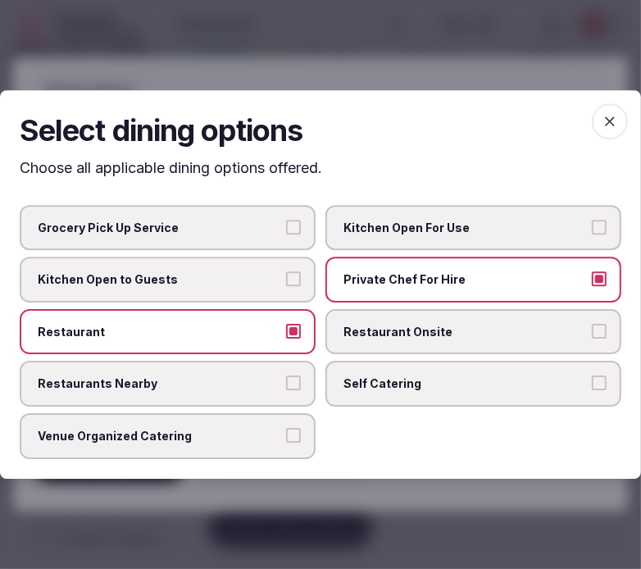
click at [468, 350] on label "Restaurant Onsite" at bounding box center [474, 332] width 296 height 46
click at [592, 339] on button "Restaurant Onsite" at bounding box center [599, 331] width 15 height 15
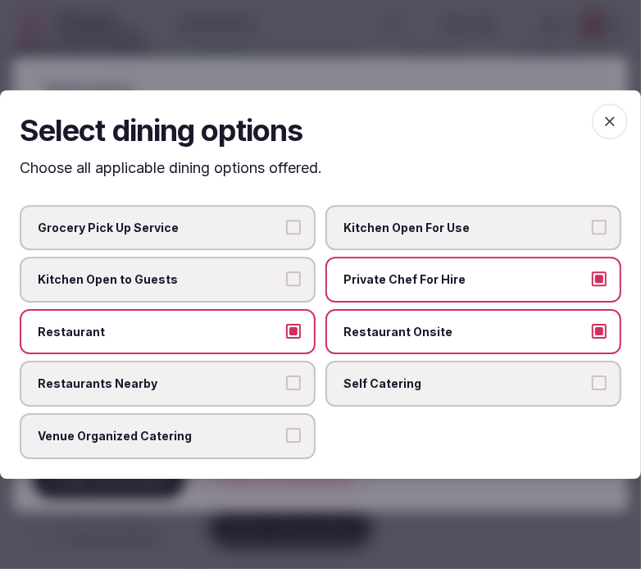
click at [611, 130] on icon "button" at bounding box center [610, 121] width 16 height 16
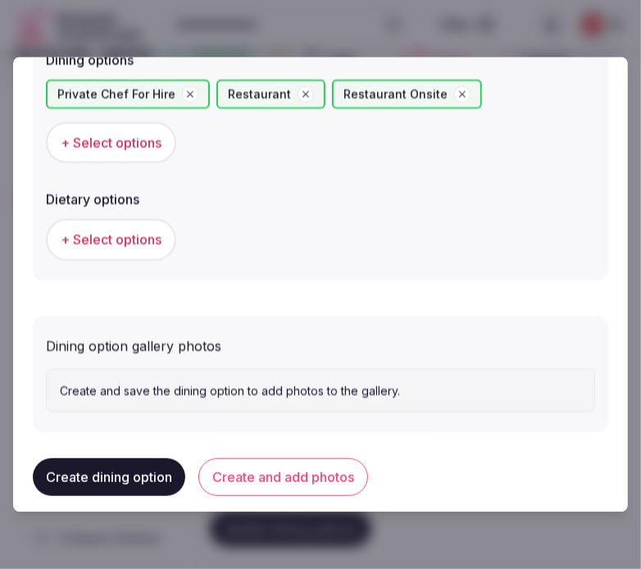
scroll to position [504, 0]
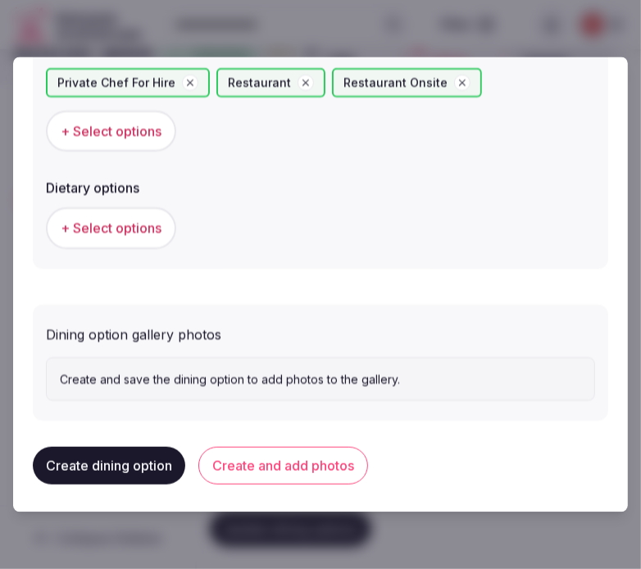
click at [107, 219] on span "+ Select options" at bounding box center [111, 228] width 101 height 18
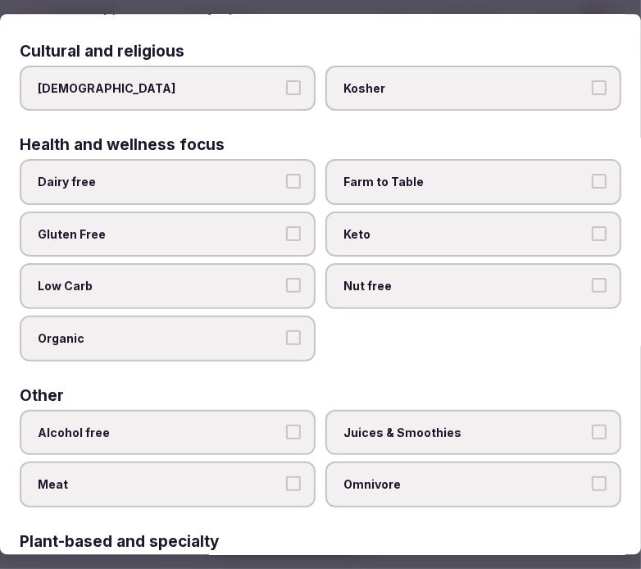
scroll to position [0, 0]
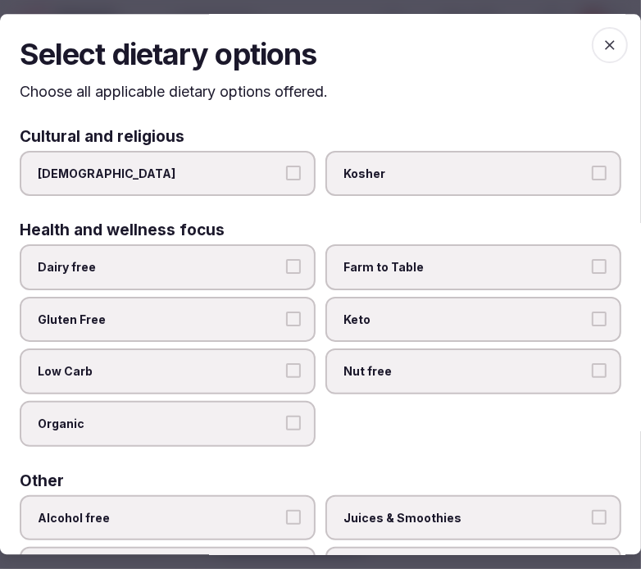
click at [604, 52] on icon "button" at bounding box center [610, 45] width 16 height 16
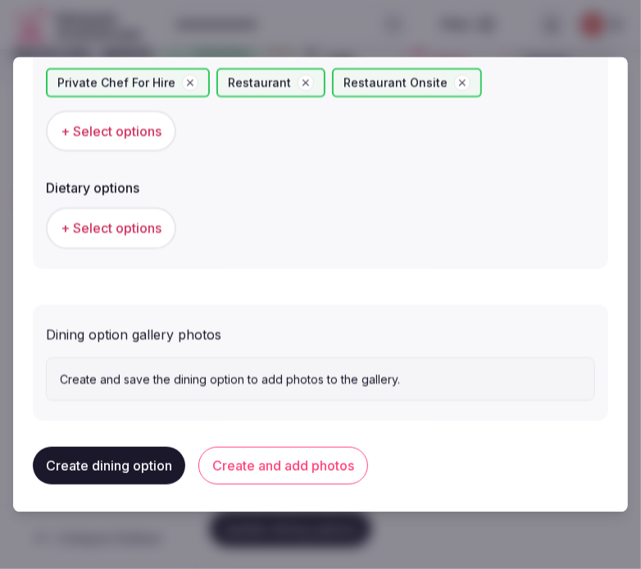
click at [299, 455] on button "Create and add photos" at bounding box center [283, 466] width 170 height 38
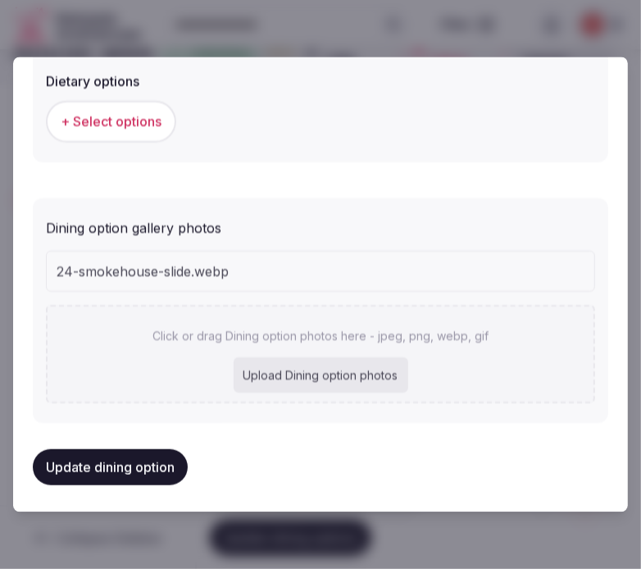
scroll to position [654, 0]
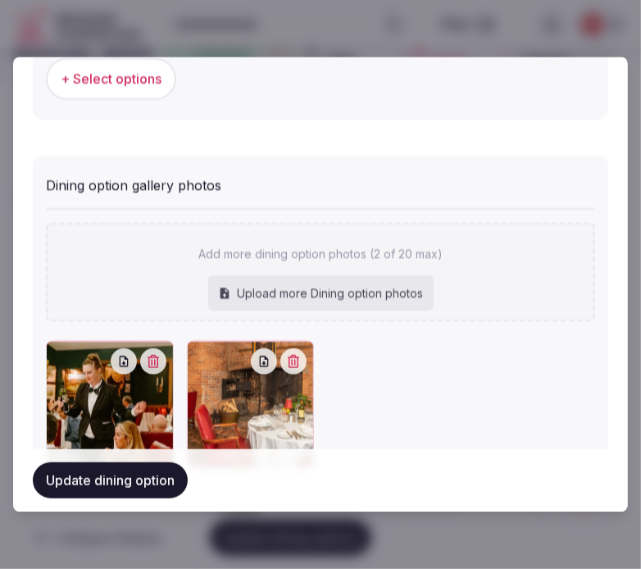
click at [333, 77] on div "+ Select options" at bounding box center [320, 78] width 549 height 41
